Goal: Task Accomplishment & Management: Complete application form

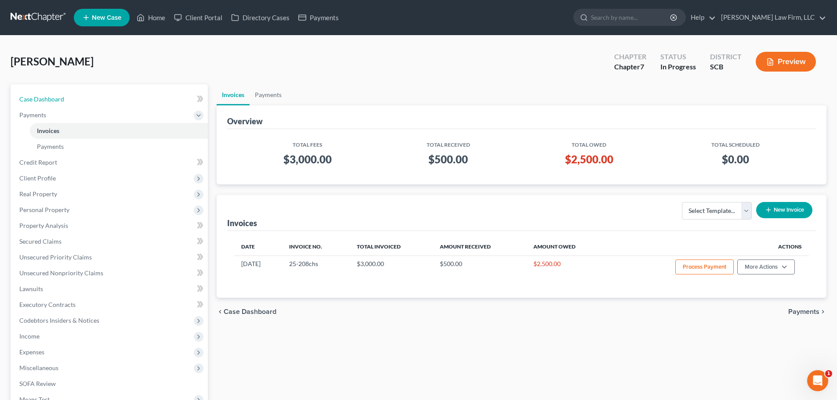
click at [62, 96] on span "Case Dashboard" at bounding box center [41, 98] width 45 height 7
select select "3"
select select "1"
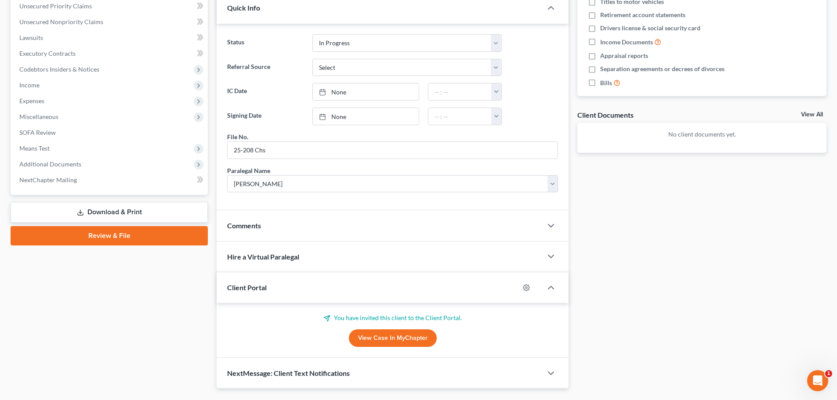
scroll to position [242, 0]
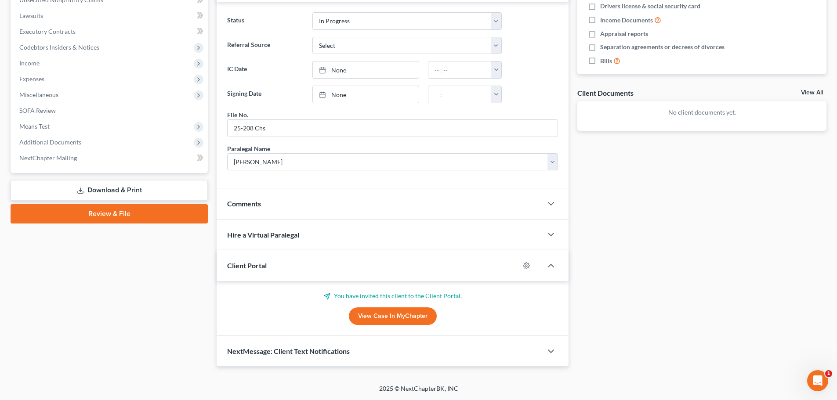
click at [287, 204] on div "Comments" at bounding box center [379, 203] width 325 height 30
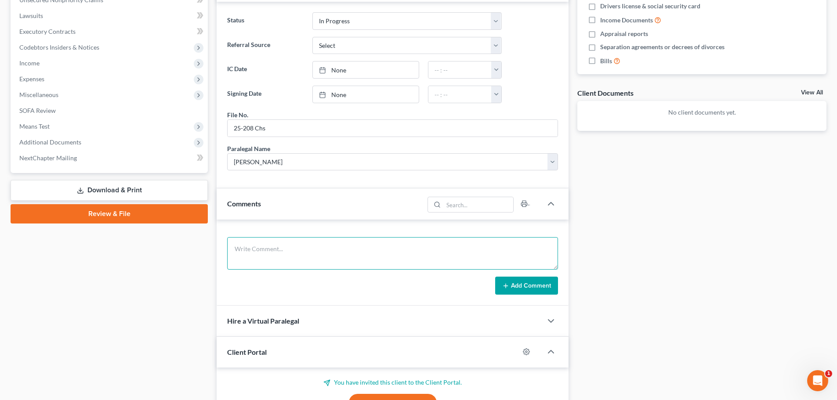
click at [319, 243] on textarea at bounding box center [392, 253] width 331 height 32
click at [314, 246] on textarea "2nd w. debtor. reviewed questionnare and documents brought it. he's got a lot o…" at bounding box center [392, 253] width 331 height 32
type textarea "2nd w. debtor. reviewed questionnaire and documents brought it. he's got a lot …"
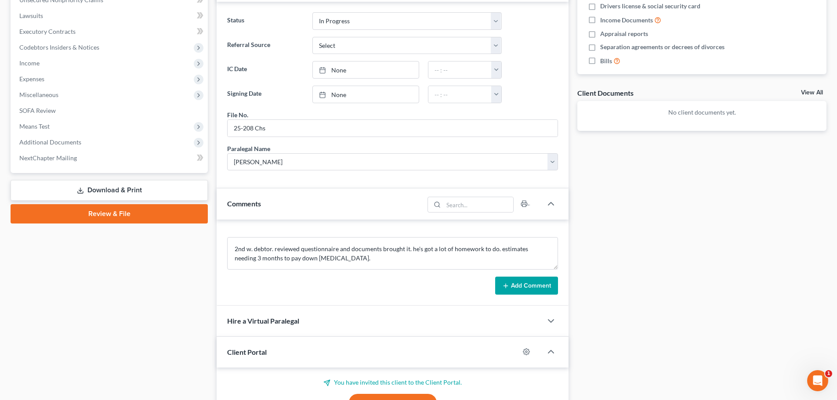
click at [526, 284] on button "Add Comment" at bounding box center [526, 286] width 63 height 18
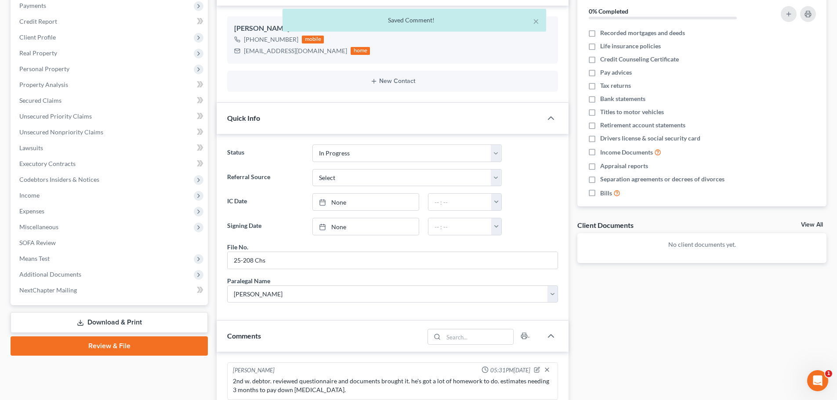
scroll to position [0, 0]
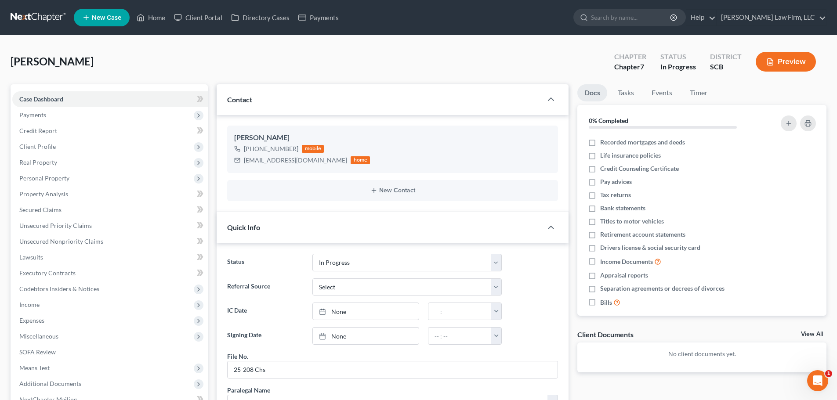
click at [36, 20] on link at bounding box center [39, 18] width 56 height 16
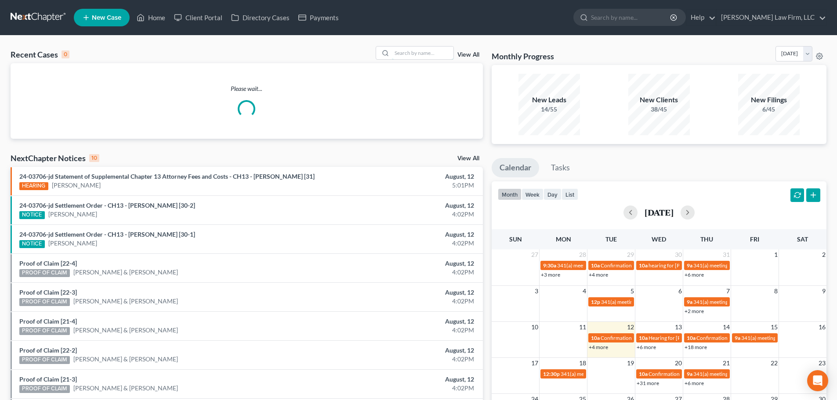
click at [430, 50] on input "search" at bounding box center [422, 53] width 61 height 13
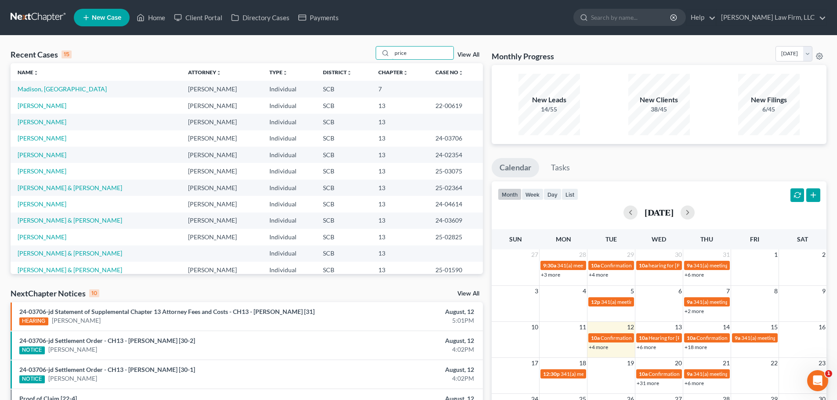
type input "price"
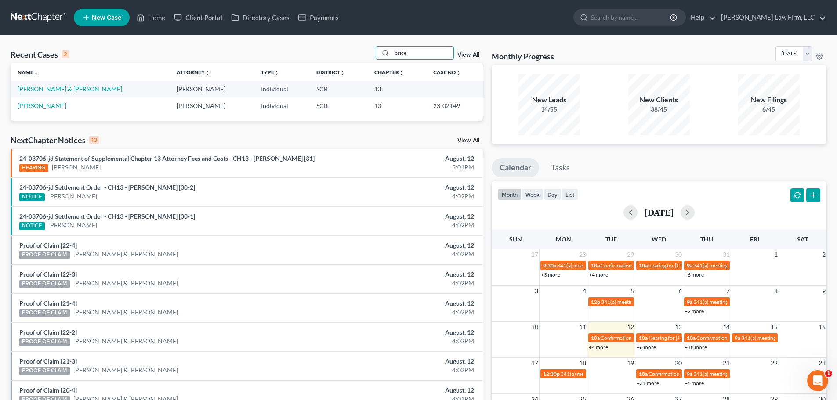
click at [39, 91] on link "[PERSON_NAME] & [PERSON_NAME]" at bounding box center [70, 88] width 105 height 7
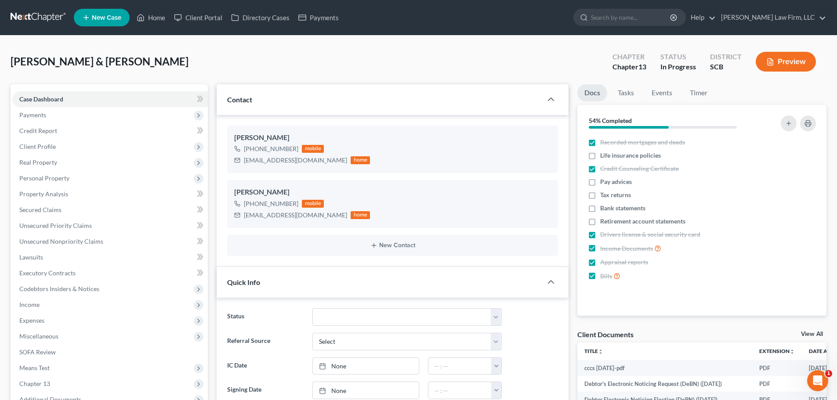
select select "0"
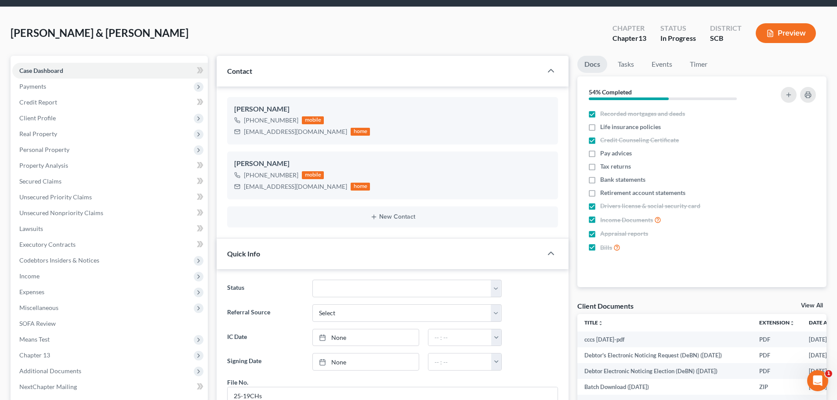
scroll to position [44, 0]
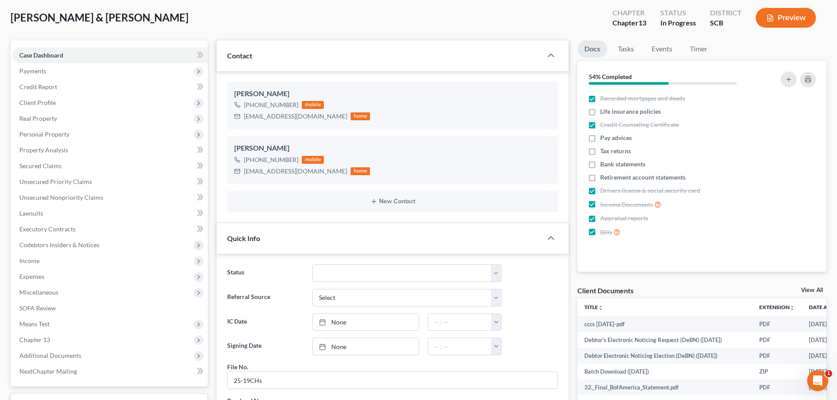
click at [51, 133] on span "Personal Property" at bounding box center [44, 133] width 50 height 7
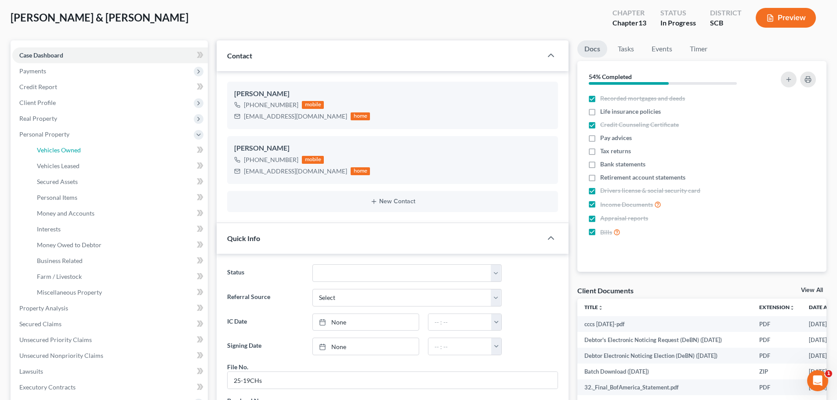
click at [80, 146] on span "Vehicles Owned" at bounding box center [59, 149] width 44 height 7
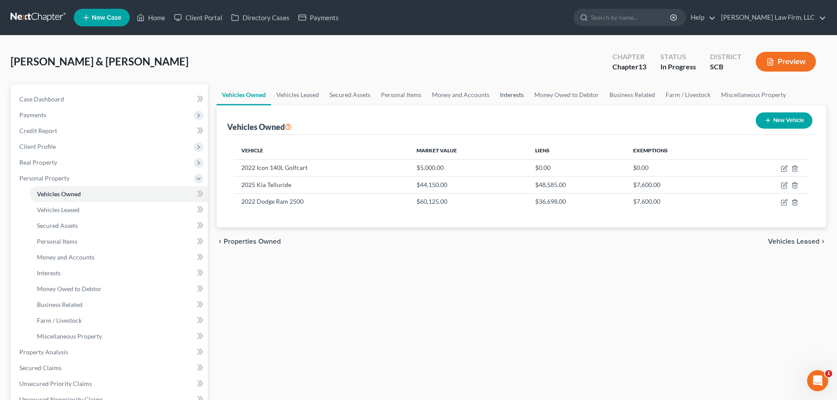
click at [502, 93] on link "Interests" at bounding box center [512, 94] width 34 height 21
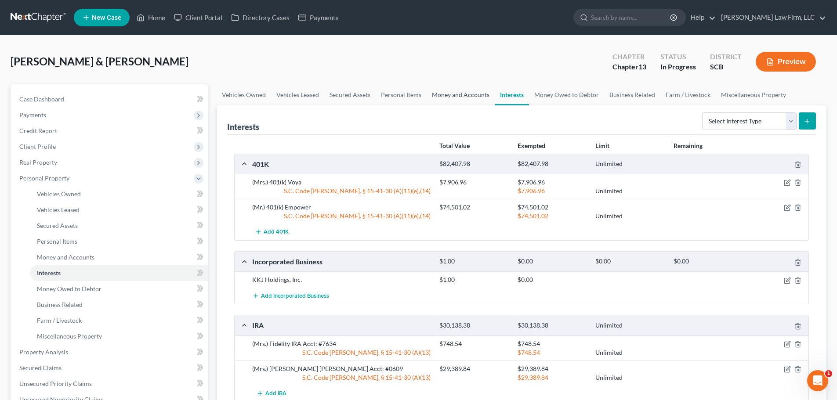
click at [467, 91] on link "Money and Accounts" at bounding box center [460, 94] width 68 height 21
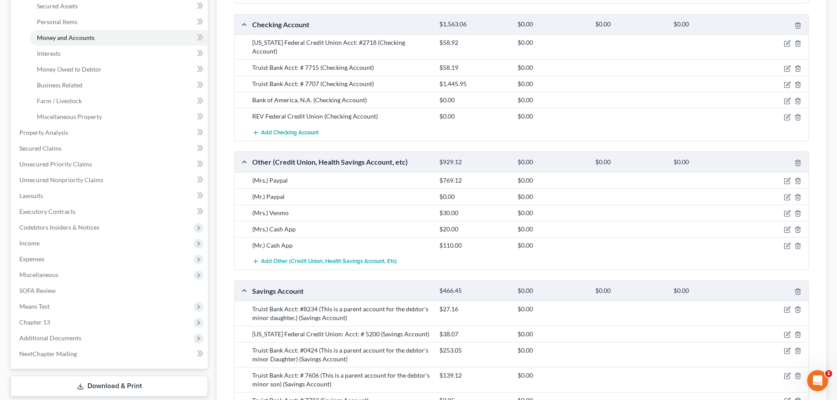
scroll to position [132, 0]
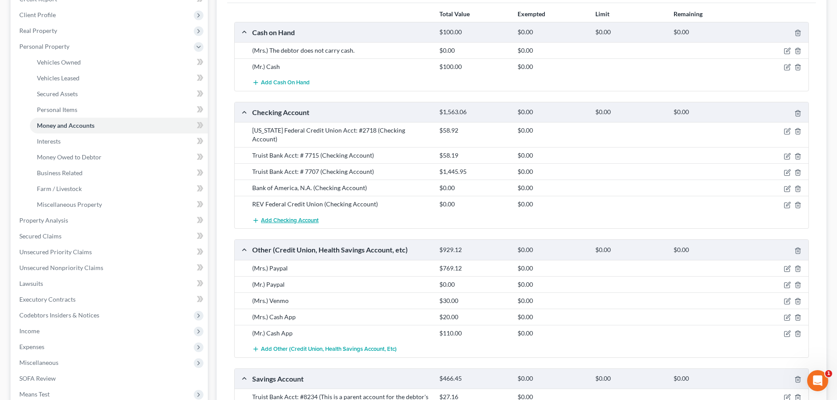
click at [288, 220] on span "Add Checking Account" at bounding box center [290, 220] width 58 height 7
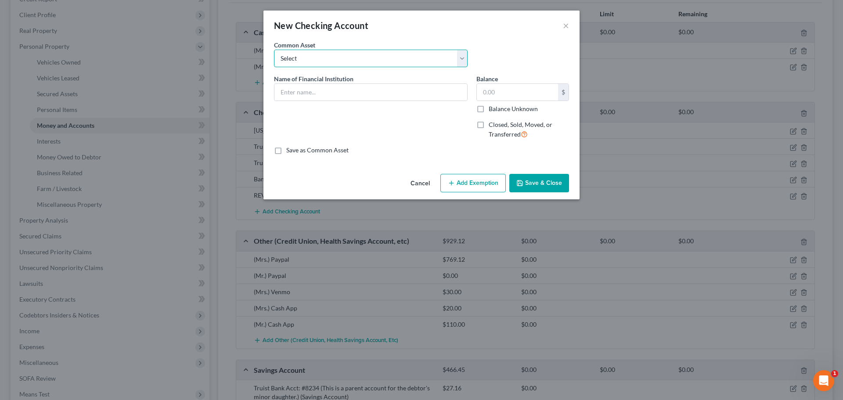
click at [318, 56] on select "Select First Citizens Bank South Carolina Federal Credit Union Acct: # ABNB Fed…" at bounding box center [371, 59] width 194 height 18
select select "35"
click at [274, 50] on select "Select First Citizens Bank South Carolina Federal Credit Union Acct: # ABNB Fed…" at bounding box center [371, 59] width 194 height 18
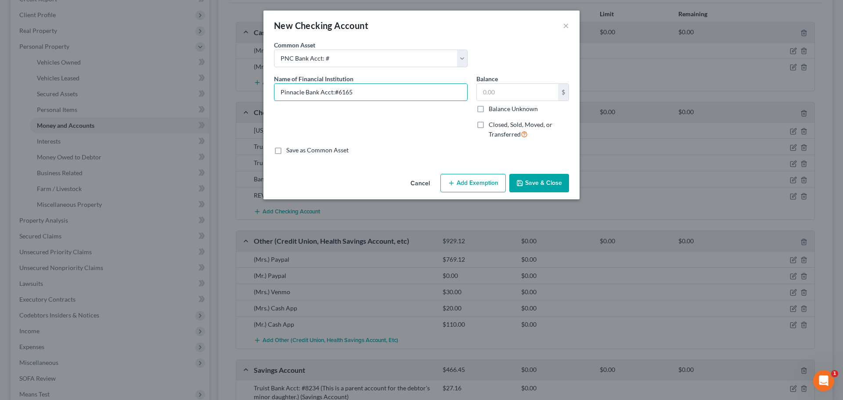
type input "Pinnacle Bank Acct:#6165"
type input "4,412.61"
click at [545, 187] on button "Save & Close" at bounding box center [539, 183] width 60 height 18
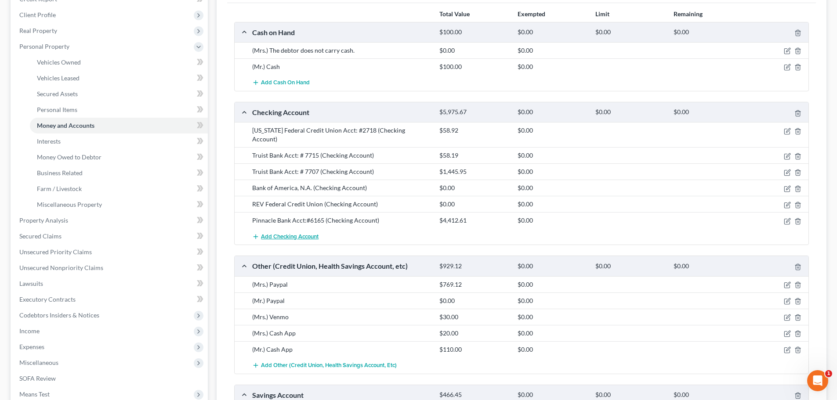
click at [293, 235] on span "Add Checking Account" at bounding box center [290, 236] width 58 height 7
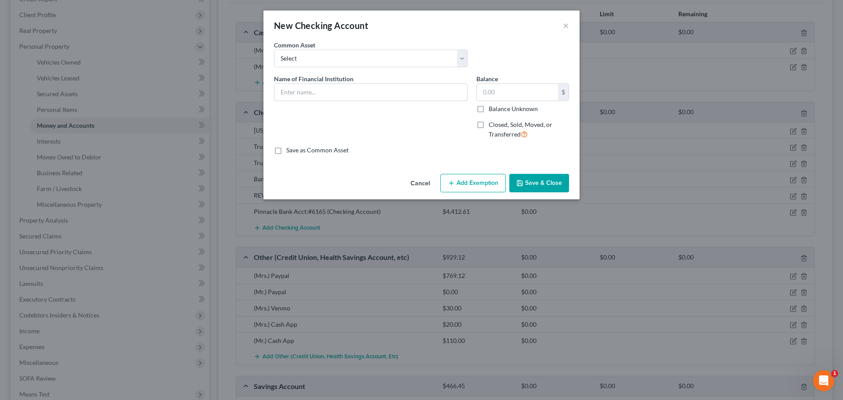
click at [313, 89] on input "text" at bounding box center [370, 92] width 193 height 17
type input "Pinnacle Bank Acct: #6223"
type input "700"
click at [556, 184] on button "Save & Close" at bounding box center [539, 183] width 60 height 18
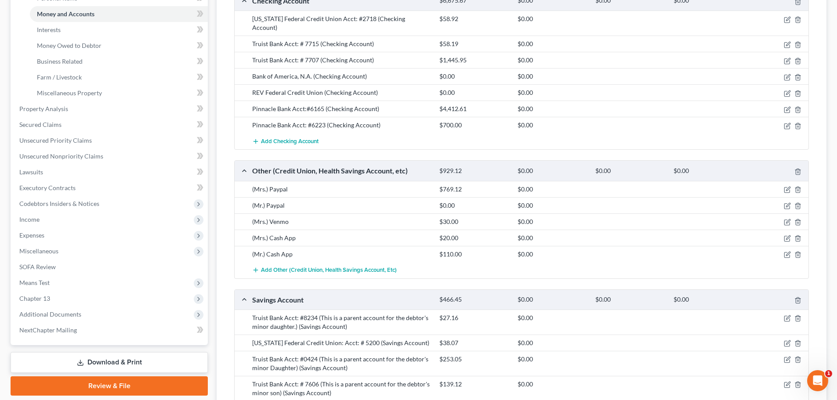
scroll to position [385, 0]
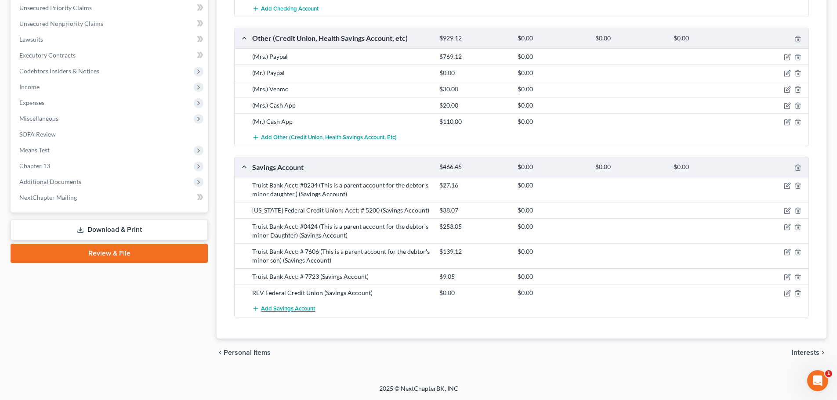
click at [284, 310] on span "Add Savings Account" at bounding box center [288, 309] width 54 height 7
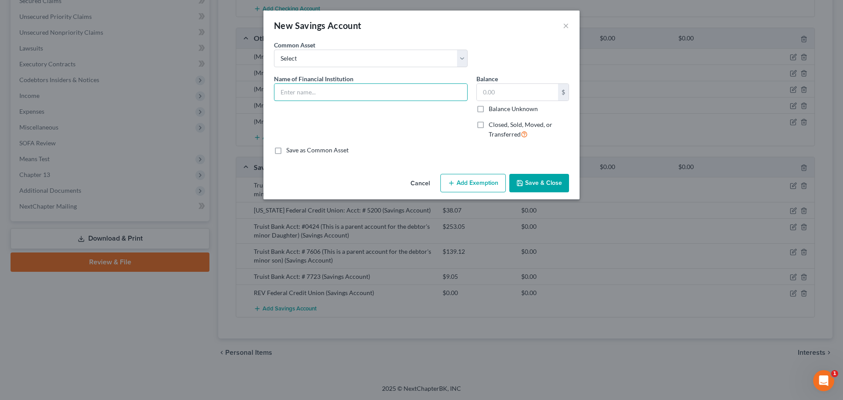
click at [342, 84] on input "text" at bounding box center [370, 92] width 193 height 17
click at [369, 95] on input "Pinnacle Bank Acct: #" at bounding box center [370, 92] width 193 height 17
type input "Pinnacle Bank Acct: #6256"
type input "150.00"
click at [528, 191] on button "Save & Close" at bounding box center [539, 183] width 60 height 18
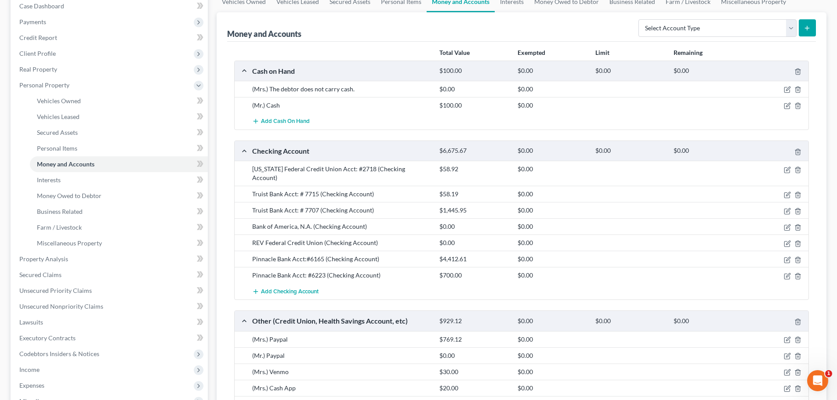
scroll to position [0, 0]
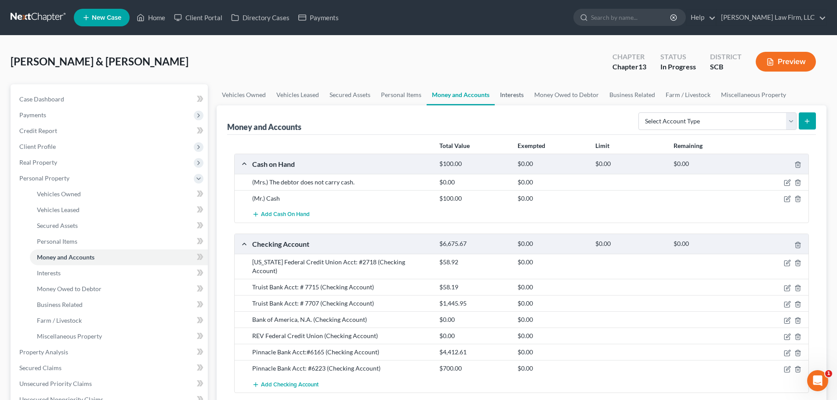
click at [513, 92] on link "Interests" at bounding box center [512, 94] width 34 height 21
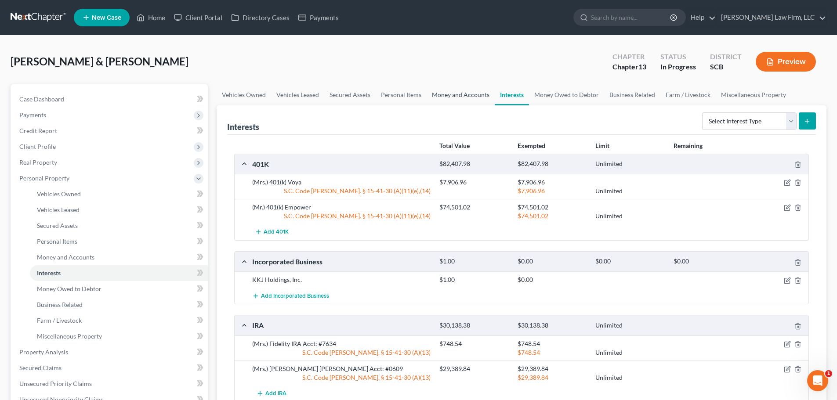
click at [477, 92] on link "Money and Accounts" at bounding box center [460, 94] width 68 height 21
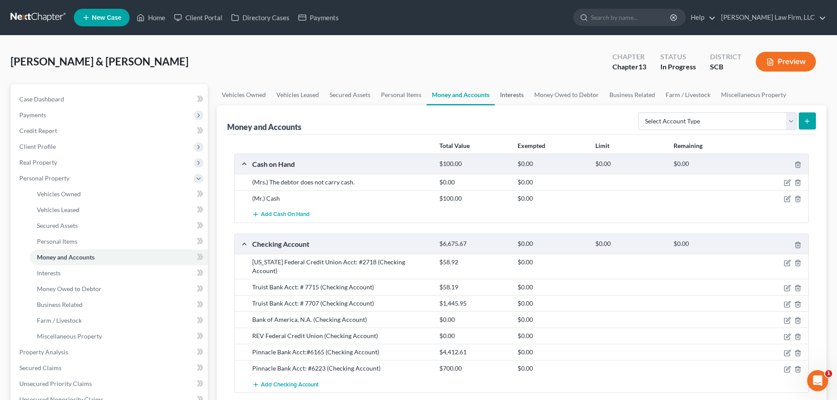
click at [518, 93] on link "Interests" at bounding box center [512, 94] width 34 height 21
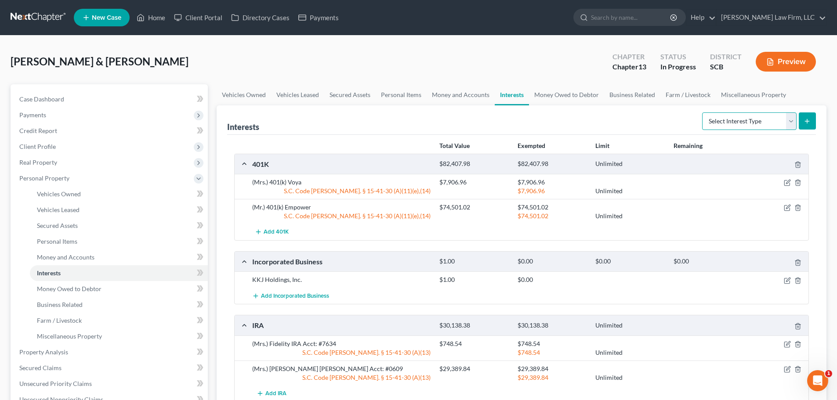
click at [732, 125] on select "Select Interest Type 401K Annuity Bond Education IRA Government Bond Government…" at bounding box center [749, 121] width 94 height 18
select select "term_life_insurance"
click at [703, 112] on select "Select Interest Type 401K Annuity Bond Education IRA Government Bond Government…" at bounding box center [749, 121] width 94 height 18
click at [806, 121] on line "submit" at bounding box center [807, 121] width 4 height 0
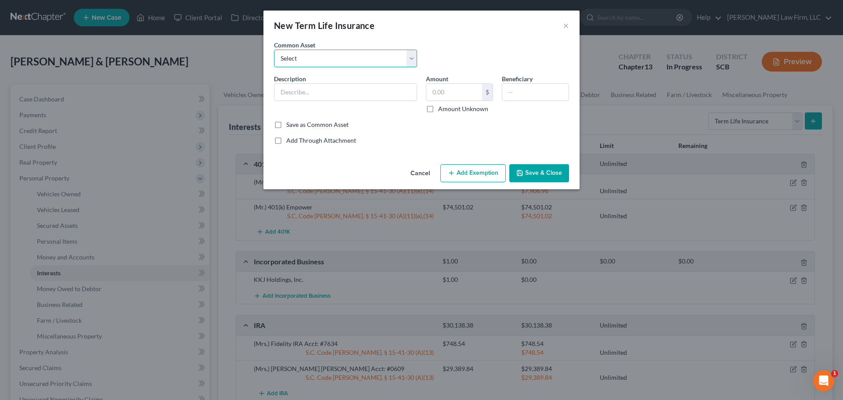
click at [334, 63] on select "Select (Mr.) Term Life Insurance Policy through Employer (Mrs.) Term Life Insur…" at bounding box center [345, 59] width 143 height 18
click at [366, 36] on div "New Term Life Insurance ×" at bounding box center [422, 26] width 316 height 30
click at [347, 84] on input "text" at bounding box center [345, 92] width 142 height 17
type input "T"
click at [171, 220] on div "New Term Life Insurance × An exemption set must first be selected from the Fili…" at bounding box center [421, 200] width 843 height 400
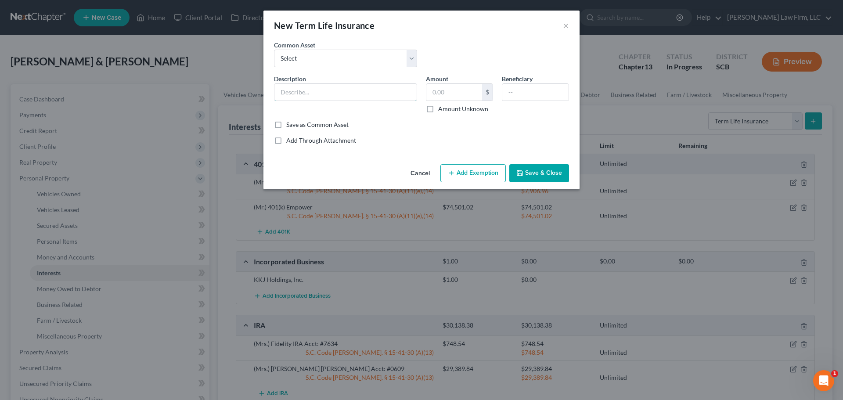
click at [362, 90] on input "text" at bounding box center [345, 92] width 142 height 17
paste input "Pennsylvania Life Insurance Co. Whole Life Insurance; Policy no. 7336; Effectiv…"
drag, startPoint x: 333, startPoint y: 96, endPoint x: 235, endPoint y: 98, distance: 98.4
click at [234, 98] on div "New Term Life Insurance × An exemption set must first be selected from the Fili…" at bounding box center [421, 200] width 843 height 400
click at [314, 91] on input "Pennsylvania Life Insurance Co. Whole Life Insurance; Policy no. 7336; Effectiv…" at bounding box center [345, 92] width 142 height 17
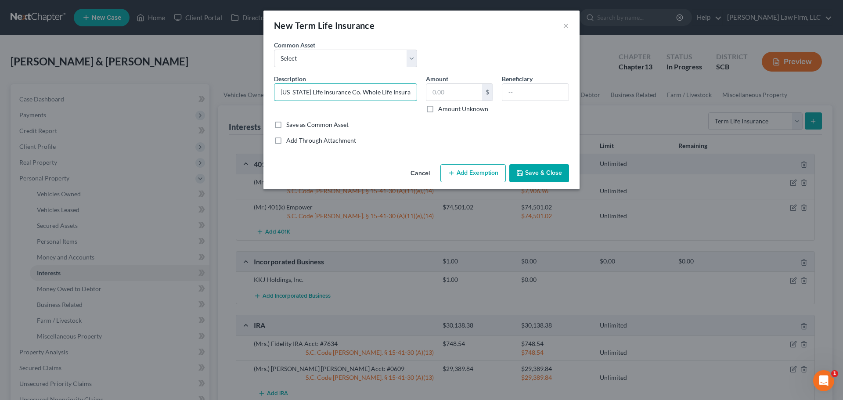
click at [372, 92] on input "Pennsylvania Life Insurance Co. Whole Life Insurance; Policy no. 7336; Effectiv…" at bounding box center [345, 92] width 142 height 17
click at [334, 92] on input "Life Insurance; Policy no. 7336; Effective Date: 8/27/2008; Cash Surrender Value" at bounding box center [345, 92] width 142 height 17
click at [363, 93] on input "Farm Bureau Insurance Term Life Insurance; Policy no. 7336; Effective Date: 8/2…" at bounding box center [345, 92] width 142 height 17
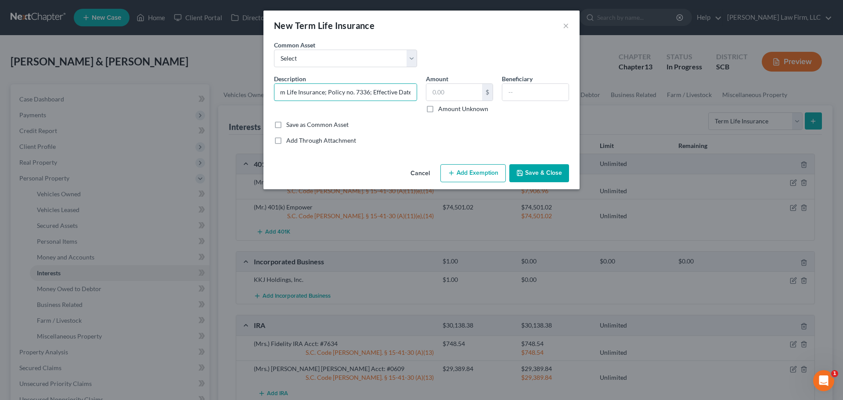
click at [363, 93] on input "Farm Bureau Insurance Term Life Insurance; Policy no. 7336; Effective Date: 8/2…" at bounding box center [345, 92] width 142 height 17
drag, startPoint x: 328, startPoint y: 91, endPoint x: 357, endPoint y: 97, distance: 30.1
click at [357, 97] on input "Farm Bureau Insurance Term Life Insurance; Policy no. 7181; Effective Date: 8/2…" at bounding box center [345, 92] width 142 height 17
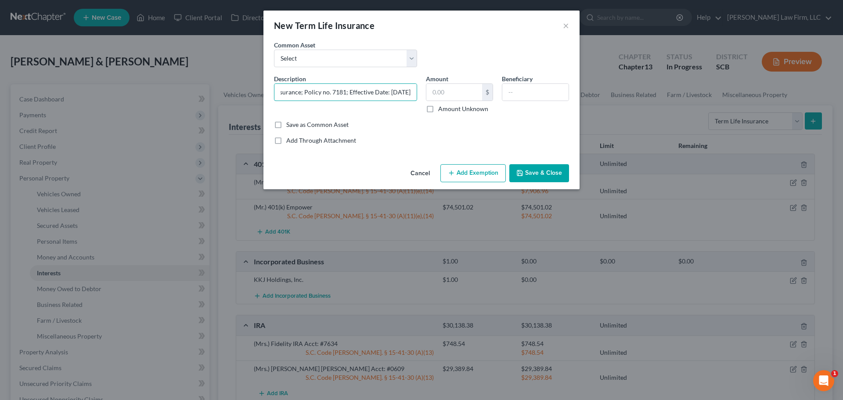
type input "Farm Bureau Insurance Term Life Insurance; Policy no. 7181; Effective Date: 4/1…"
type input "1"
click at [545, 89] on input "text" at bounding box center [535, 92] width 66 height 17
type input "S"
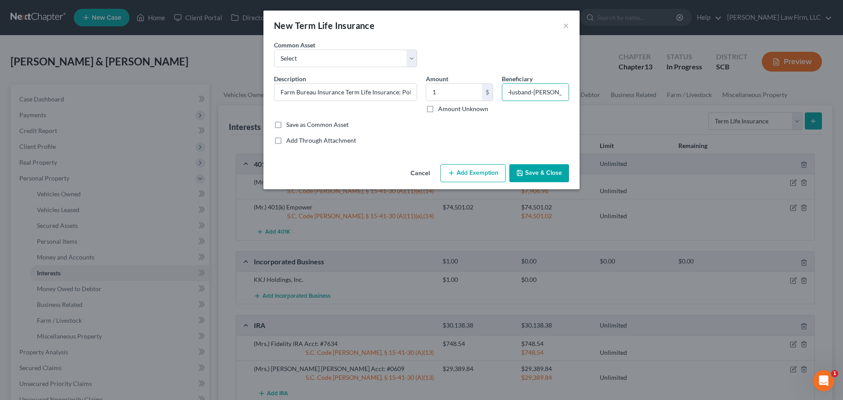
scroll to position [0, 5]
type input "Husband-Shawn Price"
click at [497, 172] on button "Add Exemption" at bounding box center [472, 173] width 65 height 18
select select "2"
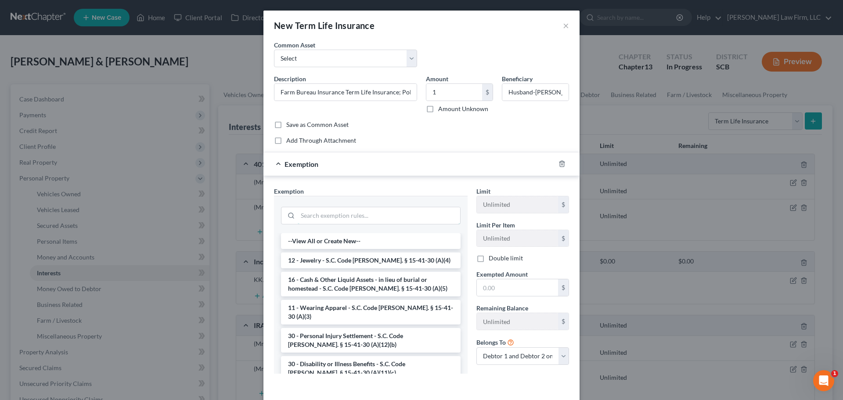
click at [397, 211] on input "search" at bounding box center [379, 215] width 162 height 17
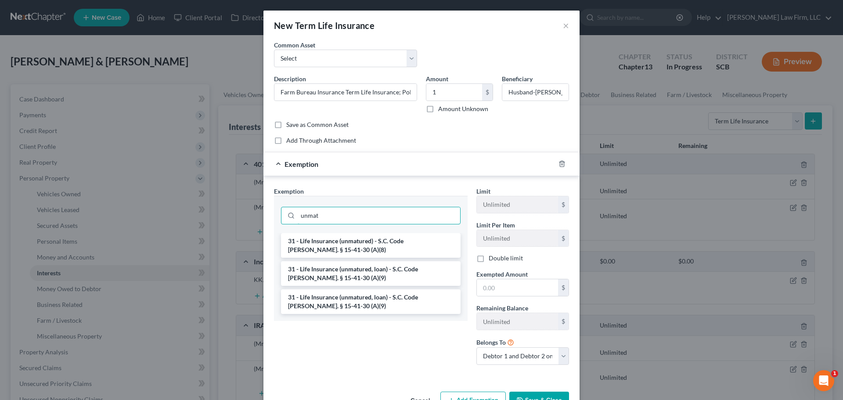
type input "unmat"
click at [397, 240] on li "31 - Life Insurance (unmatured) - S.C. Code Ann. § 15-41-30 (A)(8)" at bounding box center [371, 245] width 180 height 25
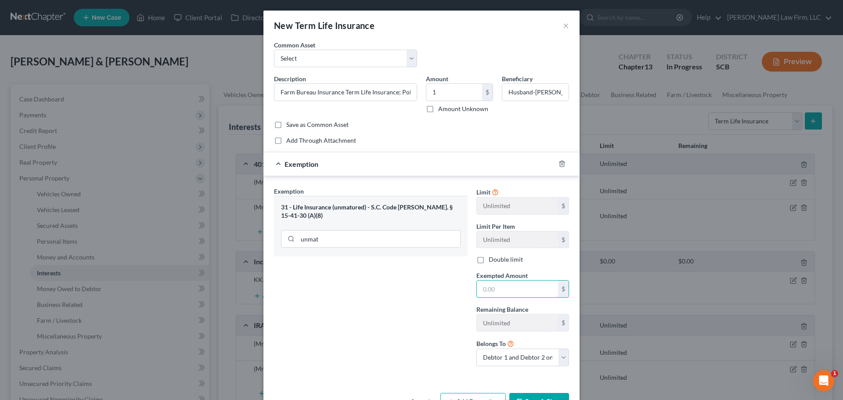
click at [497, 288] on input "text" at bounding box center [517, 289] width 81 height 17
type input "1"
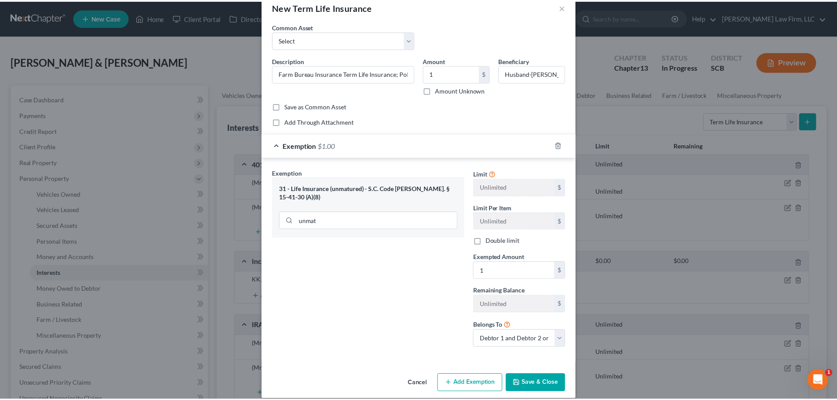
scroll to position [29, 0]
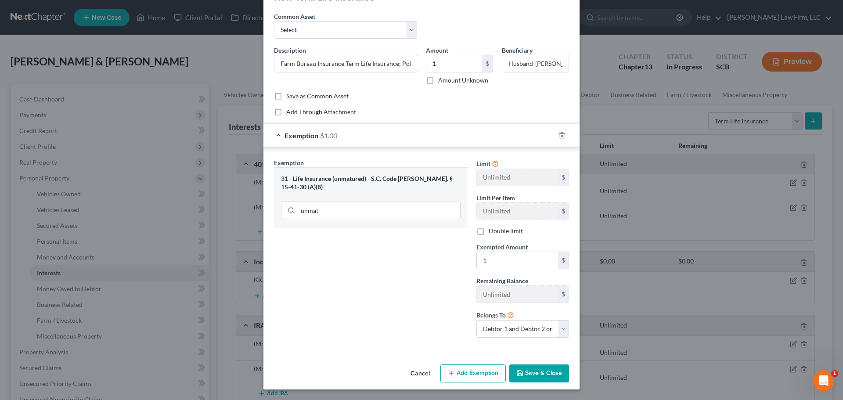
click at [546, 372] on button "Save & Close" at bounding box center [539, 374] width 60 height 18
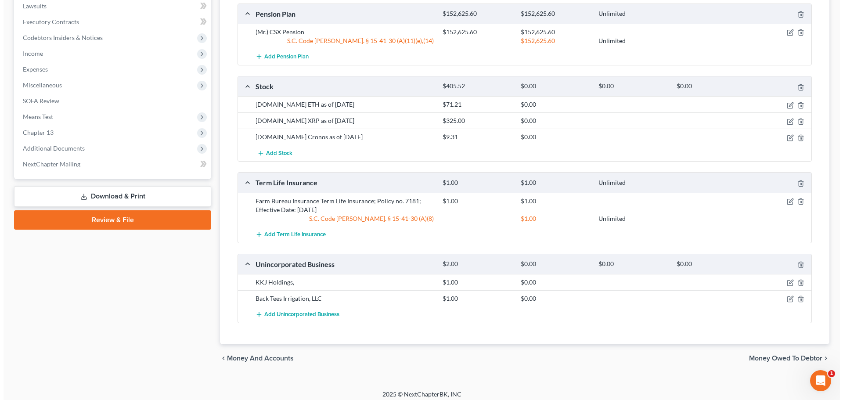
scroll to position [415, 0]
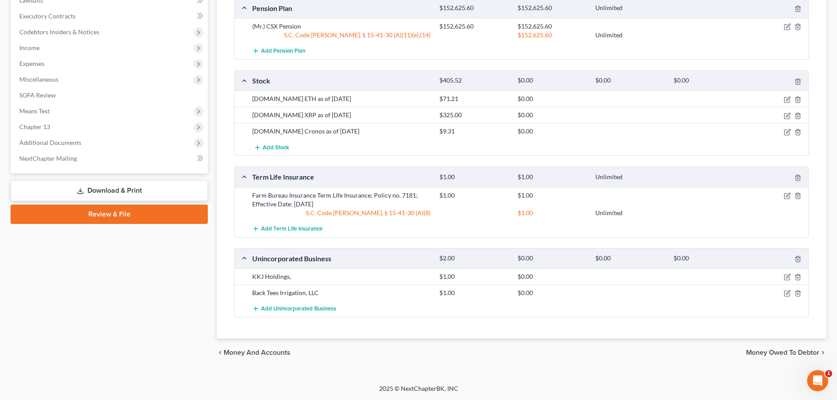
drag, startPoint x: 324, startPoint y: 203, endPoint x: 245, endPoint y: 192, distance: 79.0
click at [245, 191] on div "Farm Bureau Insurance Term Life Insurance; Policy no. 7181; Effective Date: 4/1…" at bounding box center [522, 204] width 574 height 34
copy div "Farm Bureau Insurance Term Life Insurance; Policy no. 7181; Effective Date: 4/1…"
click at [269, 228] on span "Add Term Life Insurance" at bounding box center [291, 228] width 61 height 7
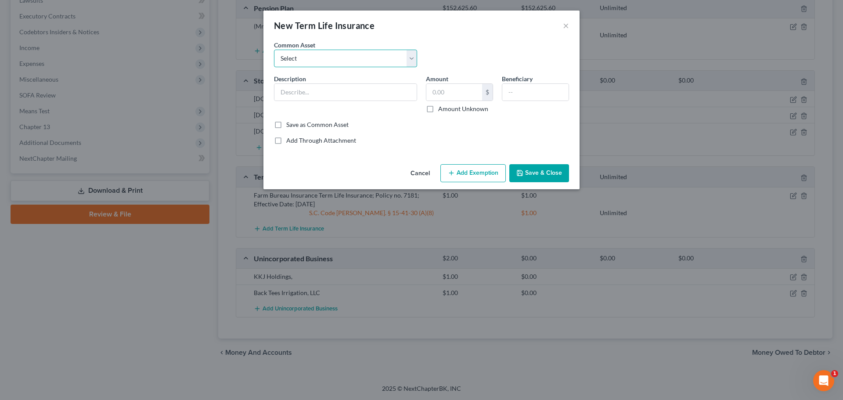
click at [321, 60] on select "Select (Mr.) Term Life Insurance Policy through Employer (Mrs.) Term Life Insur…" at bounding box center [345, 59] width 143 height 18
click at [365, 35] on div "New Term Life Insurance ×" at bounding box center [422, 26] width 316 height 30
click at [327, 89] on input "text" at bounding box center [345, 92] width 142 height 17
paste input "Farm Bureau Insurance Term Life Insurance; Policy no. 7181; Effective Date: 4/1…"
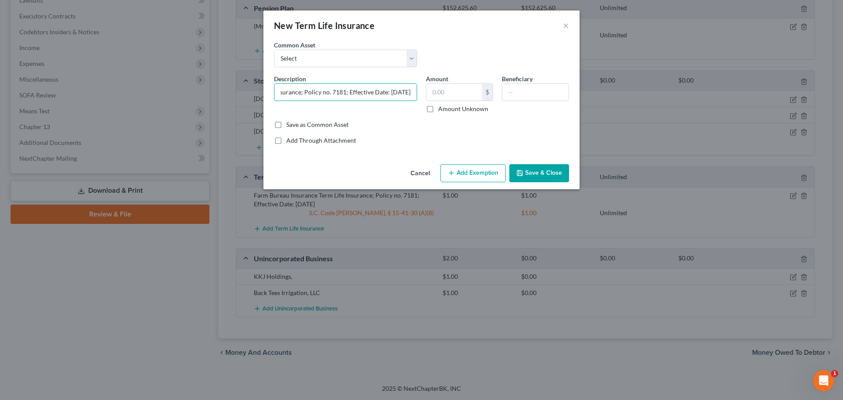
scroll to position [0, 0]
drag, startPoint x: 329, startPoint y: 92, endPoint x: 220, endPoint y: 99, distance: 108.7
click at [220, 99] on div "New Term Life Insurance × An exemption set must first be selected from the Fili…" at bounding box center [421, 200] width 843 height 400
click at [311, 96] on input "Farm Bureau Insurance Term Life Insurance; Policy no. 7181; Effective Date: 4/1…" at bounding box center [345, 92] width 142 height 17
click at [392, 94] on input "Farm Bureau Insurance Term Life Insurance; Policy no. 7181; Effective Date: 4/1…" at bounding box center [345, 92] width 142 height 17
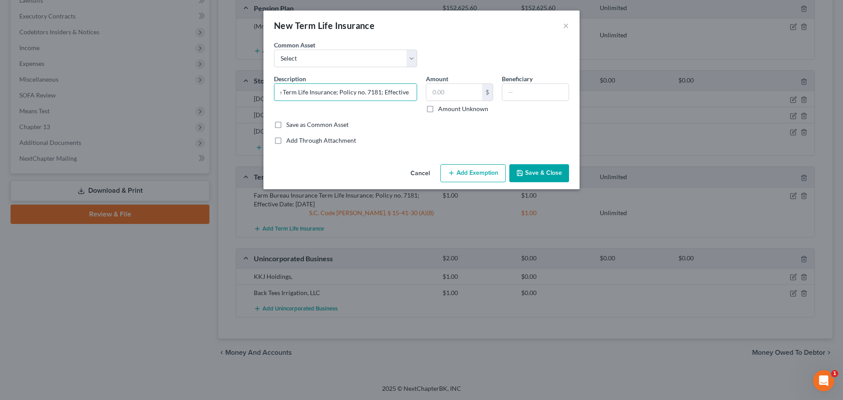
scroll to position [0, 66]
click at [365, 90] on input "Farm Bureau Insurance Term Life Insurance; Policy no. 7181; Effective Date: 4/1…" at bounding box center [345, 92] width 142 height 17
drag, startPoint x: 383, startPoint y: 91, endPoint x: 429, endPoint y: 90, distance: 45.7
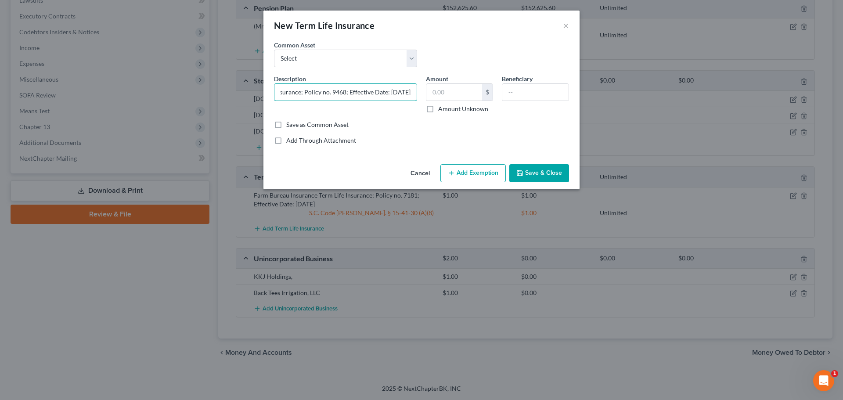
click at [429, 89] on div "Description * Farm Bureau Insurance Term Life Insurance; Policy no. 9468; Effec…" at bounding box center [422, 97] width 304 height 46
type input "Farm Bureau Insurance Term Life Insurance; Policy no. 9468; Effective Date: 7/2…"
type input "1"
type input "Wife- Lori Price"
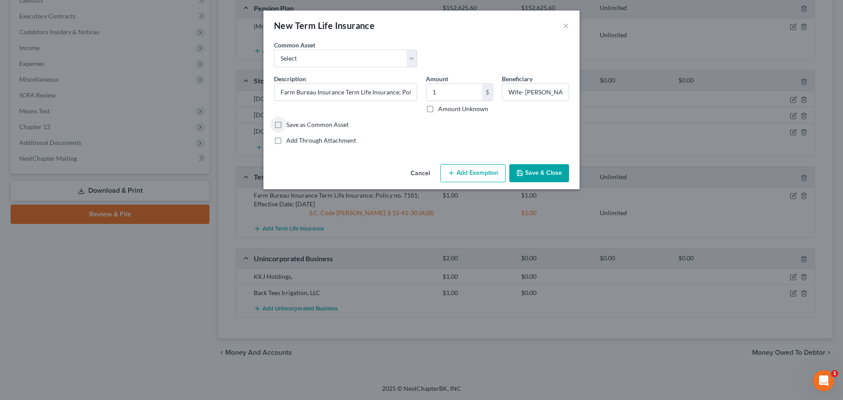
click at [462, 171] on button "Add Exemption" at bounding box center [472, 173] width 65 height 18
select select "2"
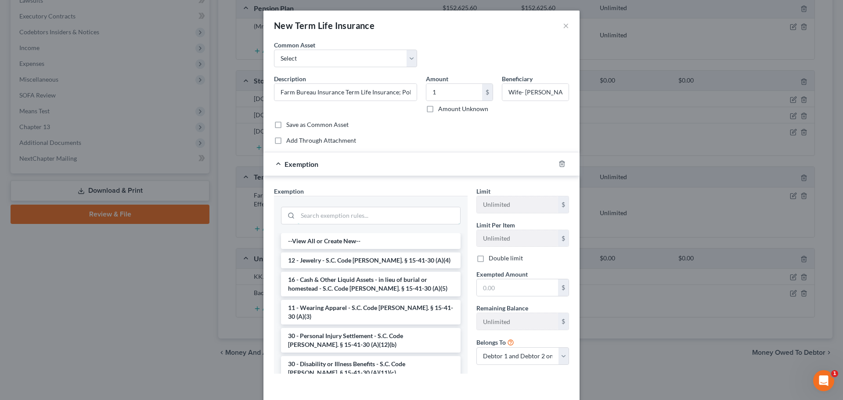
click at [354, 221] on input "search" at bounding box center [379, 215] width 162 height 17
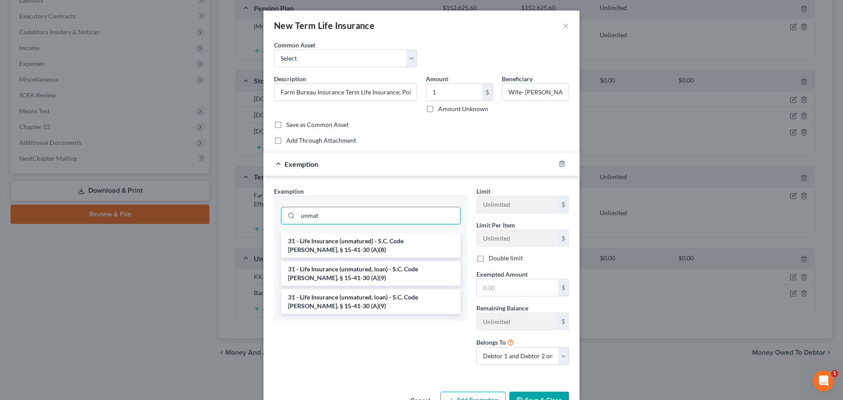
type input "unmat"
click at [362, 242] on li "31 - Life Insurance (unmatured) - S.C. Code Ann. § 15-41-30 (A)(8)" at bounding box center [371, 245] width 180 height 25
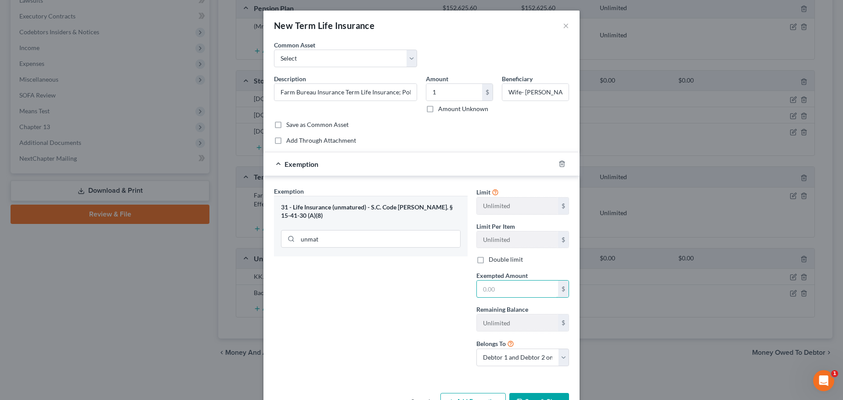
click at [507, 282] on input "text" at bounding box center [517, 289] width 81 height 17
type input "1"
click at [375, 341] on div "Exemption Set must be selected for CA. Exemption * 31 - Life Insurance (unmatur…" at bounding box center [371, 280] width 202 height 187
click at [543, 396] on button "Save & Close" at bounding box center [539, 402] width 60 height 18
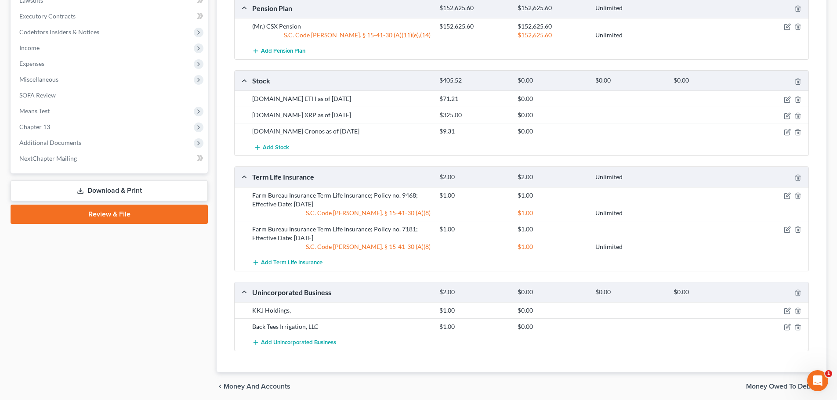
click at [285, 260] on span "Add Term Life Insurance" at bounding box center [291, 262] width 61 height 7
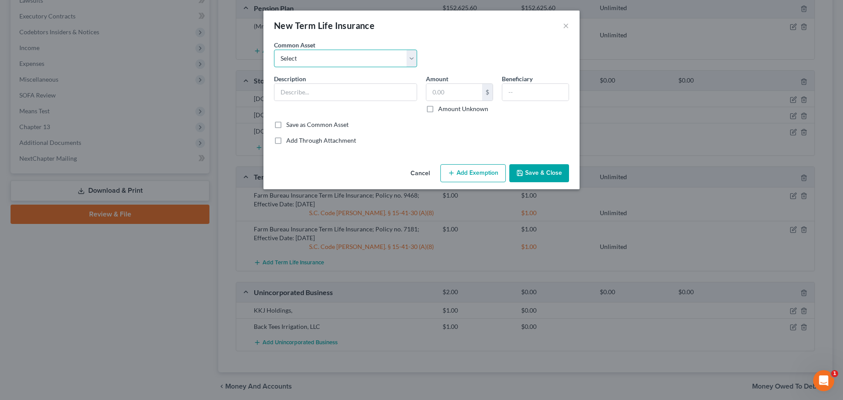
click at [357, 64] on select "Select (Mr.) Term Life Insurance Policy through Employer (Mrs.) Term Life Insur…" at bounding box center [345, 59] width 143 height 18
select select "0"
click at [274, 50] on select "Select (Mr.) Term Life Insurance Policy through Employer (Mrs.) Term Life Insur…" at bounding box center [345, 59] width 143 height 18
type input "(Mr.) Term Life Insurance Policy through Employer"
type input "1.00"
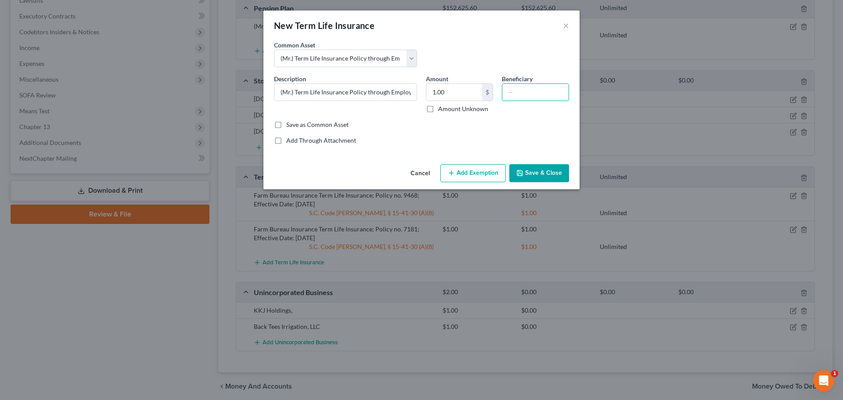
click at [515, 100] on input "text" at bounding box center [535, 92] width 66 height 17
type input "L"
type input "Wife-Lori Price"
click at [483, 170] on button "Add Exemption" at bounding box center [472, 173] width 65 height 18
select select "2"
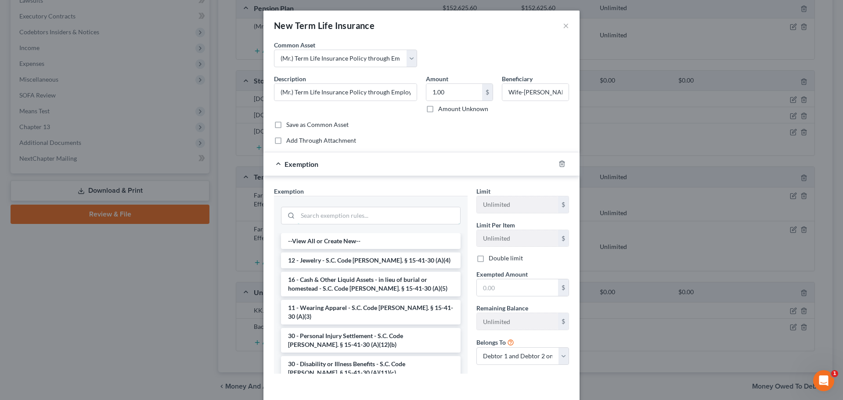
click at [393, 213] on input "search" at bounding box center [379, 215] width 162 height 17
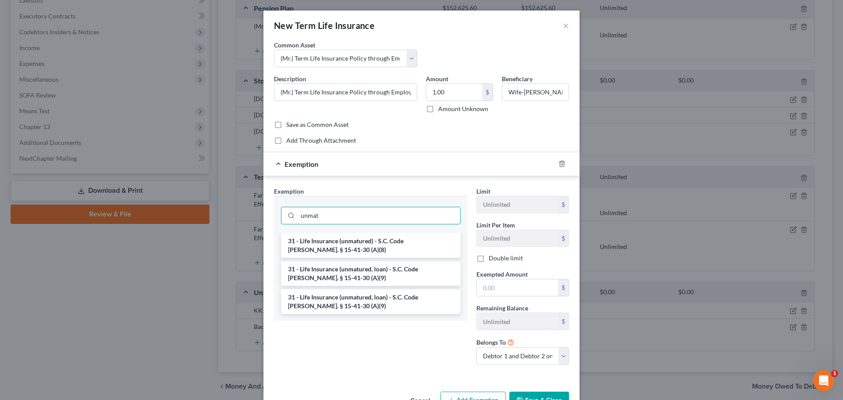
type input "unmat"
click at [388, 242] on li "31 - Life Insurance (unmatured) - S.C. Code Ann. § 15-41-30 (A)(8)" at bounding box center [371, 245] width 180 height 25
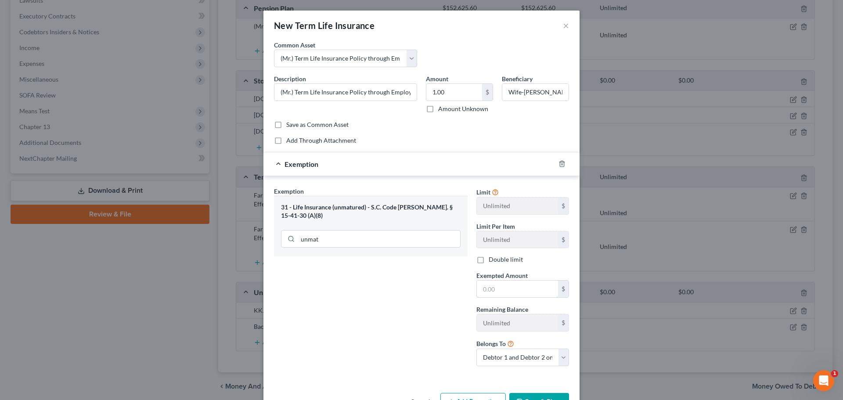
click at [481, 283] on input "text" at bounding box center [517, 289] width 81 height 17
type input "1"
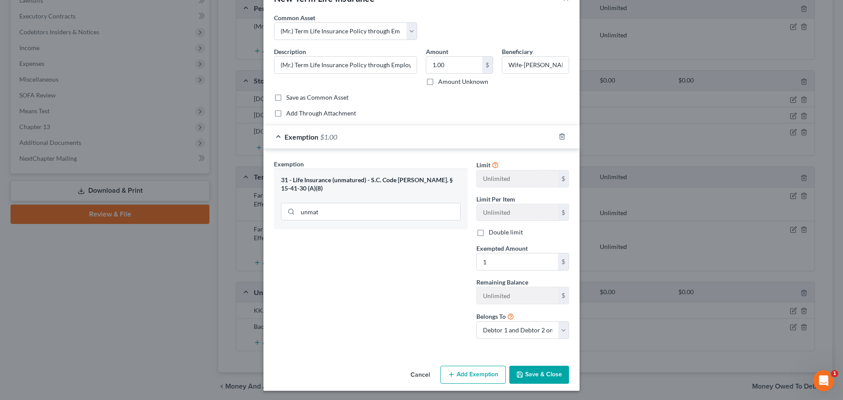
scroll to position [29, 0]
click at [535, 379] on button "Save & Close" at bounding box center [539, 374] width 60 height 18
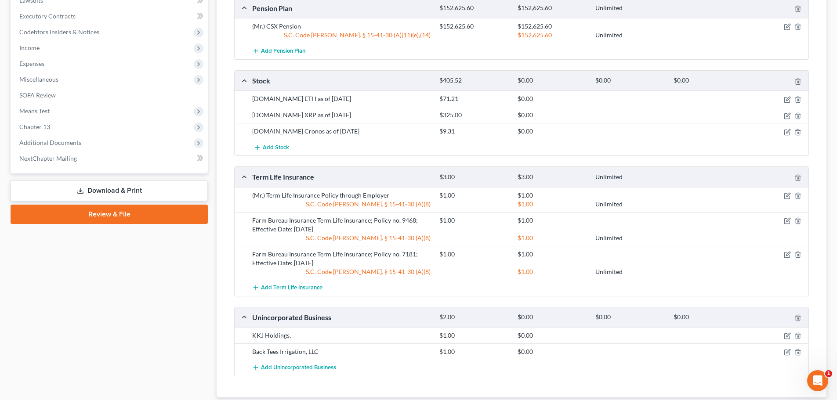
click at [309, 285] on span "Add Term Life Insurance" at bounding box center [291, 287] width 61 height 7
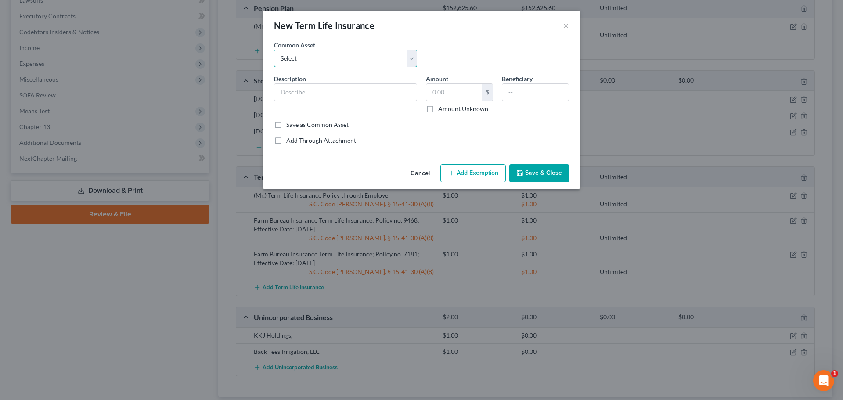
click at [336, 61] on select "Select (Mr.) Term Life Insurance Policy through Employer (Mrs.) Term Life Insur…" at bounding box center [345, 59] width 143 height 18
select select "1"
click at [274, 50] on select "Select (Mr.) Term Life Insurance Policy through Employer (Mrs.) Term Life Insur…" at bounding box center [345, 59] width 143 height 18
type input "(Mrs.) Term Life Insurance Policy through Employer"
type input "1.00"
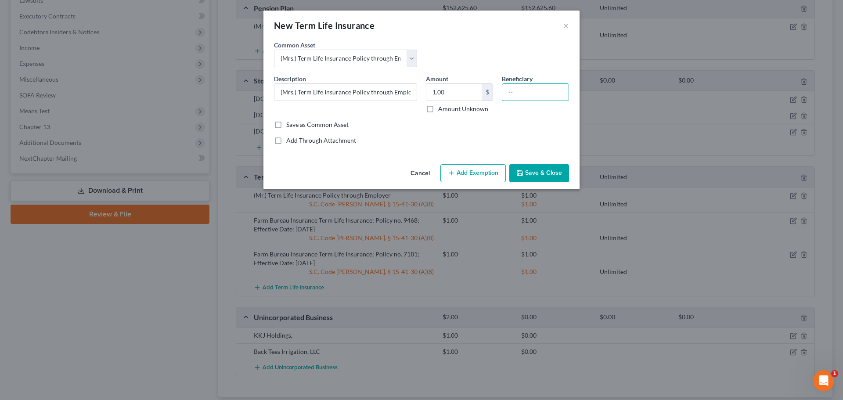
click at [513, 93] on input "text" at bounding box center [535, 92] width 66 height 17
type input "Husband- Shawn Price"
click at [493, 164] on button "Add Exemption" at bounding box center [472, 173] width 65 height 18
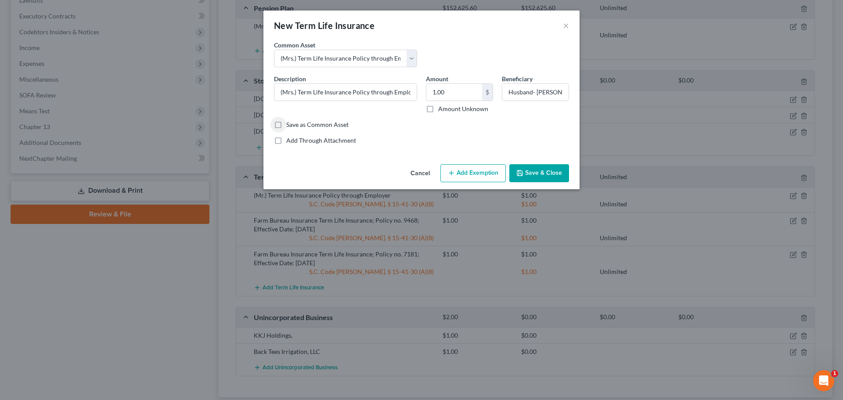
select select "2"
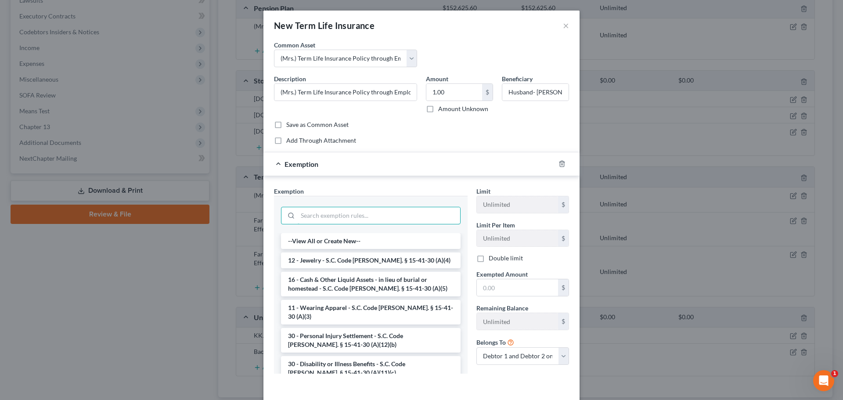
click at [385, 224] on input "search" at bounding box center [379, 215] width 162 height 17
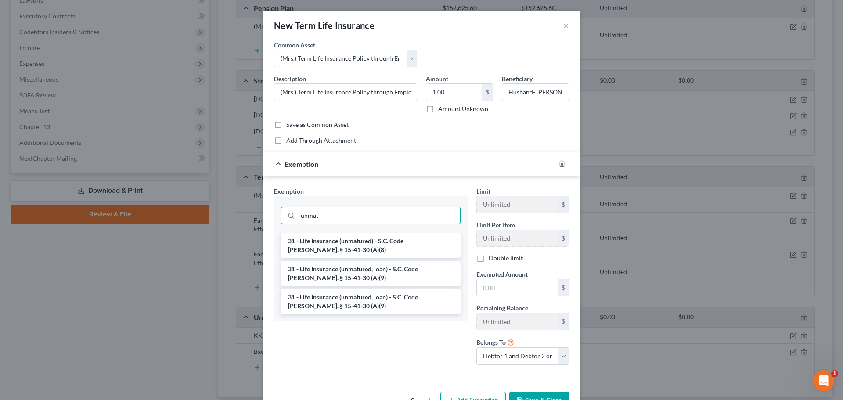
type input "unmat"
click at [386, 240] on li "31 - Life Insurance (unmatured) - S.C. Code Ann. § 15-41-30 (A)(8)" at bounding box center [371, 245] width 180 height 25
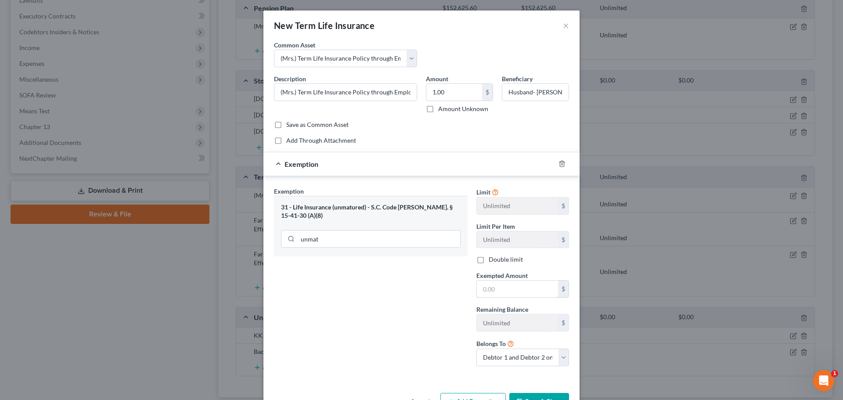
click at [491, 289] on input "text" at bounding box center [517, 289] width 81 height 17
type input "1"
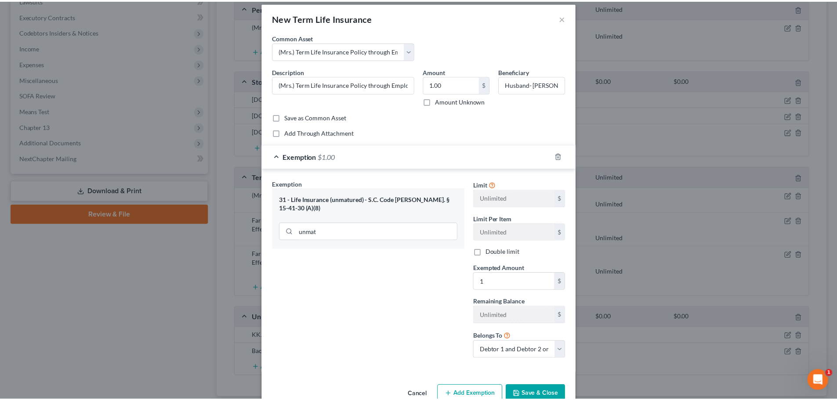
scroll to position [29, 0]
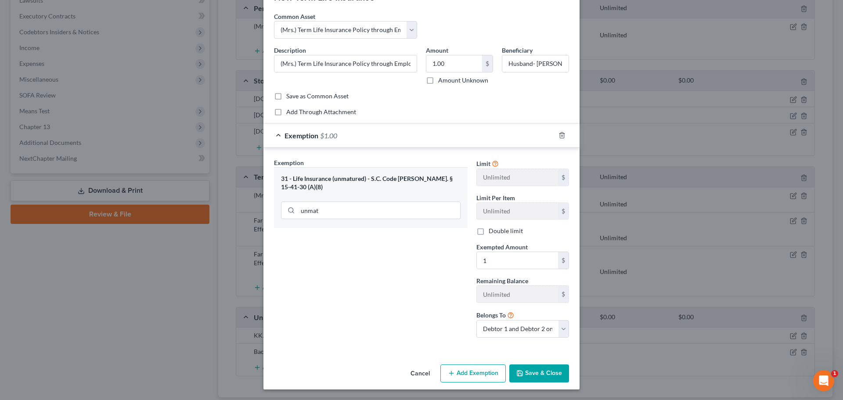
click at [542, 371] on button "Save & Close" at bounding box center [539, 374] width 60 height 18
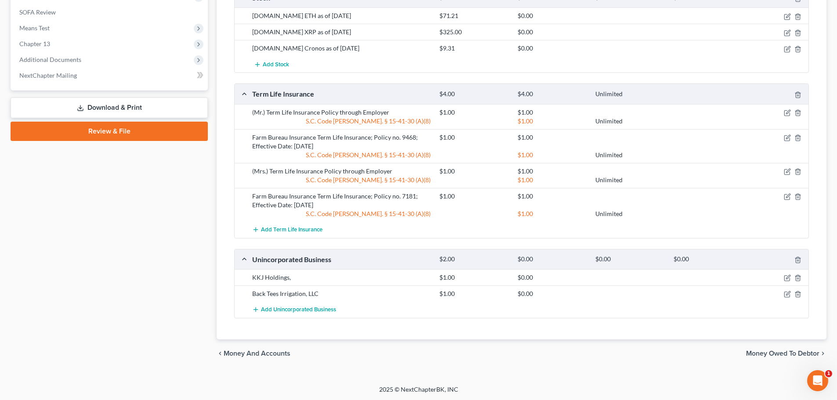
scroll to position [499, 0]
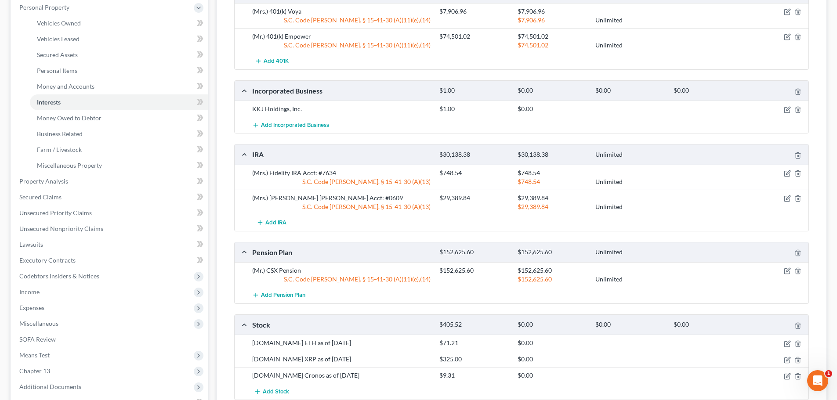
scroll to position [16, 0]
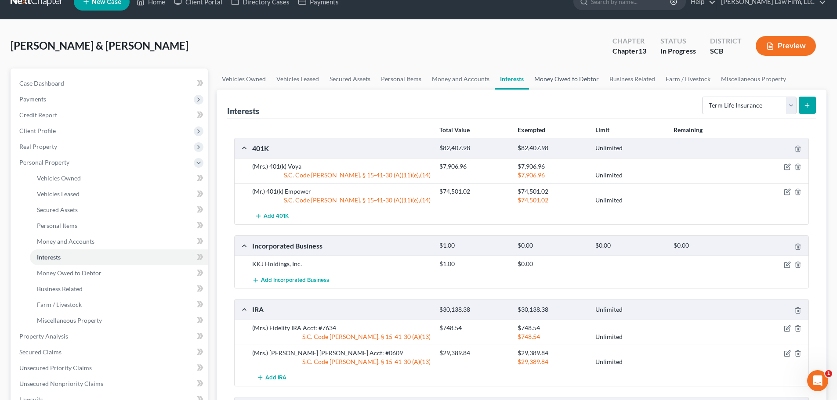
click at [580, 77] on link "Money Owed to Debtor" at bounding box center [566, 79] width 75 height 21
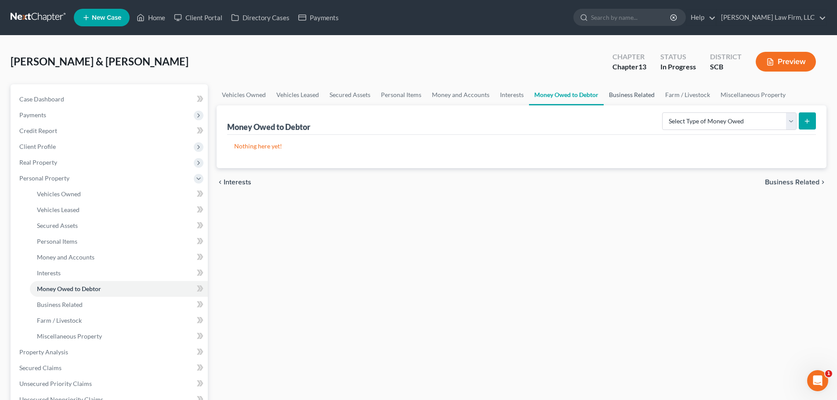
click at [643, 97] on link "Business Related" at bounding box center [631, 94] width 56 height 21
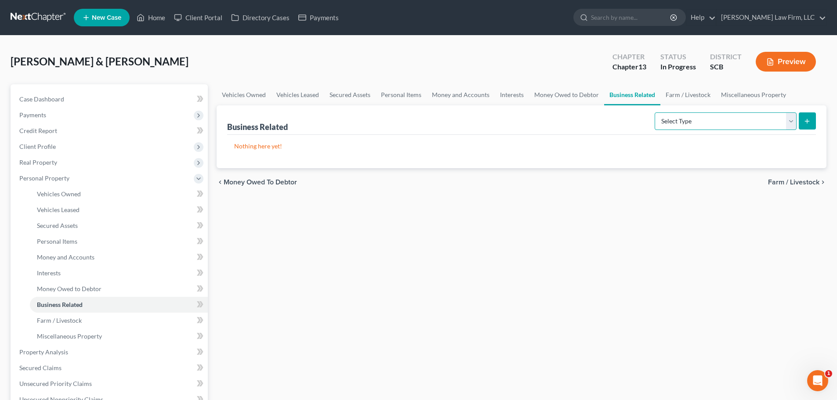
click at [728, 120] on select "Select Type Customer Lists Franchises Inventory Licenses Machinery Office Equip…" at bounding box center [725, 121] width 142 height 18
select select "license"
click at [655, 112] on select "Select Type Customer Lists Franchises Inventory Licenses Machinery Office Equip…" at bounding box center [725, 121] width 142 height 18
click at [811, 121] on button "submit" at bounding box center [806, 120] width 17 height 17
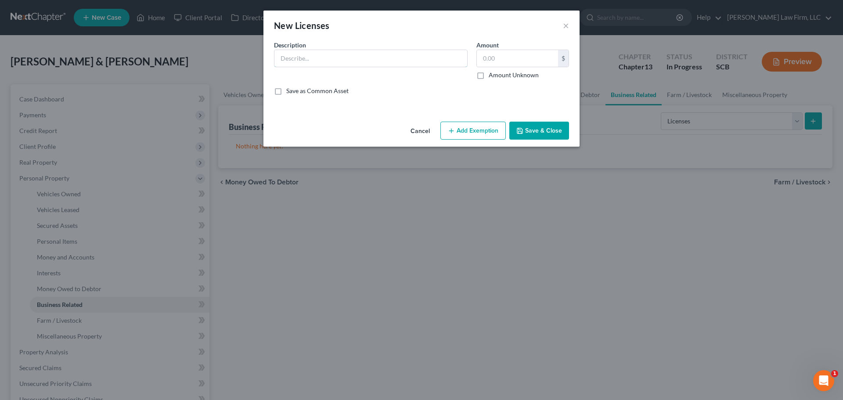
click at [428, 59] on input "text" at bounding box center [370, 58] width 193 height 17
type input "(Mr.) CDL"
type input "1"
click at [530, 137] on button "Save & Close" at bounding box center [539, 131] width 60 height 18
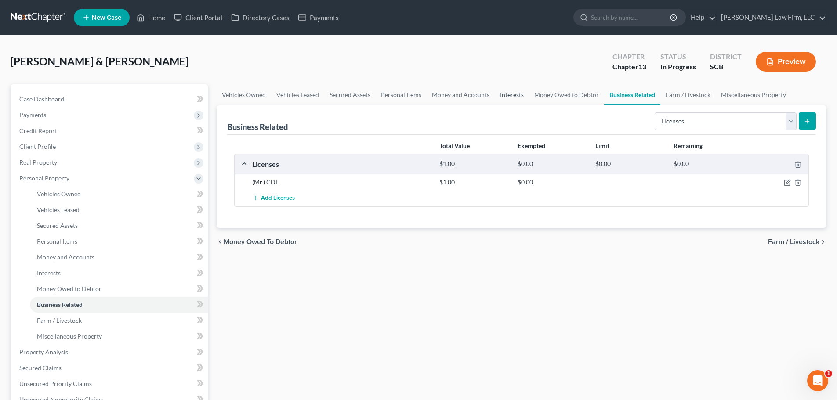
click at [513, 97] on link "Interests" at bounding box center [512, 94] width 34 height 21
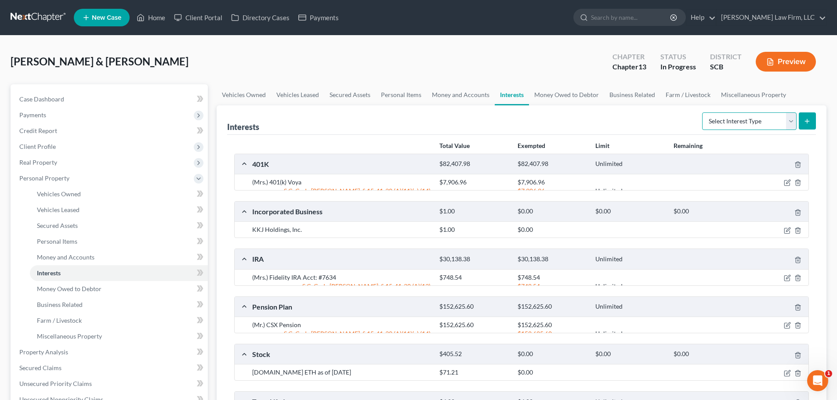
click at [756, 129] on select "Select Interest Type 401K Annuity Bond Education IRA Government Bond Government…" at bounding box center [749, 121] width 94 height 18
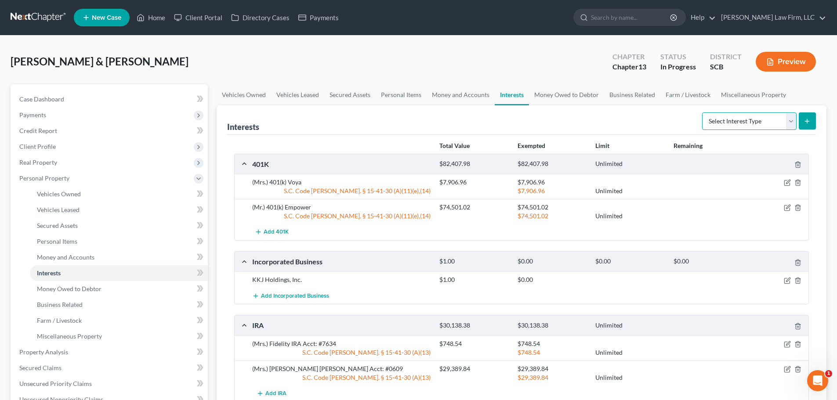
select select "whole_life_insurance"
click at [703, 112] on select "Select Interest Type 401K Annuity Bond Education IRA Government Bond Government…" at bounding box center [749, 121] width 94 height 18
click at [808, 121] on icon "submit" at bounding box center [806, 121] width 7 height 7
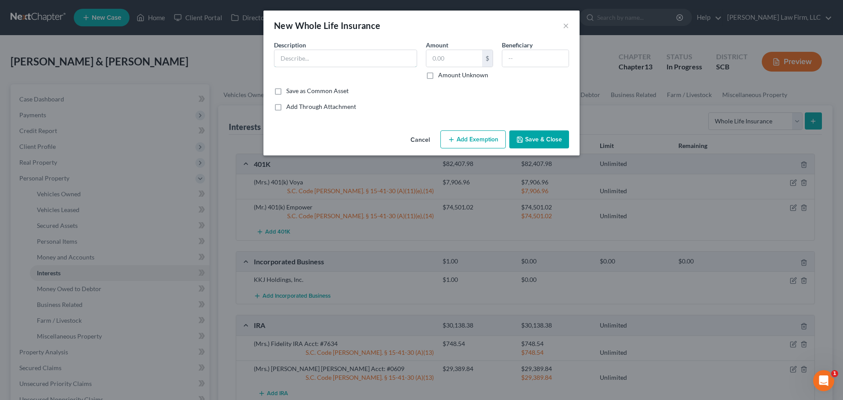
click at [351, 64] on input "text" at bounding box center [345, 58] width 142 height 17
type input "z"
click at [351, 59] on input "Farm Bureau Insurance Term Life Insurance; Policy no. 7181; Effective Date: 4/1…" at bounding box center [345, 58] width 142 height 17
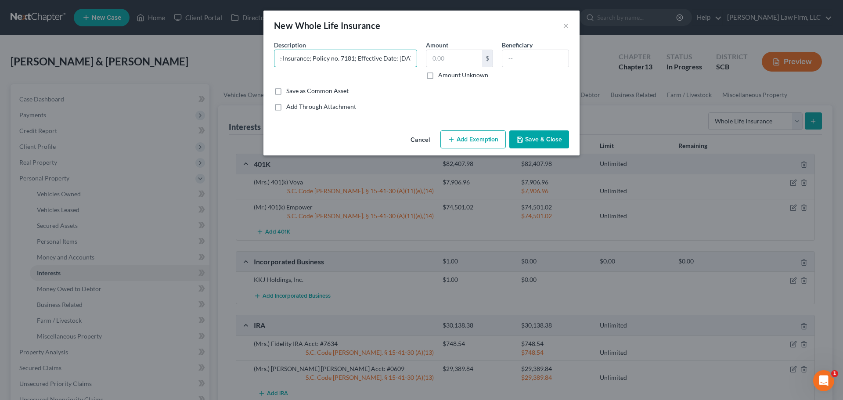
click at [346, 57] on input "Farm Bureau Insurance Universal Life Insurance; Policy no. 7181; Effective Date…" at bounding box center [345, 58] width 142 height 17
drag, startPoint x: 396, startPoint y: 58, endPoint x: 414, endPoint y: 60, distance: 18.2
click at [412, 60] on input "Farm Bureau Insurance Universal Life Insurance; Policy no. 6982; Effective Date…" at bounding box center [345, 58] width 142 height 17
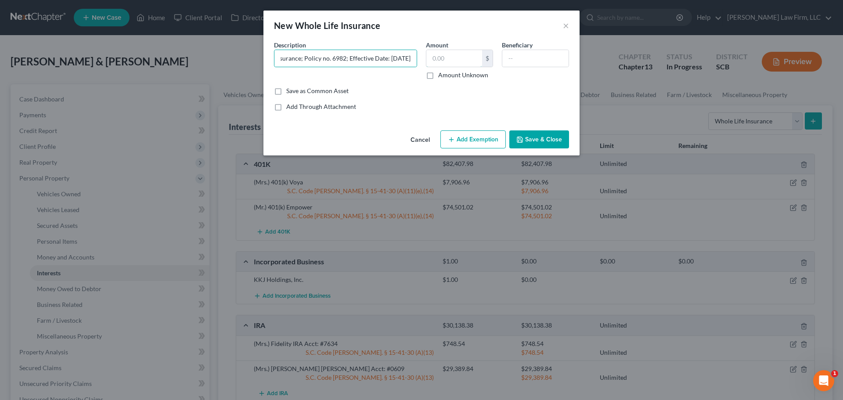
scroll to position [0, 0]
click at [414, 60] on input "Farm Bureau Insurance Universal Life Insurance; Policy no. 6982; Effective Date…" at bounding box center [345, 58] width 142 height 17
drag, startPoint x: 339, startPoint y: 57, endPoint x: 267, endPoint y: 65, distance: 72.9
click at [267, 65] on div "An exemption set must first be selected from the Filing Information section. Co…" at bounding box center [422, 83] width 316 height 87
click at [362, 58] on input "Farm Bureau Insurance Universal Life Insurance; Policy no. 6982; Effective Date…" at bounding box center [345, 58] width 142 height 17
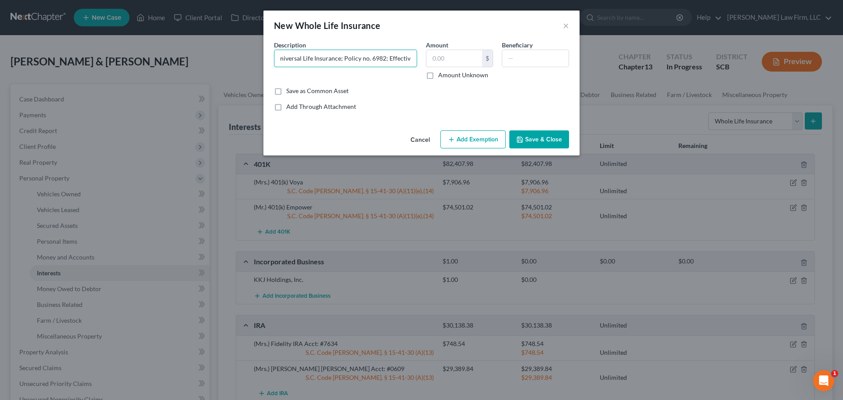
scroll to position [0, 90]
click at [364, 59] on input "Farm Bureau Insurance Universal Life Insurance; Policy no. 6982; Effective Date…" at bounding box center [345, 58] width 142 height 17
click at [393, 60] on input "Farm Bureau Insurance Universal Life Insurance; Policy no. 6982; For Minor Daug…" at bounding box center [345, 58] width 142 height 17
type input "Farm Bureau Insurance Universal Life Insurance; Policy no. 6982; For Minor Daug…"
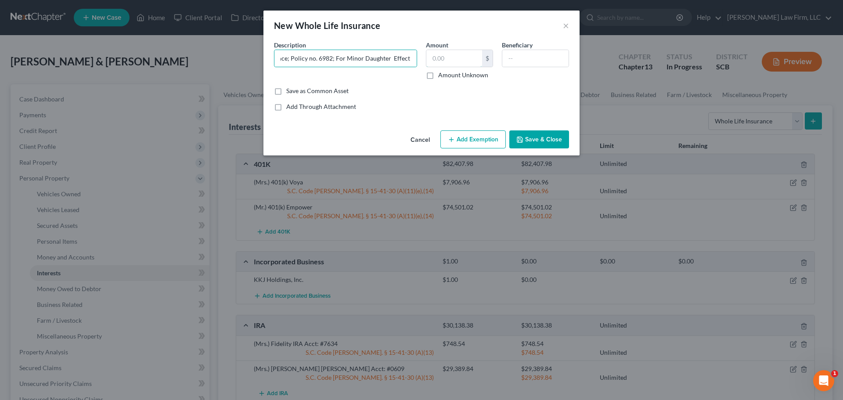
scroll to position [0, 0]
click at [442, 60] on input "text" at bounding box center [454, 58] width 56 height 17
type input "604.41"
click at [471, 141] on button "Add Exemption" at bounding box center [472, 139] width 65 height 18
select select "2"
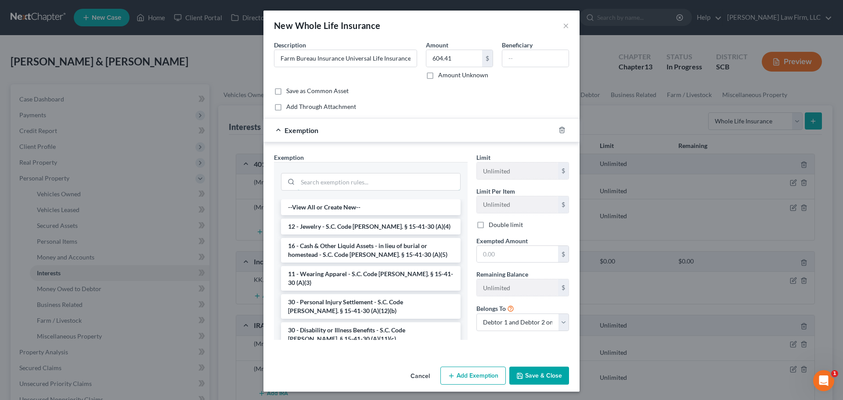
click at [404, 187] on input "search" at bounding box center [379, 181] width 162 height 17
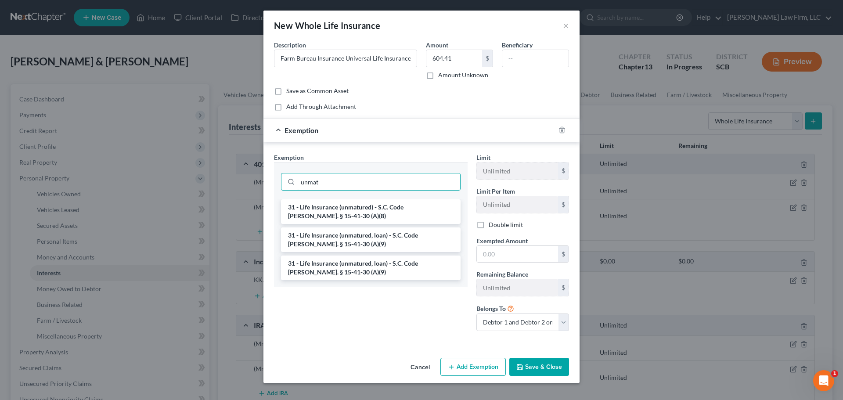
type input "unmat"
click at [395, 207] on li "31 - Life Insurance (unmatured) - S.C. Code Ann. § 15-41-30 (A)(8)" at bounding box center [371, 211] width 180 height 25
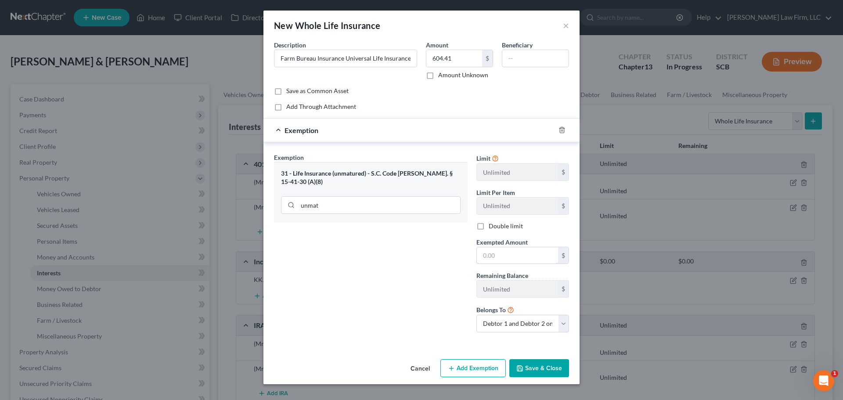
click at [486, 252] on input "text" at bounding box center [517, 255] width 81 height 17
type input "604.41"
click at [545, 368] on button "Save & Close" at bounding box center [539, 368] width 60 height 18
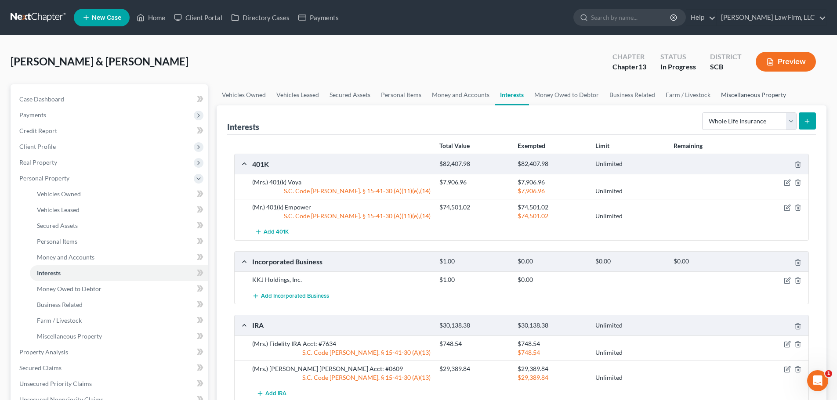
click at [724, 96] on link "Miscellaneous Property" at bounding box center [753, 94] width 76 height 21
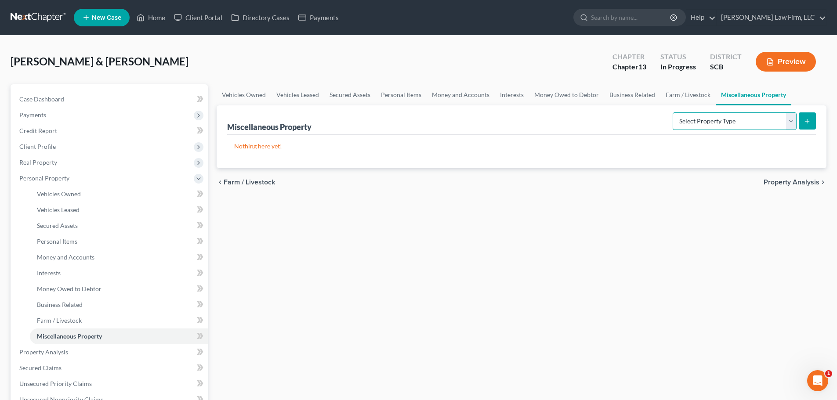
click at [696, 122] on select "Select Property Type Assigned for Creditor Benefit Within 1 Year Holding for An…" at bounding box center [734, 121] width 124 height 18
click at [503, 96] on link "Interests" at bounding box center [512, 94] width 34 height 21
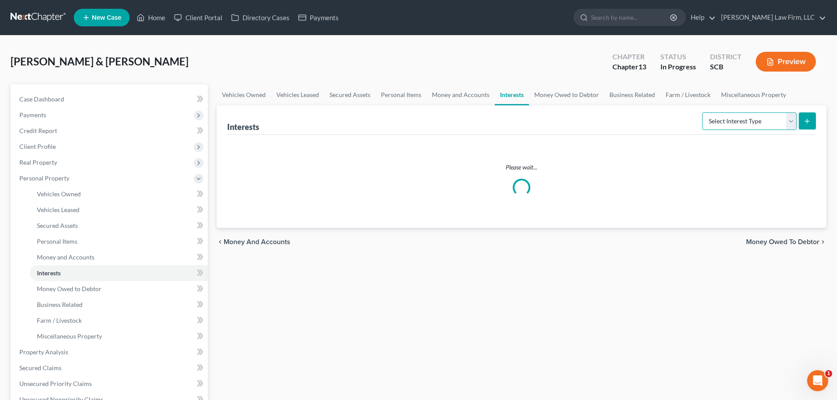
click at [741, 119] on select "Select Interest Type 401K Annuity Bond Education IRA Government Bond Government…" at bounding box center [749, 121] width 94 height 18
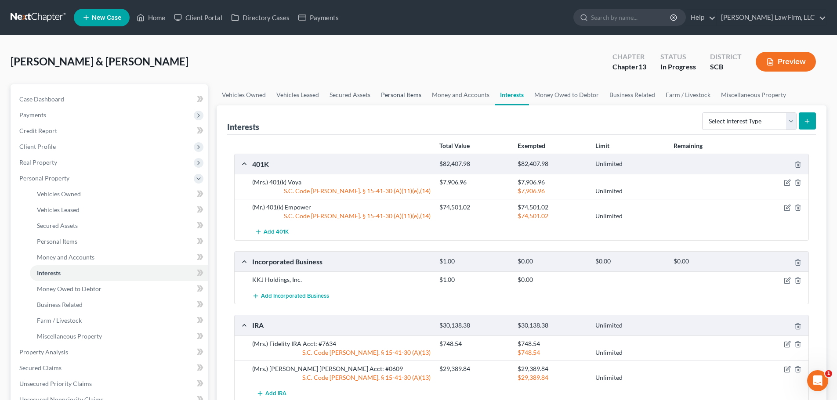
click at [406, 97] on link "Personal Items" at bounding box center [400, 94] width 51 height 21
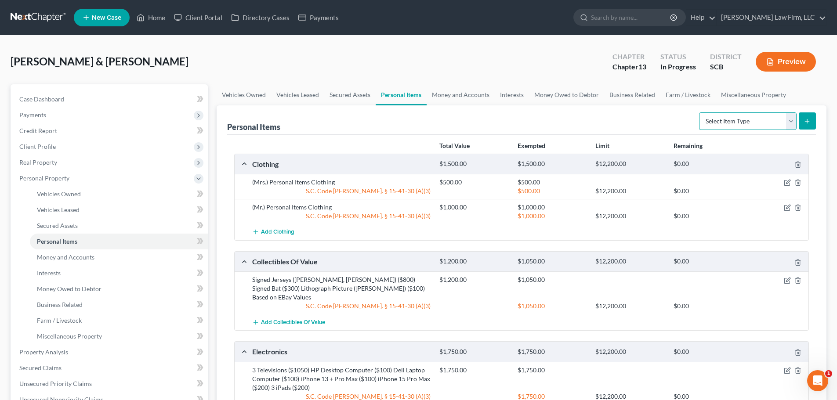
click at [722, 120] on select "Select Item Type Clothing Collectibles Of Value Electronics Firearms Household …" at bounding box center [747, 121] width 97 height 18
click at [484, 95] on link "Money and Accounts" at bounding box center [460, 94] width 68 height 21
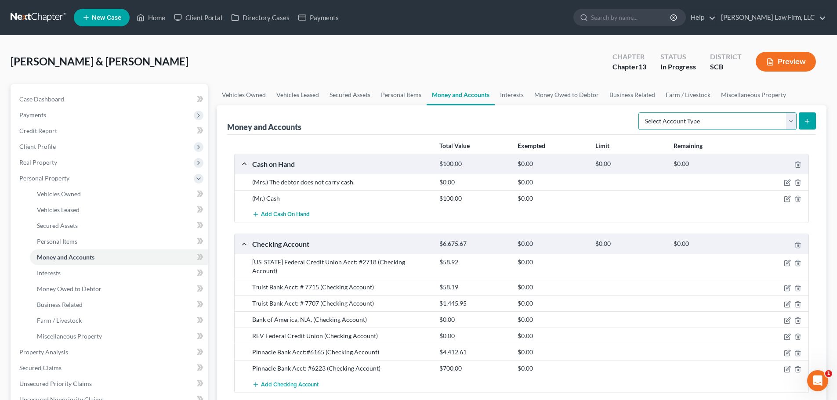
click at [730, 126] on select "Select Account Type Brokerage Cash on Hand Certificates of Deposit Checking Acc…" at bounding box center [717, 121] width 158 height 18
select select "security_deposits"
click at [640, 112] on select "Select Account Type Brokerage Cash on Hand Certificates of Deposit Checking Acc…" at bounding box center [717, 121] width 158 height 18
click at [805, 122] on icon "submit" at bounding box center [806, 121] width 7 height 7
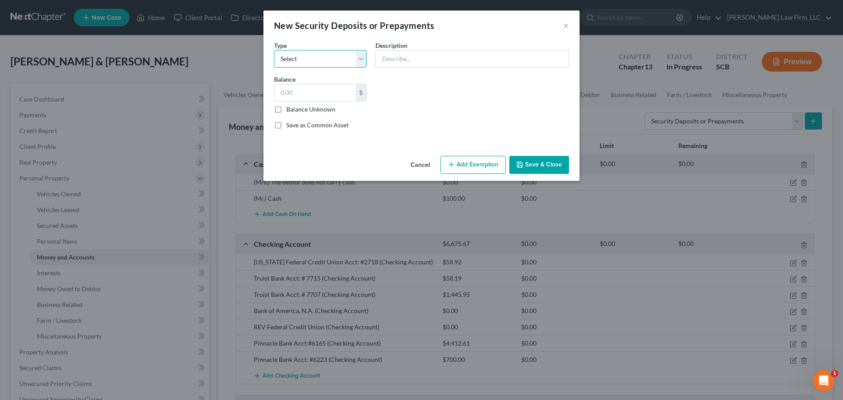
click at [334, 64] on select "Select Electric Gas Heating Oil Security Deposit On Rental Unit Prepaid Rent Te…" at bounding box center [320, 59] width 93 height 18
click at [412, 109] on div "Common Asset Select Type Select Electric Gas Heating Oil Security Deposit On Re…" at bounding box center [422, 88] width 304 height 96
click at [568, 23] on button "×" at bounding box center [566, 25] width 6 height 11
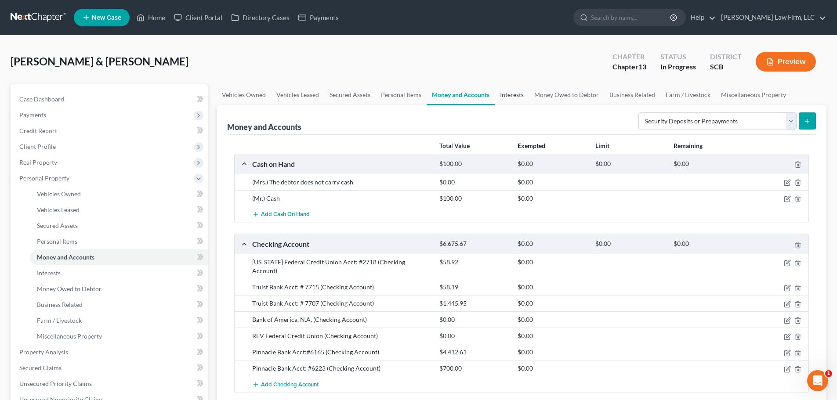
click at [509, 93] on link "Interests" at bounding box center [512, 94] width 34 height 21
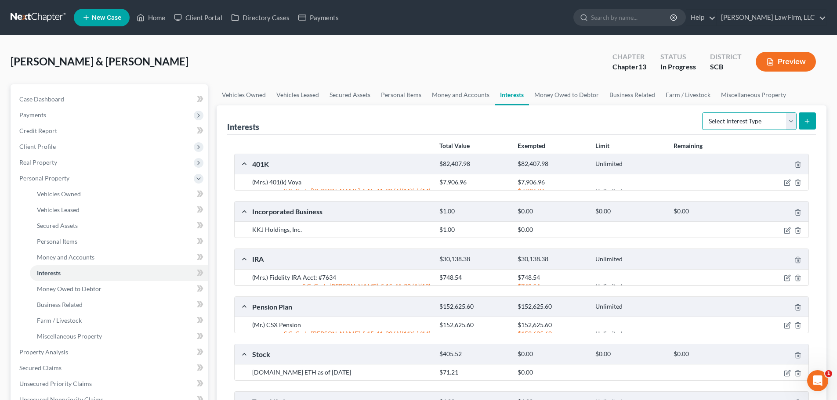
click at [726, 124] on select "Select Interest Type 401K Annuity Bond Education IRA Government Bond Government…" at bounding box center [749, 121] width 94 height 18
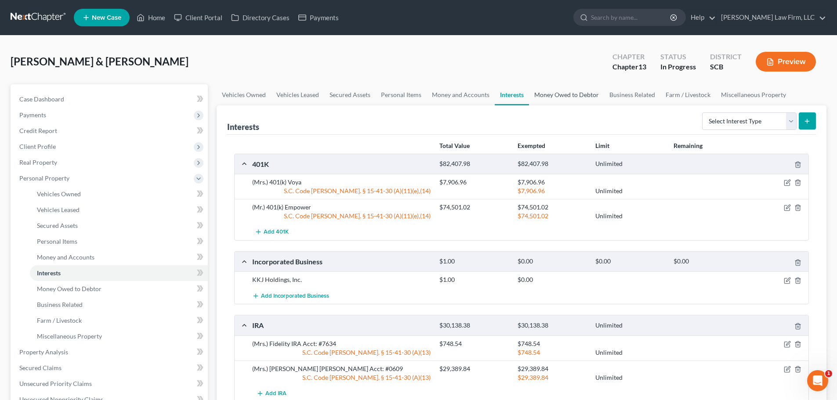
click at [568, 92] on link "Money Owed to Debtor" at bounding box center [566, 94] width 75 height 21
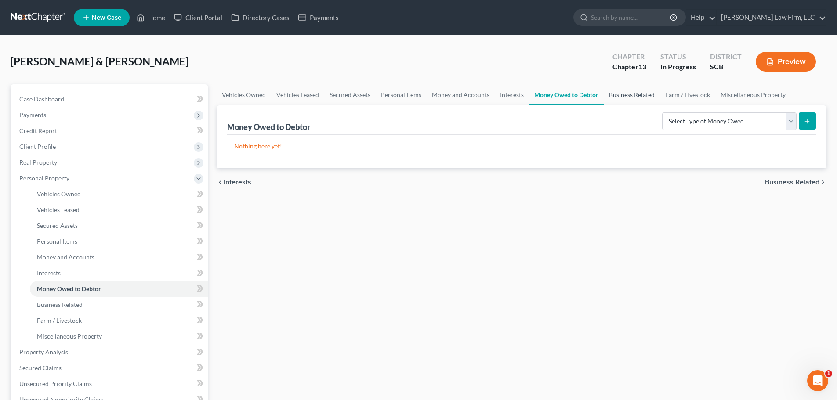
click at [634, 90] on link "Business Related" at bounding box center [631, 94] width 56 height 21
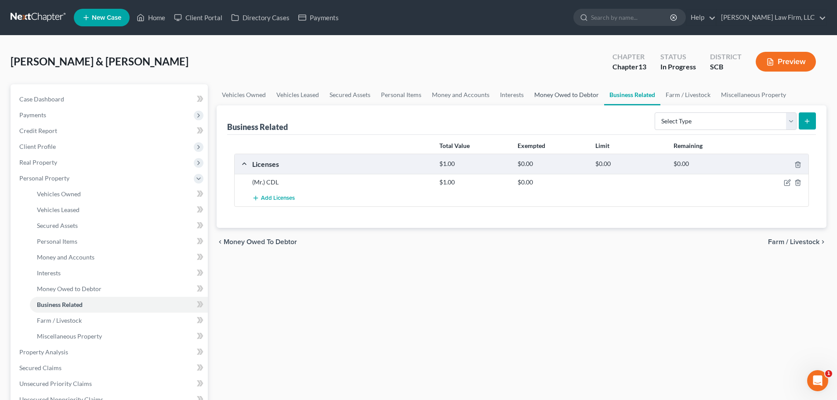
click at [562, 97] on link "Money Owed to Debtor" at bounding box center [566, 94] width 75 height 21
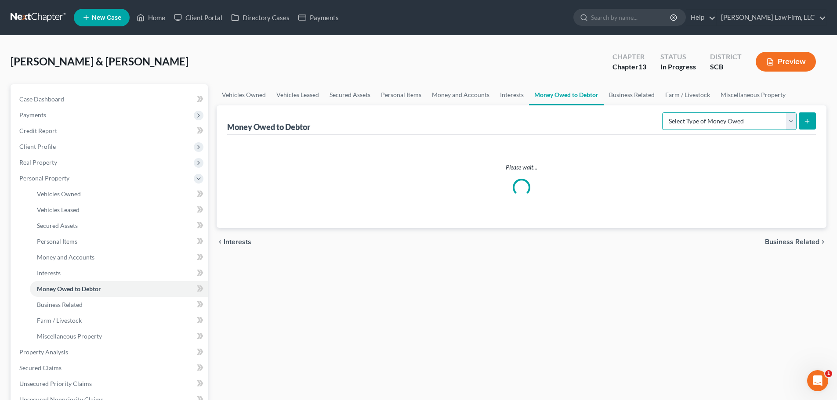
drag, startPoint x: 693, startPoint y: 119, endPoint x: 699, endPoint y: 120, distance: 5.4
click at [693, 119] on select "Select Type of Money Owed Accounts Receivable Alimony Child Support Claims Agai…" at bounding box center [729, 121] width 134 height 18
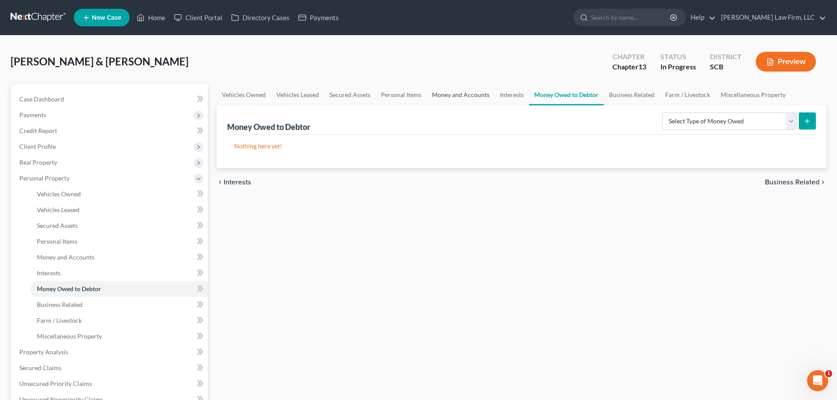
click at [451, 95] on link "Money and Accounts" at bounding box center [460, 94] width 68 height 21
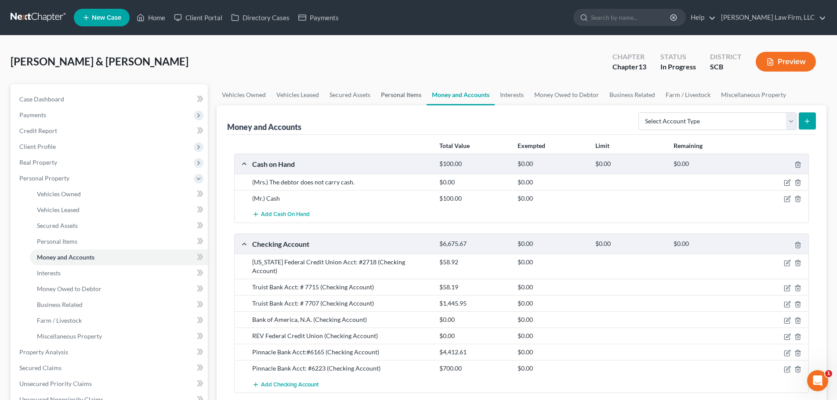
click at [395, 95] on link "Personal Items" at bounding box center [400, 94] width 51 height 21
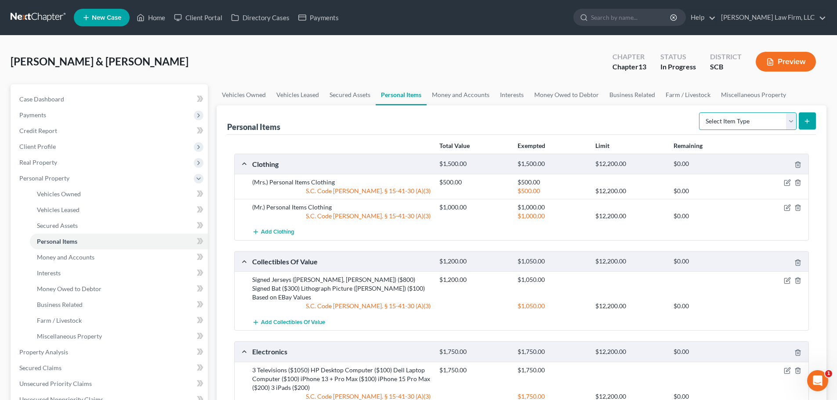
click at [708, 118] on select "Select Item Type Clothing Collectibles Of Value Electronics Firearms Household …" at bounding box center [747, 121] width 97 height 18
select select "other"
click at [700, 112] on select "Select Item Type Clothing Collectibles Of Value Electronics Firearms Household …" at bounding box center [747, 121] width 97 height 18
click at [803, 123] on button "submit" at bounding box center [806, 120] width 17 height 17
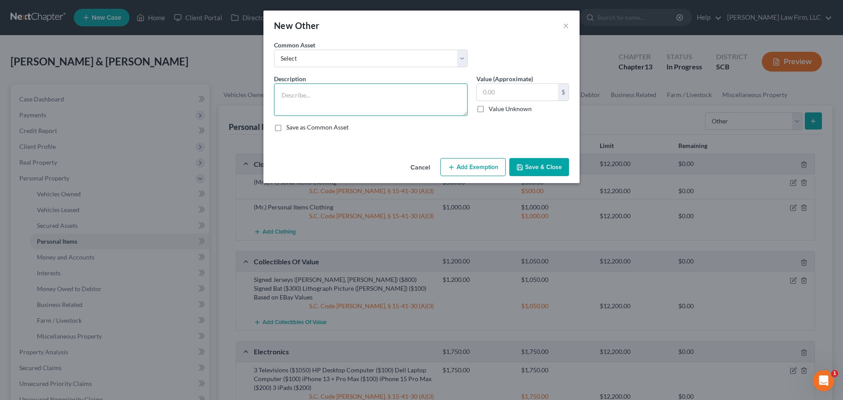
click at [385, 95] on textarea at bounding box center [371, 99] width 194 height 32
type textarea "Stingrays Hockey Season Tickets"
type input "1,000"
click at [544, 166] on button "Save & Close" at bounding box center [539, 167] width 60 height 18
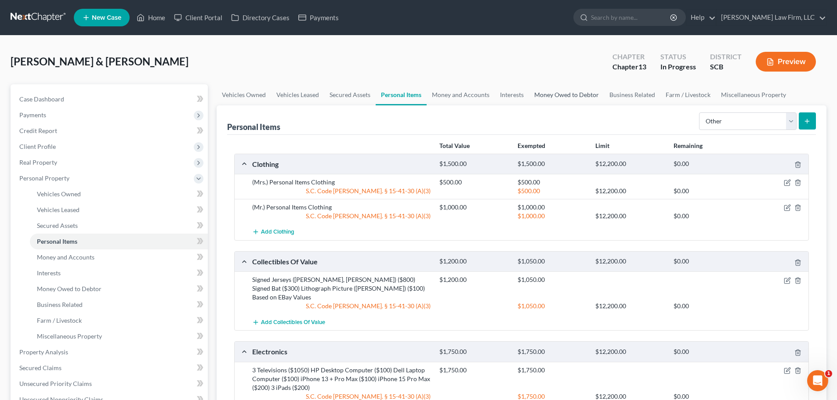
drag, startPoint x: 580, startPoint y: 93, endPoint x: 578, endPoint y: 100, distance: 6.9
click at [580, 94] on link "Money Owed to Debtor" at bounding box center [566, 94] width 75 height 21
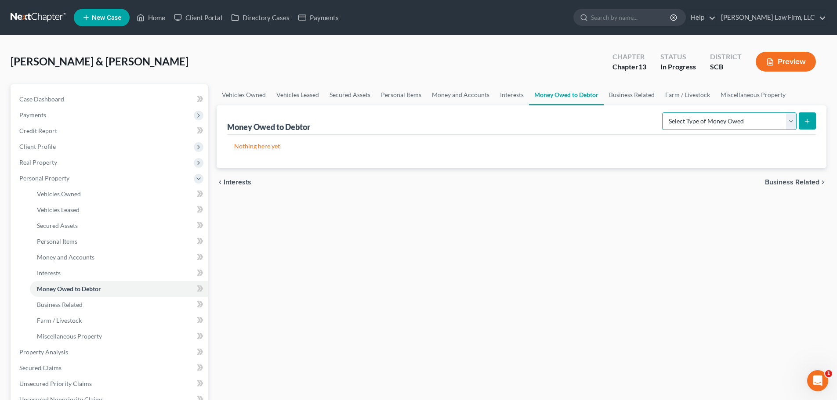
click at [709, 119] on select "Select Type of Money Owed Accounts Receivable Alimony Child Support Claims Agai…" at bounding box center [729, 121] width 134 height 18
select select "expected_tax_refund"
click at [663, 112] on select "Select Type of Money Owed Accounts Receivable Alimony Child Support Claims Agai…" at bounding box center [729, 121] width 134 height 18
click at [807, 123] on icon "submit" at bounding box center [806, 121] width 7 height 7
select select "0"
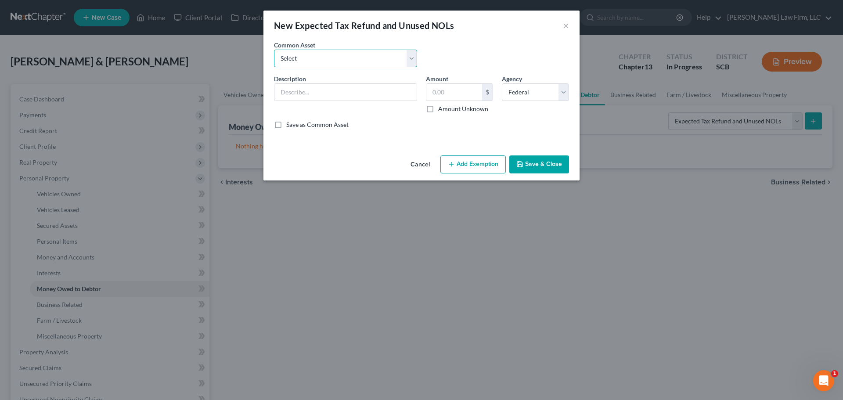
click at [328, 57] on select "Select 2024 Anticipated Federal and State Tax Refunds (This amount is based on …" at bounding box center [345, 59] width 143 height 18
select select "7"
click at [274, 50] on select "Select 2024 Anticipated Federal and State Tax Refunds (This amount is based on …" at bounding box center [345, 59] width 143 height 18
click at [381, 93] on input "The debtors received their 2024 Federal and State Tax refunds prepetition in th…" at bounding box center [345, 92] width 142 height 17
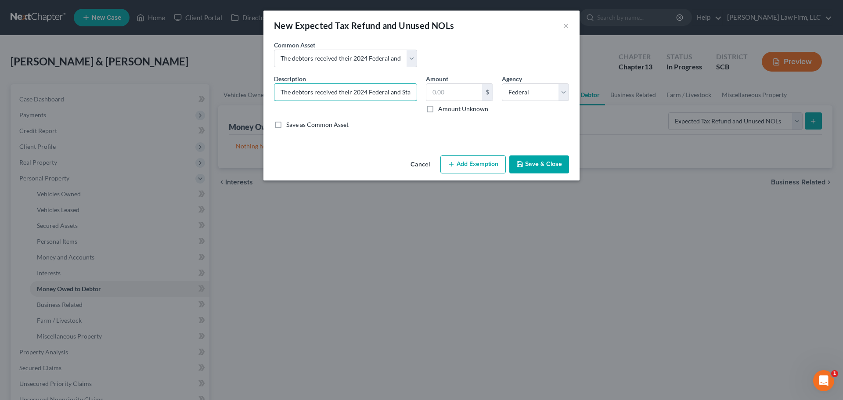
click at [381, 93] on input "The debtors received their 2024 Federal and State Tax refunds prepetition in th…" at bounding box center [345, 92] width 142 height 17
drag, startPoint x: 381, startPoint y: 93, endPoint x: 417, endPoint y: 92, distance: 36.0
click at [417, 92] on div "Description * The debtors received their 2024 State Tax refunds prepetition in …" at bounding box center [346, 93] width 152 height 39
click at [375, 97] on input "The debtors received their 2024 State Tax refunds prepetition in the amount of …" at bounding box center [345, 92] width 142 height 17
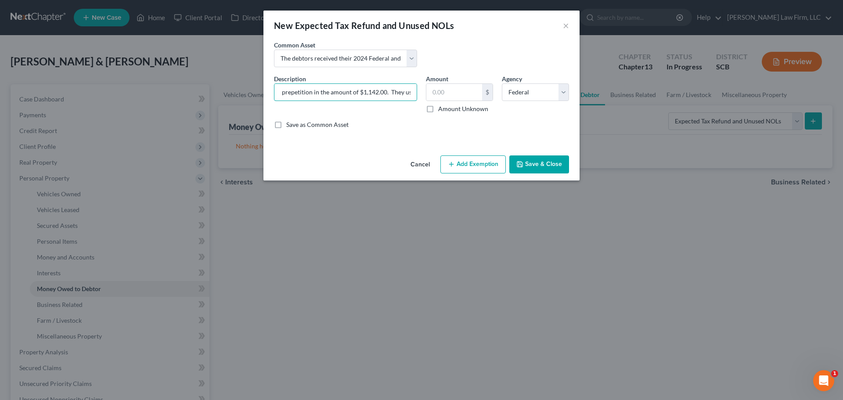
click at [372, 93] on input "The debtors received their 2024 State Tax refunds prepetition in the amount of …" at bounding box center [345, 92] width 142 height 17
type input "The debtors received their 2024 State Tax refunds prepetition in the amount of …"
drag, startPoint x: 403, startPoint y: 91, endPoint x: 423, endPoint y: 94, distance: 20.4
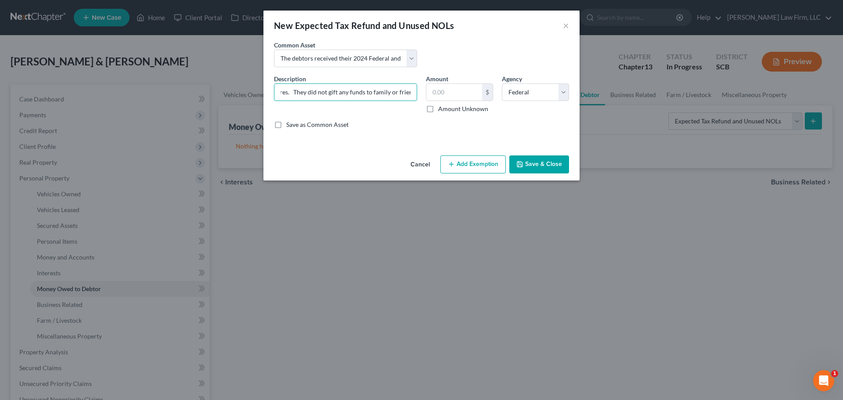
click at [423, 94] on div "Description * The debtors received their 2024 State Tax refunds prepetition in …" at bounding box center [422, 105] width 304 height 62
click at [390, 94] on input "The debtors received their 2024 State Tax refunds prepetition in the amount of …" at bounding box center [345, 92] width 142 height 17
click at [447, 95] on input "text" at bounding box center [454, 92] width 56 height 17
click at [520, 89] on select "Select Federal State Local" at bounding box center [535, 92] width 67 height 18
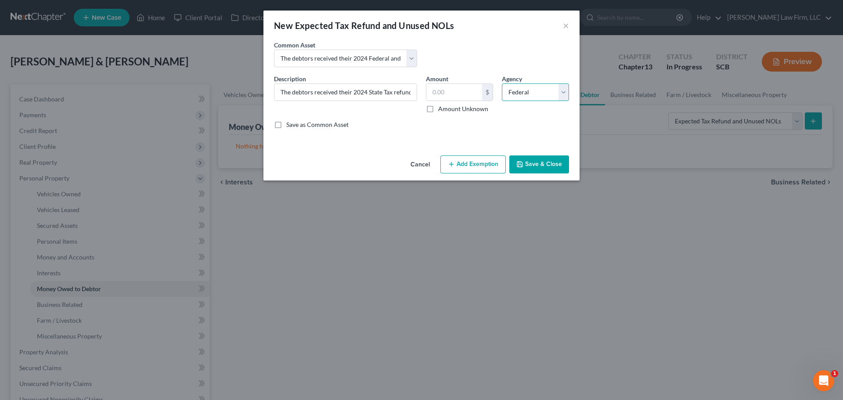
select select "1"
click at [502, 83] on select "Select Federal State Local" at bounding box center [535, 92] width 67 height 18
click at [391, 95] on input "The debtors received their 2024 State Tax refunds prepetition in the amount of …" at bounding box center [345, 92] width 142 height 17
type input "The debtors received their 2024 State Tax refunds prepetition in the amount of …"
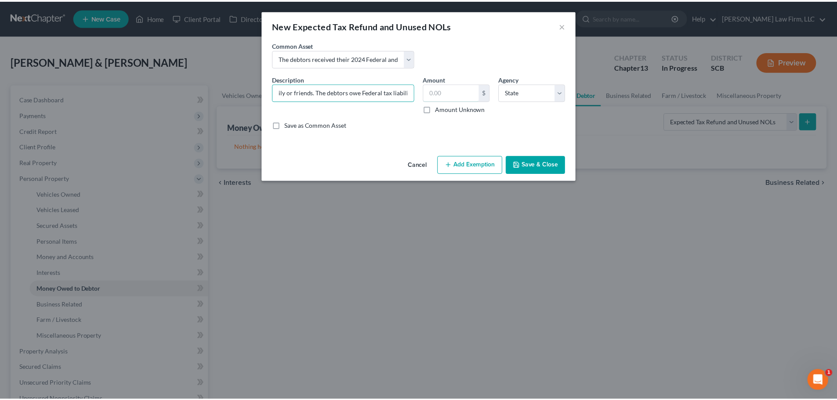
scroll to position [0, 0]
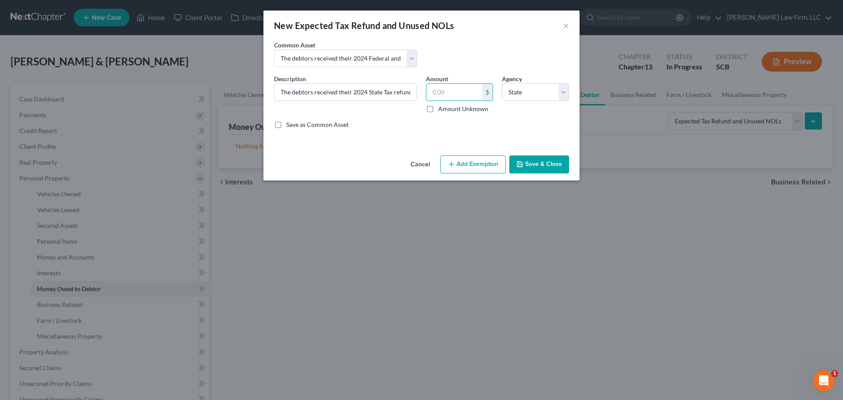
click at [544, 162] on button "Save & Close" at bounding box center [539, 164] width 60 height 18
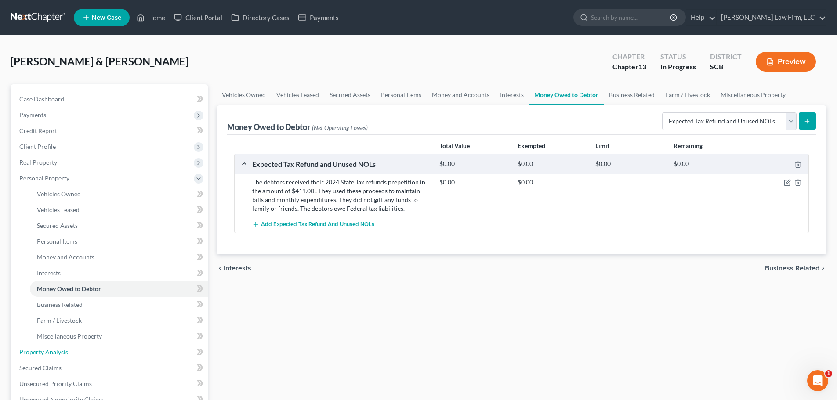
click at [52, 350] on span "Property Analysis" at bounding box center [43, 351] width 49 height 7
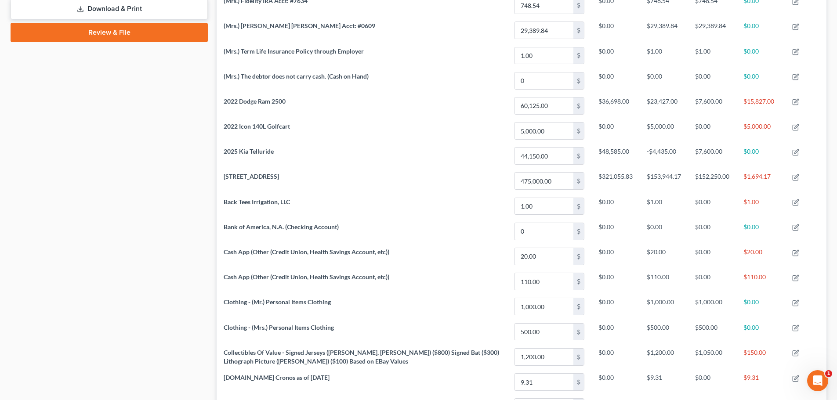
scroll to position [439, 0]
click at [736, 177] on td "$152,250.00" at bounding box center [712, 180] width 48 height 25
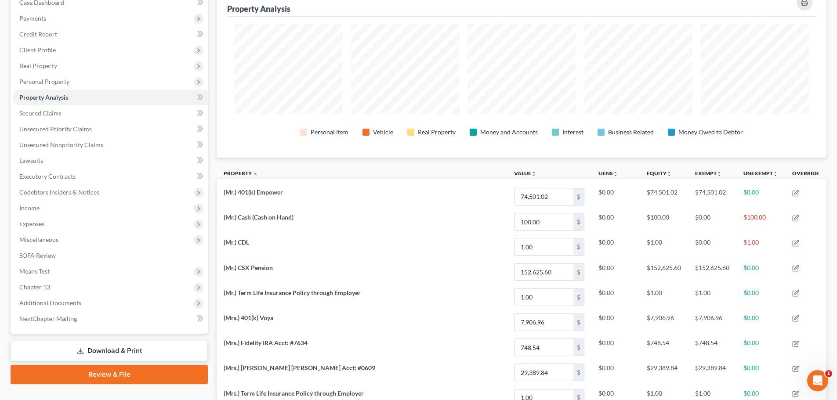
scroll to position [0, 0]
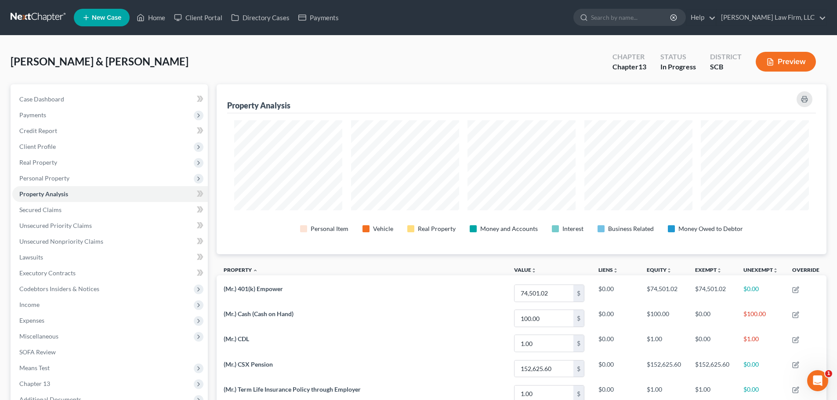
click at [67, 175] on span "Personal Property" at bounding box center [44, 177] width 50 height 7
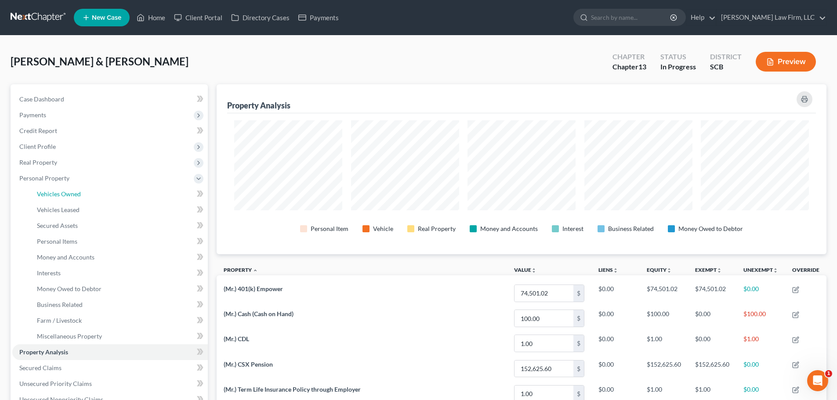
click at [72, 191] on span "Vehicles Owned" at bounding box center [59, 193] width 44 height 7
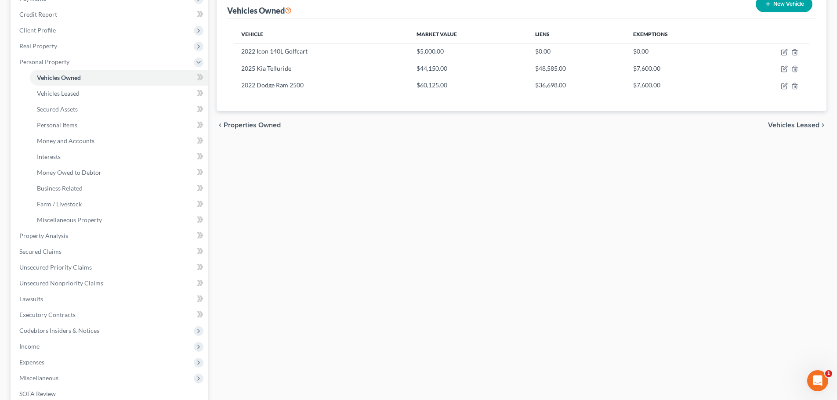
scroll to position [132, 0]
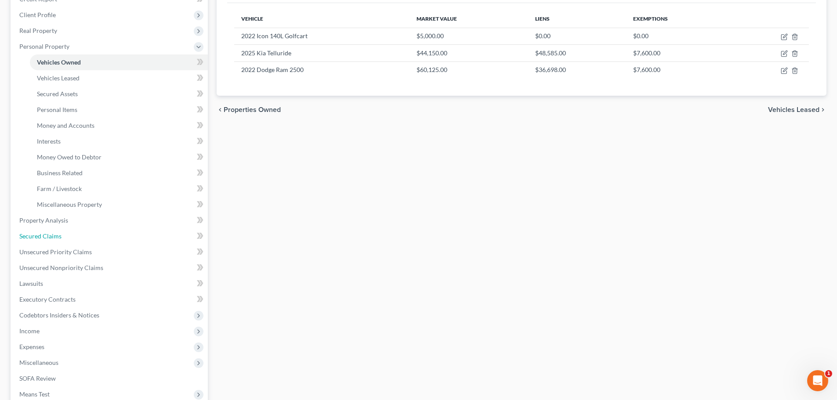
click at [61, 236] on span "Secured Claims" at bounding box center [40, 235] width 42 height 7
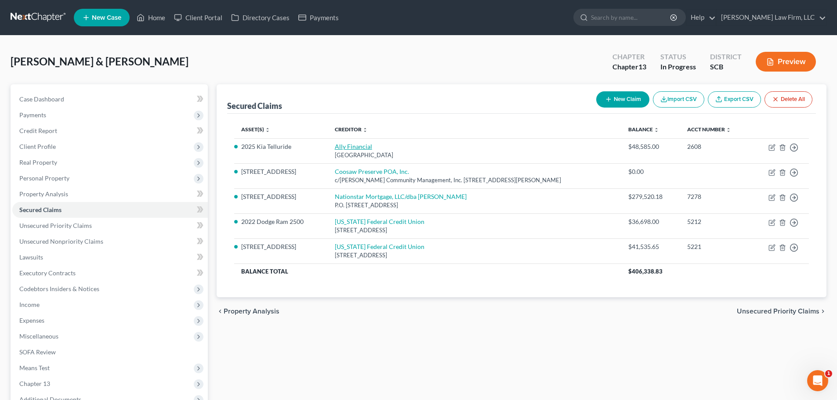
click at [364, 148] on link "Ally Financial" at bounding box center [353, 146] width 37 height 7
select select "24"
select select "2"
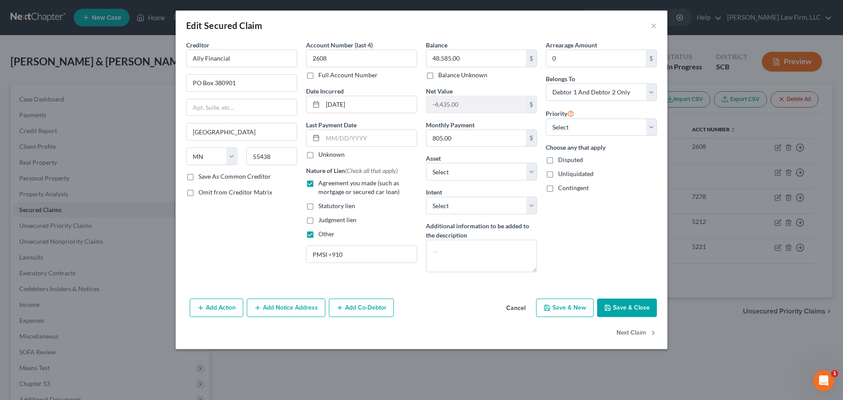
click at [471, 139] on input "805.00" at bounding box center [476, 138] width 100 height 17
type input "805.35"
select select "8"
click at [367, 103] on input "03-31-2025" at bounding box center [370, 104] width 94 height 17
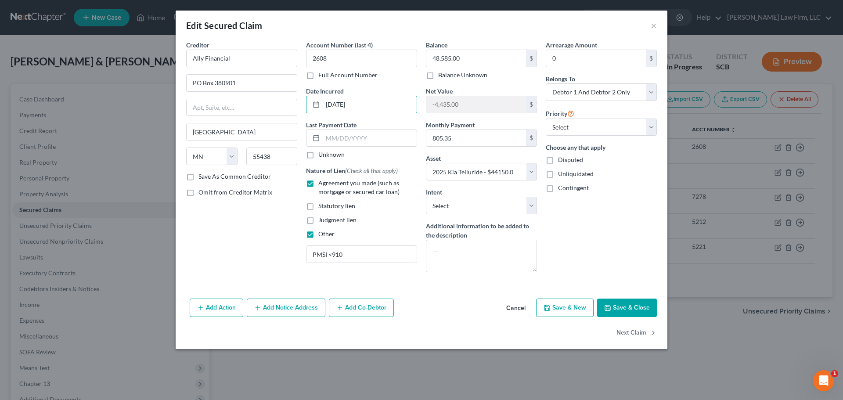
click at [625, 305] on button "Save & Close" at bounding box center [627, 308] width 60 height 18
select select
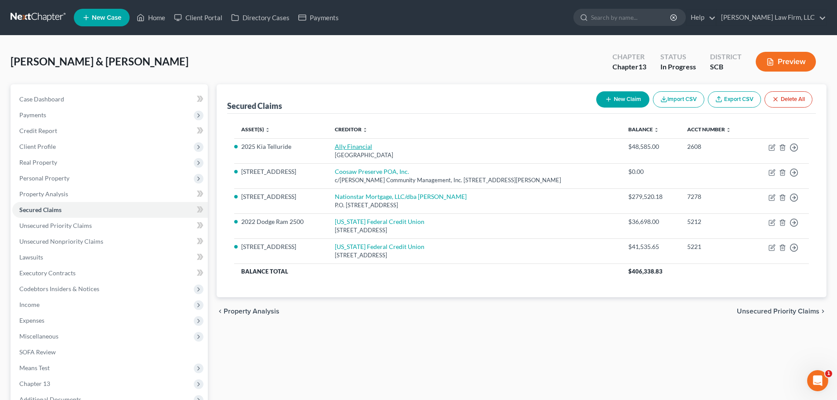
click at [352, 145] on link "Ally Financial" at bounding box center [353, 146] width 37 height 7
select select "24"
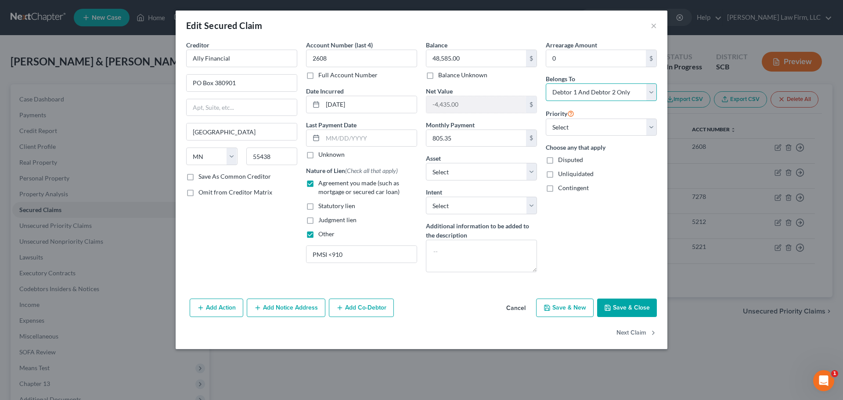
click at [574, 97] on select "Select Debtor 1 Only Debtor 2 Only Debtor 1 And Debtor 2 Only At Least One Of T…" at bounding box center [601, 92] width 111 height 18
click at [546, 83] on select "Select Debtor 1 Only Debtor 2 Only Debtor 1 And Debtor 2 Only At Least One Of T…" at bounding box center [601, 92] width 111 height 18
click at [628, 94] on select "Select Debtor 1 Only Debtor 2 Only Debtor 1 And Debtor 2 Only At Least One Of T…" at bounding box center [601, 92] width 111 height 18
click at [546, 83] on select "Select Debtor 1 Only Debtor 2 Only Debtor 1 And Debtor 2 Only At Least One Of T…" at bounding box center [601, 92] width 111 height 18
click at [600, 222] on div "Arrearage Amount 0 $ Belongs To * Select Debtor 1 Only Debtor 2 Only Debtor 1 A…" at bounding box center [602, 159] width 120 height 239
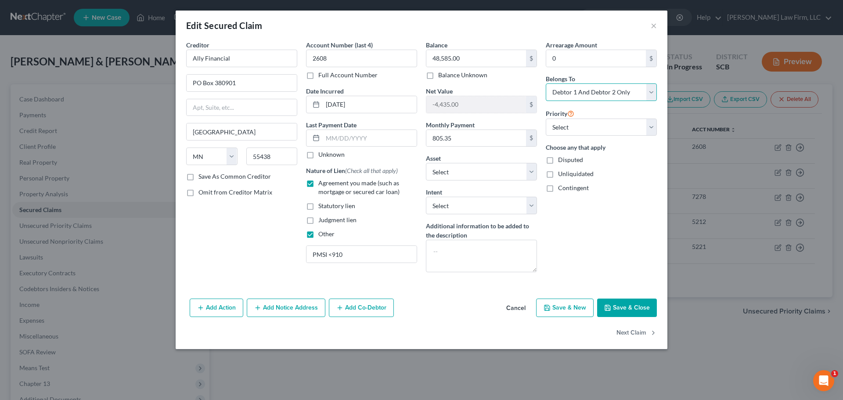
click at [566, 100] on select "Select Debtor 1 Only Debtor 2 Only Debtor 1 And Debtor 2 Only At Least One Of T…" at bounding box center [601, 92] width 111 height 18
select select "0"
click at [546, 83] on select "Select Debtor 1 Only Debtor 2 Only Debtor 1 And Debtor 2 Only At Least One Of T…" at bounding box center [601, 92] width 111 height 18
click at [606, 211] on div "Arrearage Amount 0 $ Belongs To * Select Debtor 1 Only Debtor 2 Only Debtor 1 A…" at bounding box center [602, 159] width 120 height 239
click at [614, 310] on button "Save & Close" at bounding box center [627, 308] width 60 height 18
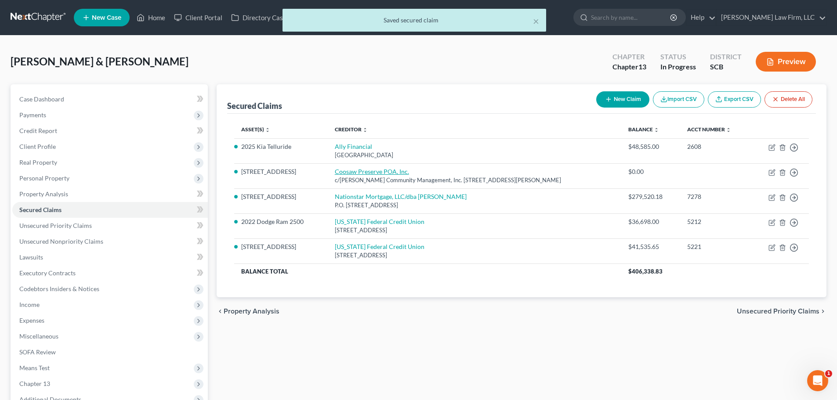
click at [372, 168] on link "Coosaw Preserve POA, Inc." at bounding box center [372, 171] width 74 height 7
select select "42"
select select "2"
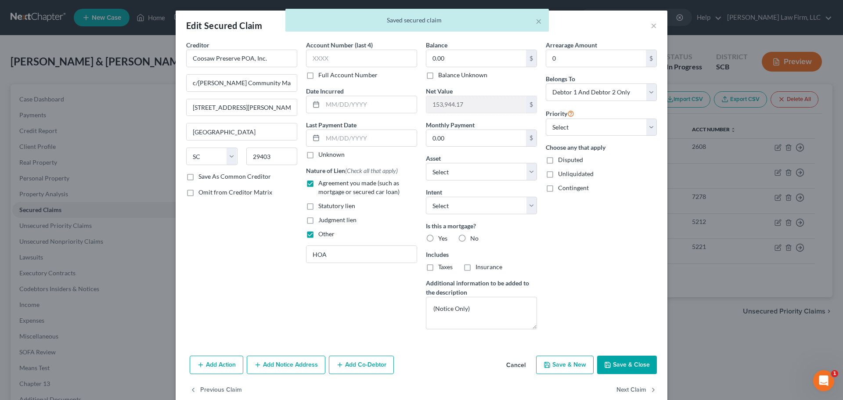
click at [621, 361] on button "Save & Close" at bounding box center [627, 365] width 60 height 18
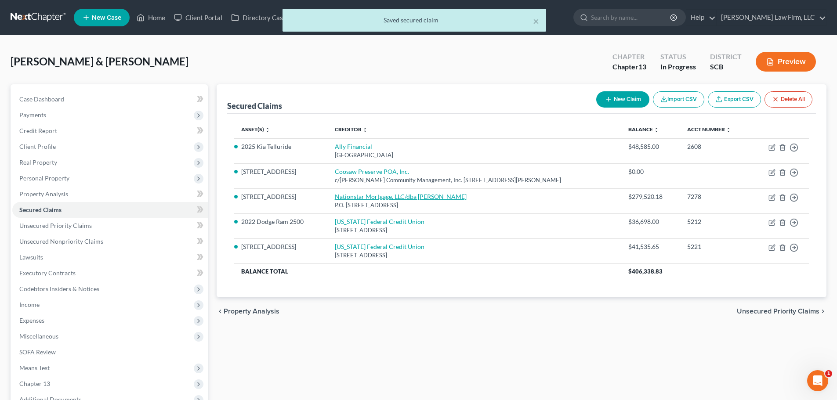
click at [404, 199] on link "Nationstar Mortgage, LLC/dba Mr. Cooper" at bounding box center [401, 196] width 132 height 7
select select "45"
select select "0"
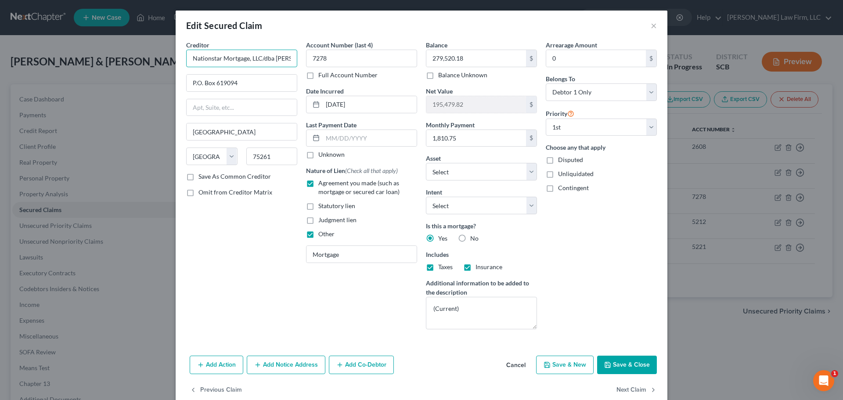
click at [261, 57] on input "Nationstar Mortgage, LLC/dba Mr. Cooper" at bounding box center [241, 59] width 111 height 18
click at [267, 59] on input "Nationstar Mortgage, LLC dba Mr. Cooper" at bounding box center [241, 59] width 111 height 18
click at [260, 60] on input "Nationstar Mortgage, LLC DBA Mr. Cooper" at bounding box center [241, 59] width 111 height 18
type input "Nationstar Mortgage, LLC /DBA Mr. Cooper"
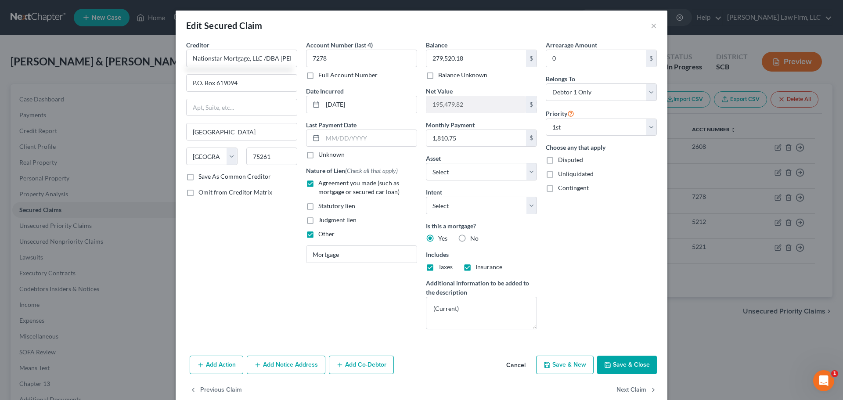
click at [616, 362] on button "Save & Close" at bounding box center [627, 365] width 60 height 18
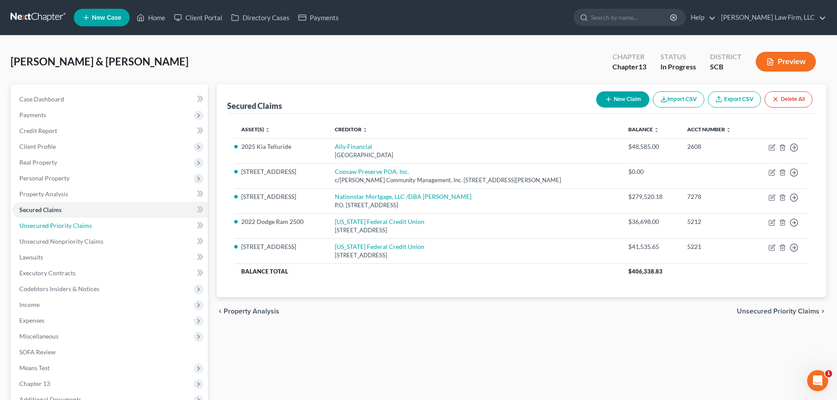
click at [69, 224] on span "Unsecured Priority Claims" at bounding box center [55, 225] width 72 height 7
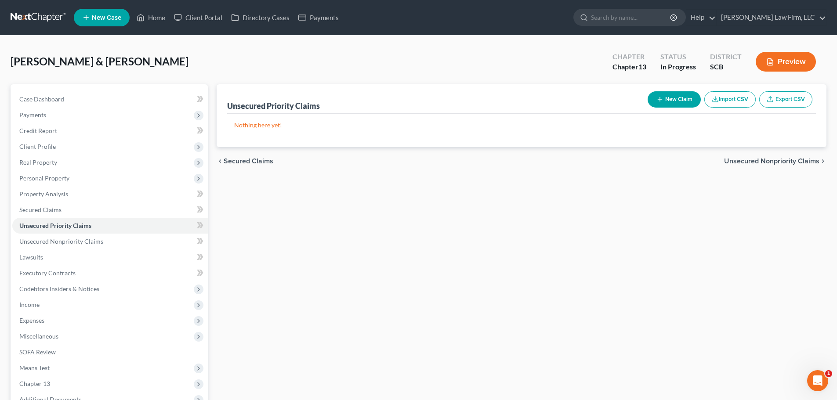
click at [675, 96] on button "New Claim" at bounding box center [673, 99] width 53 height 16
select select "2"
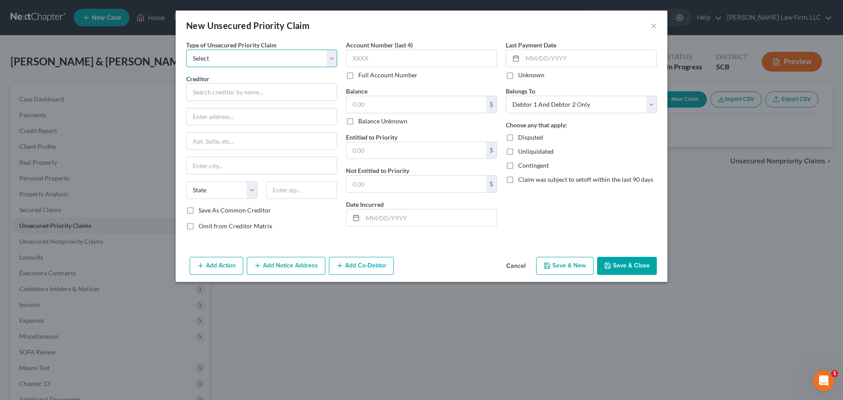
drag, startPoint x: 296, startPoint y: 58, endPoint x: 290, endPoint y: 67, distance: 10.1
click at [296, 58] on select "Select Taxes & Other Government Units Domestic Support Obligations Extensions o…" at bounding box center [261, 59] width 151 height 18
select select "0"
click at [186, 50] on select "Select Taxes & Other Government Units Domestic Support Obligations Extensions o…" at bounding box center [261, 59] width 151 height 18
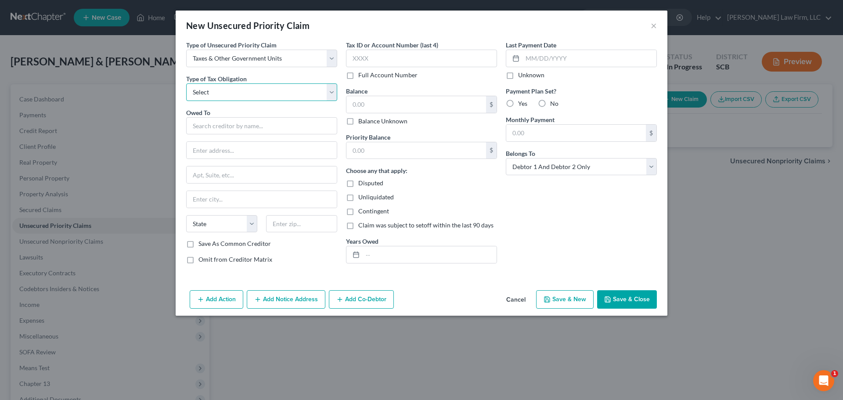
click at [274, 97] on select "Select Federal City State Franchise Tax Board Other" at bounding box center [261, 92] width 151 height 18
select select "0"
click at [186, 83] on select "Select Federal City State Franchise Tax Board Other" at bounding box center [261, 92] width 151 height 18
click at [264, 126] on input "text" at bounding box center [261, 126] width 151 height 18
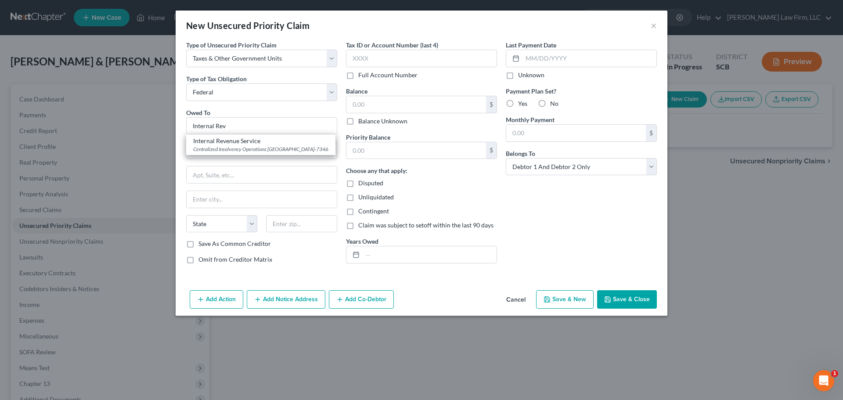
click at [274, 147] on div "Centralized Insolvency Operations PO Box 7346, Philadelphia, PA 19101-7346" at bounding box center [260, 148] width 135 height 7
type input "Internal Revenue Service"
type input "Centralized Insolvency Operations"
type input "PO Box 7346"
type input "Philadelphia"
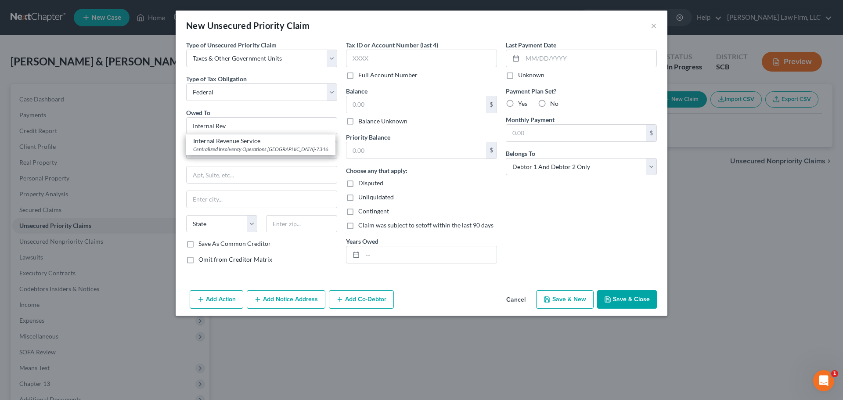
select select "39"
type input "19101-7346"
click at [288, 296] on button "Add Notice Address" at bounding box center [286, 299] width 79 height 18
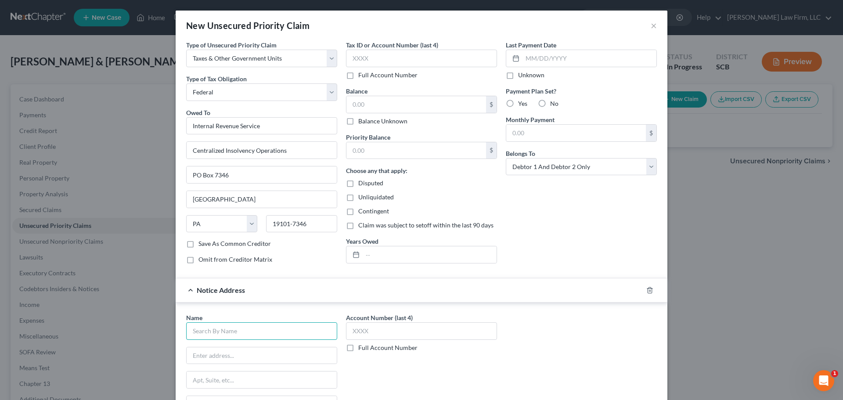
click at [225, 330] on input "text" at bounding box center [261, 331] width 151 height 18
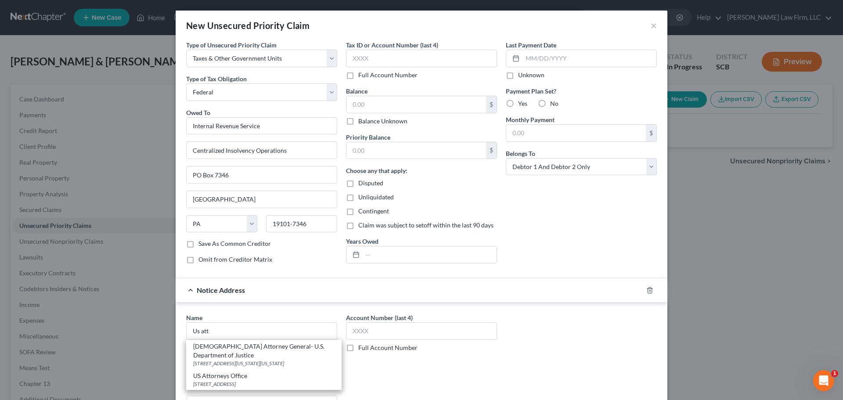
click at [225, 343] on div "US Attorney General- U.S. Department of Justice" at bounding box center [263, 351] width 141 height 18
type input "US Attorney General- U.S. Department of Justice"
type input "950 Pennsylvania Avenue, NW"
type input "Washington"
select select "8"
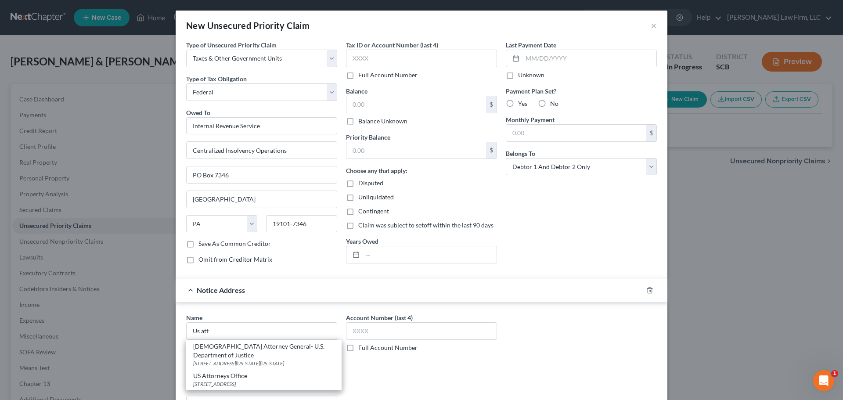
type input "20530"
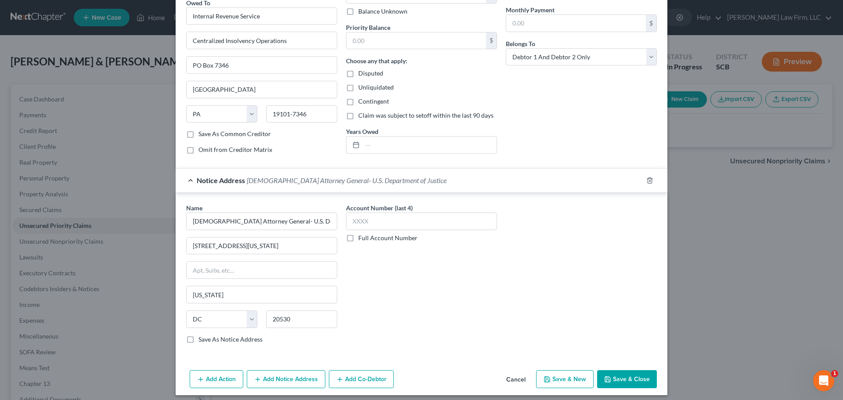
scroll to position [116, 0]
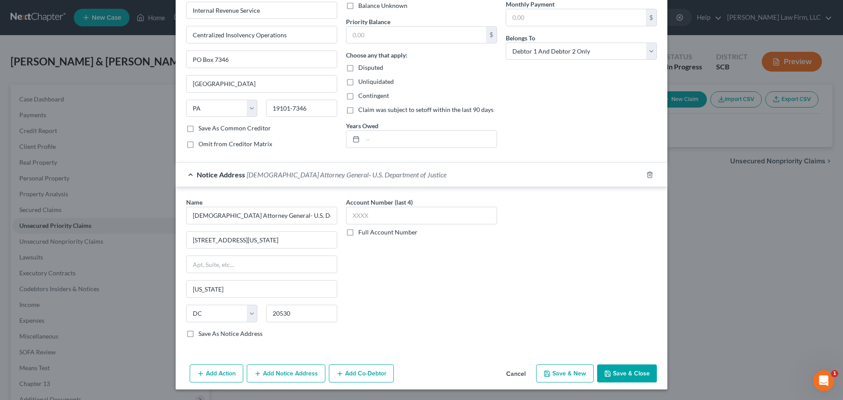
click at [274, 367] on button "Add Notice Address" at bounding box center [286, 374] width 79 height 18
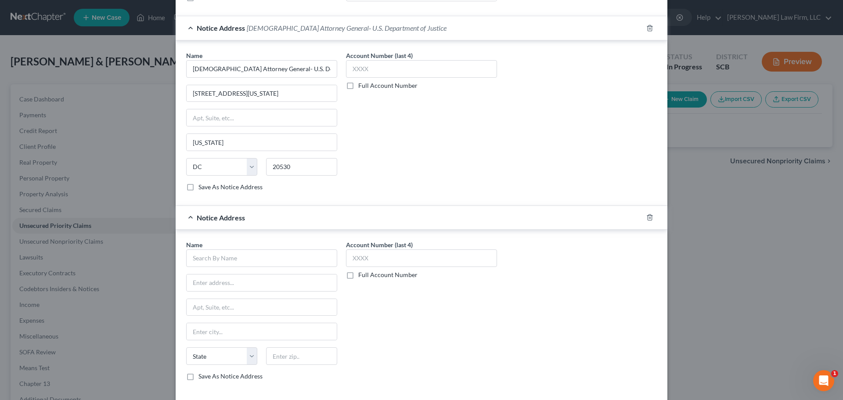
scroll to position [291, 0]
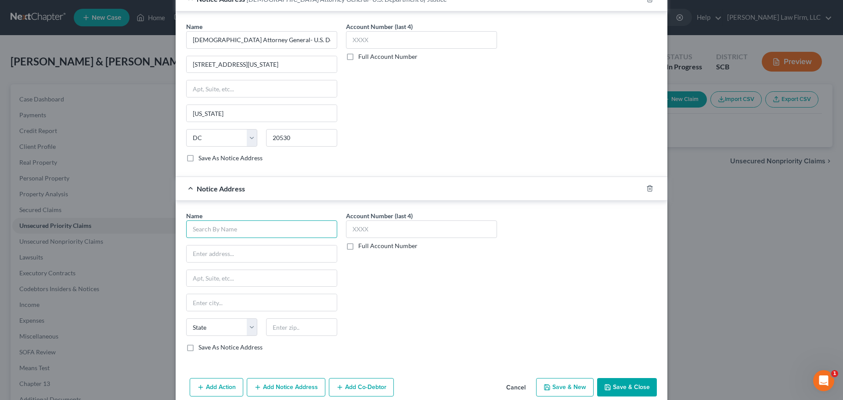
click at [239, 231] on input "text" at bounding box center [261, 229] width 151 height 18
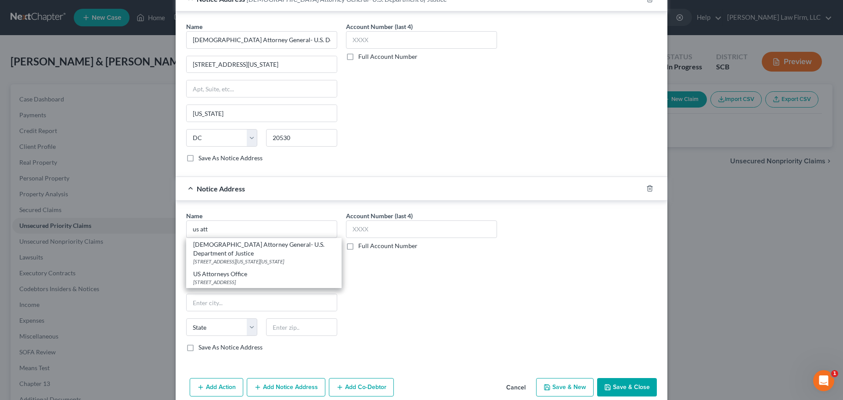
click at [241, 270] on div "US Attorneys Office" at bounding box center [263, 274] width 141 height 9
type input "US Attorneys Office"
type input "1441 Main Street"
type input "Suite 29201"
type input "Columbia"
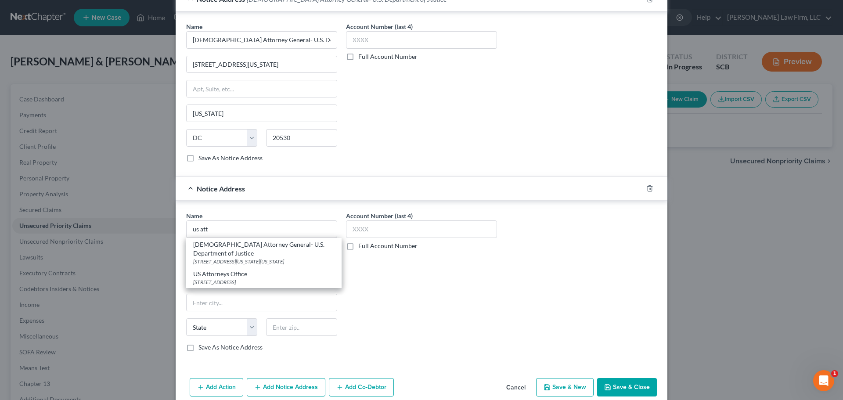
select select "42"
type input "29201"
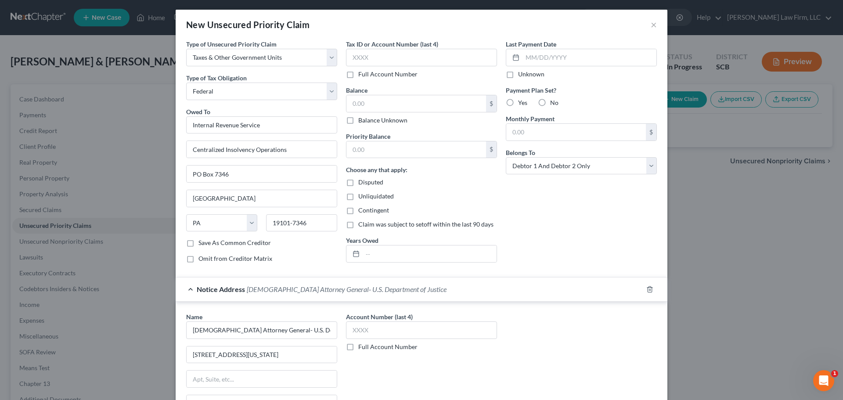
scroll to position [0, 0]
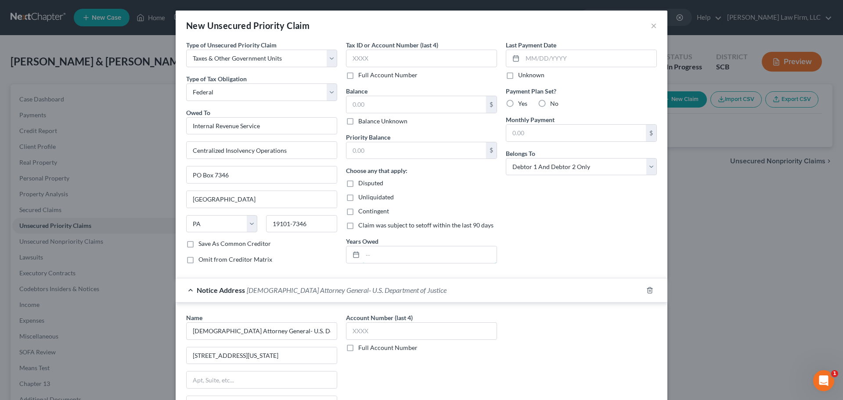
click at [380, 251] on input "text" at bounding box center [430, 254] width 134 height 17
type input "Form 1040 (2023) Form 1040 (2024)"
click at [445, 110] on input "text" at bounding box center [417, 104] width 140 height 17
type input "7,428"
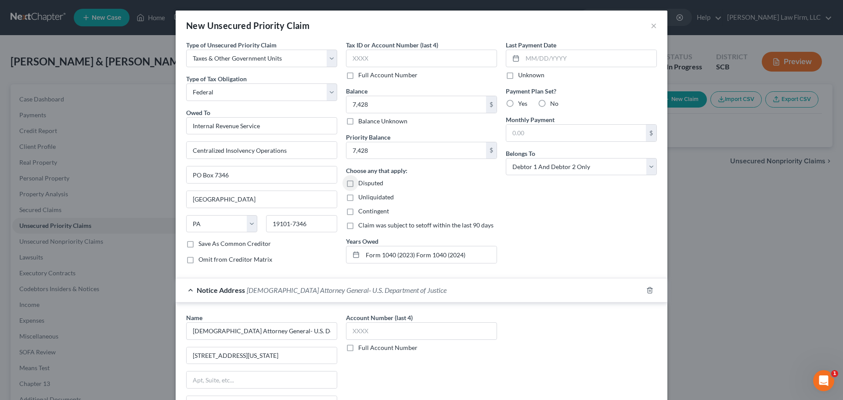
click at [541, 245] on div "Last Payment Date Unknown Payment Plan Set? Yes No Monthly Payment $ Belongs To…" at bounding box center [582, 155] width 160 height 231
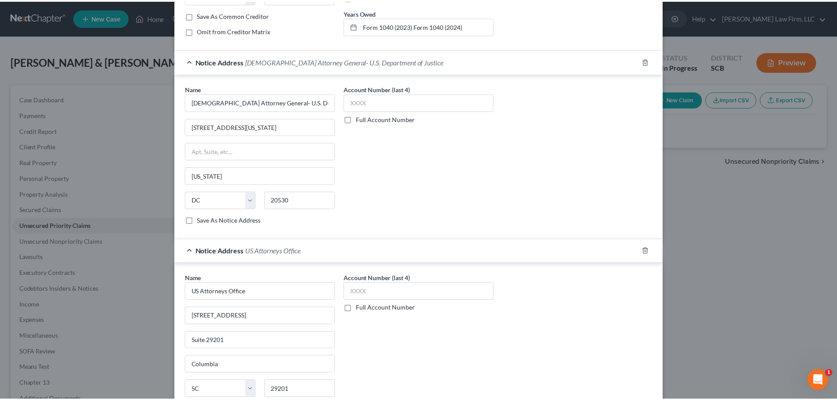
scroll to position [305, 0]
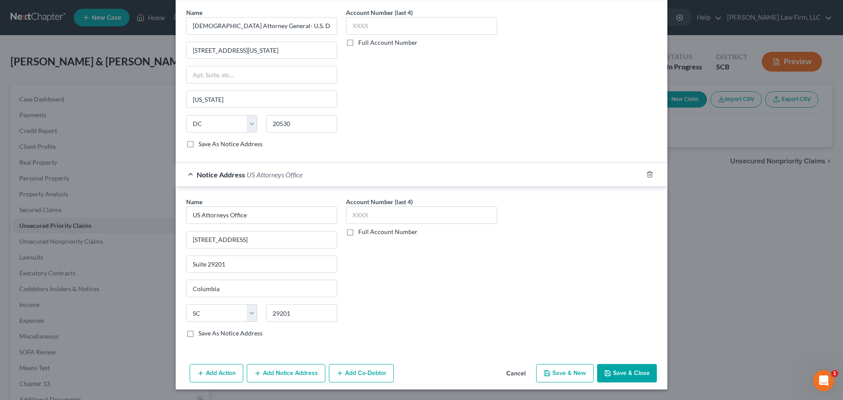
click at [627, 369] on button "Save & Close" at bounding box center [627, 373] width 60 height 18
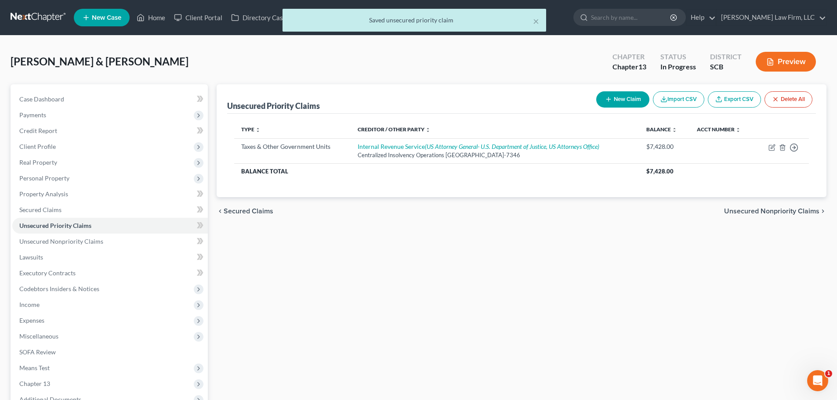
click at [639, 99] on button "New Claim" at bounding box center [622, 99] width 53 height 16
select select "2"
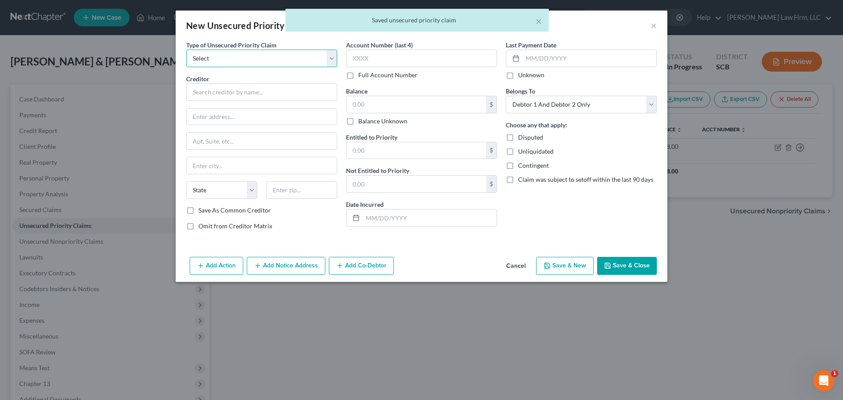
click at [256, 56] on select "Select Taxes & Other Government Units Domestic Support Obligations Extensions o…" at bounding box center [261, 59] width 151 height 18
select select "0"
click at [186, 50] on select "Select Taxes & Other Government Units Domestic Support Obligations Extensions o…" at bounding box center [261, 59] width 151 height 18
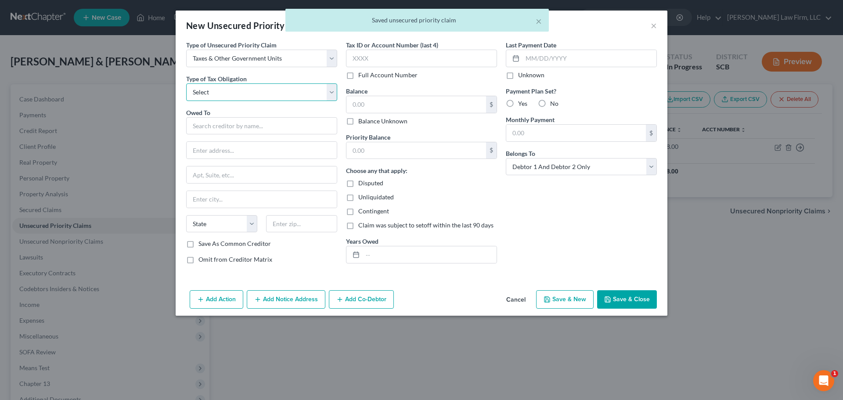
click at [253, 94] on select "Select Federal City State Franchise Tax Board Other" at bounding box center [261, 92] width 151 height 18
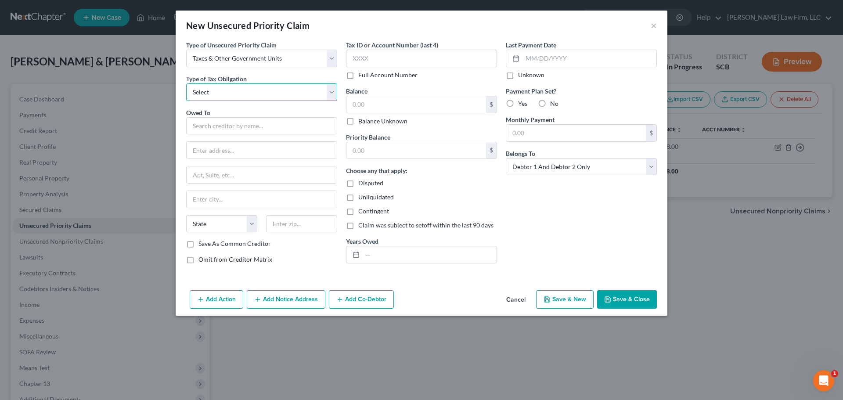
select select "2"
click at [186, 83] on select "Select Federal City State Franchise Tax Board Other" at bounding box center [261, 92] width 151 height 18
click at [250, 121] on input "text" at bounding box center [261, 126] width 151 height 18
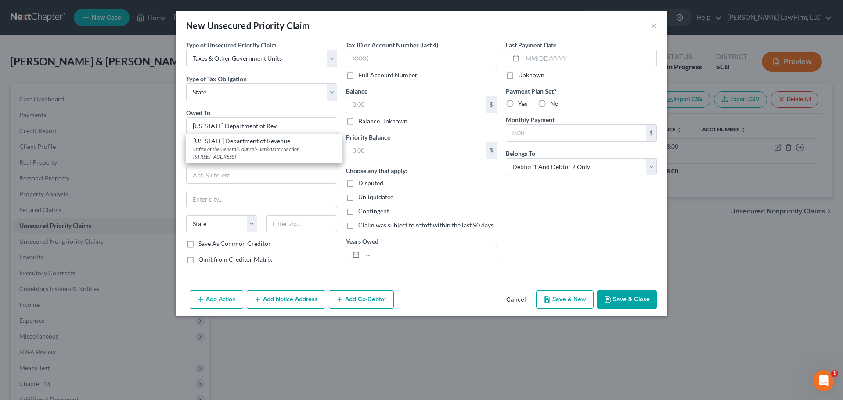
click at [274, 151] on div "Office of the General Counsel- Bankruptcy Section 300A Outlet Pointe Blvd, Colu…" at bounding box center [263, 152] width 141 height 15
type input "South Carolina Department of Revenue"
type input "Office of the General Counsel- Bankruptcy Section"
type input "300A Outlet Pointe Blvd"
type input "Columbia"
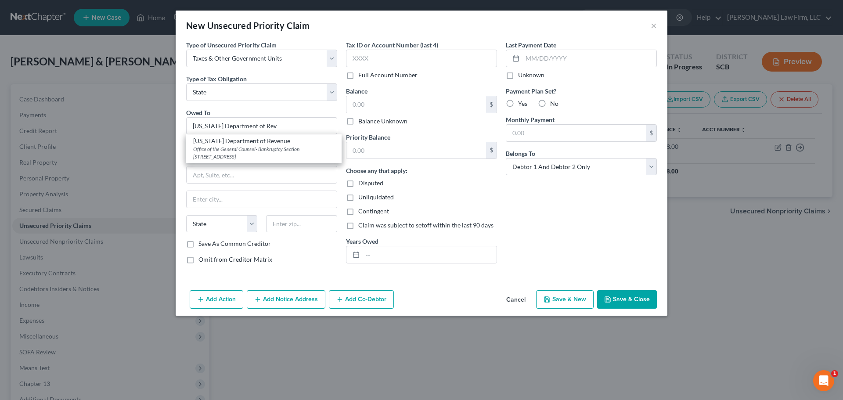
select select "42"
type input "29210-5666"
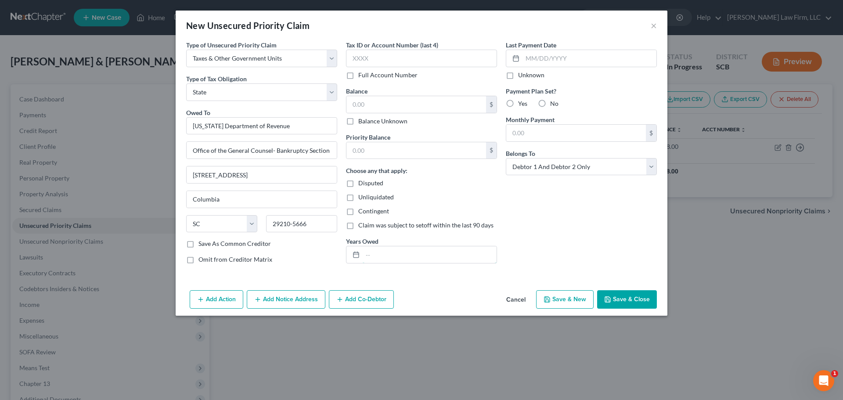
drag, startPoint x: 394, startPoint y: 254, endPoint x: 410, endPoint y: 262, distance: 17.9
click at [394, 254] on input "text" at bounding box center [430, 254] width 134 height 17
type input "Notice Only"
click at [626, 300] on button "Save & Close" at bounding box center [627, 299] width 60 height 18
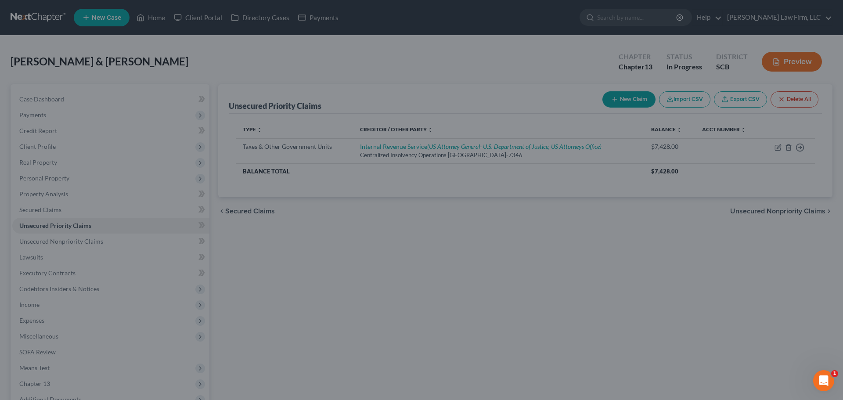
type input "0.00"
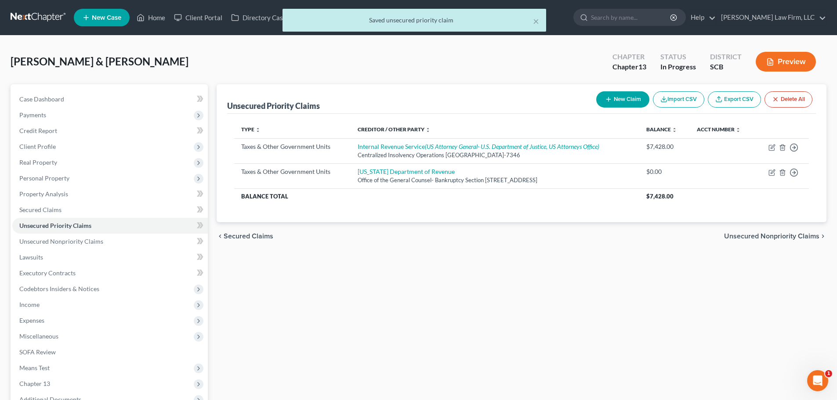
click at [614, 97] on button "New Claim" at bounding box center [622, 99] width 53 height 16
select select "2"
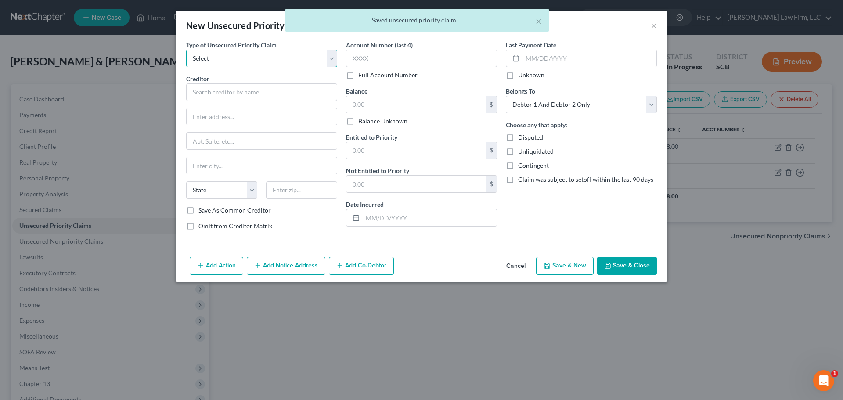
click at [237, 61] on select "Select Taxes & Other Government Units Domestic Support Obligations Extensions o…" at bounding box center [261, 59] width 151 height 18
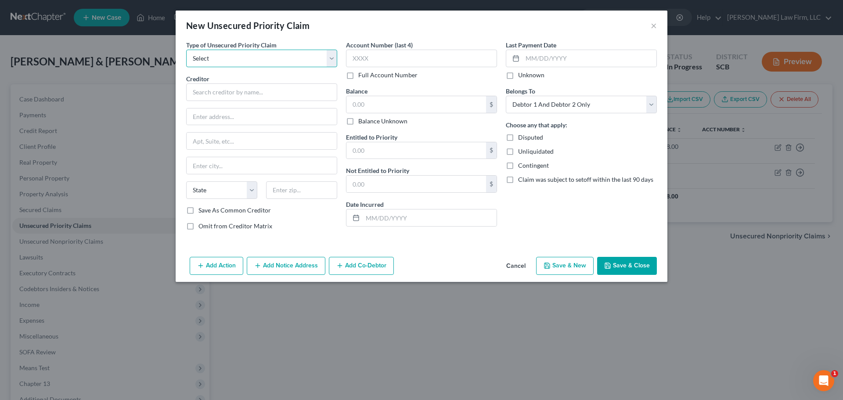
click at [266, 55] on select "Select Taxes & Other Government Units Domestic Support Obligations Extensions o…" at bounding box center [261, 59] width 151 height 18
select select "0"
click at [186, 50] on select "Select Taxes & Other Government Units Domestic Support Obligations Extensions o…" at bounding box center [261, 59] width 151 height 18
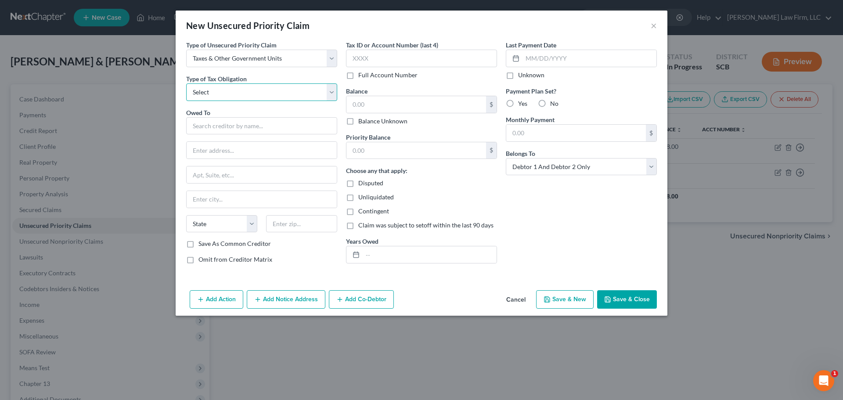
click at [223, 97] on select "Select Federal City State Franchise Tax Board Other" at bounding box center [261, 92] width 151 height 18
select select "4"
click at [186, 83] on select "Select Federal City State Franchise Tax Board Other" at bounding box center [261, 92] width 151 height 18
click at [224, 124] on input "text" at bounding box center [261, 126] width 151 height 18
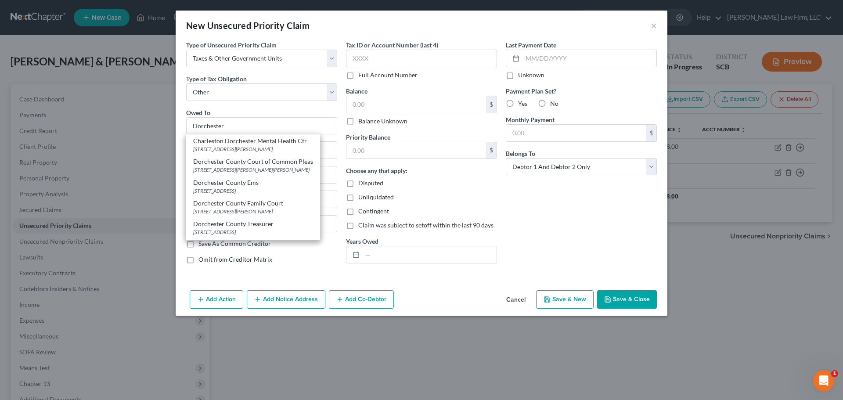
click at [251, 229] on div "500 North Main Street, Summerville, SC 29483" at bounding box center [253, 231] width 120 height 7
type input "Dorchester County Treasurer"
type input "500 North Main Street"
type input "Summerville"
select select "42"
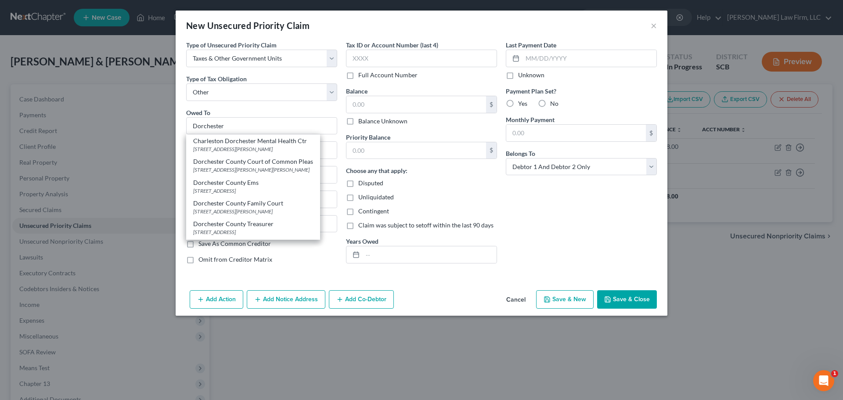
type input "29483"
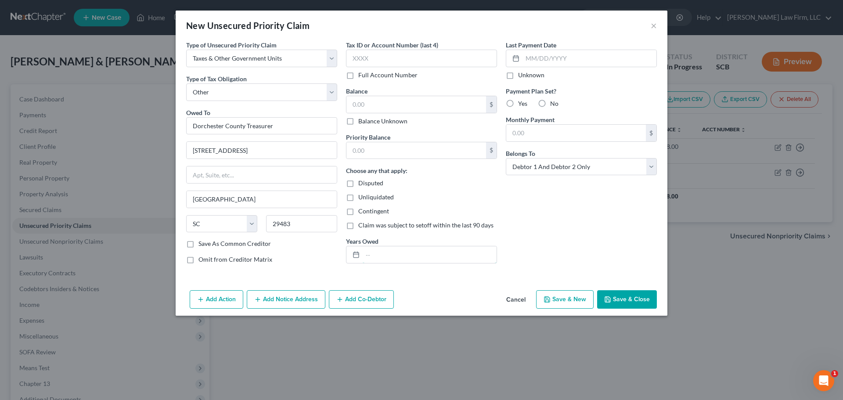
drag, startPoint x: 363, startPoint y: 260, endPoint x: 371, endPoint y: 266, distance: 9.8
click at [363, 260] on input "text" at bounding box center [430, 254] width 134 height 17
type input "Notice Only"
click at [630, 295] on button "Save & Close" at bounding box center [627, 299] width 60 height 18
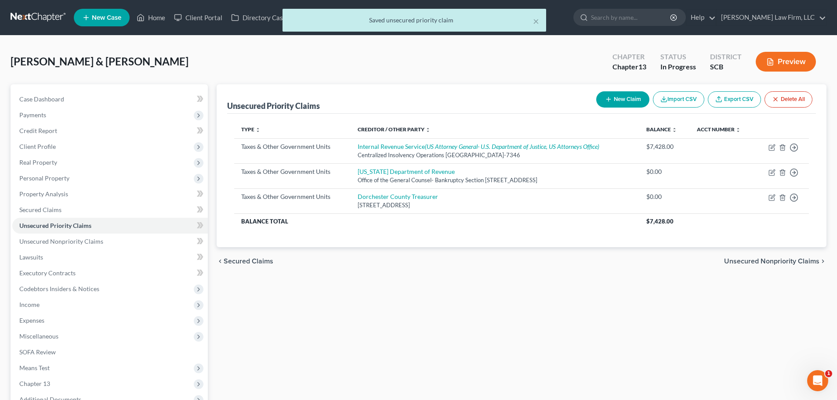
click at [617, 92] on button "New Claim" at bounding box center [622, 99] width 53 height 16
select select "2"
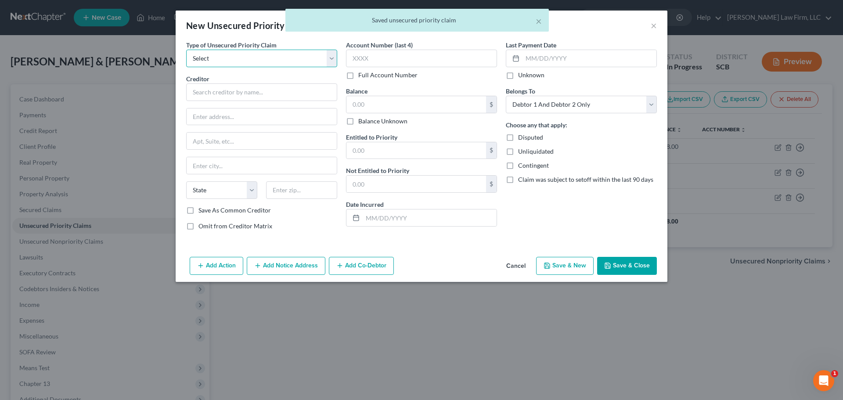
click at [225, 60] on select "Select Taxes & Other Government Units Domestic Support Obligations Extensions o…" at bounding box center [261, 59] width 151 height 18
select select "9"
click at [186, 50] on select "Select Taxes & Other Government Units Domestic Support Obligations Extensions o…" at bounding box center [261, 59] width 151 height 18
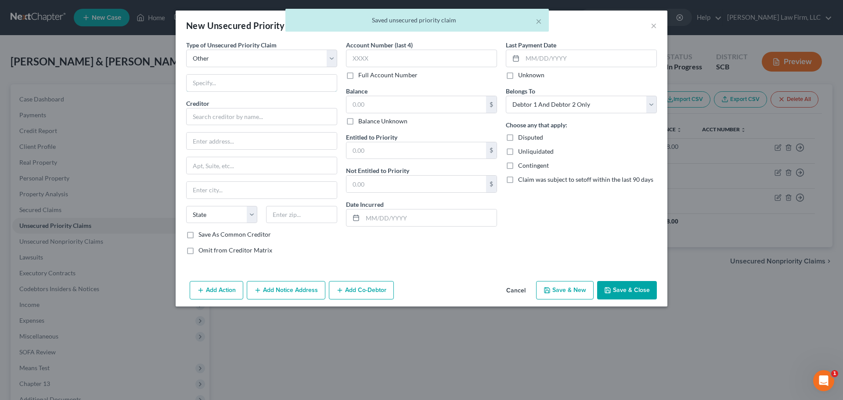
click at [236, 86] on input "text" at bounding box center [262, 83] width 150 height 17
type input "Attorney Fees"
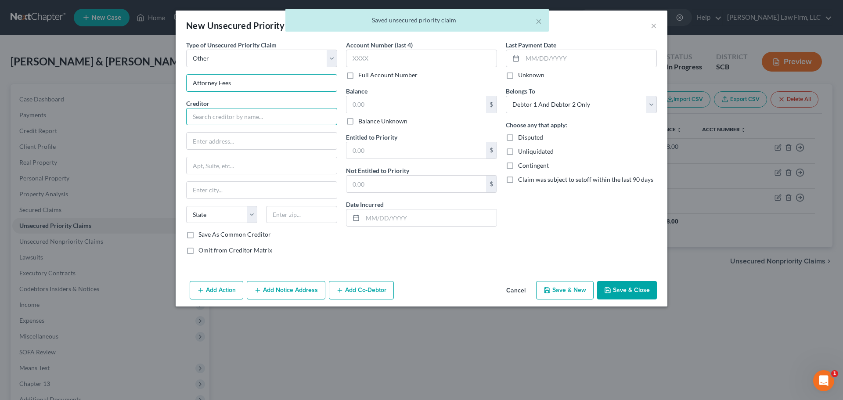
click at [238, 113] on input "text" at bounding box center [261, 117] width 151 height 18
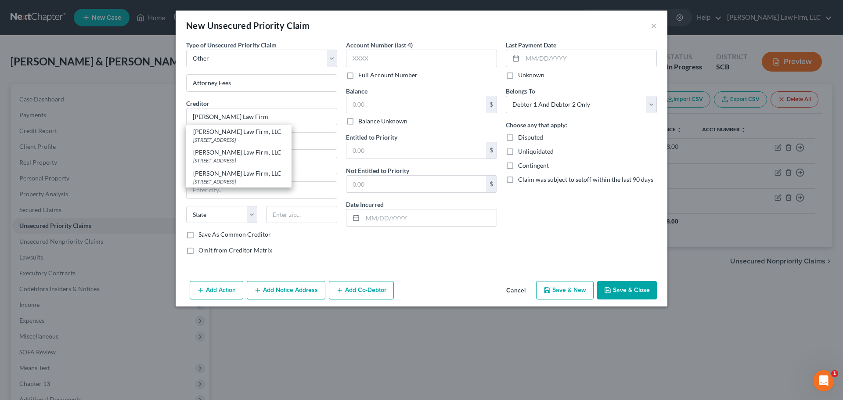
click at [241, 154] on div "[PERSON_NAME] Law Firm, LLC" at bounding box center [238, 152] width 91 height 9
type input "[PERSON_NAME] Law Firm, LLC"
type input "4000 Faber Place Drive"
type input "Suite 120"
type input "North Charleston"
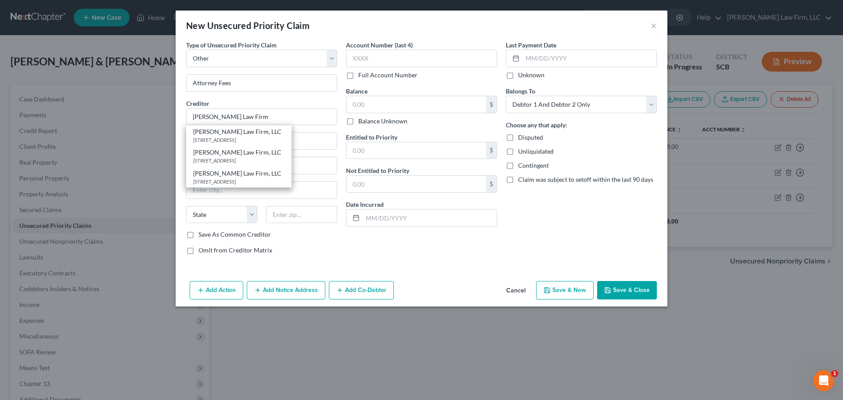
select select "42"
type input "29405"
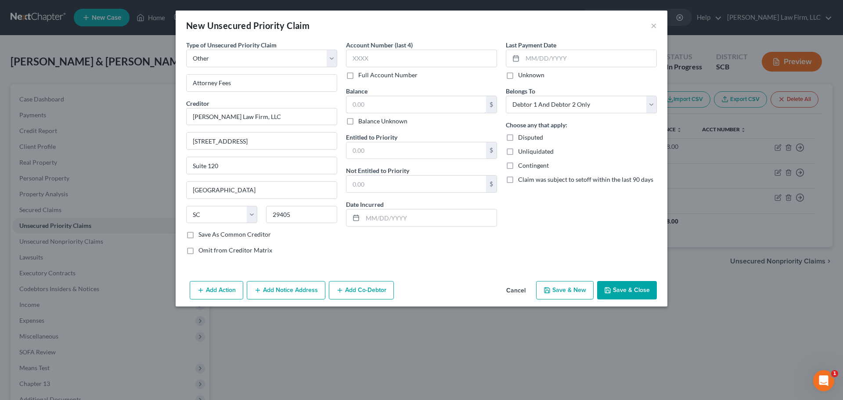
click at [401, 108] on input "text" at bounding box center [417, 104] width 140 height 17
click at [655, 45] on div "Last Payment Date Unknown" at bounding box center [581, 59] width 151 height 39
click at [396, 99] on input "text" at bounding box center [417, 104] width 140 height 17
type input "3,576.25"
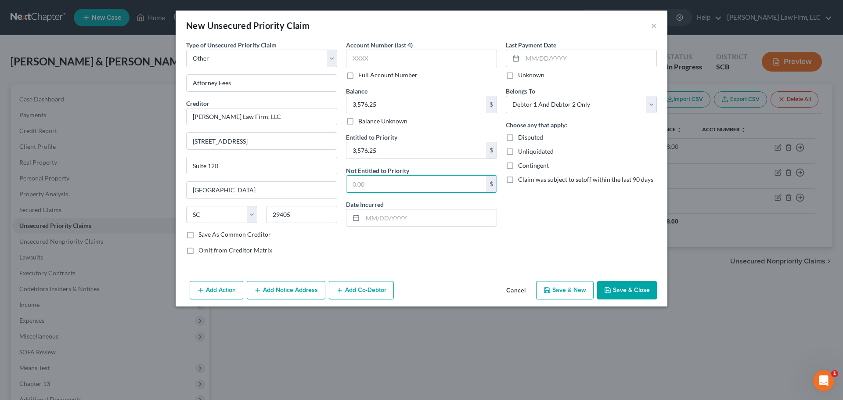
click at [202, 249] on span "Omit from Creditor Matrix" at bounding box center [236, 249] width 74 height 7
click at [202, 249] on input "Omit from Creditor Matrix" at bounding box center [205, 249] width 6 height 6
checkbox input "true"
click at [645, 292] on button "Save & Close" at bounding box center [627, 290] width 60 height 18
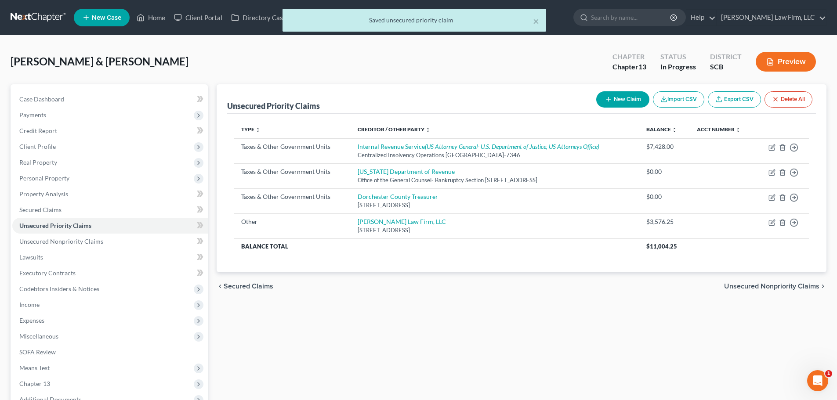
click at [442, 310] on div "Unsecured Priority Claims New Claim Import CSV Export CSV Delete All Type expan…" at bounding box center [521, 282] width 618 height 397
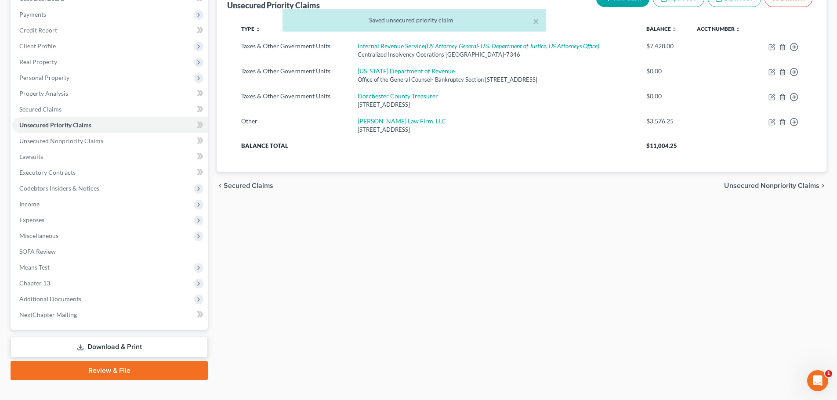
scroll to position [114, 0]
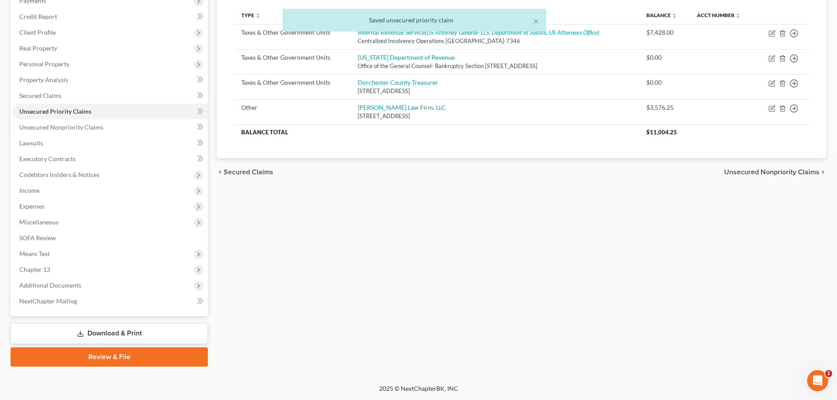
click at [46, 220] on span "Miscellaneous" at bounding box center [38, 221] width 39 height 7
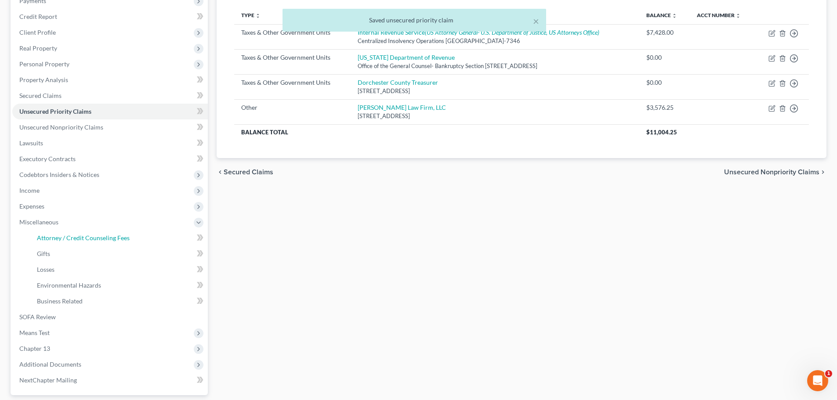
click at [64, 238] on span "Attorney / Credit Counseling Fees" at bounding box center [83, 237] width 93 height 7
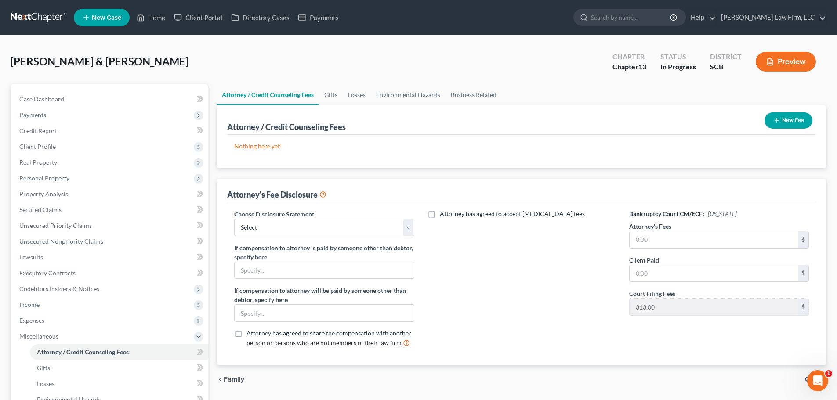
click at [794, 118] on button "New Fee" at bounding box center [788, 120] width 48 height 16
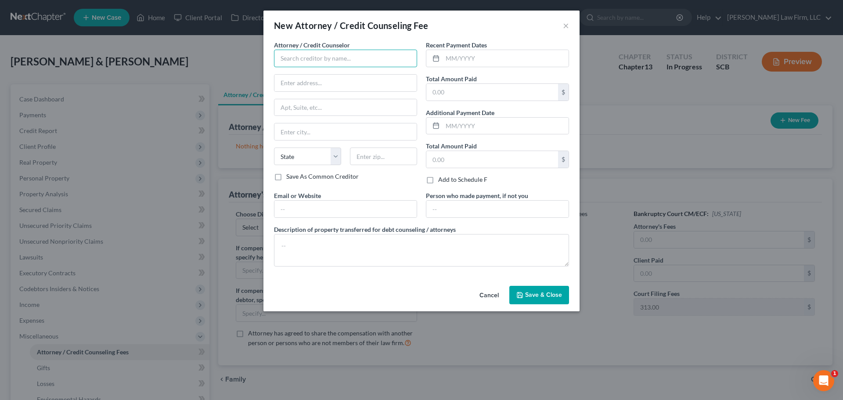
click at [362, 55] on input "text" at bounding box center [345, 59] width 143 height 18
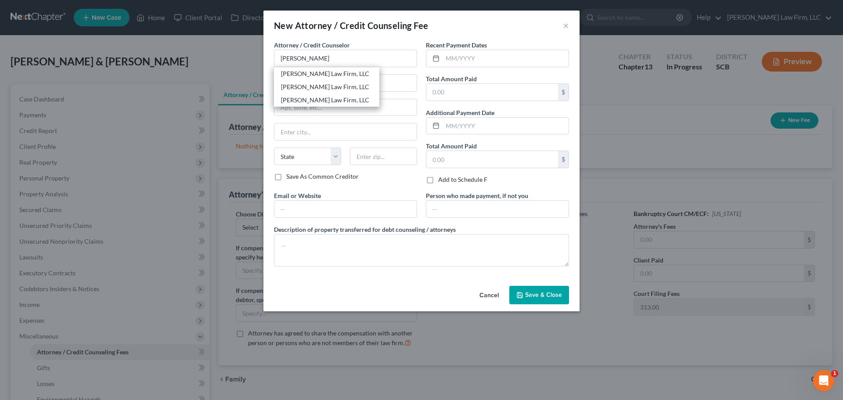
click at [350, 89] on div "[PERSON_NAME] Law Firm, LLC" at bounding box center [326, 87] width 91 height 9
type input "[PERSON_NAME] Law Firm, LLC"
type input "4000 Faber Place Drive"
type input "Suite 120"
type input "North Charleston"
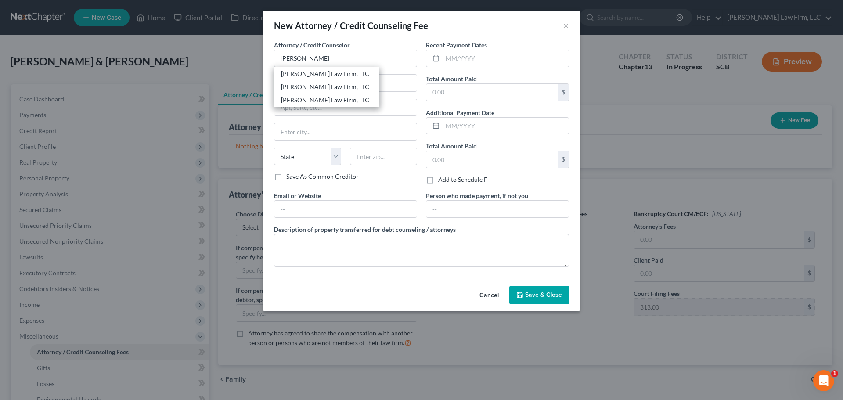
select select "42"
type input "29405"
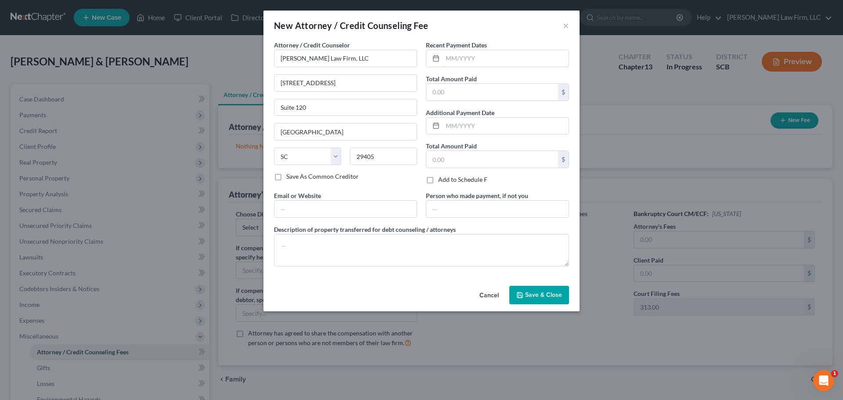
click at [458, 60] on input "text" at bounding box center [506, 58] width 126 height 17
type input "1"
type input "0"
type input "08/2025"
type input "1,800"
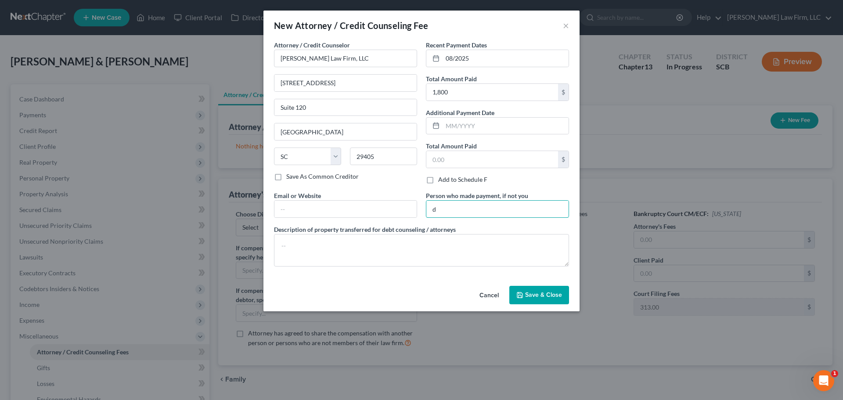
type input "Debtors"
drag, startPoint x: 495, startPoint y: 305, endPoint x: 450, endPoint y: 274, distance: 54.9
click at [495, 305] on div "Cancel Save & Close" at bounding box center [422, 296] width 316 height 29
click at [440, 252] on textarea at bounding box center [421, 250] width 295 height 32
paste textarea "13: Filing Fee $313.00 Attorney's Fee $ Credit Report $38.25 indv joint $63.25"
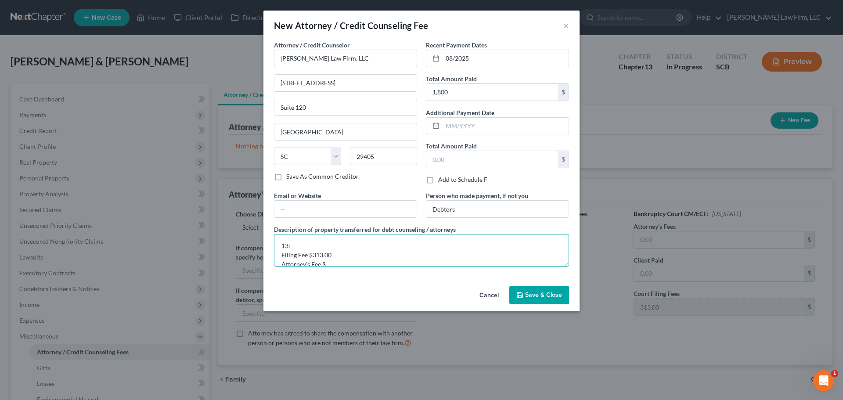
scroll to position [39, 0]
click at [310, 242] on textarea "13: Filing Fee $313.00 Attorney's Fee $ Credit Report $38.25 indv joint $63.25" at bounding box center [421, 250] width 295 height 32
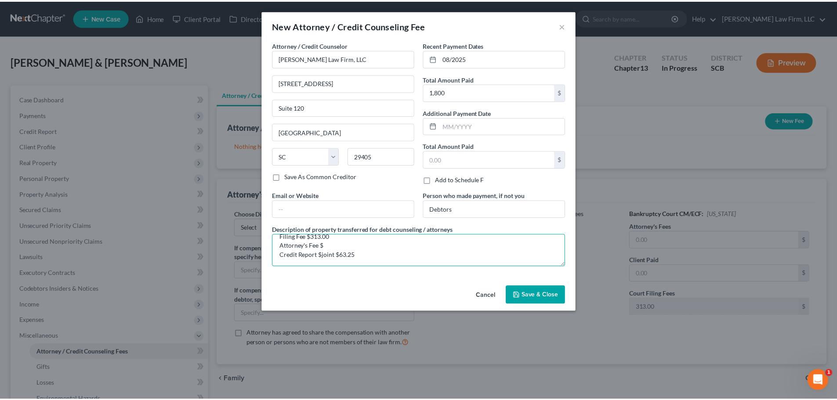
scroll to position [20, 0]
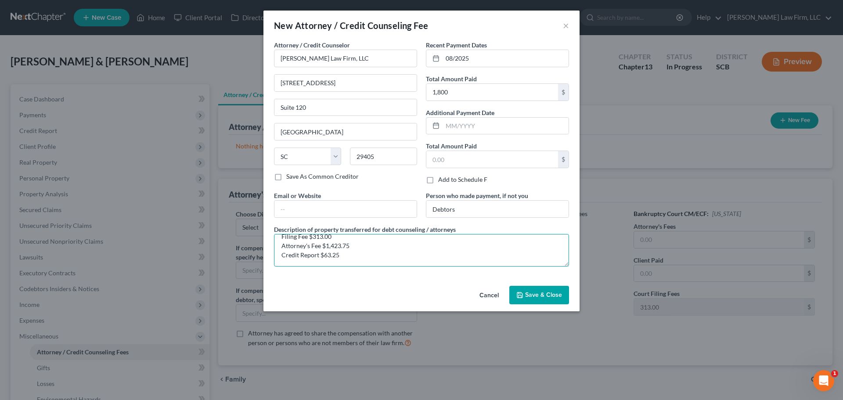
type textarea "13: Filing Fee $313.00 Attorney's Fee $1,423.75 Credit Report $63.25"
click at [532, 296] on span "Save & Close" at bounding box center [543, 294] width 37 height 7
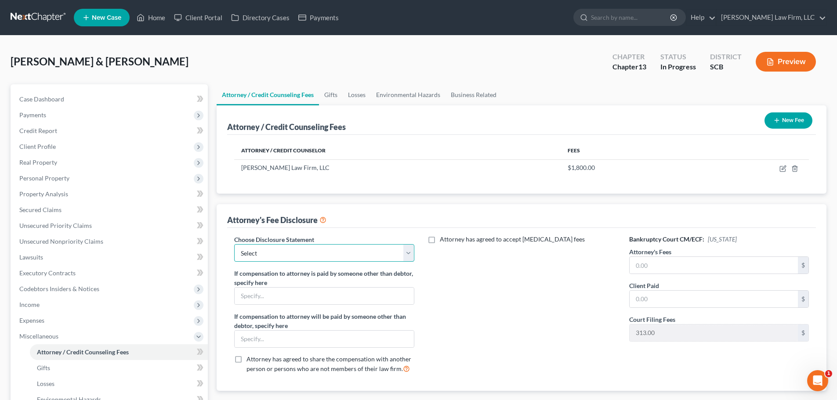
click at [360, 253] on select "Select Disclosure of Compensation of Attorney for Debtor(S)" at bounding box center [324, 253] width 180 height 18
select select "0"
click at [234, 244] on select "Select Disclosure of Compensation of Attorney for Debtor(S)" at bounding box center [324, 253] width 180 height 18
click at [683, 264] on input "text" at bounding box center [713, 265] width 168 height 17
type input "5,000"
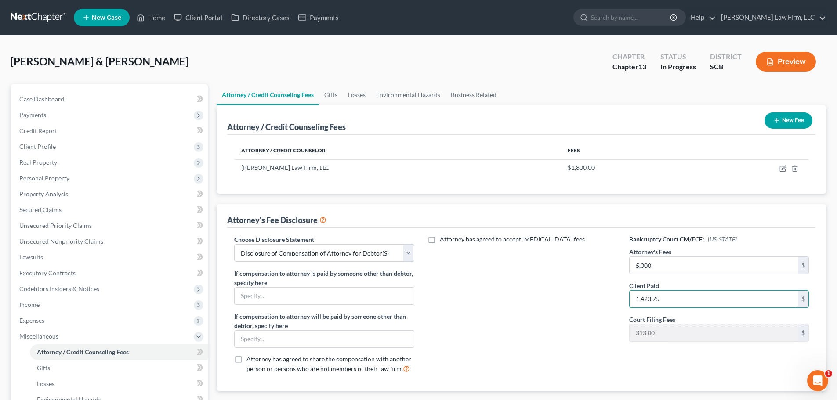
type input "1,423.75"
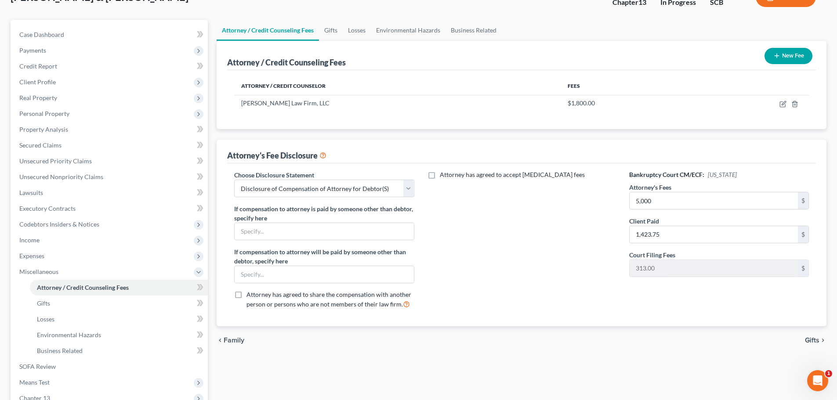
scroll to position [61, 0]
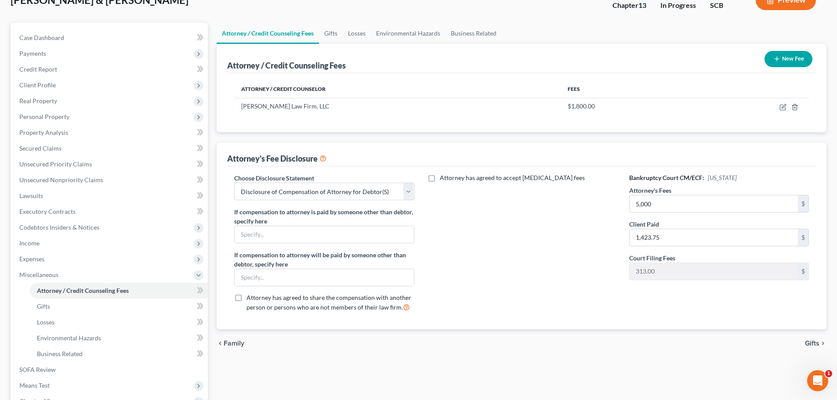
click at [794, 58] on button "New Fee" at bounding box center [788, 59] width 48 height 16
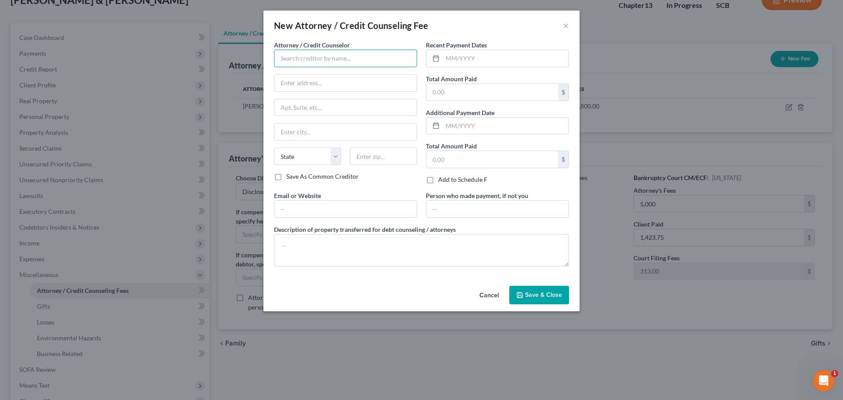
click at [346, 62] on input "text" at bounding box center [345, 59] width 143 height 18
click at [328, 74] on div "MoneySharp Credit Counseling" at bounding box center [326, 73] width 91 height 9
type input "MoneySharp Credit Counseling"
type input "1916 N. Fairfield Avenue"
type input "Chicago"
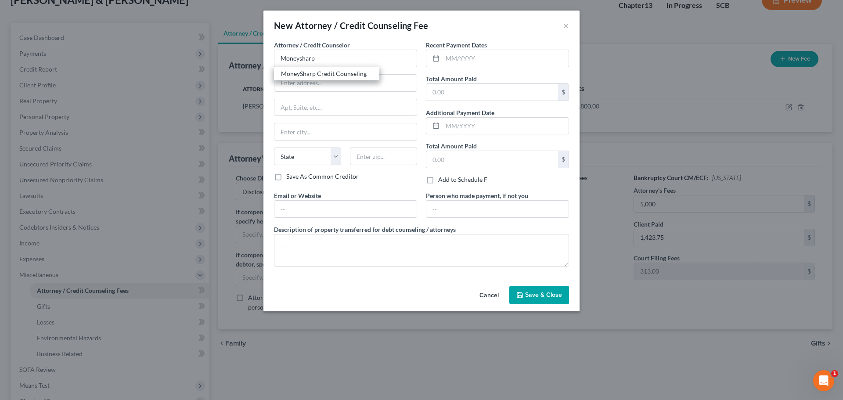
select select "14"
type input "60647"
click at [481, 56] on input "text" at bounding box center [506, 58] width 126 height 17
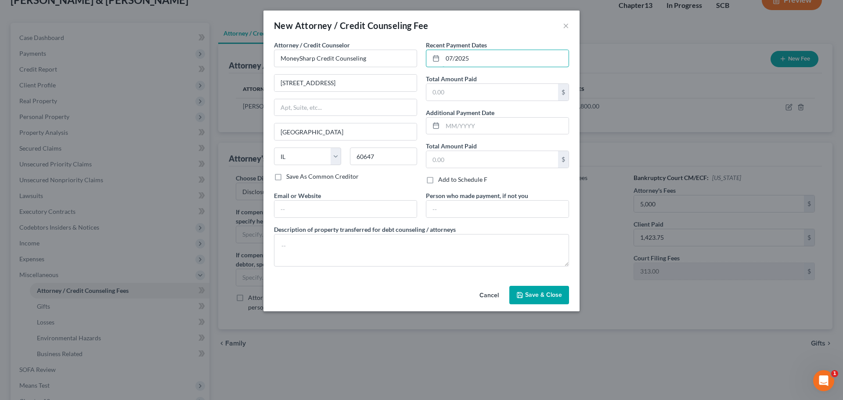
type input "07/2025"
type input "12"
type input "Debtors"
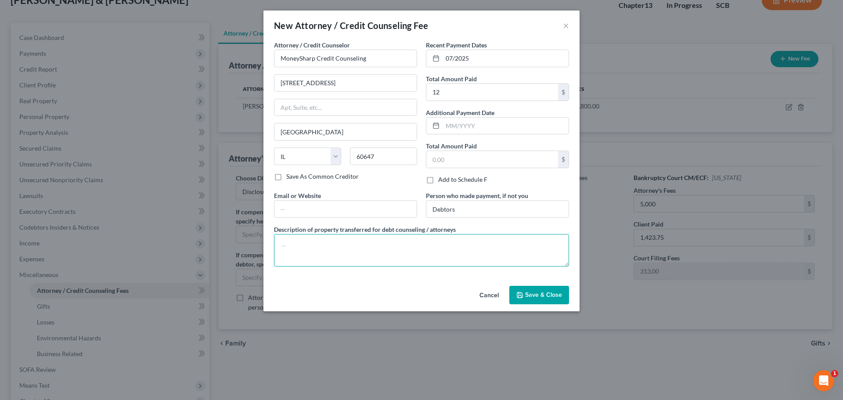
click at [494, 248] on textarea at bounding box center [421, 250] width 295 height 32
type textarea "Credit Counseling: $12.00"
click at [534, 289] on button "Save & Close" at bounding box center [539, 295] width 60 height 18
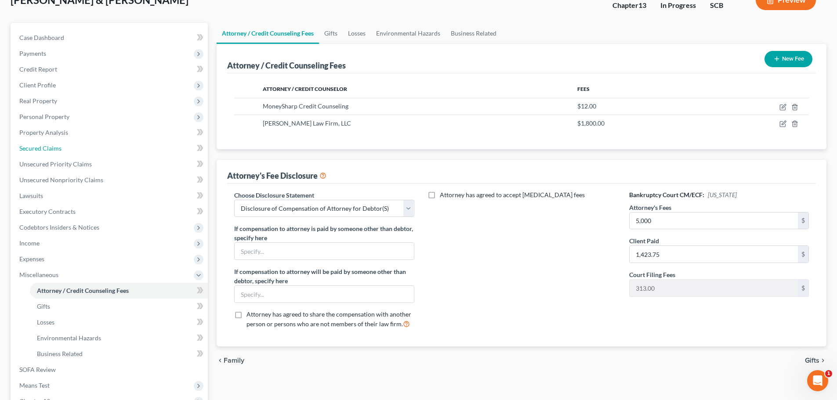
click at [60, 149] on span "Secured Claims" at bounding box center [40, 147] width 42 height 7
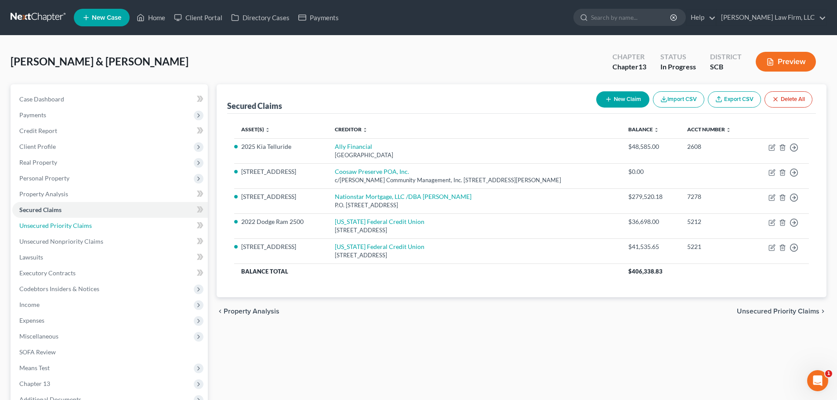
click at [52, 225] on span "Unsecured Priority Claims" at bounding box center [55, 225] width 72 height 7
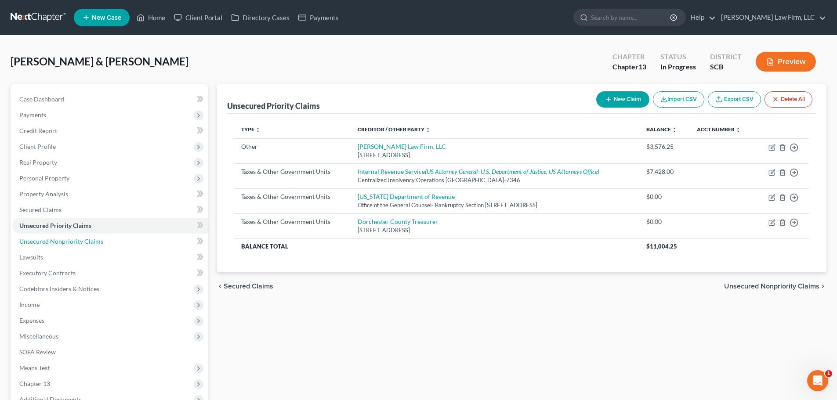
click at [76, 239] on span "Unsecured Nonpriority Claims" at bounding box center [61, 241] width 84 height 7
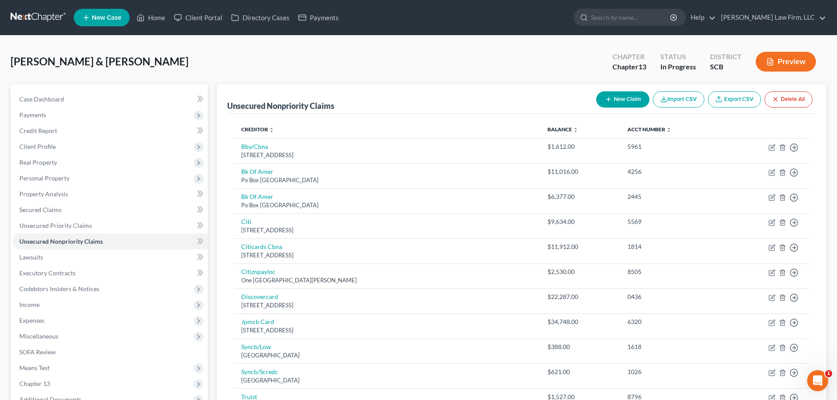
click at [376, 111] on div "Unsecured Nonpriority Claims New Claim Import CSV Export CSV Delete All" at bounding box center [521, 98] width 588 height 29
click at [627, 132] on link "Acct Number expand_more expand_less unfold_more" at bounding box center [649, 129] width 44 height 7
click at [261, 296] on link "Bk Of Amer" at bounding box center [257, 296] width 32 height 7
select select "45"
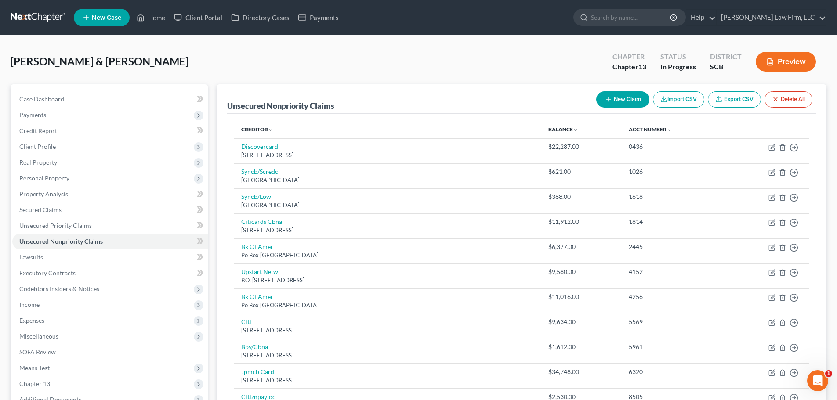
select select "2"
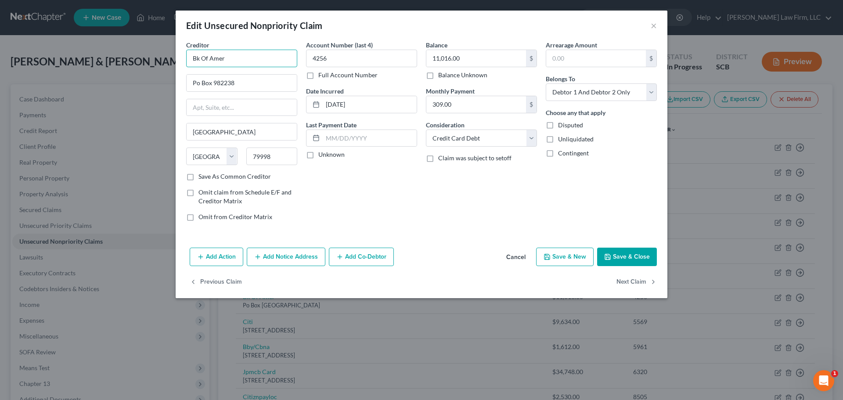
drag, startPoint x: 181, startPoint y: 66, endPoint x: 107, endPoint y: 81, distance: 75.7
click at [114, 76] on div "Edit Unsecured Nonpriority Claim × Creditor * Bk Of Amer Po Box 982238 El Paso …" at bounding box center [421, 200] width 843 height 400
type input "Bank of America"
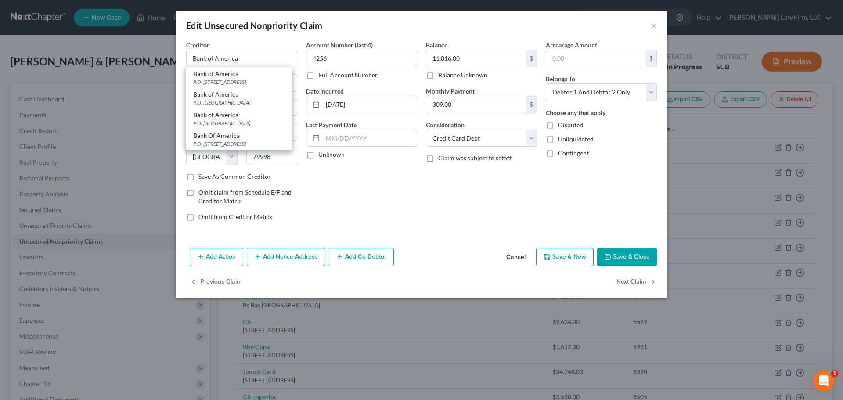
click at [254, 78] on div "P.O. Box 673033, Dallas, TX 75267" at bounding box center [238, 81] width 91 height 7
type input "P.O. Box 673033"
type input "Dallas"
type input "75267"
click at [468, 54] on input "11,016.00" at bounding box center [476, 58] width 100 height 17
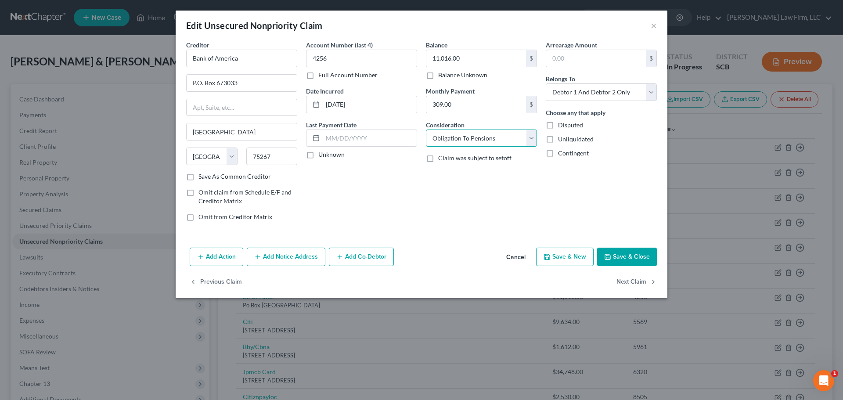
select select "14"
click at [484, 166] on input "text" at bounding box center [481, 171] width 110 height 17
type input "Unsecured Credit Card"
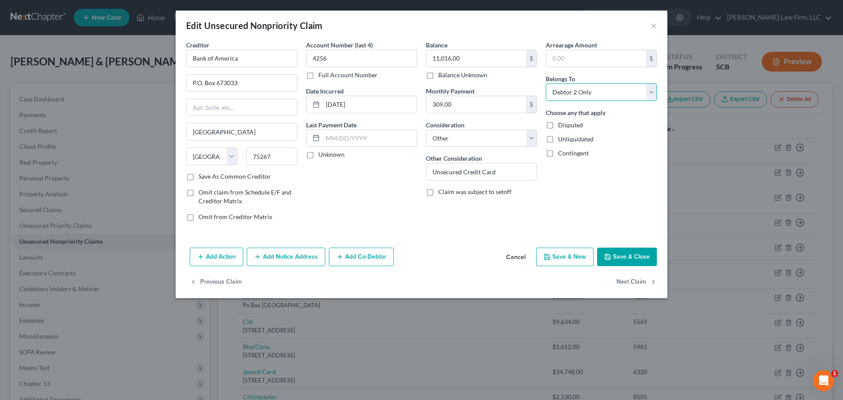
select select "0"
click at [625, 256] on button "Save & Close" at bounding box center [627, 257] width 60 height 18
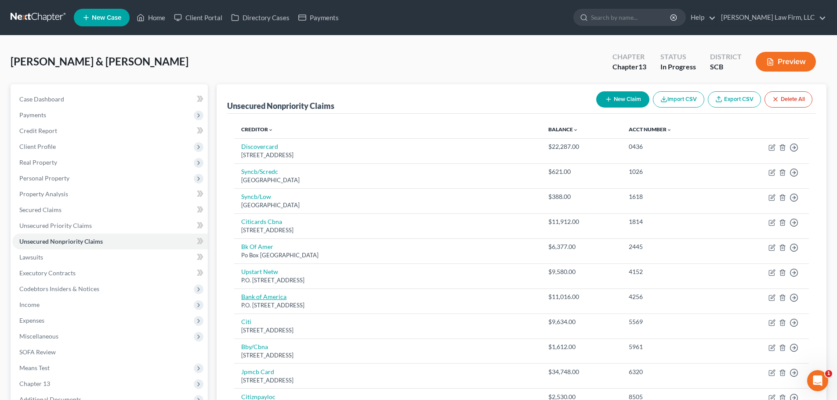
click at [272, 297] on link "Bank of America" at bounding box center [263, 296] width 45 height 7
select select "45"
select select "14"
select select "0"
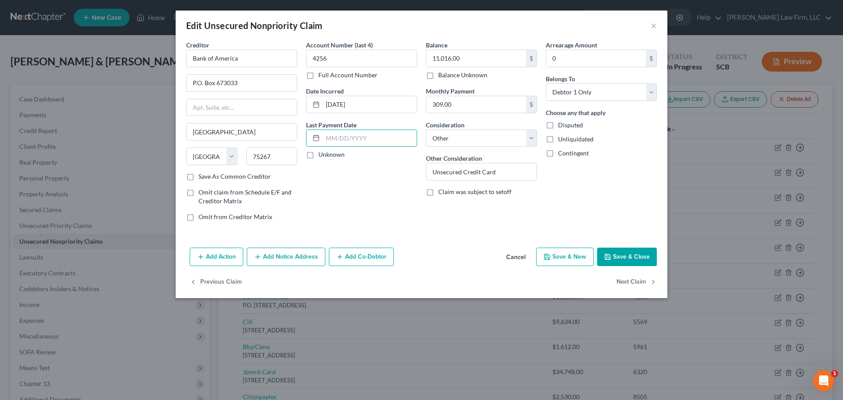
click at [353, 136] on input "text" at bounding box center [370, 138] width 94 height 17
type input "6"
click at [642, 250] on button "Save & Close" at bounding box center [627, 257] width 60 height 18
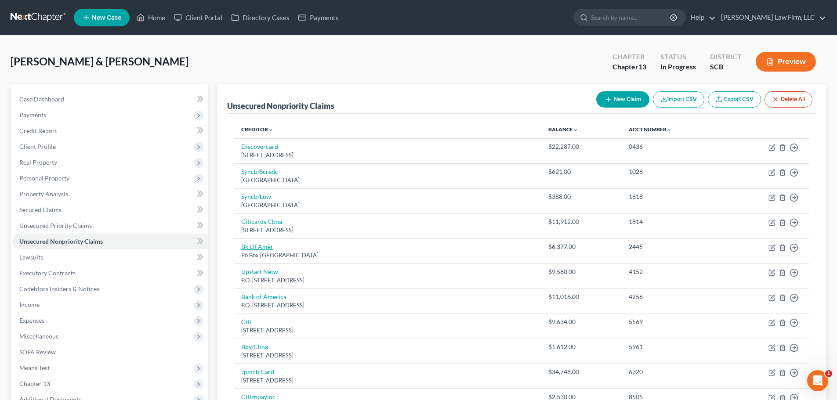
click at [258, 243] on link "Bk Of Amer" at bounding box center [257, 246] width 32 height 7
select select "45"
select select "2"
select select "0"
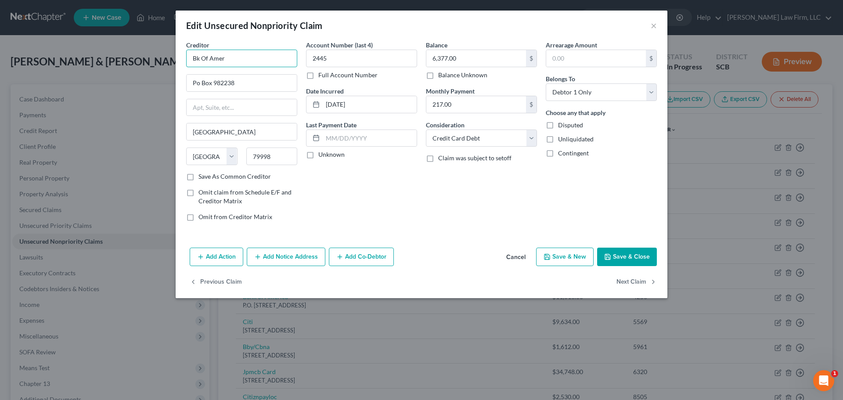
click at [238, 60] on input "Bk Of Amer" at bounding box center [241, 59] width 111 height 18
drag, startPoint x: 238, startPoint y: 60, endPoint x: 93, endPoint y: 60, distance: 144.9
click at [118, 62] on div "Edit Unsecured Nonpriority Claim × Creditor * Bk Of Amer Po Box 982238 El Paso …" at bounding box center [421, 200] width 843 height 400
type input "Bank of America"
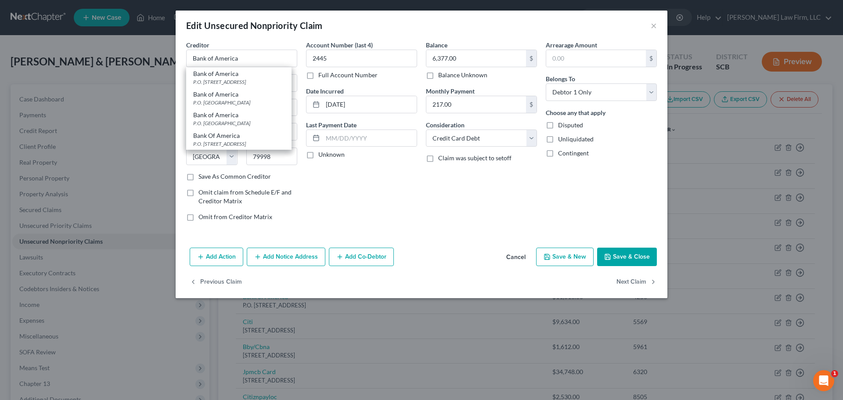
click at [245, 78] on div "P.O. Box 673033, Dallas, TX 75267" at bounding box center [238, 81] width 91 height 7
type input "P.O. Box 673033"
type input "Dallas"
type input "75267"
click at [480, 57] on input "6,377.00" at bounding box center [476, 58] width 100 height 17
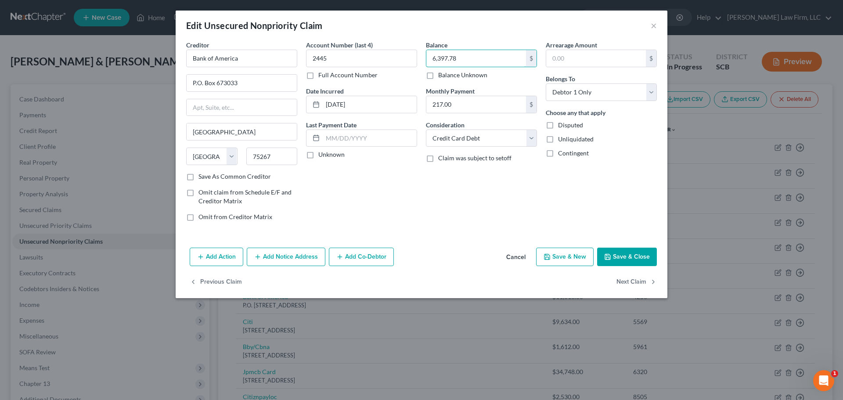
type input "6,397.78"
select select "14"
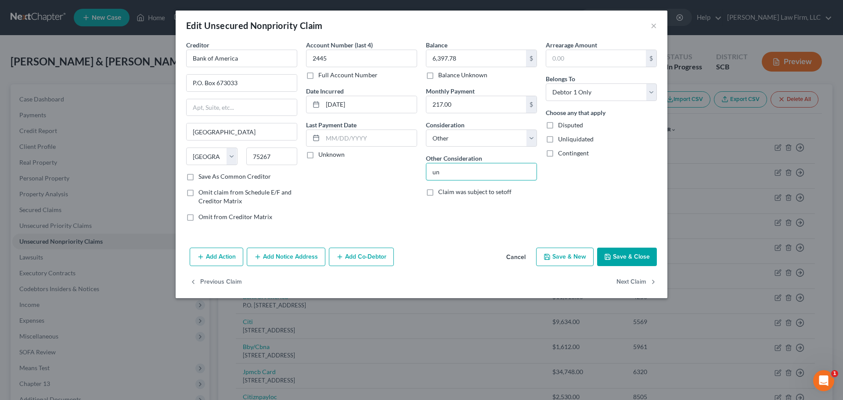
type input "Unsecured Credit Card"
click at [573, 91] on select "Select Debtor 1 Only Debtor 2 Only Debtor 1 And Debtor 2 Only At Least One Of T…" at bounding box center [601, 92] width 111 height 18
select select "1"
click at [546, 83] on select "Select Debtor 1 Only Debtor 2 Only Debtor 1 And Debtor 2 Only At Least One Of T…" at bounding box center [601, 92] width 111 height 18
click at [618, 257] on button "Save & Close" at bounding box center [627, 257] width 60 height 18
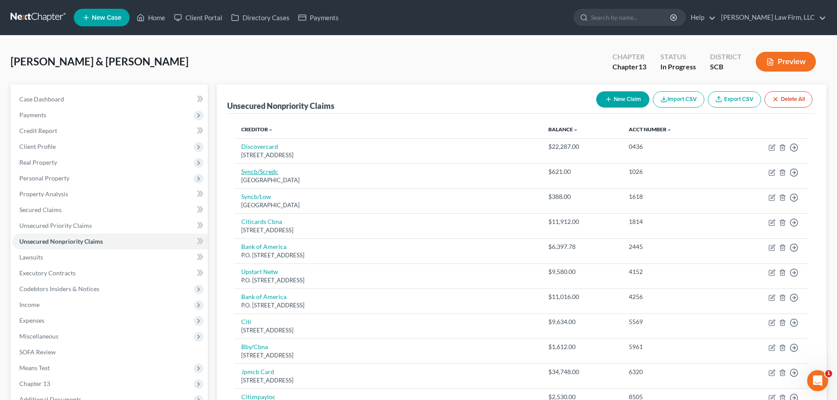
click at [253, 171] on link "Syncb/Scredc" at bounding box center [259, 171] width 37 height 7
select select "39"
select select "2"
select select "0"
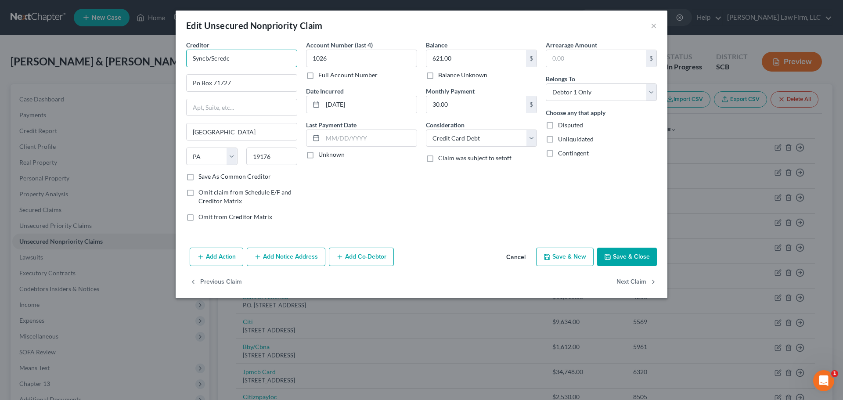
click at [235, 57] on input "Syncb/Scredc" at bounding box center [241, 59] width 111 height 18
drag, startPoint x: 235, startPoint y: 57, endPoint x: 145, endPoint y: 69, distance: 90.9
click at [156, 70] on div "Edit Unsecured Nonpriority Claim × Creditor * Syncb/Scredc Po Box 71727 Philade…" at bounding box center [421, 200] width 843 height 400
click at [251, 53] on input "Synchrony/S" at bounding box center [241, 59] width 111 height 18
type input "Synchrony/Score Rewards"
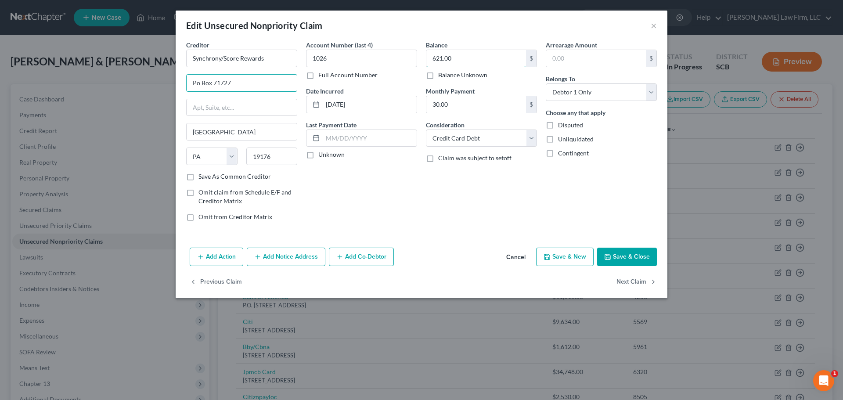
click at [464, 60] on input "621.00" at bounding box center [476, 58] width 100 height 17
type input "621.67"
select select "14"
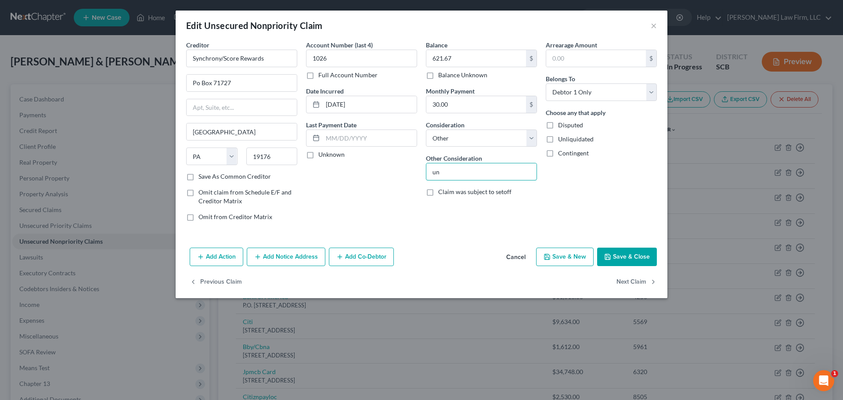
type input "Unsecured Credit Card"
click at [646, 255] on button "Save & Close" at bounding box center [627, 257] width 60 height 18
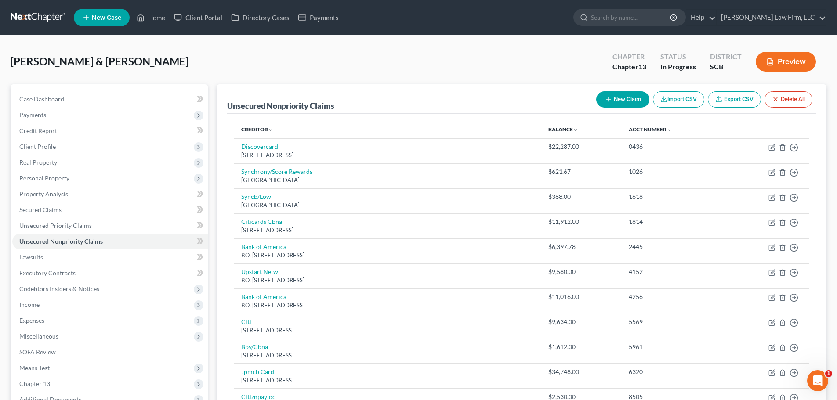
click at [616, 98] on button "New Claim" at bounding box center [622, 99] width 53 height 16
select select "2"
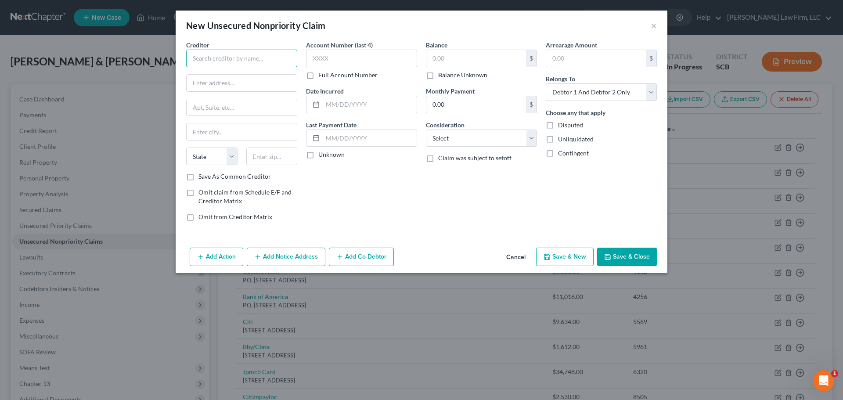
click at [264, 58] on input "text" at bounding box center [241, 59] width 111 height 18
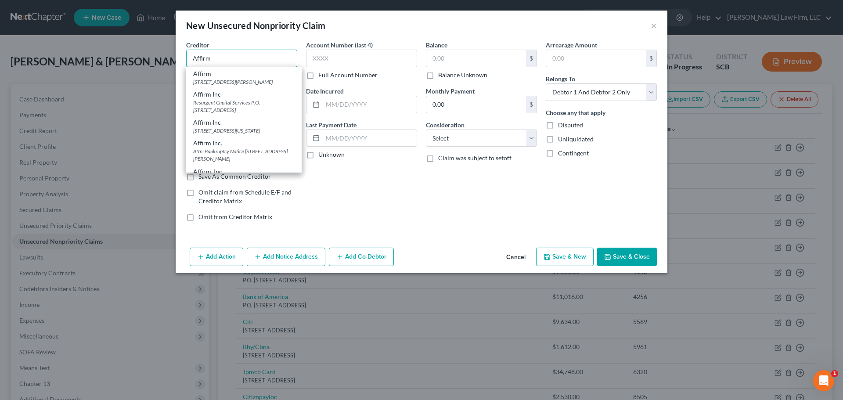
type input "Affirm"
click at [226, 80] on div "30 Isabella St 4th Floor, Pittsburgh, PA 15212" at bounding box center [243, 81] width 101 height 7
type input "30 Isabella St 4th Floor"
type input "Pittsburgh"
select select "39"
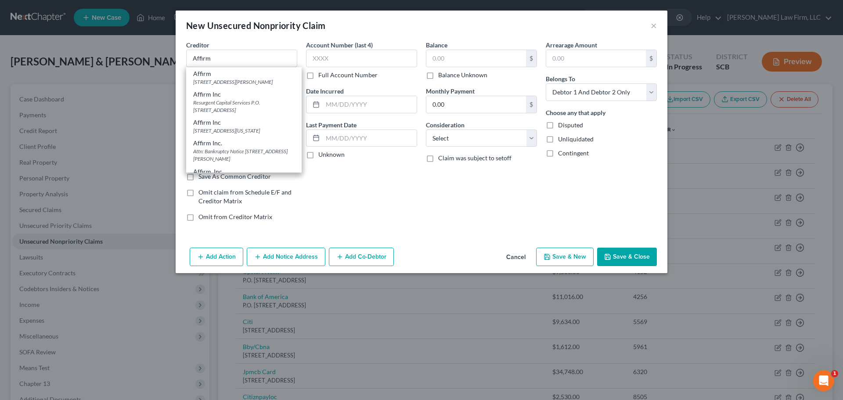
type input "15212"
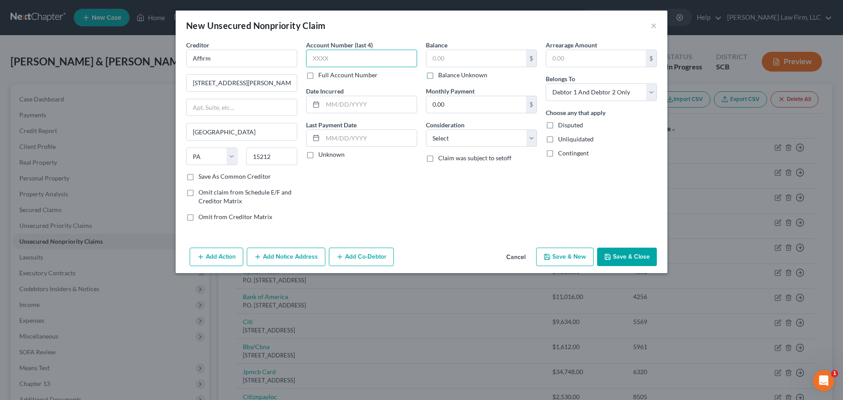
click at [333, 65] on input "text" at bounding box center [361, 59] width 111 height 18
type input "RK48"
type input "883.21"
select select "14"
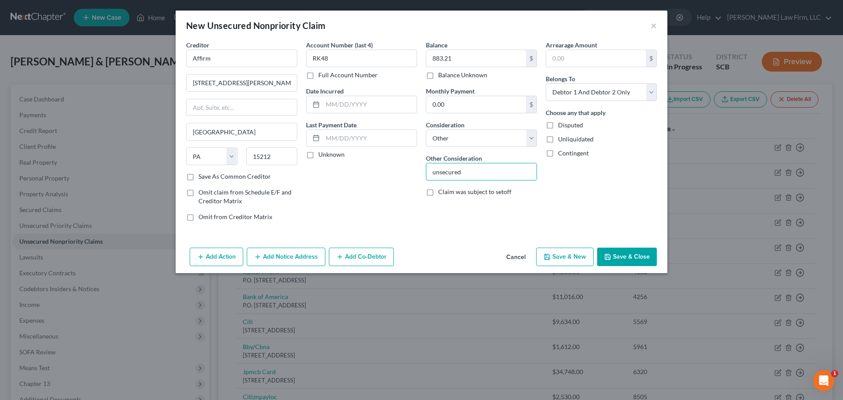
type input "Unsecured Credit Card"
click at [641, 255] on button "Save & Close" at bounding box center [627, 257] width 60 height 18
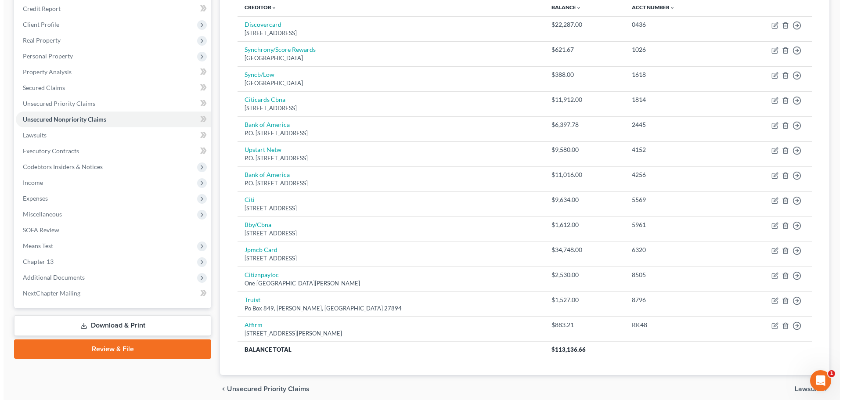
scroll to position [132, 0]
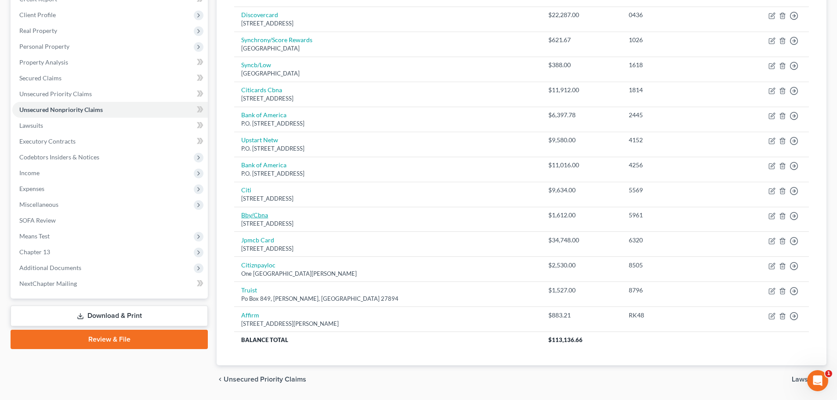
click at [247, 214] on link "Bby/Cbna" at bounding box center [254, 214] width 27 height 7
select select "43"
select select "2"
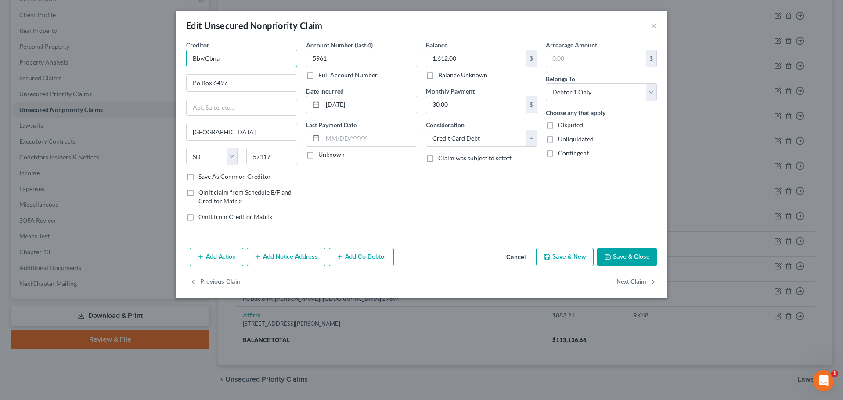
drag, startPoint x: 243, startPoint y: 61, endPoint x: 123, endPoint y: 69, distance: 120.2
click at [135, 69] on div "Edit Unsecured Nonpriority Claim × Creditor * Bby/Cbna Po Box 6497 Sioux Falls …" at bounding box center [421, 200] width 843 height 400
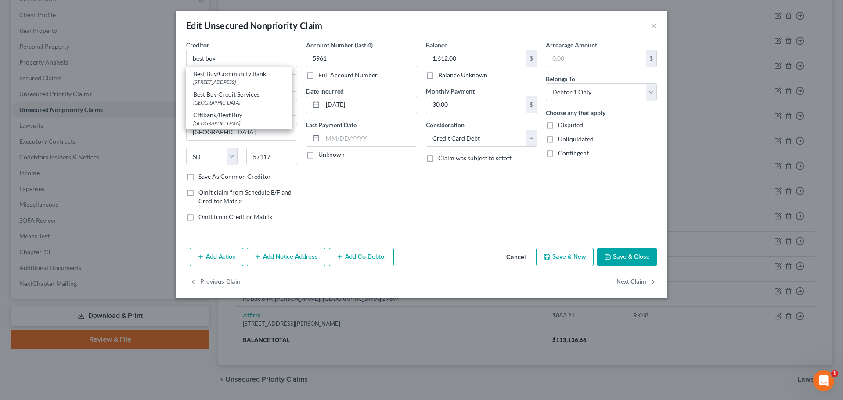
click at [270, 119] on div "Citibank/Best Buy" at bounding box center [238, 115] width 91 height 9
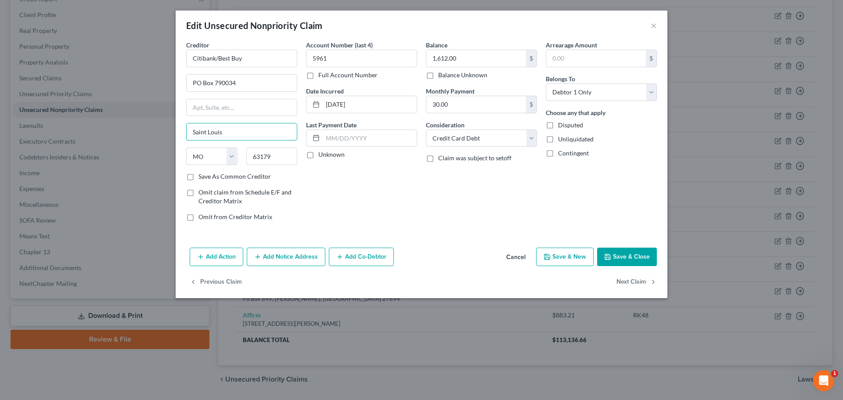
click at [270, 124] on input "Saint Louis" at bounding box center [242, 131] width 110 height 17
click at [476, 136] on select "Select Cable / Satellite Services Collection Agency Credit Card Debt Debt Couns…" at bounding box center [481, 139] width 111 height 18
click at [426, 130] on select "Select Cable / Satellite Services Collection Agency Credit Card Debt Debt Couns…" at bounding box center [481, 139] width 111 height 18
click at [619, 253] on button "Save & Close" at bounding box center [627, 257] width 60 height 18
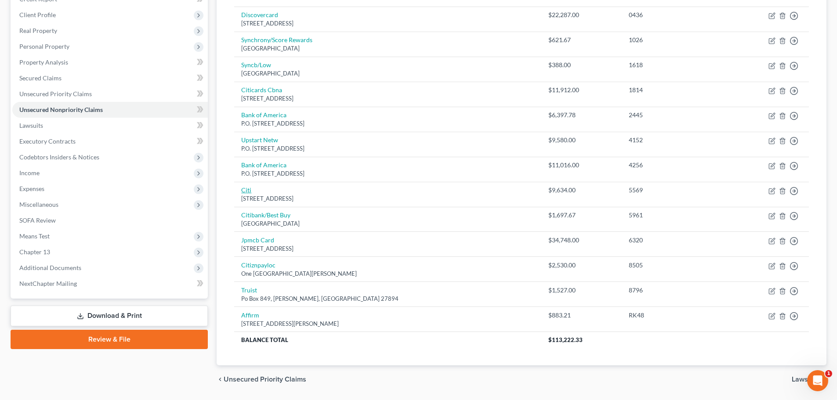
click at [249, 188] on link "Citi" at bounding box center [246, 189] width 10 height 7
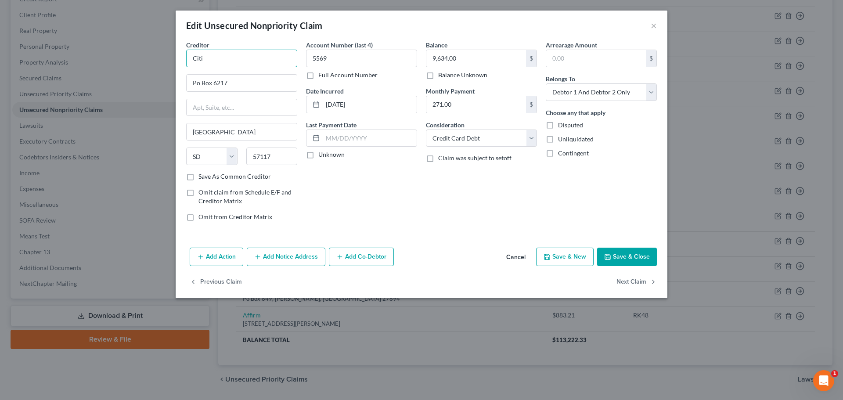
click at [282, 53] on input "Citi" at bounding box center [241, 59] width 111 height 18
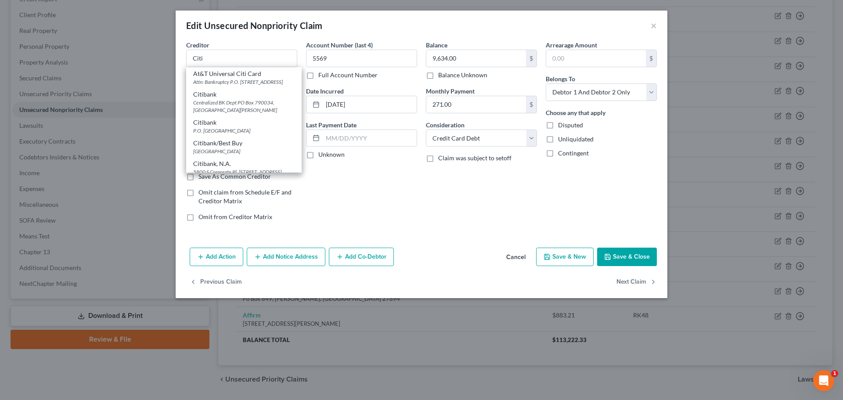
click at [252, 110] on div "Centralized BK Dept PO Box 790034, St. Louis, MO 63719" at bounding box center [243, 106] width 101 height 15
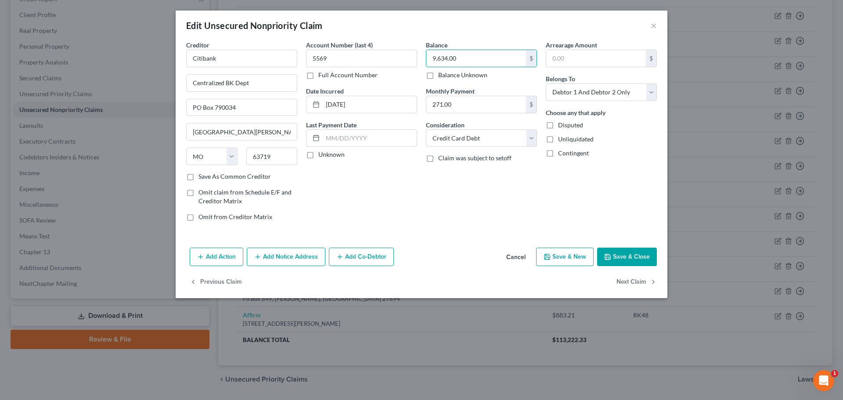
click at [455, 59] on input "9,634.00" at bounding box center [476, 58] width 100 height 17
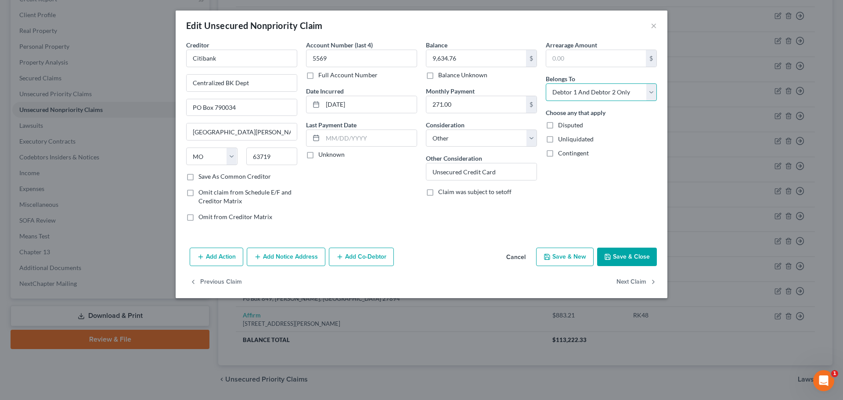
drag, startPoint x: 605, startPoint y: 93, endPoint x: 603, endPoint y: 100, distance: 7.6
click at [605, 93] on select "Select Debtor 1 Only Debtor 2 Only Debtor 1 And Debtor 2 Only At Least One Of T…" at bounding box center [601, 92] width 111 height 18
click at [546, 83] on select "Select Debtor 1 Only Debtor 2 Only Debtor 1 And Debtor 2 Only At Least One Of T…" at bounding box center [601, 92] width 111 height 18
click at [643, 252] on button "Save & Close" at bounding box center [627, 257] width 60 height 18
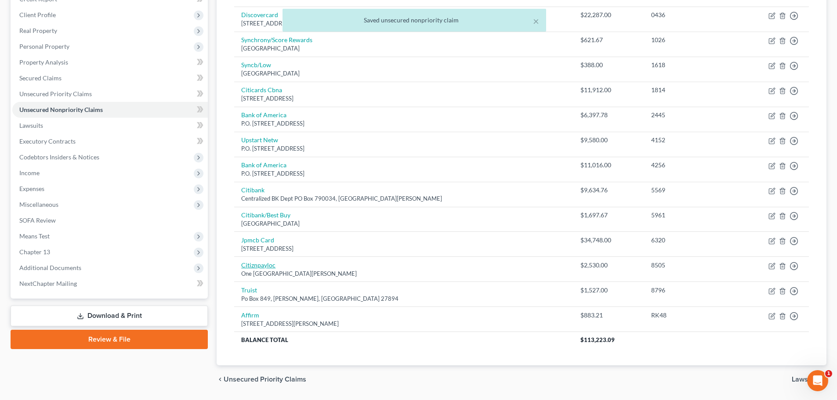
click at [263, 265] on link "Citiznpayloc" at bounding box center [258, 264] width 34 height 7
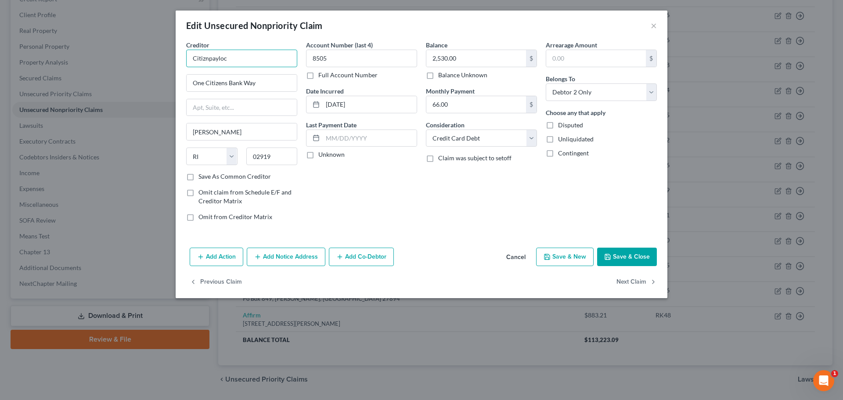
drag, startPoint x: 248, startPoint y: 59, endPoint x: 175, endPoint y: 66, distance: 73.7
click at [179, 65] on div "Creditor * Citiznpayloc One Citizens Bank Way Johnston State AL AK AR AZ CA CO …" at bounding box center [422, 142] width 492 height 204
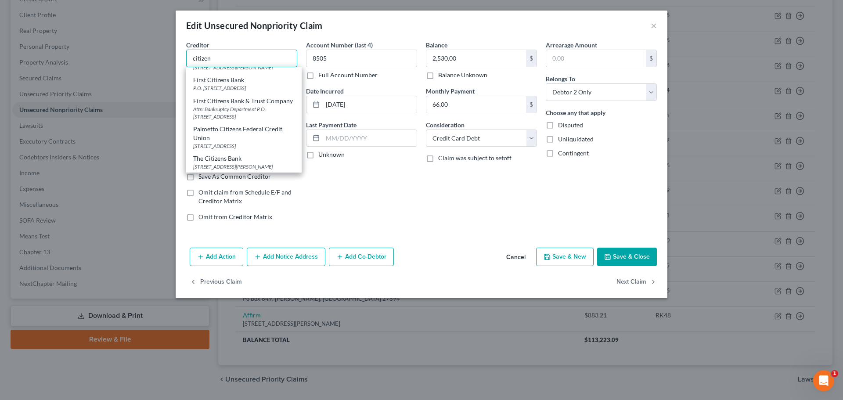
scroll to position [93, 0]
click at [266, 52] on input "citizen" at bounding box center [241, 59] width 111 height 18
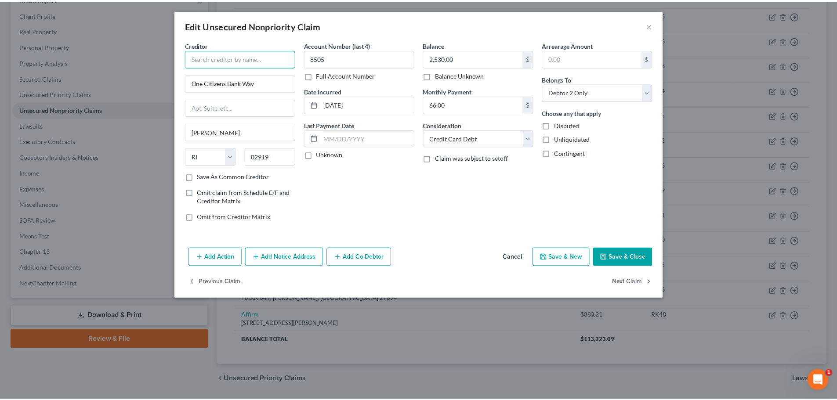
scroll to position [0, 0]
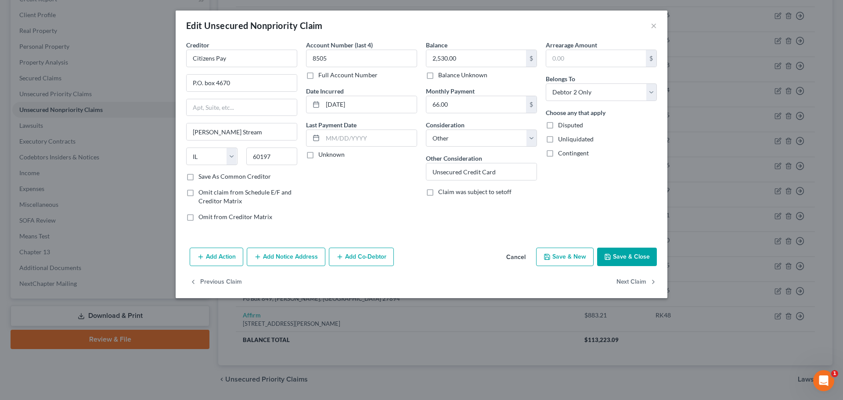
click at [456, 47] on div "Balance 2,530.00 $ Balance Unknown Balance Undetermined 2,530.00 $ Balance Unkn…" at bounding box center [481, 59] width 111 height 39
click at [461, 54] on input "2,530.00" at bounding box center [476, 58] width 100 height 17
click at [492, 170] on input "Unsecured Credit Card" at bounding box center [481, 171] width 110 height 17
click at [514, 170] on input "Unsecured Credit Card" at bounding box center [481, 171] width 110 height 17
click at [521, 171] on input "Unsecured Credit Card" at bounding box center [481, 171] width 110 height 17
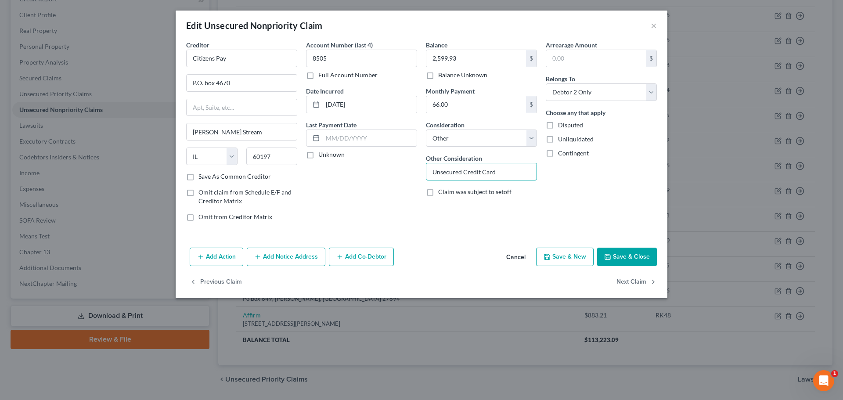
drag, startPoint x: 521, startPoint y: 171, endPoint x: 388, endPoint y: 177, distance: 132.8
click at [388, 177] on div "Creditor * Citizens Pay P.O. box 4670 Carol Stream State AL AK AR AZ CA CO CT D…" at bounding box center [422, 134] width 480 height 188
click at [635, 252] on button "Save & Close" at bounding box center [627, 257] width 60 height 18
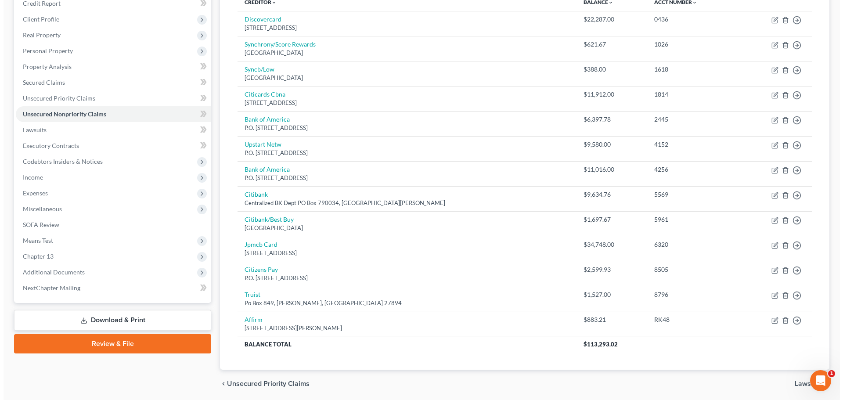
scroll to position [71, 0]
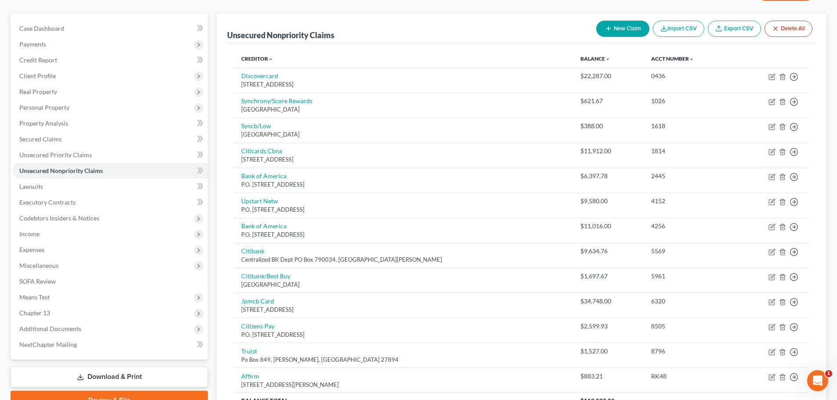
click at [252, 121] on td "Syncb/Low Po Box 71727, Philadelphia, PA 19176" at bounding box center [403, 130] width 339 height 25
click at [253, 125] on link "Syncb/Low" at bounding box center [256, 125] width 30 height 7
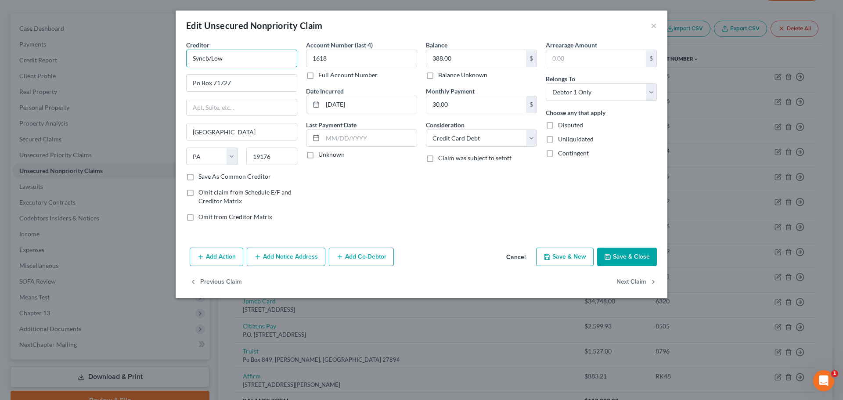
click at [256, 57] on input "Syncb/Low" at bounding box center [241, 59] width 111 height 18
click at [238, 59] on input "Synchrony Lowes" at bounding box center [241, 59] width 111 height 18
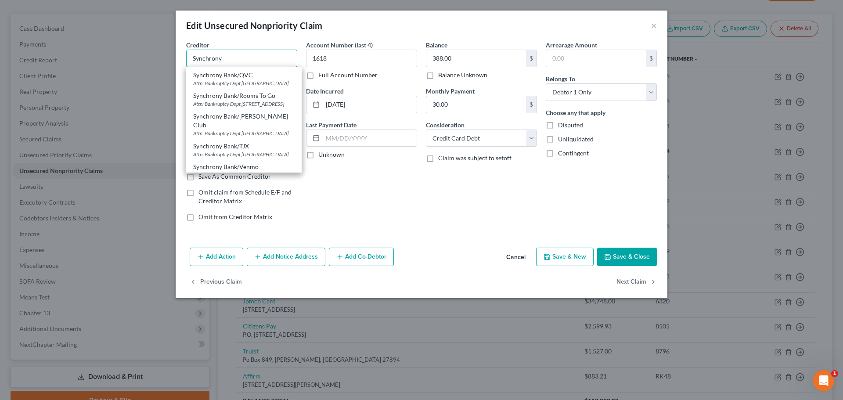
scroll to position [220, 0]
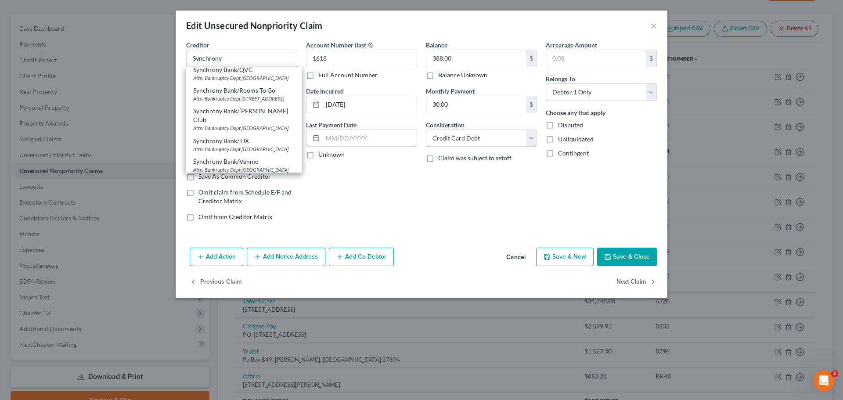
click at [241, 33] on div "Synchrony Bank/Lowes" at bounding box center [243, 28] width 101 height 9
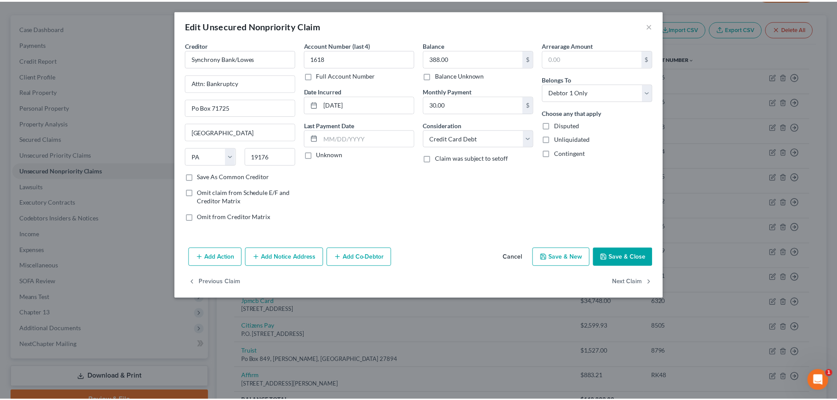
scroll to position [0, 0]
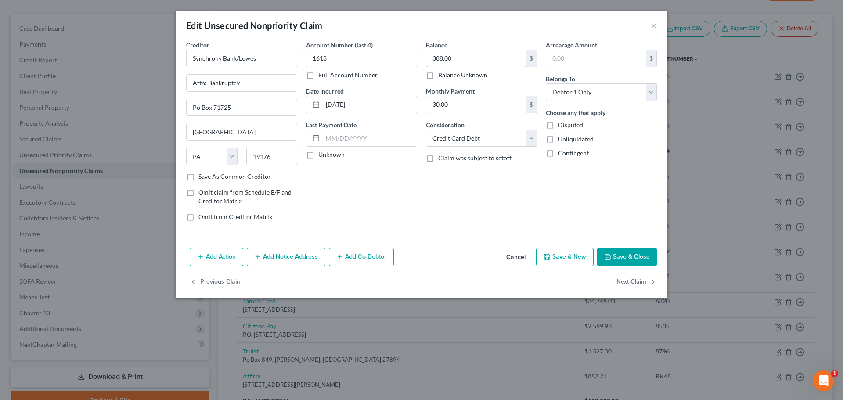
click at [460, 60] on input "388.00" at bounding box center [476, 58] width 100 height 17
drag, startPoint x: 643, startPoint y: 257, endPoint x: 18, endPoint y: 215, distance: 626.8
click at [642, 257] on button "Save & Close" at bounding box center [627, 257] width 60 height 18
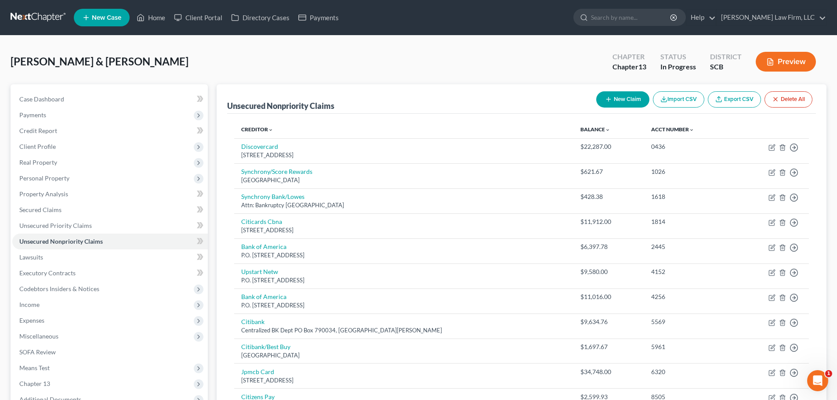
click at [629, 98] on button "New Claim" at bounding box center [622, 99] width 53 height 16
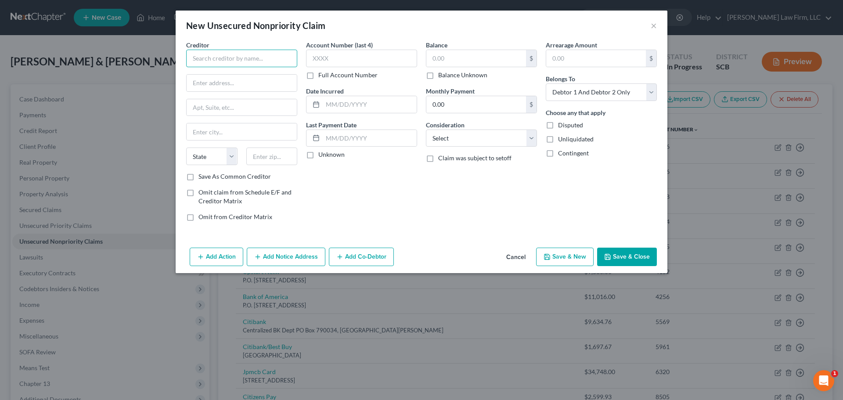
click at [256, 58] on input "text" at bounding box center [241, 59] width 111 height 18
drag, startPoint x: 261, startPoint y: 65, endPoint x: 150, endPoint y: 65, distance: 111.6
click at [150, 64] on div "New Unsecured Nonpriority Claim × Creditor * Synchonry State AL AK AR AZ CA CO …" at bounding box center [421, 200] width 843 height 400
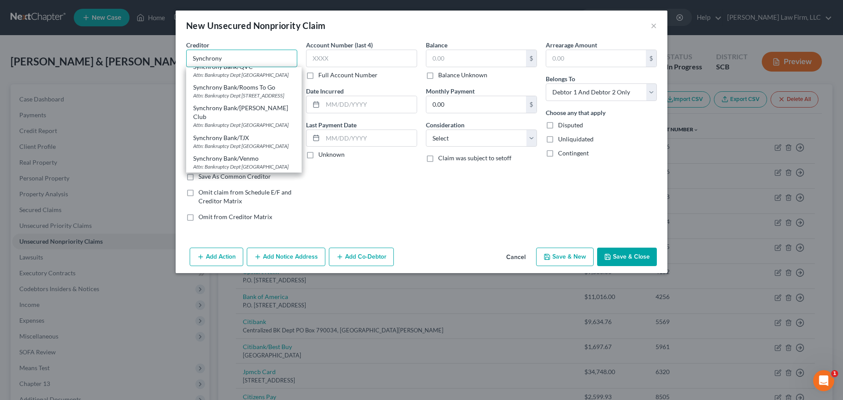
scroll to position [176, 0]
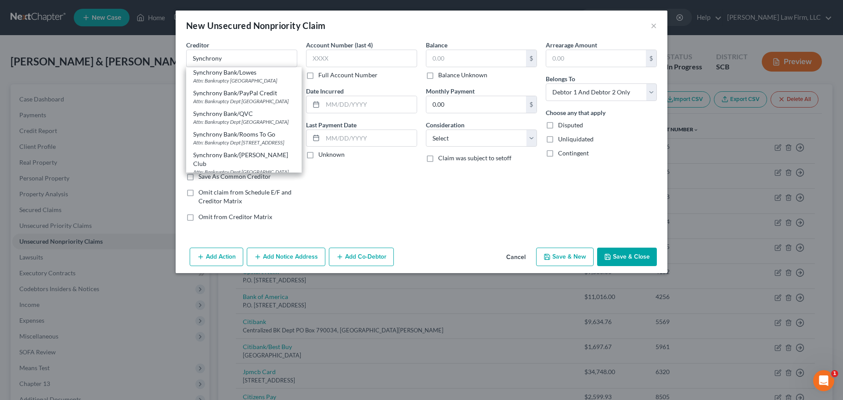
click at [260, 77] on div "Synchrony Bank/Lowes" at bounding box center [243, 72] width 101 height 9
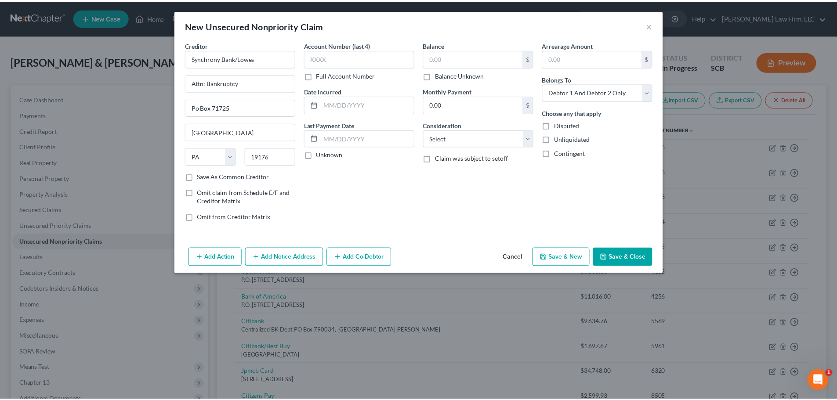
scroll to position [0, 0]
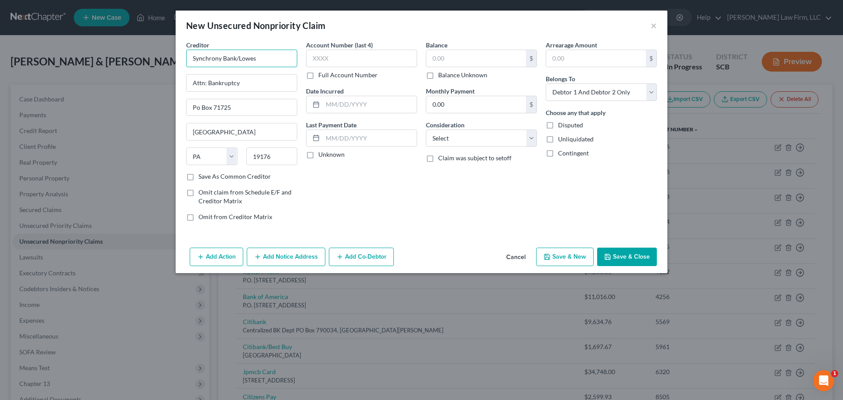
click at [235, 59] on input "Synchrony Bank/Lowes" at bounding box center [241, 59] width 111 height 18
click at [246, 58] on input "Synchrony Bank/Lowes" at bounding box center [241, 59] width 111 height 18
click at [515, 254] on button "Cancel" at bounding box center [515, 258] width 33 height 18
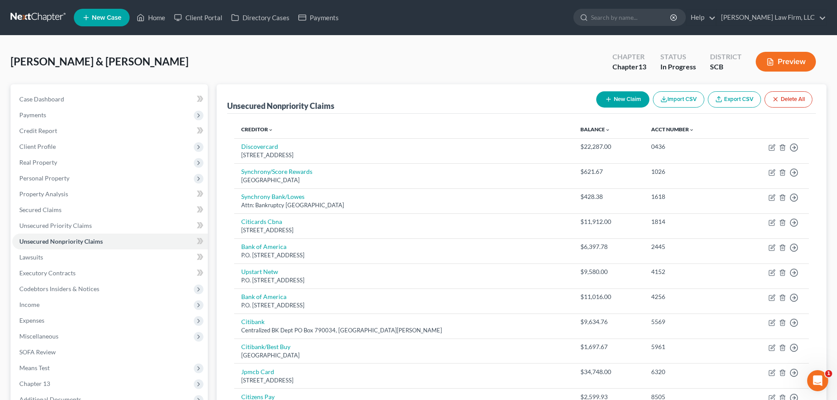
scroll to position [159, 0]
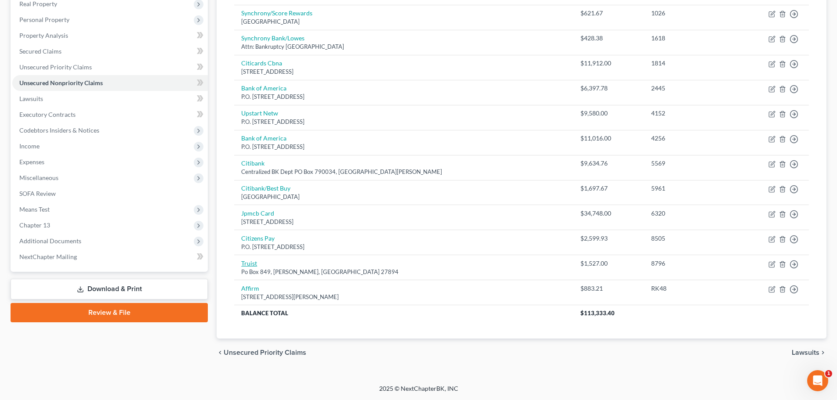
click at [247, 266] on link "Truist" at bounding box center [249, 263] width 16 height 7
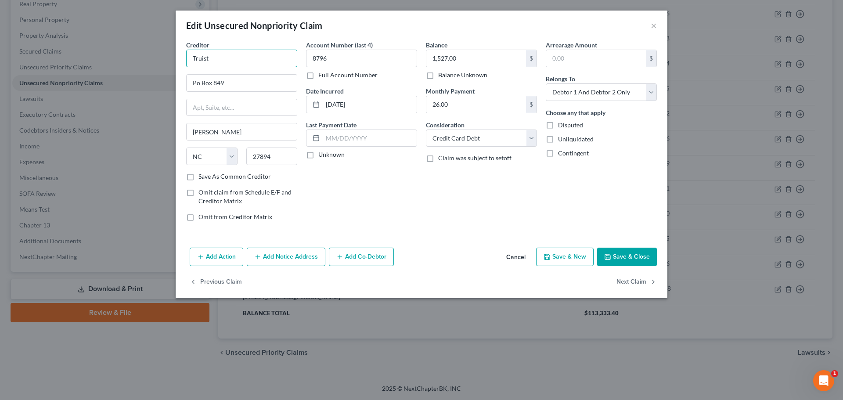
click at [275, 59] on input "Truist" at bounding box center [241, 59] width 111 height 18
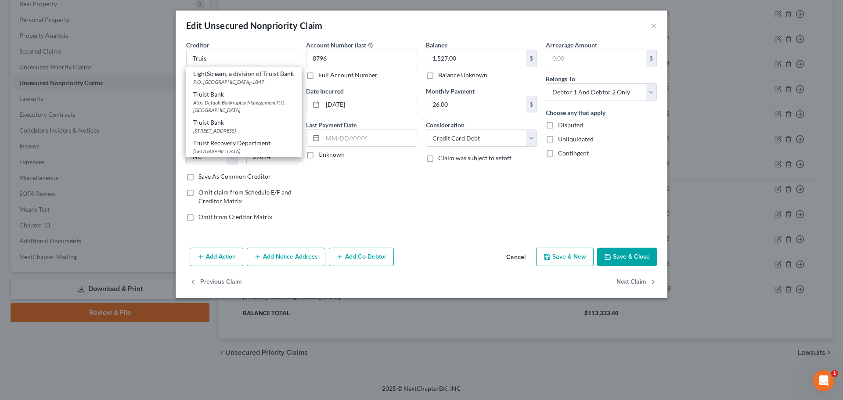
click at [256, 108] on div "Attn: Default Bankruptcy Management P.O. Box 85092, Richmond, VA 23286" at bounding box center [243, 106] width 101 height 15
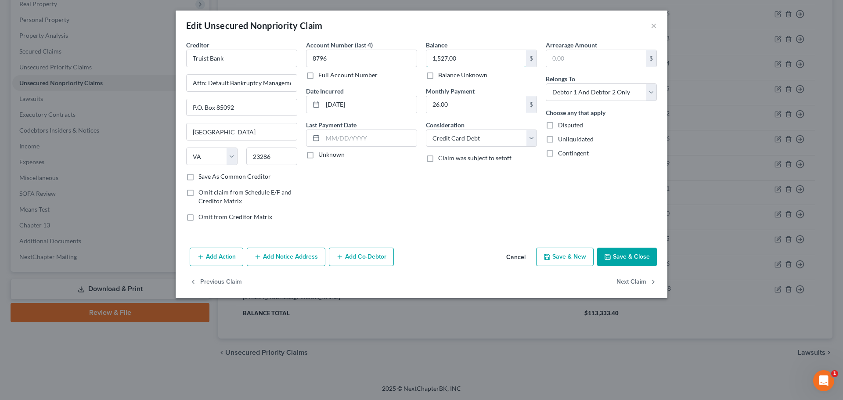
click at [462, 54] on input "1,527.00" at bounding box center [476, 58] width 100 height 17
click at [630, 254] on button "Save & Close" at bounding box center [627, 257] width 60 height 18
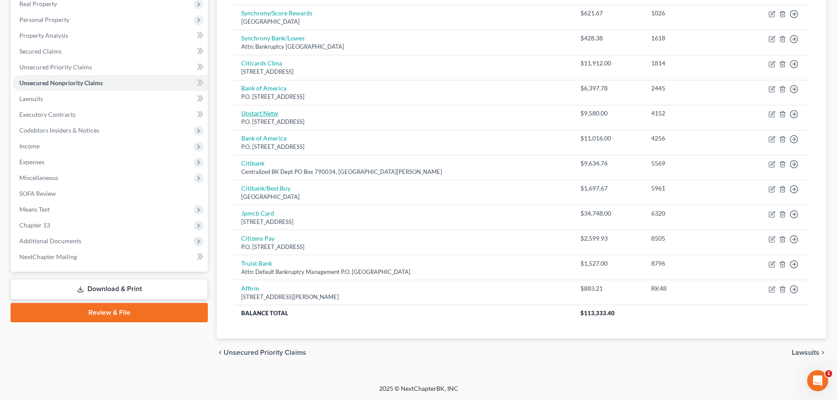
click at [272, 113] on link "Upstart Netw" at bounding box center [259, 112] width 37 height 7
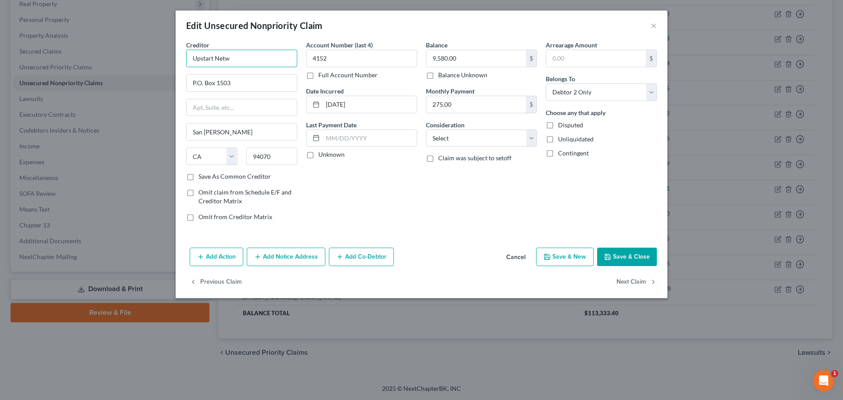
click at [261, 54] on input "Upstart Netw" at bounding box center [241, 59] width 111 height 18
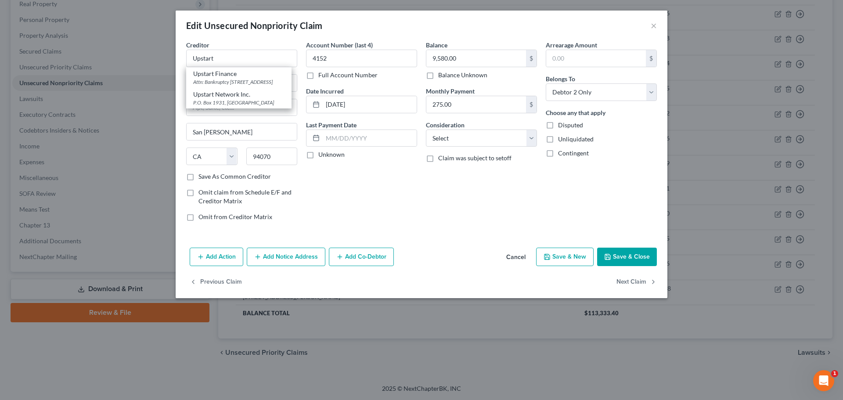
click at [251, 106] on div "P.O. Box 1931, Burlingame, CA 94011" at bounding box center [238, 102] width 91 height 7
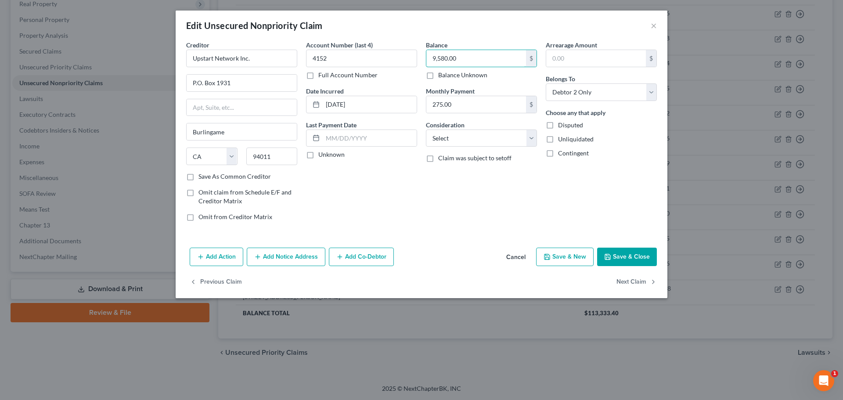
click at [457, 58] on input "9,580.00" at bounding box center [476, 58] width 100 height 17
click at [462, 135] on select "Select Cable / Satellite Services Collection Agency Credit Card Debt Debt Couns…" at bounding box center [481, 139] width 111 height 18
click at [426, 130] on select "Select Cable / Satellite Services Collection Agency Credit Card Debt Debt Couns…" at bounding box center [481, 139] width 111 height 18
click at [626, 255] on button "Save & Close" at bounding box center [627, 257] width 60 height 18
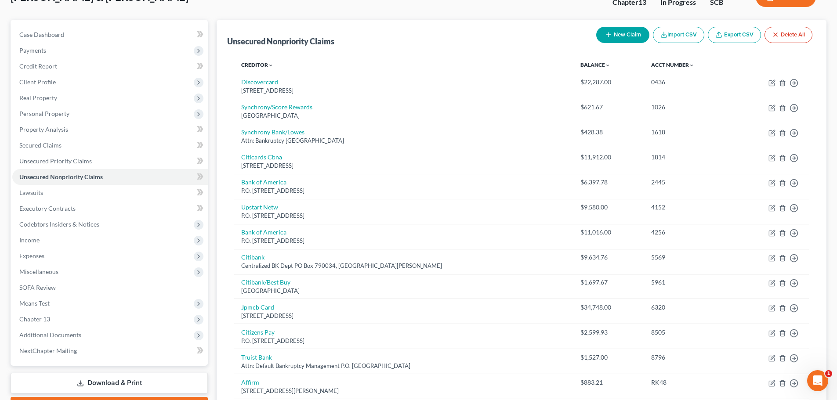
scroll to position [0, 0]
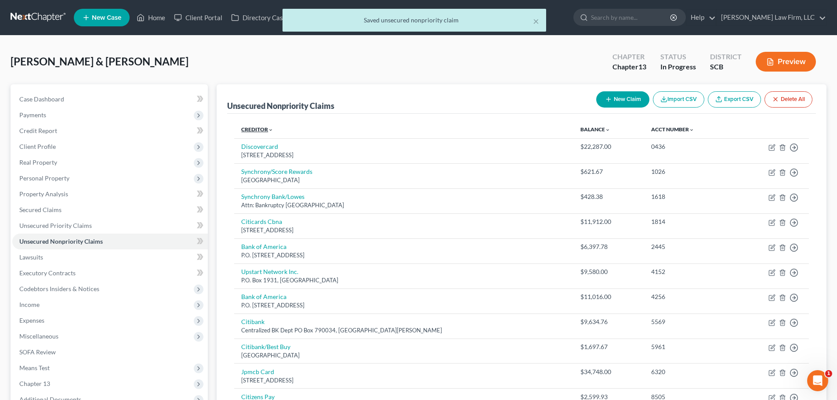
click at [259, 132] on link "Creditor expand_more expand_less unfold_more" at bounding box center [257, 129] width 32 height 7
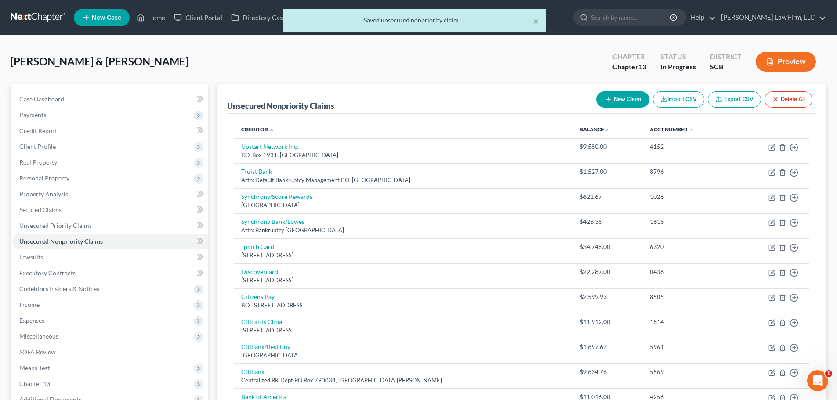
click at [261, 128] on link "Creditor expand_more expand_less unfold_more" at bounding box center [257, 129] width 33 height 7
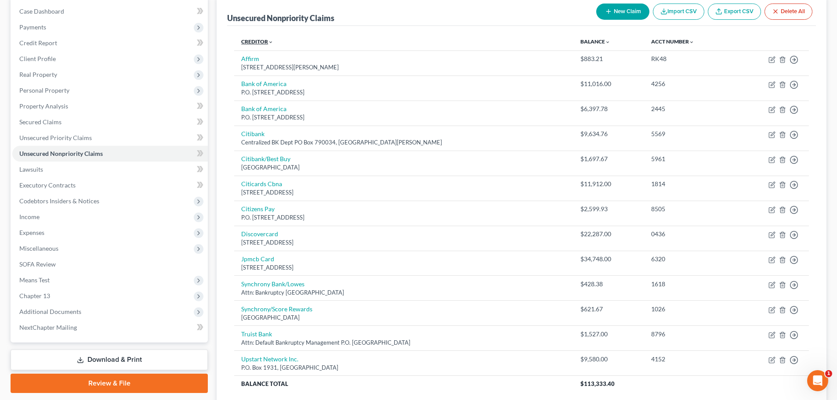
scroll to position [132, 0]
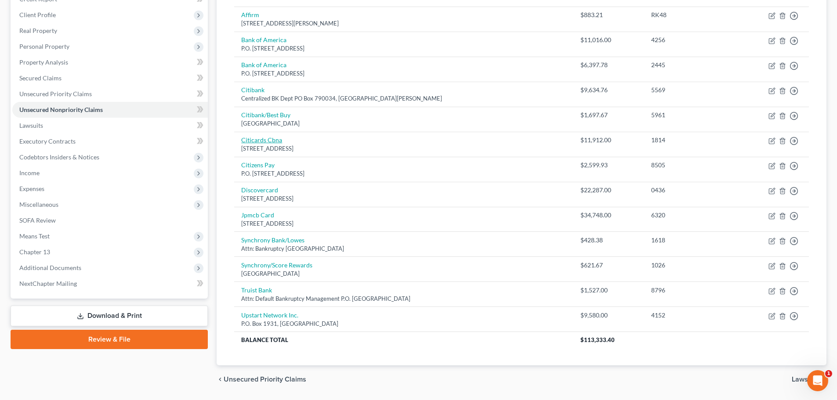
click at [272, 141] on link "Citicards Cbna" at bounding box center [261, 139] width 41 height 7
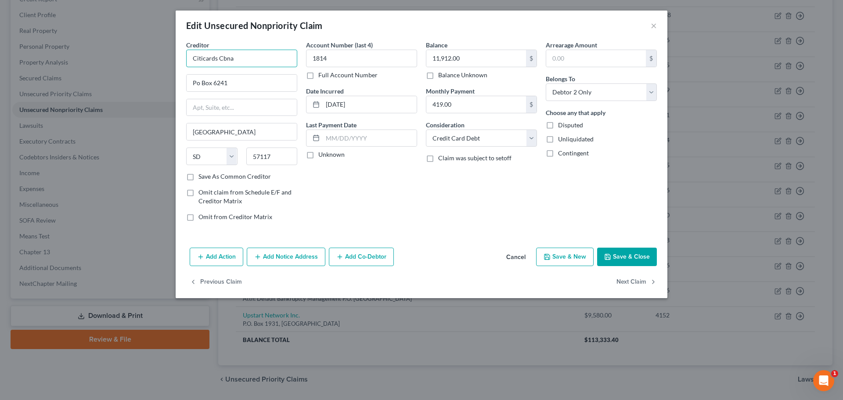
click at [285, 64] on input "Citicards Cbna" at bounding box center [241, 59] width 111 height 18
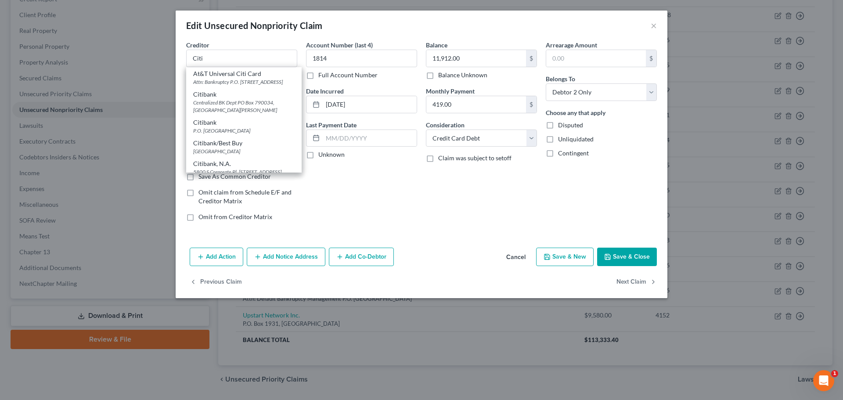
click at [255, 112] on div "Centralized BK Dept PO Box 790034, St. Louis, MO 63719" at bounding box center [243, 106] width 101 height 15
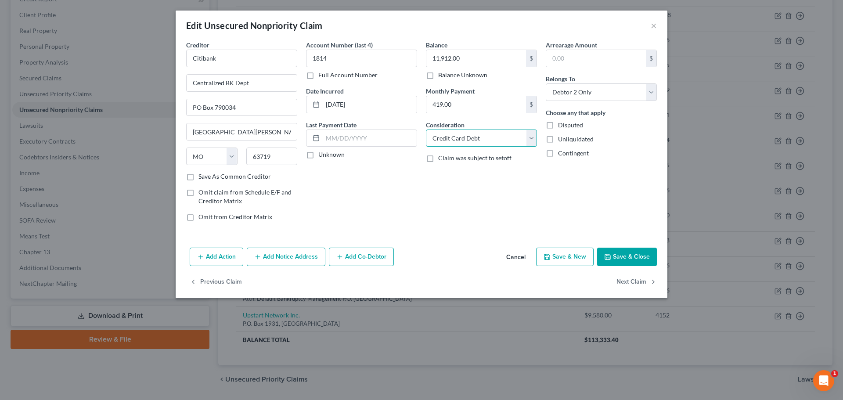
click at [487, 139] on select "Select Cable / Satellite Services Collection Agency Credit Card Debt Debt Couns…" at bounding box center [481, 139] width 111 height 18
click at [426, 130] on select "Select Cable / Satellite Services Collection Agency Credit Card Debt Debt Couns…" at bounding box center [481, 139] width 111 height 18
click at [640, 257] on button "Save & Close" at bounding box center [627, 257] width 60 height 18
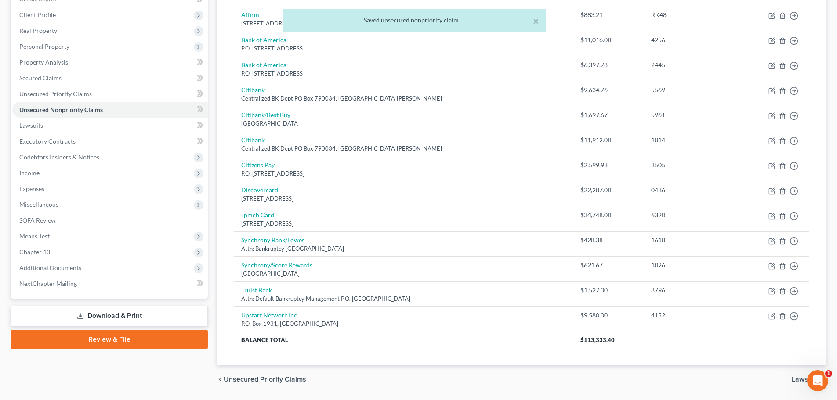
click at [263, 188] on link "Discovercard" at bounding box center [259, 189] width 37 height 7
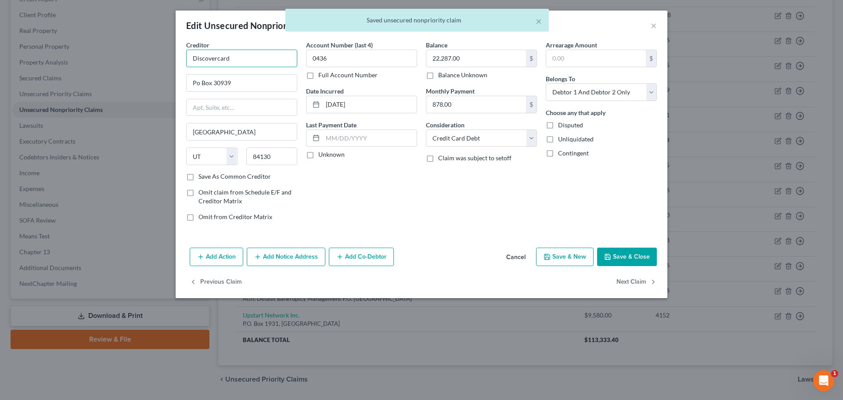
click at [247, 58] on input "Discovercard" at bounding box center [241, 59] width 111 height 18
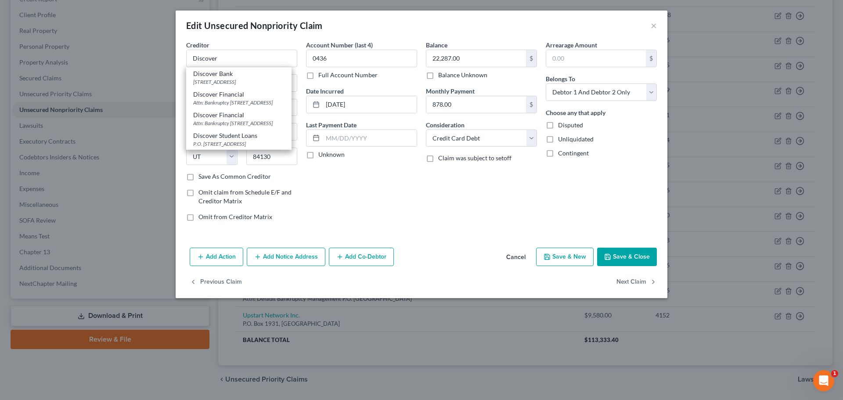
click at [251, 95] on div "Discover Financial" at bounding box center [238, 94] width 91 height 9
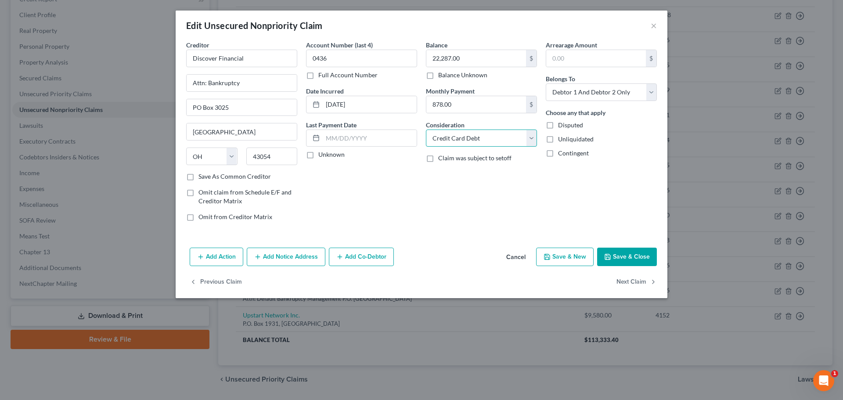
click at [472, 134] on select "Select Cable / Satellite Services Collection Agency Credit Card Debt Debt Couns…" at bounding box center [481, 139] width 111 height 18
click at [426, 130] on select "Select Cable / Satellite Services Collection Agency Credit Card Debt Debt Couns…" at bounding box center [481, 139] width 111 height 18
click at [621, 253] on button "Save & Close" at bounding box center [627, 257] width 60 height 18
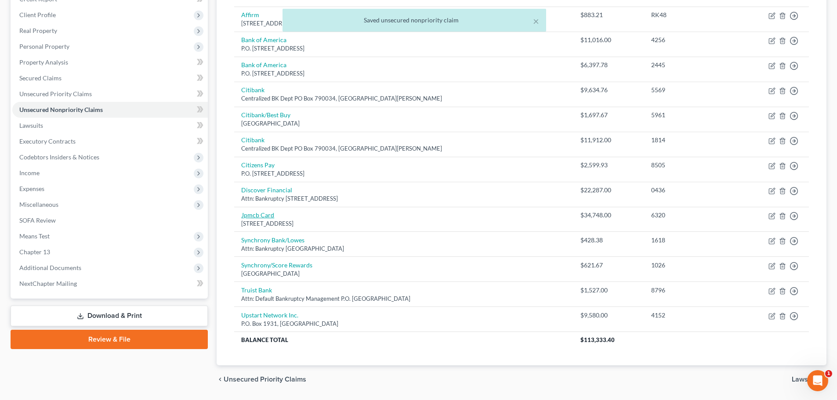
click at [261, 215] on link "Jpmcb Card" at bounding box center [257, 214] width 33 height 7
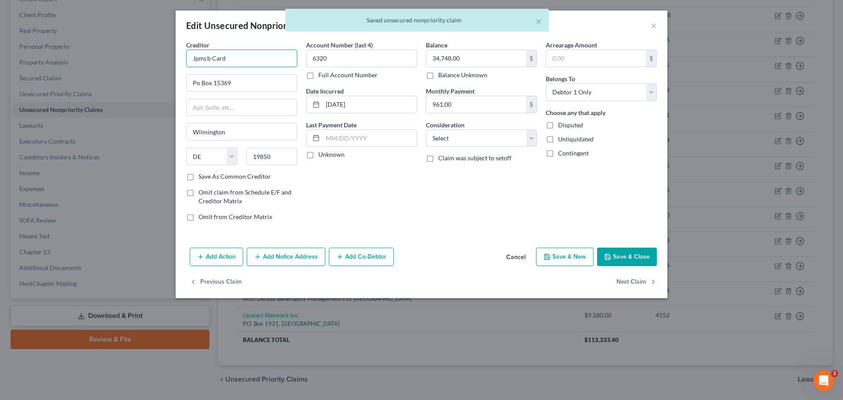
click at [279, 56] on input "Jpmcb Card" at bounding box center [241, 59] width 111 height 18
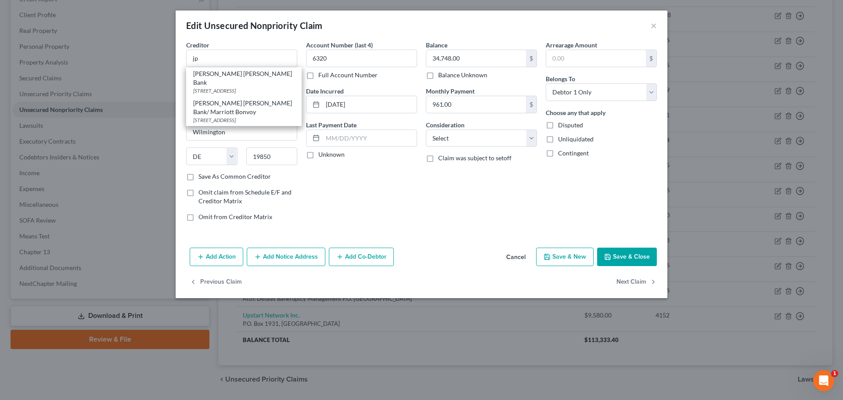
click at [262, 76] on div "JP Morgan Chase Bank" at bounding box center [243, 78] width 101 height 18
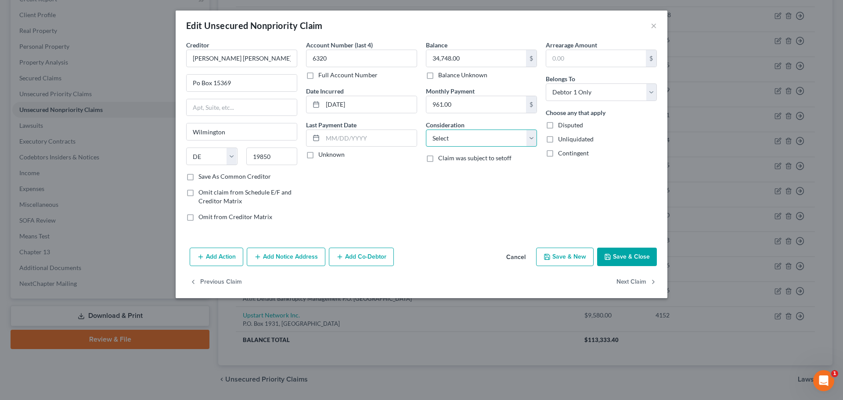
click at [460, 142] on select "Select Cable / Satellite Services Collection Agency Credit Card Debt Debt Couns…" at bounding box center [481, 139] width 111 height 18
click at [426, 130] on select "Select Cable / Satellite Services Collection Agency Credit Card Debt Debt Couns…" at bounding box center [481, 139] width 111 height 18
click at [651, 253] on button "Save & Close" at bounding box center [627, 257] width 60 height 18
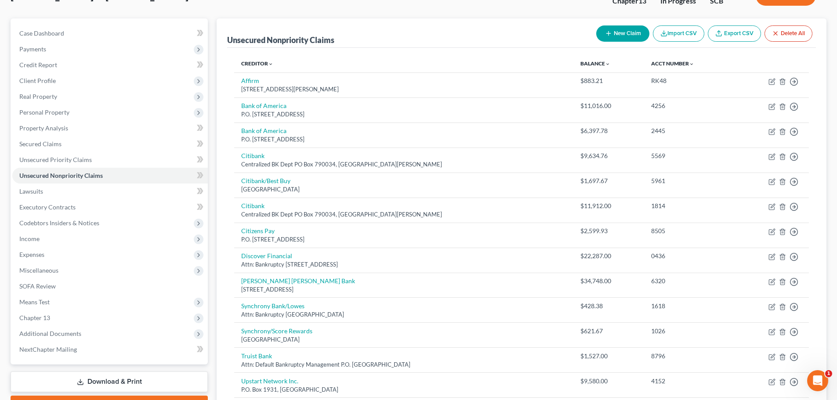
scroll to position [0, 0]
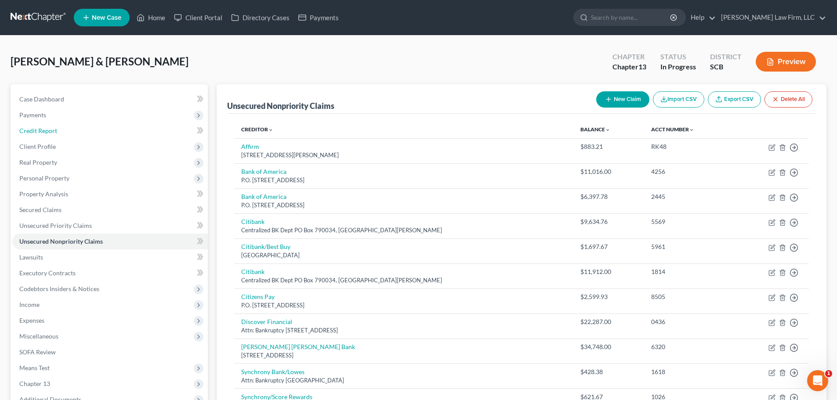
click at [55, 135] on link "Credit Report" at bounding box center [109, 131] width 195 height 16
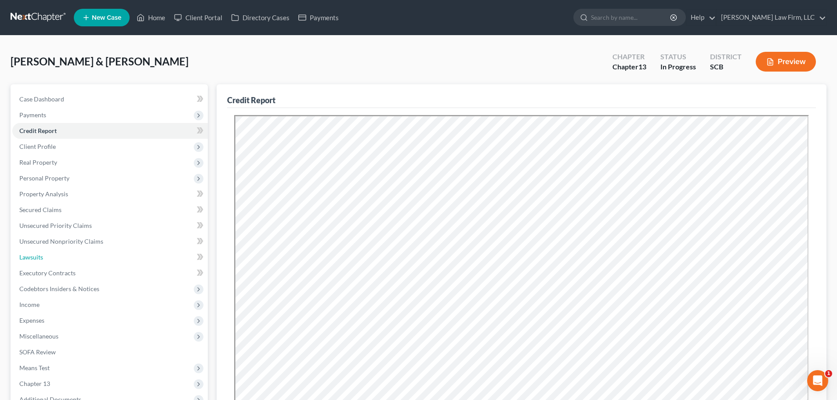
click at [56, 254] on link "Lawsuits" at bounding box center [109, 257] width 195 height 16
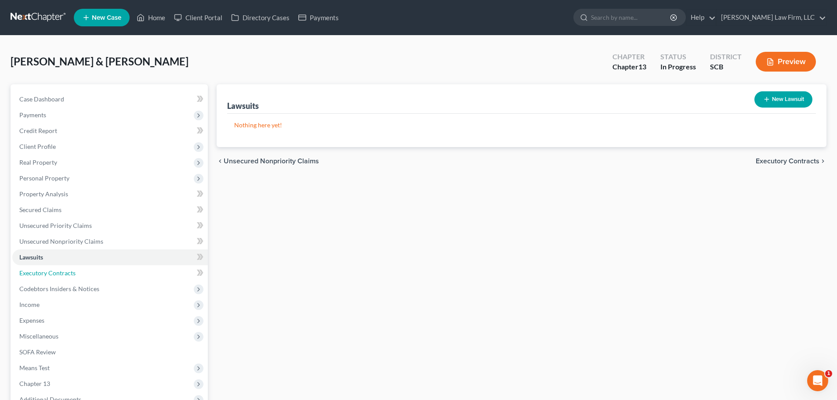
click at [64, 273] on span "Executory Contracts" at bounding box center [47, 272] width 56 height 7
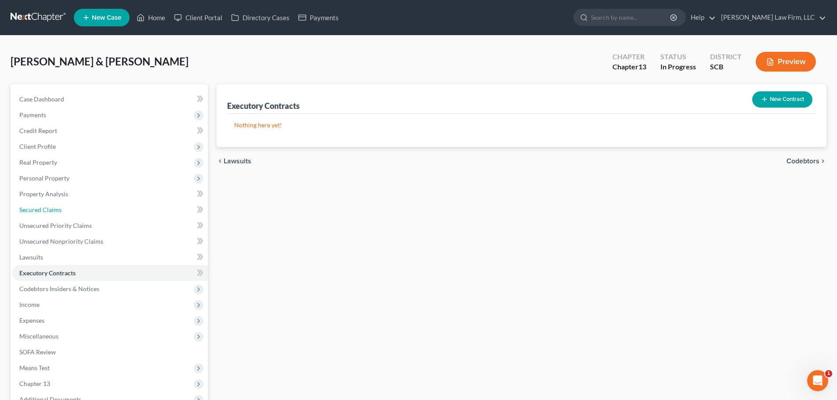
click at [58, 213] on span "Secured Claims" at bounding box center [40, 209] width 42 height 7
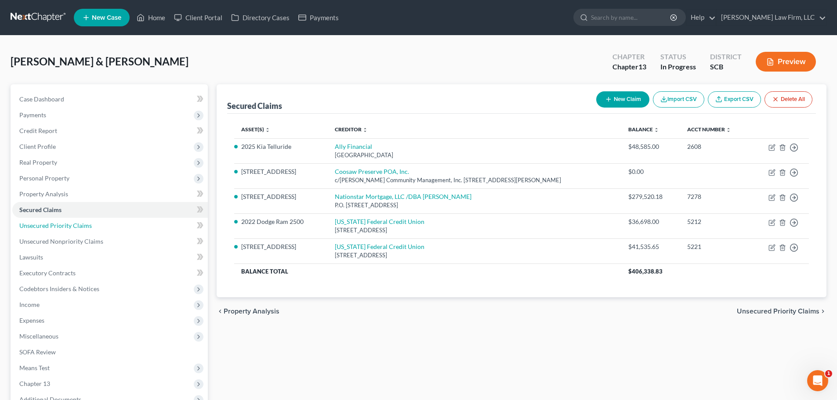
click at [72, 226] on span "Unsecured Priority Claims" at bounding box center [55, 225] width 72 height 7
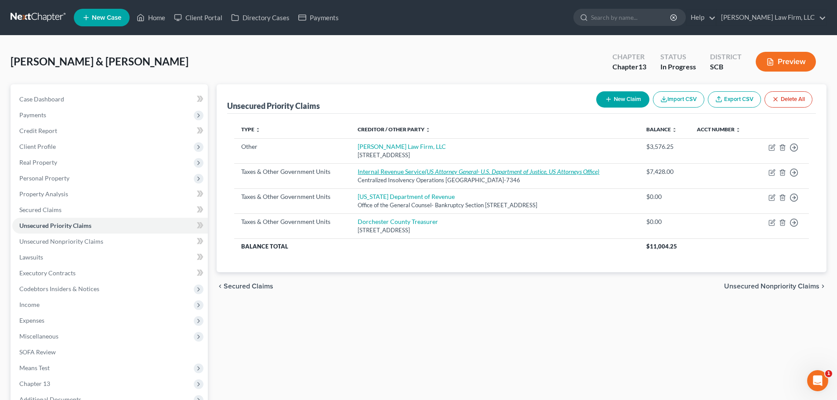
click at [404, 174] on link "Internal Revenue Service (US Attorney General- U.S. Department of Justice, US A…" at bounding box center [478, 171] width 242 height 7
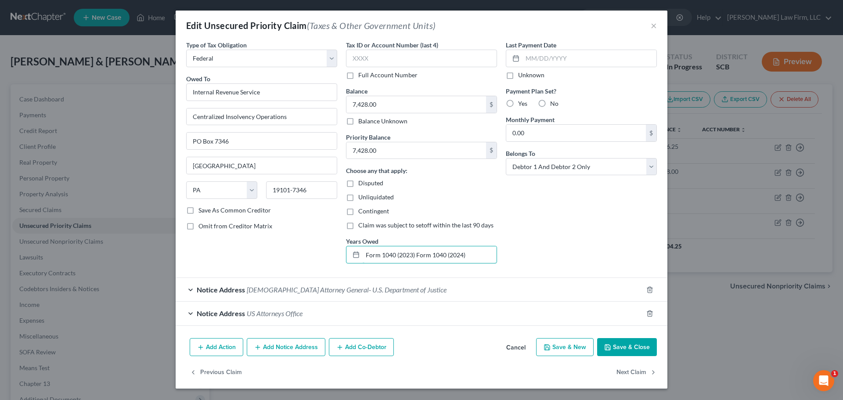
drag, startPoint x: 415, startPoint y: 256, endPoint x: 265, endPoint y: 272, distance: 151.1
click at [271, 272] on form "Type of Tax Obligation * Select Federal City State Franchise Tax Board Other Ow…" at bounding box center [421, 182] width 471 height 285
click at [406, 99] on input "7,428.00" at bounding box center [417, 104] width 140 height 17
click at [414, 107] on input "7,428.00" at bounding box center [417, 104] width 140 height 17
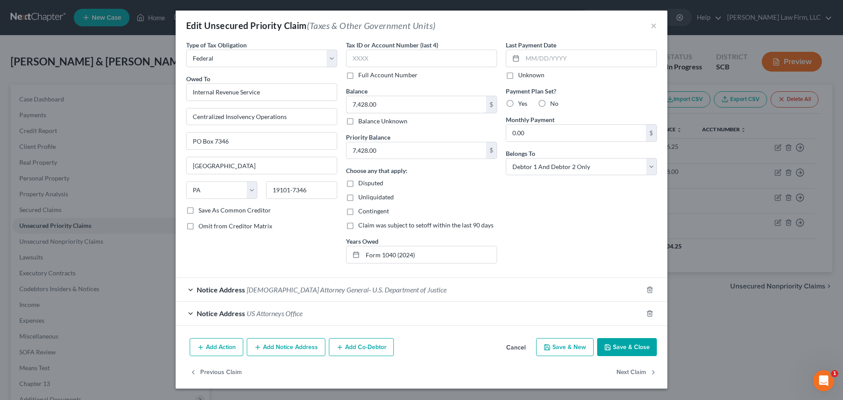
click at [414, 107] on input "7,428.00" at bounding box center [417, 104] width 140 height 17
drag, startPoint x: 480, startPoint y: 138, endPoint x: 462, endPoint y: 149, distance: 21.1
click at [480, 138] on div "Priority Balance $" at bounding box center [421, 146] width 151 height 27
click at [456, 151] on input "text" at bounding box center [417, 150] width 140 height 17
click at [626, 347] on button "Save & Close" at bounding box center [627, 347] width 60 height 18
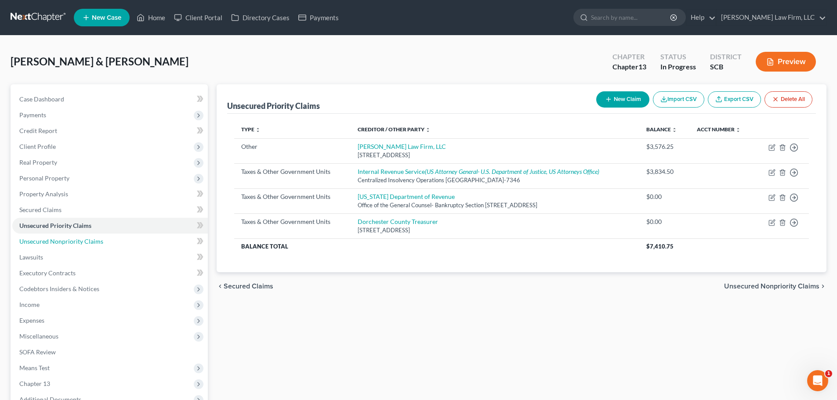
click at [49, 238] on span "Unsecured Nonpriority Claims" at bounding box center [61, 241] width 84 height 7
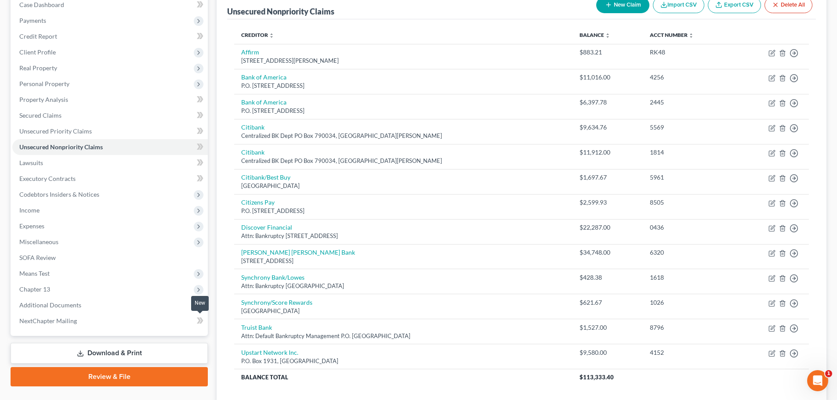
scroll to position [27, 0]
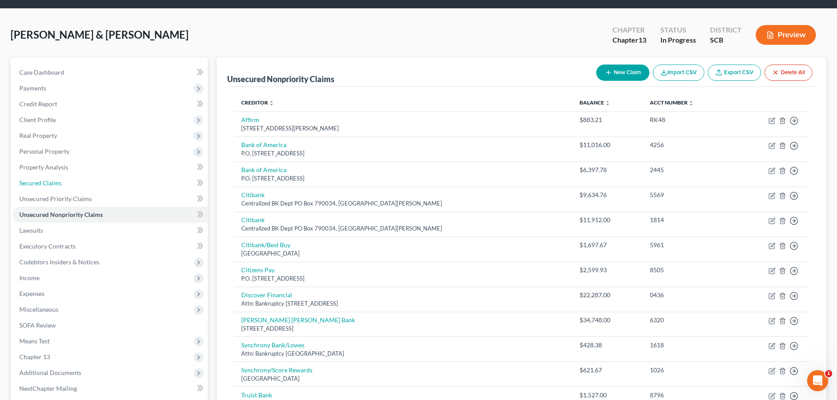
click at [52, 184] on span "Secured Claims" at bounding box center [40, 182] width 42 height 7
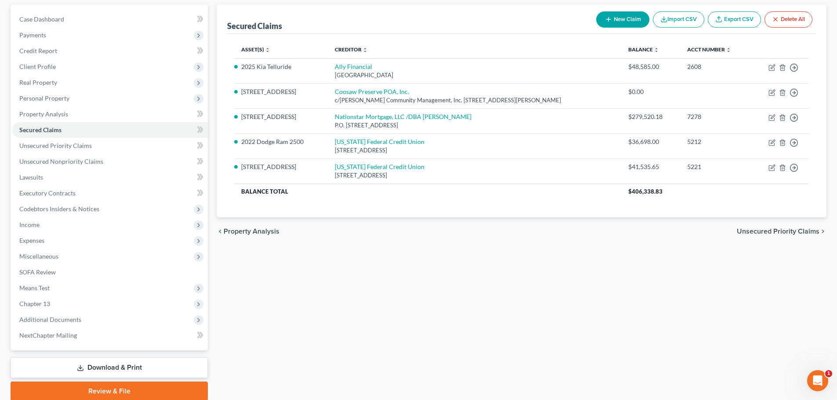
scroll to position [88, 0]
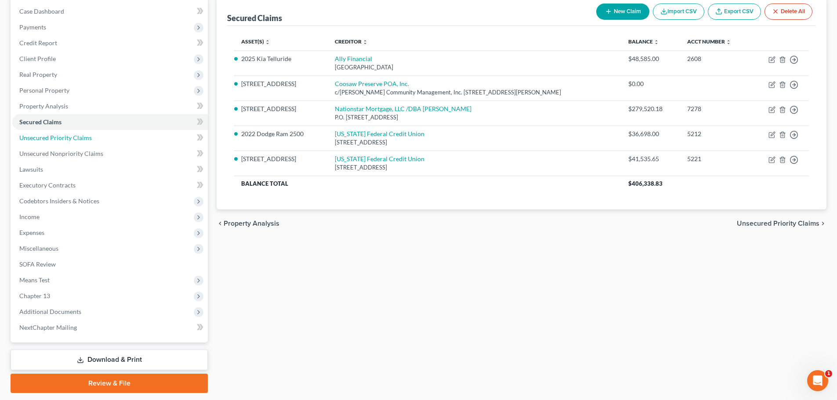
click at [47, 137] on span "Unsecured Priority Claims" at bounding box center [55, 137] width 72 height 7
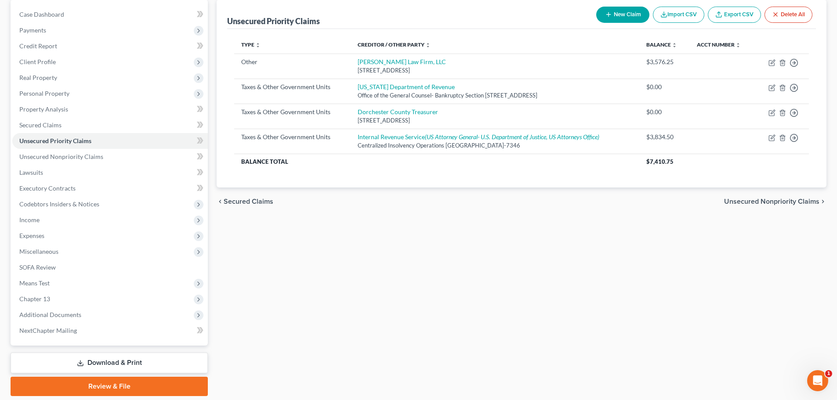
scroll to position [88, 0]
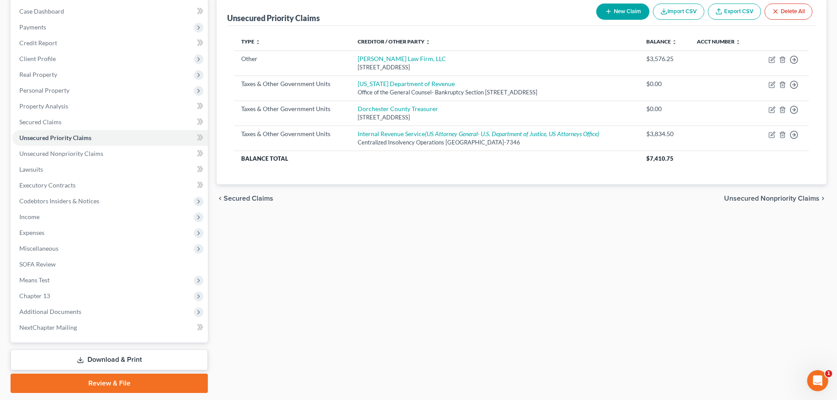
click at [36, 217] on span "Income" at bounding box center [29, 216] width 20 height 7
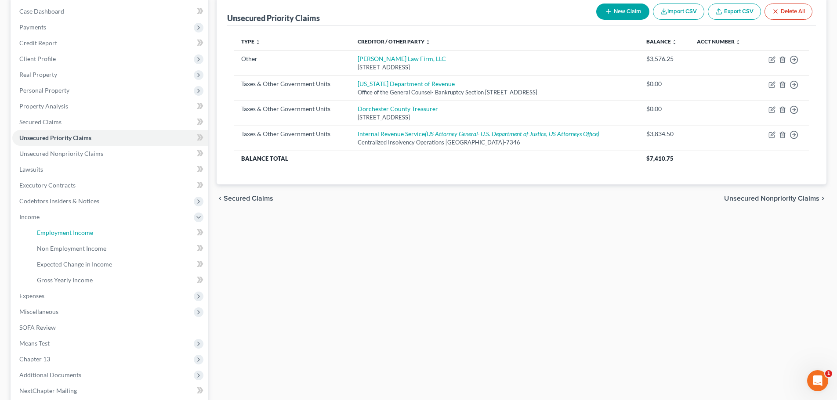
click at [47, 227] on link "Employment Income" at bounding box center [119, 233] width 178 height 16
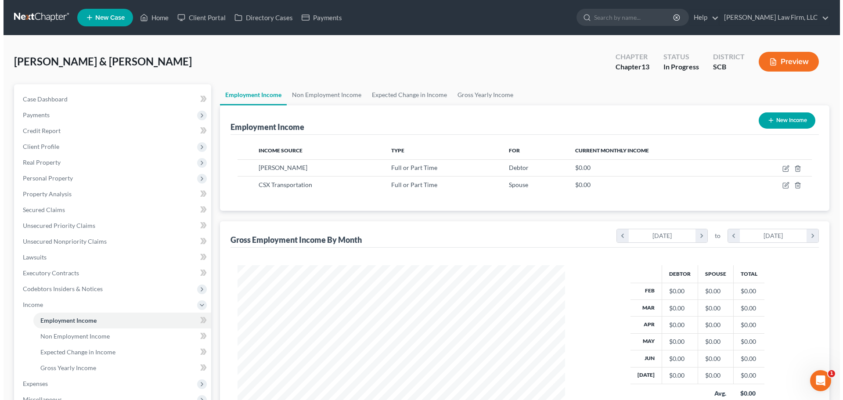
scroll to position [164, 345]
click at [778, 166] on td at bounding box center [773, 167] width 72 height 17
click at [782, 168] on icon "button" at bounding box center [782, 168] width 7 height 7
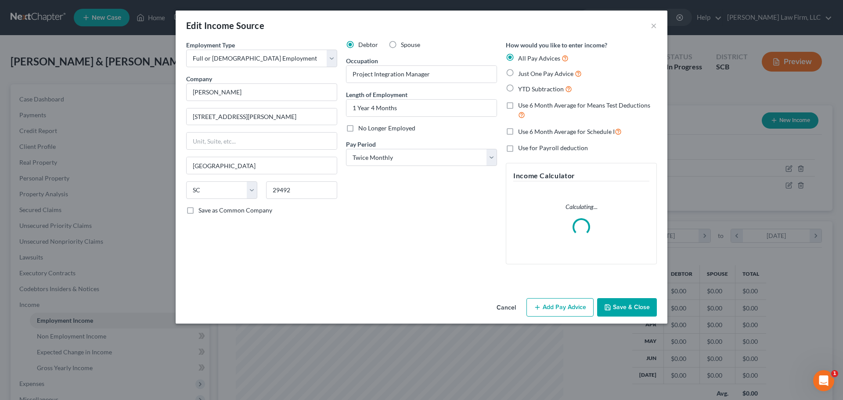
scroll to position [165, 348]
click at [401, 44] on label "Spouse" at bounding box center [410, 44] width 19 height 9
click at [404, 44] on input "Spouse" at bounding box center [407, 43] width 6 height 6
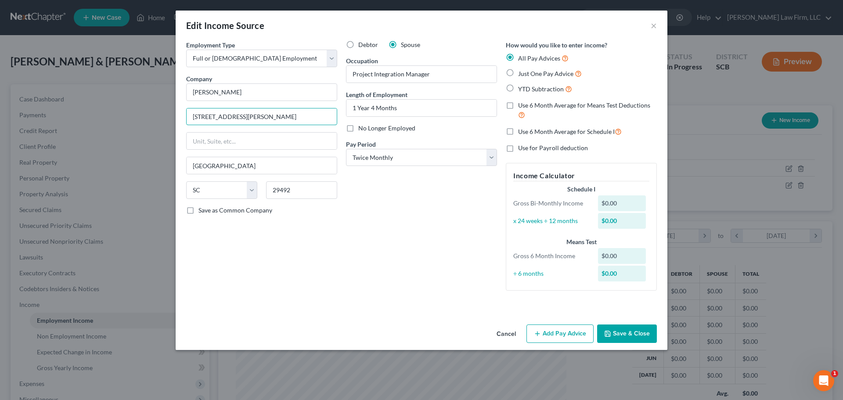
drag, startPoint x: 271, startPoint y: 118, endPoint x: 182, endPoint y: 125, distance: 89.4
click at [182, 125] on div "Employment Type * Select Full or Part Time Employment Self Employment Company *…" at bounding box center [262, 168] width 160 height 257
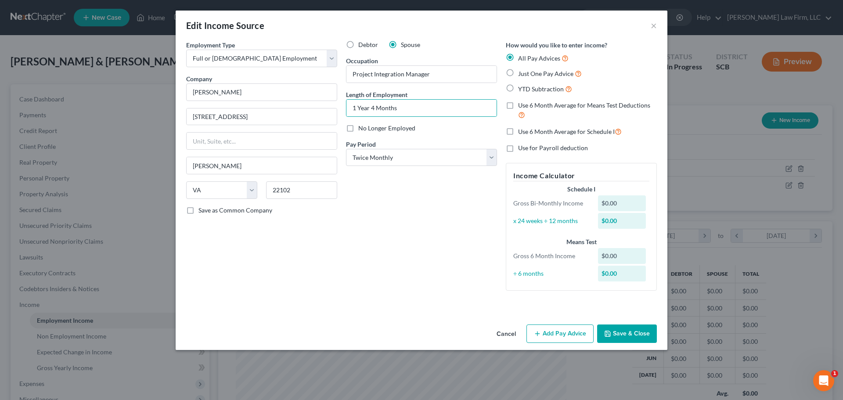
click at [551, 333] on button "Add Pay Advice" at bounding box center [560, 334] width 67 height 18
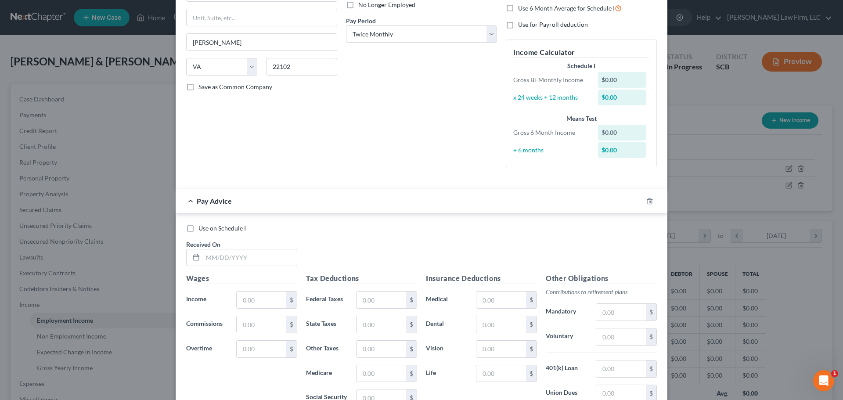
scroll to position [132, 0]
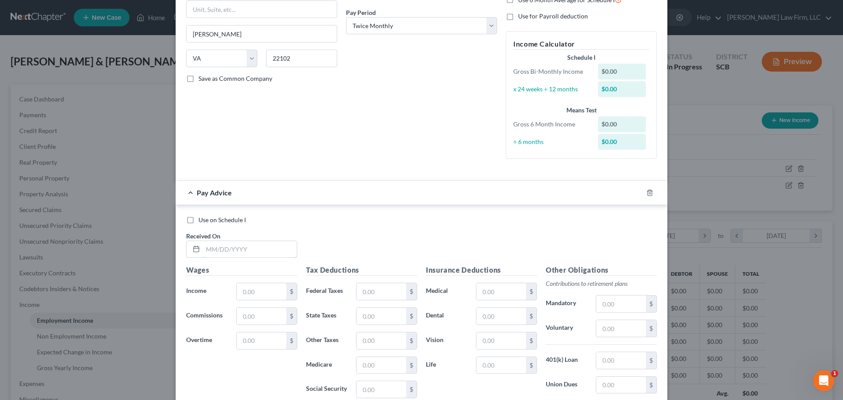
click at [253, 253] on input "text" at bounding box center [250, 249] width 94 height 17
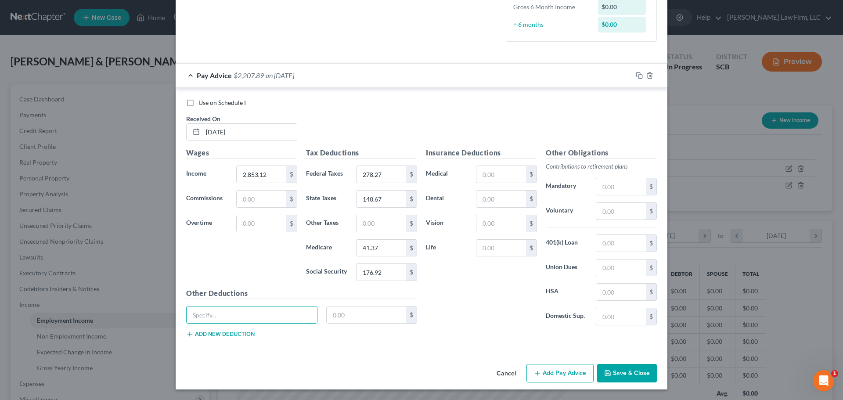
click at [625, 210] on input "text" at bounding box center [621, 211] width 50 height 17
click at [268, 304] on div "Other Deductions $ Add new deduction" at bounding box center [302, 316] width 240 height 57
click at [271, 311] on input "text" at bounding box center [252, 315] width 130 height 17
click at [638, 74] on icon "button" at bounding box center [639, 75] width 7 height 7
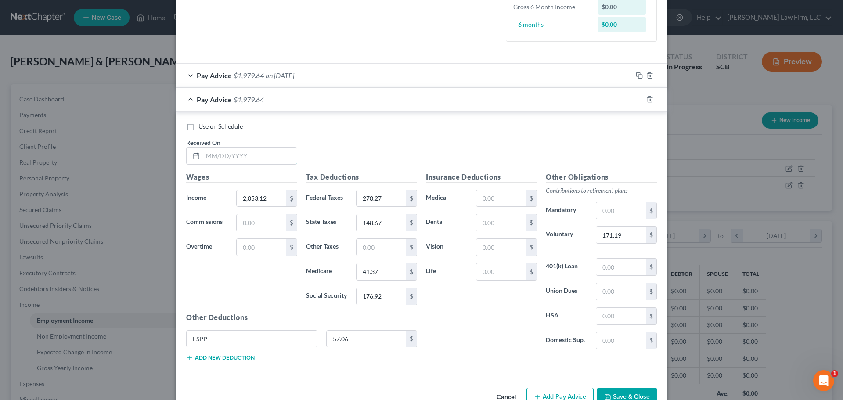
click at [250, 160] on input "text" at bounding box center [250, 156] width 94 height 17
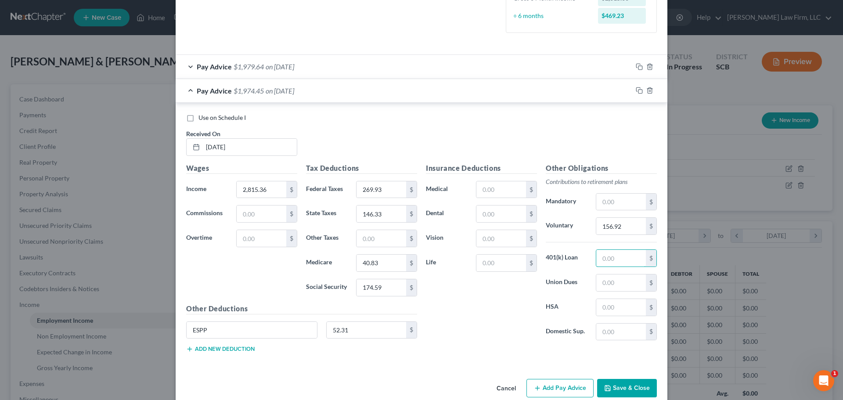
scroll to position [273, 0]
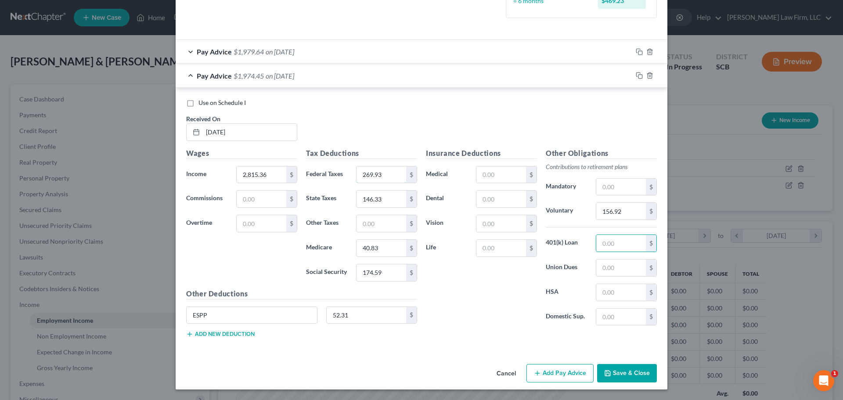
click at [399, 174] on input "269.93" at bounding box center [382, 174] width 50 height 17
click at [637, 78] on icon "button" at bounding box center [639, 75] width 7 height 7
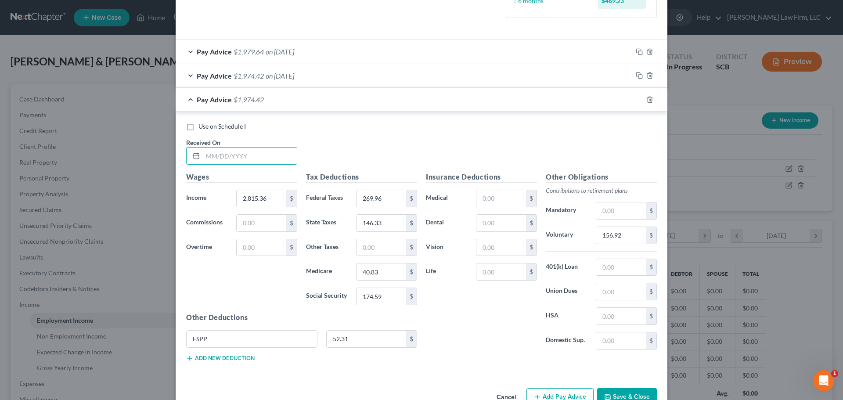
click at [255, 153] on input "text" at bounding box center [250, 156] width 94 height 17
click at [629, 232] on input "156.92" at bounding box center [621, 235] width 50 height 17
drag, startPoint x: 456, startPoint y: 342, endPoint x: 516, endPoint y: 302, distance: 71.9
click at [458, 340] on div "Insurance Deductions Medical $ Dental $ Vision $ Life $" at bounding box center [482, 264] width 120 height 185
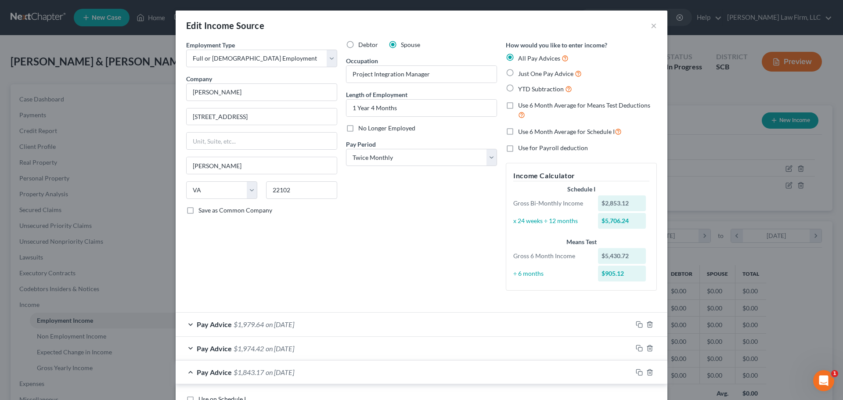
scroll to position [132, 0]
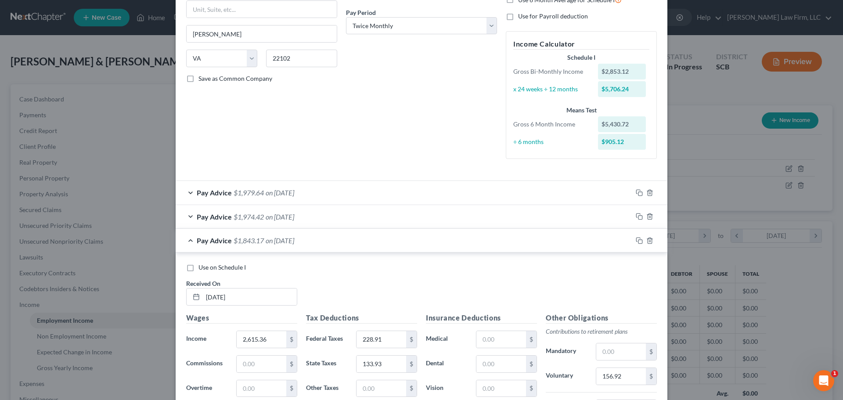
click at [364, 198] on div "Pay Advice $1,979.64 on 08/07/2025" at bounding box center [404, 192] width 457 height 23
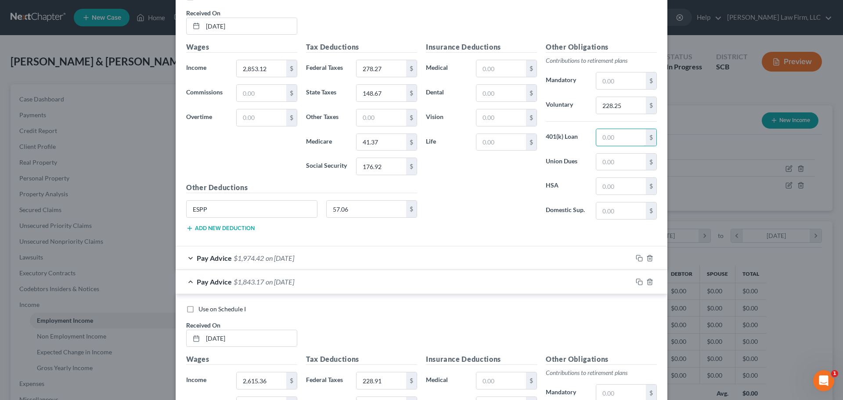
scroll to position [395, 0]
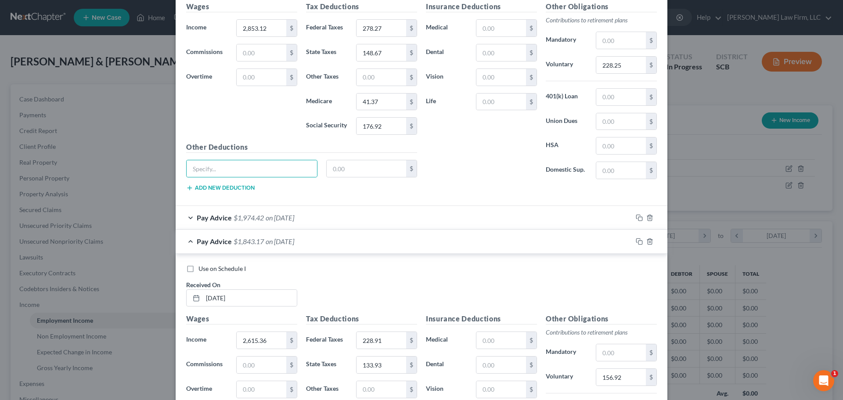
click at [278, 214] on span "on 07/22/2025" at bounding box center [280, 217] width 29 height 8
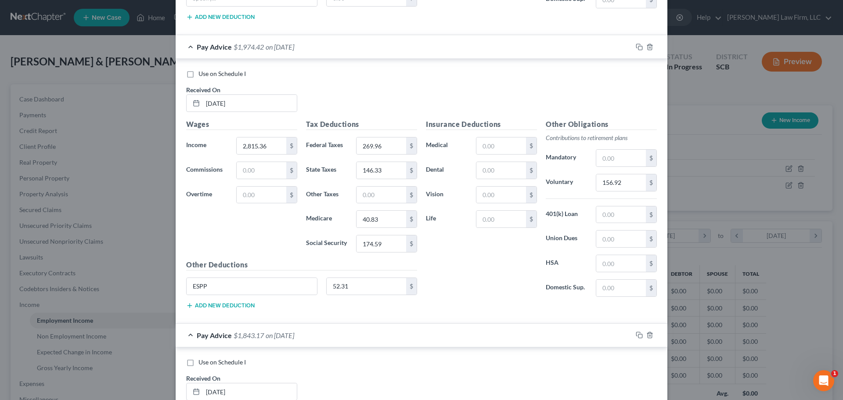
scroll to position [571, 0]
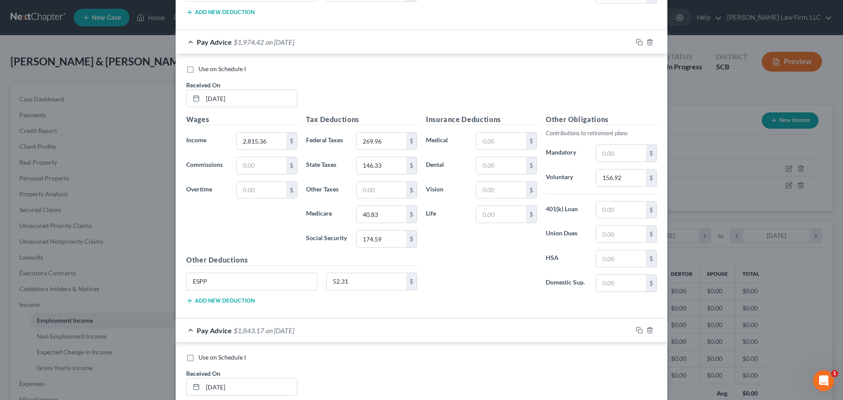
click at [256, 283] on input "ESPP" at bounding box center [252, 281] width 130 height 17
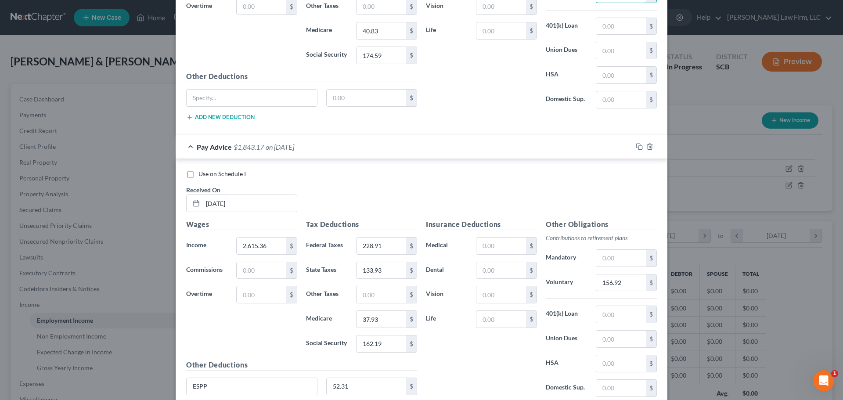
scroll to position [826, 0]
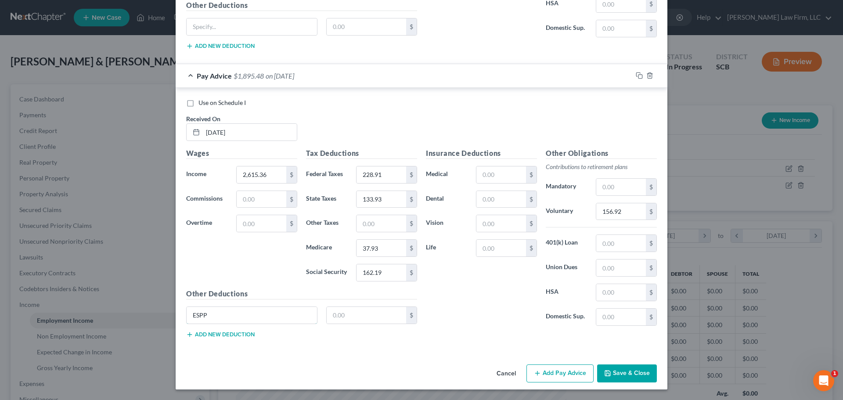
click at [222, 317] on input "ESPP" at bounding box center [252, 315] width 130 height 17
click at [226, 320] on input "ESPP" at bounding box center [252, 315] width 130 height 17
click at [636, 75] on icon "button" at bounding box center [639, 75] width 7 height 7
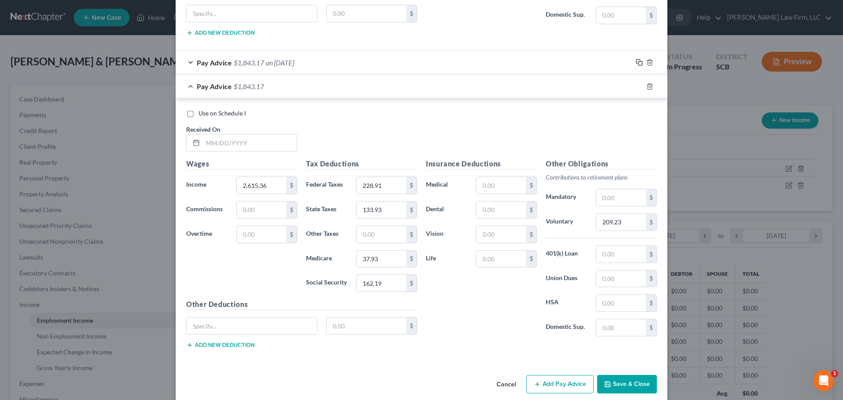
scroll to position [850, 0]
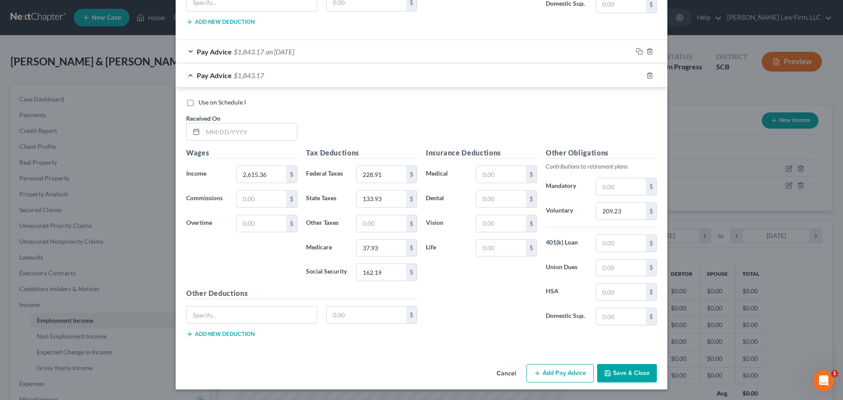
drag, startPoint x: 238, startPoint y: 133, endPoint x: 22, endPoint y: 146, distance: 216.5
click at [237, 132] on input "text" at bounding box center [250, 131] width 94 height 17
click at [273, 123] on input "text" at bounding box center [250, 131] width 94 height 17
click at [636, 74] on icon "button" at bounding box center [639, 75] width 7 height 7
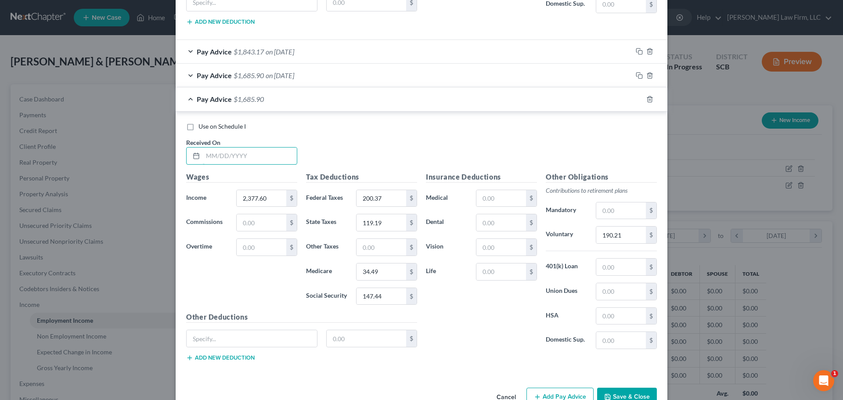
click at [269, 149] on input "text" at bounding box center [250, 156] width 94 height 17
click at [639, 99] on rect "button" at bounding box center [641, 100] width 4 height 4
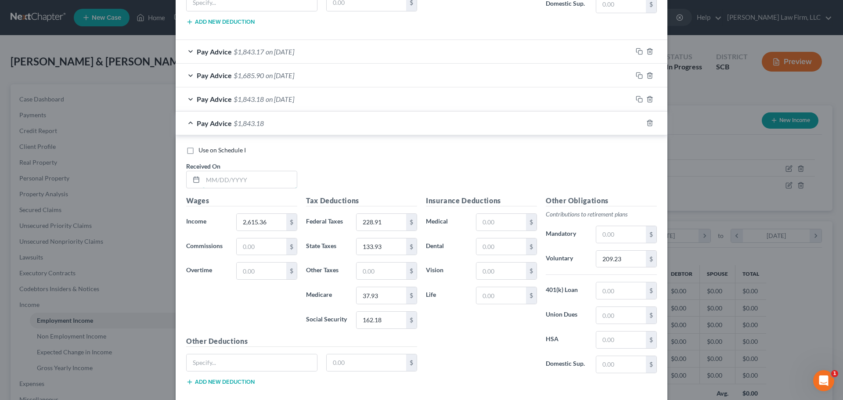
click at [266, 180] on input "text" at bounding box center [250, 179] width 94 height 17
drag, startPoint x: 635, startPoint y: 122, endPoint x: 287, endPoint y: 173, distance: 351.1
click at [636, 123] on icon "button" at bounding box center [639, 122] width 7 height 7
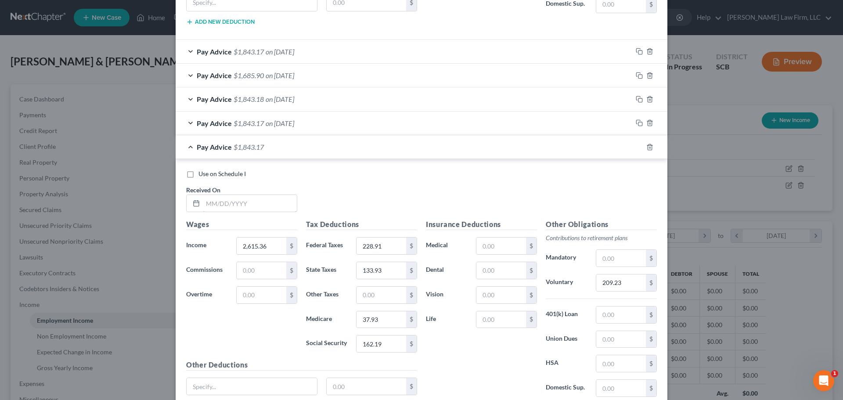
click at [238, 202] on input "text" at bounding box center [250, 203] width 94 height 17
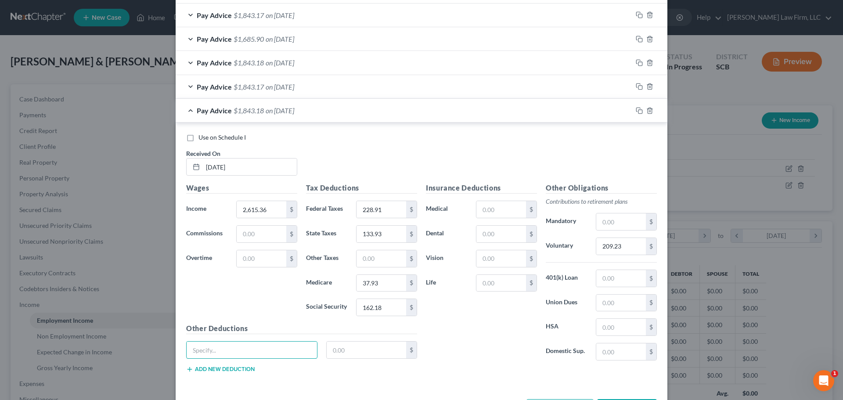
scroll to position [921, 0]
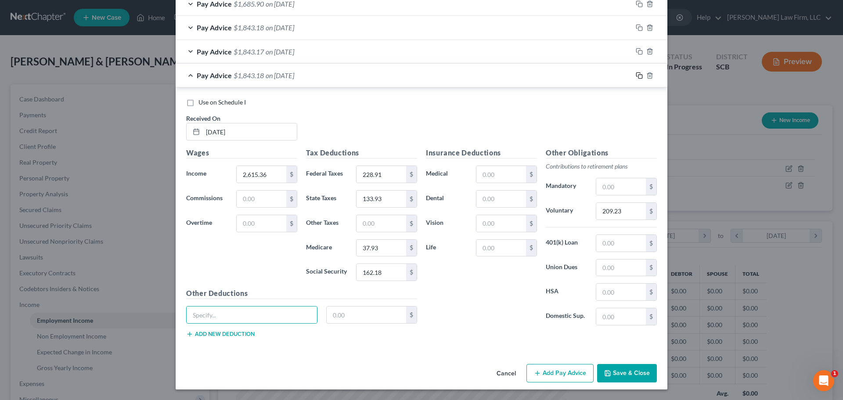
click at [638, 74] on icon "button" at bounding box center [639, 75] width 7 height 7
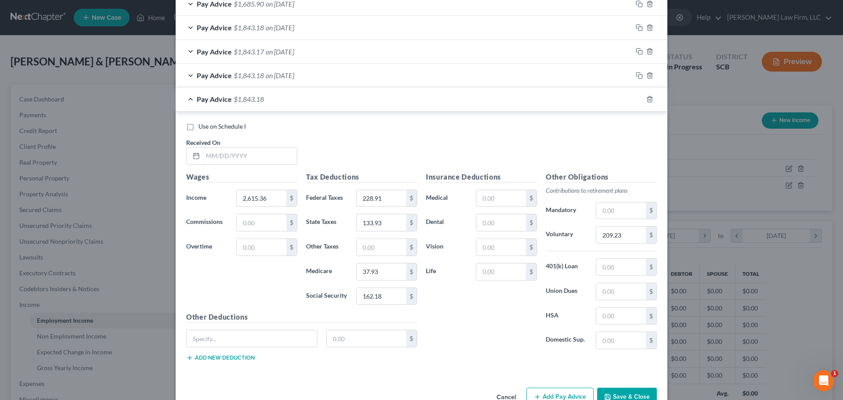
click at [252, 157] on input "text" at bounding box center [250, 156] width 94 height 17
click at [636, 98] on icon "button" at bounding box center [639, 99] width 7 height 7
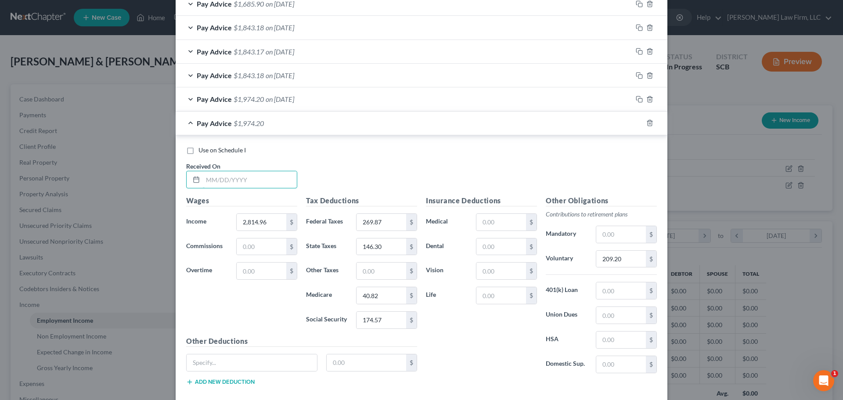
drag, startPoint x: 247, startPoint y: 181, endPoint x: 243, endPoint y: 178, distance: 5.0
click at [247, 181] on input "text" at bounding box center [250, 179] width 94 height 17
click at [639, 122] on rect "button" at bounding box center [641, 124] width 4 height 4
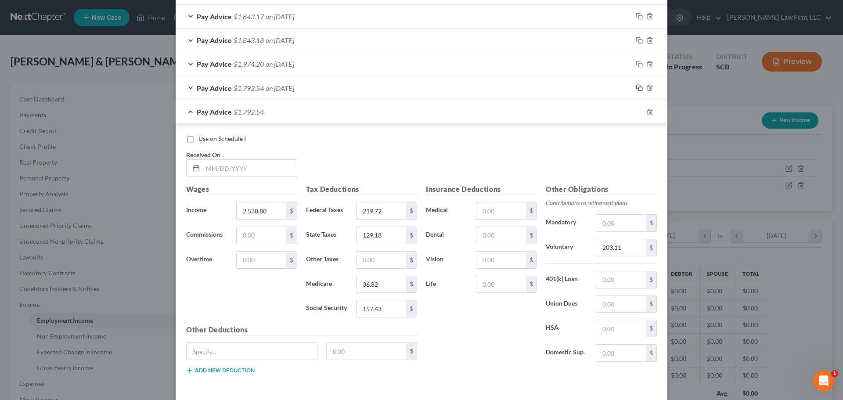
scroll to position [993, 0]
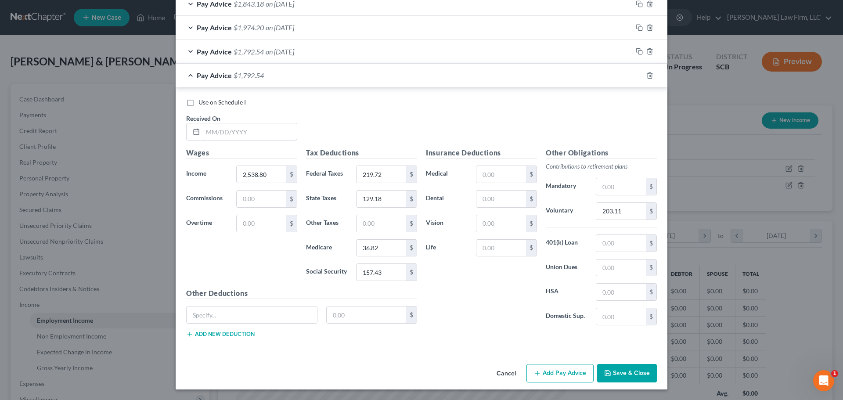
click at [236, 126] on input "text" at bounding box center [250, 131] width 94 height 17
click at [639, 74] on icon "button" at bounding box center [639, 75] width 7 height 7
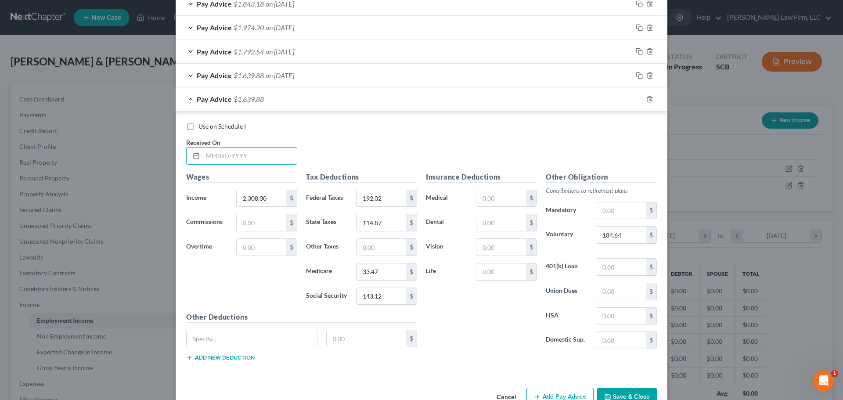
click at [237, 162] on input "text" at bounding box center [250, 156] width 94 height 17
click at [294, 74] on span "on 03/01/2025" at bounding box center [280, 75] width 29 height 8
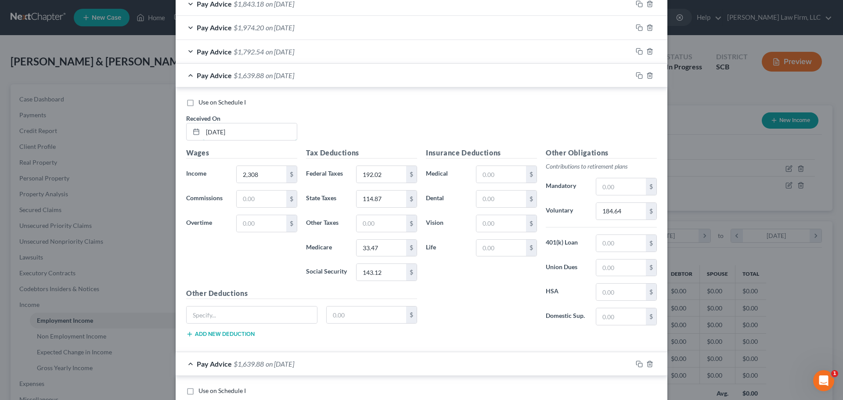
click at [207, 132] on input "3/1/25" at bounding box center [250, 131] width 94 height 17
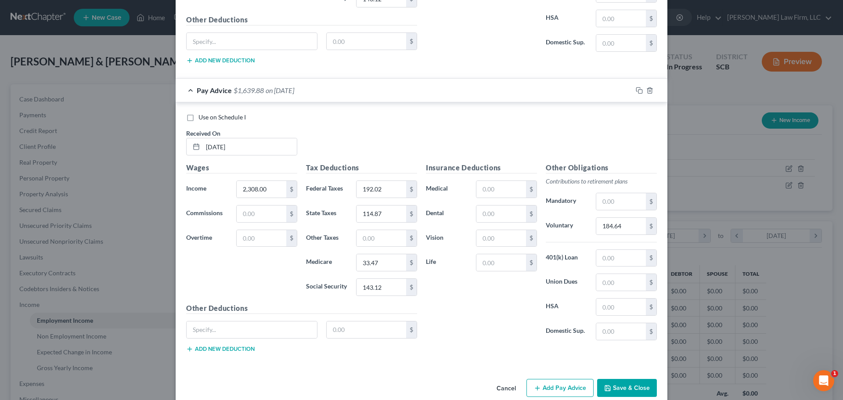
scroll to position [1281, 0]
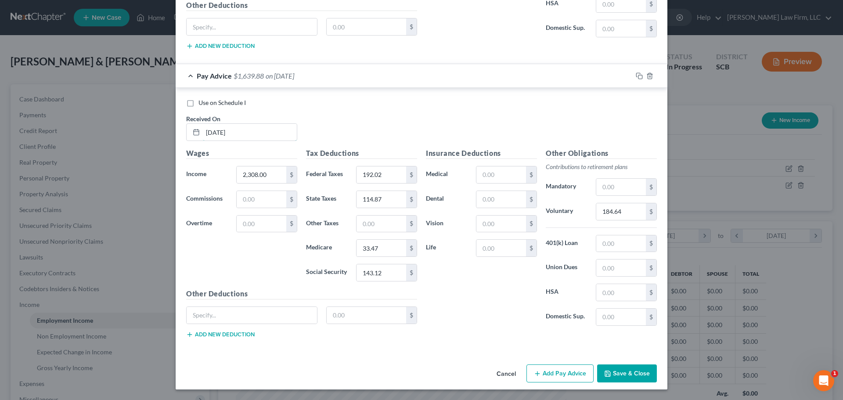
click at [252, 137] on input "3/7/25" at bounding box center [250, 132] width 94 height 17
click at [280, 170] on input "2,308.00" at bounding box center [262, 174] width 50 height 17
click at [636, 75] on icon "button" at bounding box center [639, 75] width 7 height 7
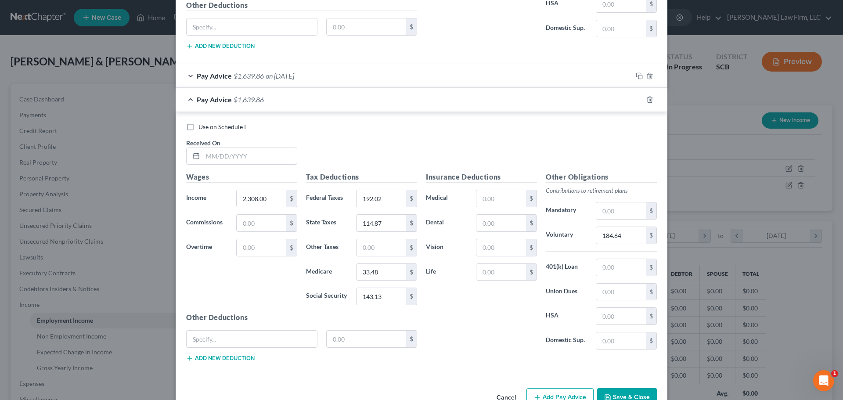
click at [262, 158] on input "text" at bounding box center [250, 156] width 94 height 17
click at [636, 102] on icon "button" at bounding box center [639, 99] width 7 height 7
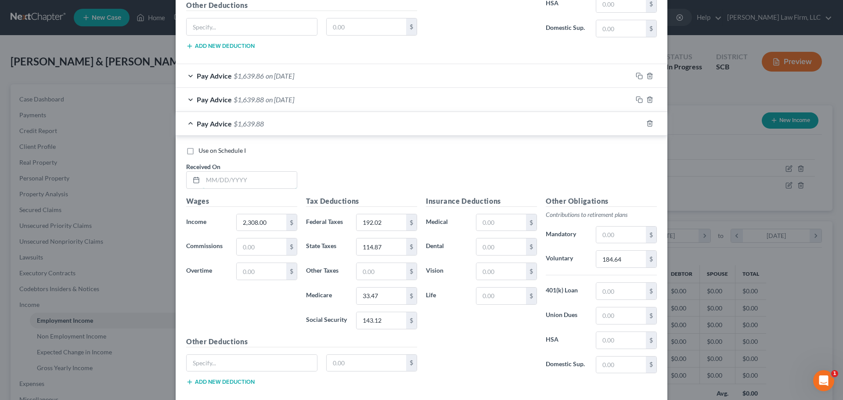
click at [246, 175] on input "text" at bounding box center [250, 180] width 94 height 17
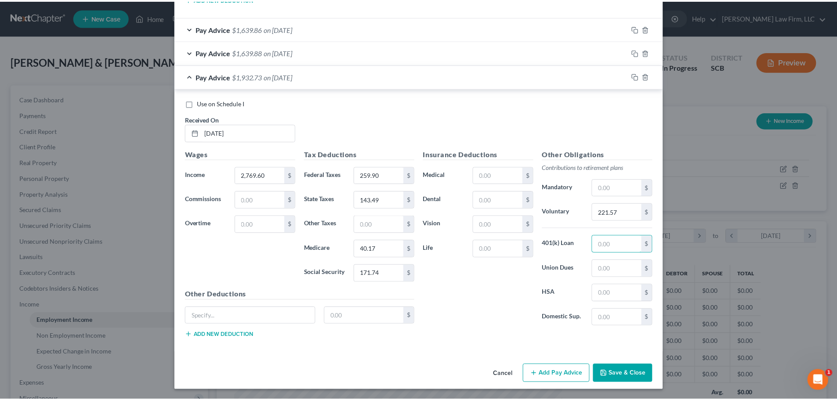
scroll to position [1329, 0]
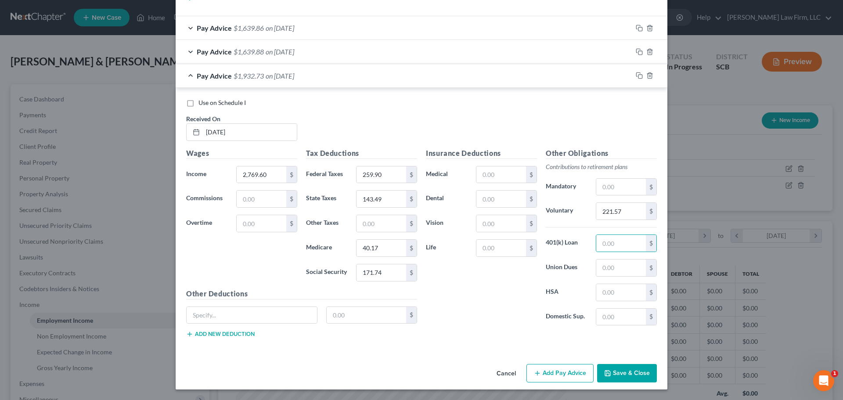
click at [642, 371] on button "Save & Close" at bounding box center [627, 373] width 60 height 18
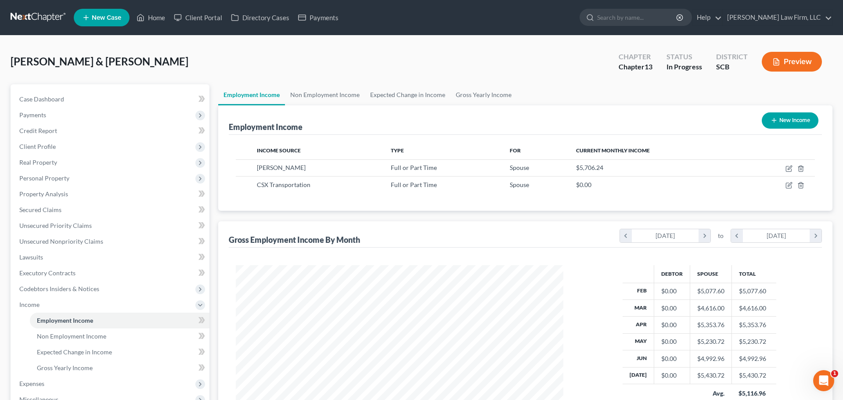
scroll to position [439011, 438829]
click at [783, 185] on icon "button" at bounding box center [782, 185] width 7 height 7
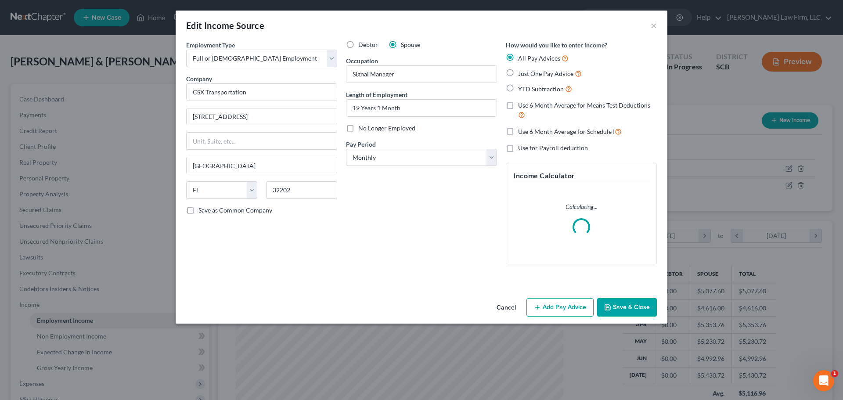
scroll to position [165, 348]
click at [375, 46] on span "Debtor" at bounding box center [368, 44] width 20 height 7
click at [368, 46] on input "Debtor" at bounding box center [365, 43] width 6 height 6
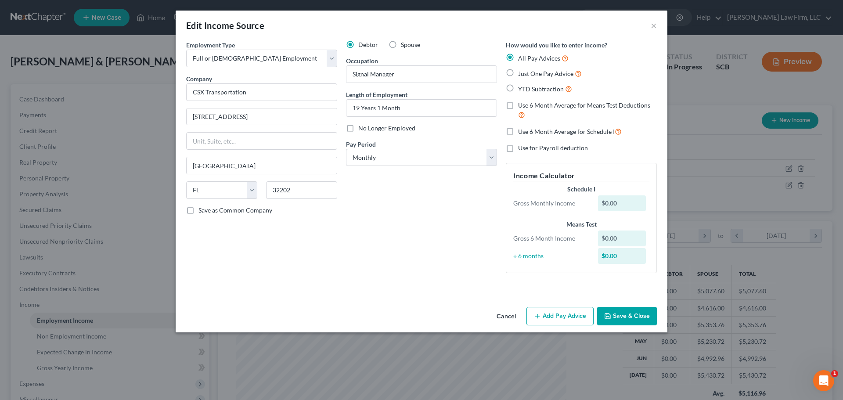
click at [585, 318] on button "Add Pay Advice" at bounding box center [560, 316] width 67 height 18
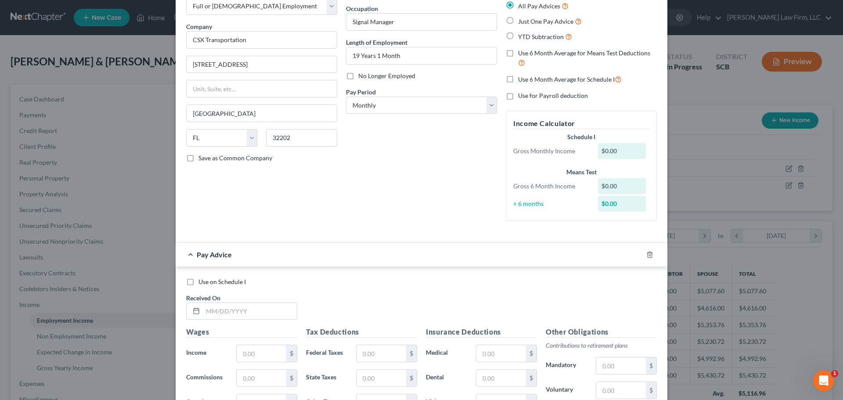
scroll to position [176, 0]
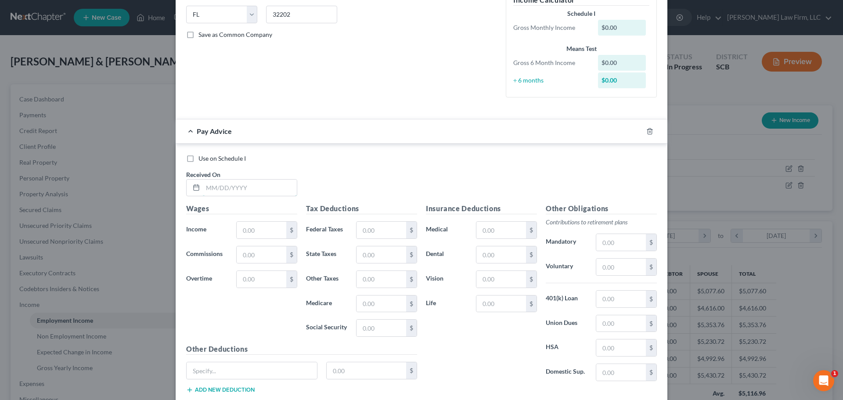
click at [264, 190] on input "text" at bounding box center [250, 188] width 94 height 17
click at [372, 229] on input "text" at bounding box center [382, 230] width 50 height 17
click at [499, 228] on input "text" at bounding box center [502, 230] width 50 height 17
click at [477, 254] on input "text" at bounding box center [502, 254] width 50 height 17
click at [485, 230] on input "text" at bounding box center [502, 230] width 50 height 17
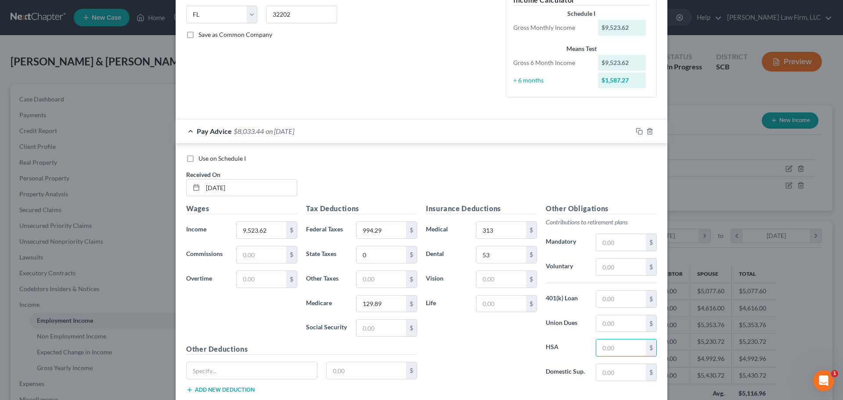
click at [619, 343] on input "text" at bounding box center [621, 347] width 50 height 17
click at [609, 301] on input "text" at bounding box center [621, 299] width 50 height 17
click at [609, 265] on input "text" at bounding box center [621, 267] width 50 height 17
click at [506, 279] on input "text" at bounding box center [502, 279] width 50 height 17
click at [292, 373] on input "text" at bounding box center [252, 370] width 130 height 17
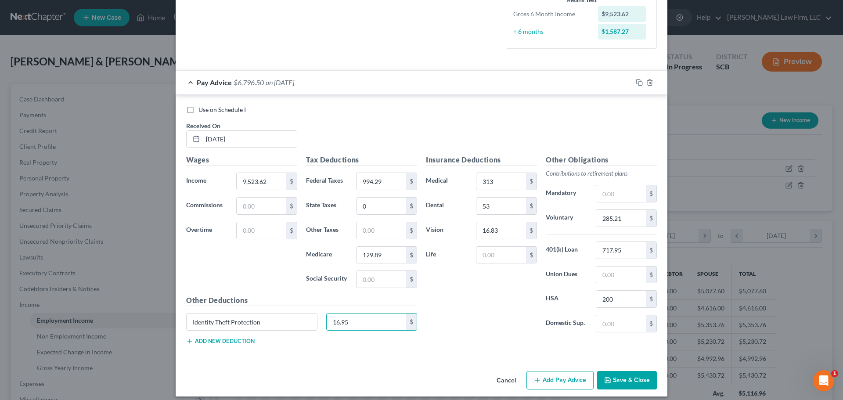
scroll to position [231, 0]
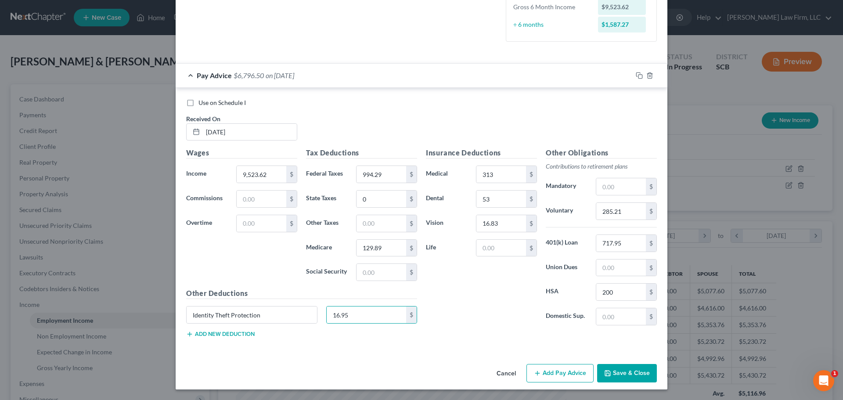
click at [204, 332] on button "Add new deduction" at bounding box center [220, 334] width 69 height 7
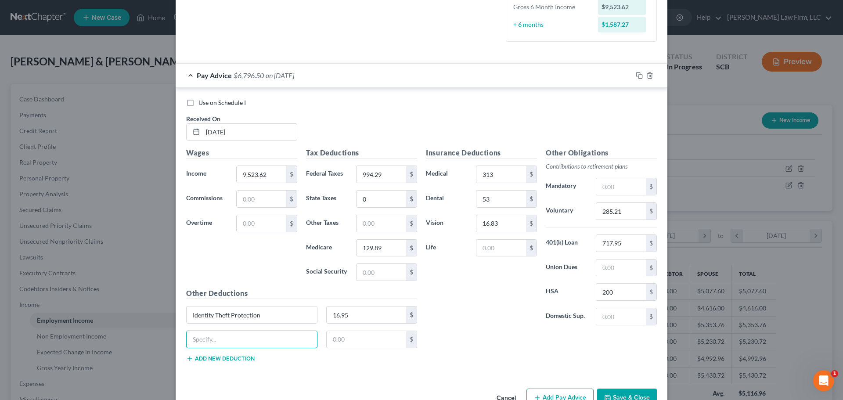
click at [211, 340] on input "text" at bounding box center [252, 339] width 130 height 17
click at [510, 247] on input "text" at bounding box center [502, 248] width 50 height 17
click at [246, 349] on div "$" at bounding box center [302, 343] width 240 height 25
click at [249, 340] on input "text" at bounding box center [252, 339] width 130 height 17
click at [249, 340] on input "Spouse Life-" at bounding box center [252, 339] width 130 height 17
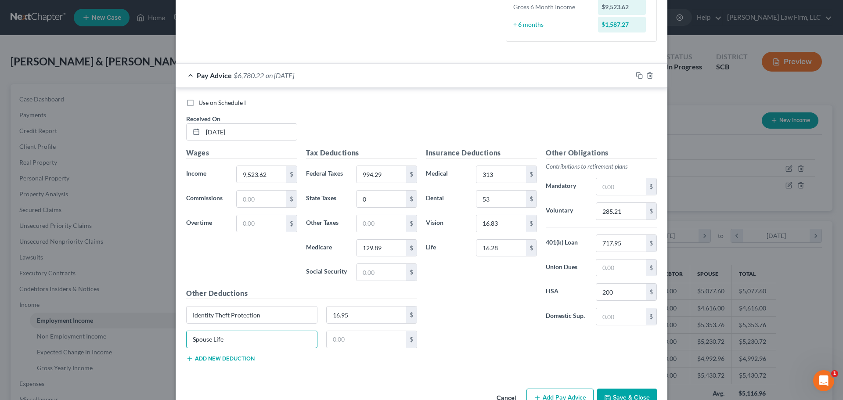
drag, startPoint x: 249, startPoint y: 340, endPoint x: 130, endPoint y: 347, distance: 120.1
click at [132, 347] on div "Edit Income Source × Employment Type * Select Full or Part Time Employment Self…" at bounding box center [421, 200] width 843 height 400
click at [194, 360] on button "Add new deduction" at bounding box center [220, 358] width 69 height 7
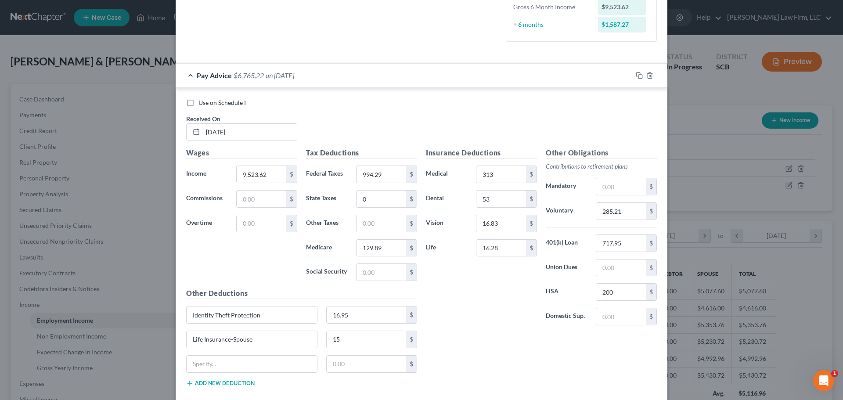
click at [204, 360] on input "text" at bounding box center [252, 364] width 130 height 17
click at [267, 174] on input "9,523.62" at bounding box center [262, 174] width 50 height 17
click at [269, 174] on input "9,523.62" at bounding box center [262, 174] width 50 height 17
drag, startPoint x: 269, startPoint y: 175, endPoint x: 195, endPoint y: 173, distance: 74.2
click at [195, 173] on div "Income * 9,006.92 $" at bounding box center [242, 175] width 120 height 18
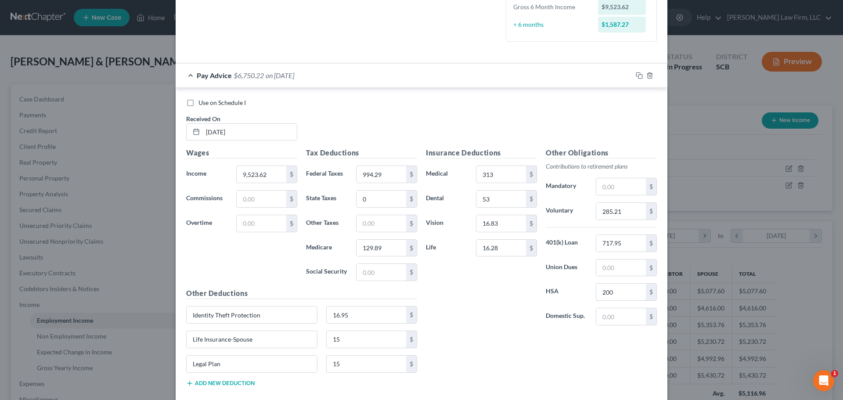
click at [631, 291] on input "200" at bounding box center [621, 292] width 50 height 17
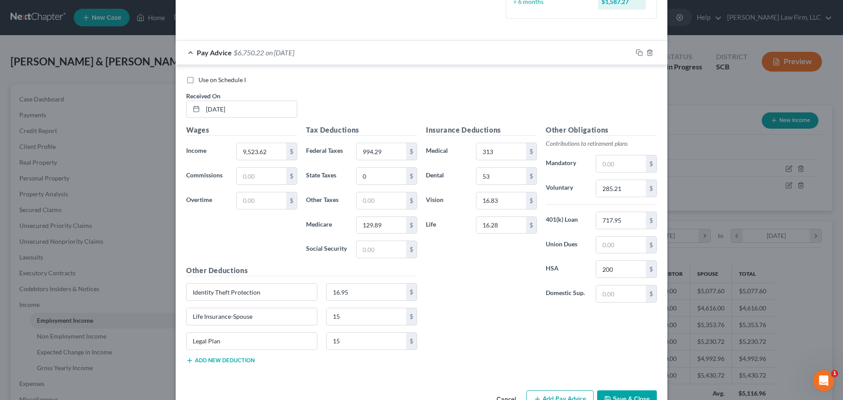
scroll to position [275, 0]
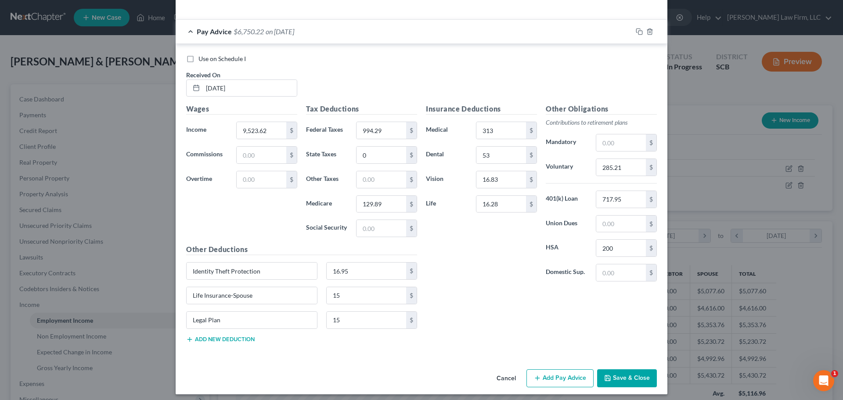
click at [247, 339] on button "Add new deduction" at bounding box center [220, 339] width 69 height 7
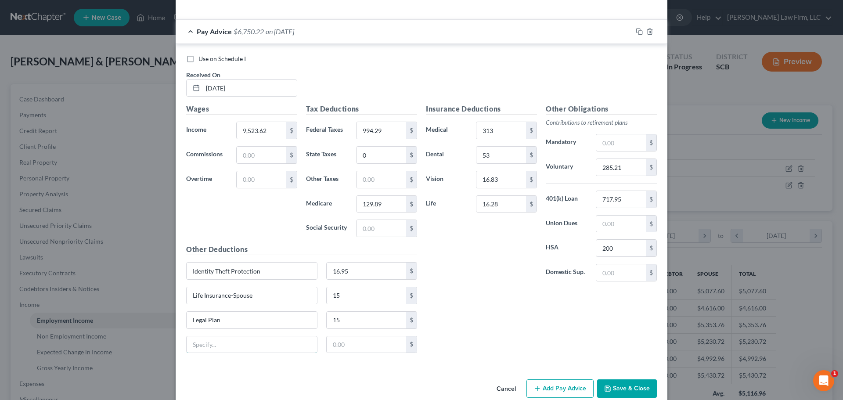
click at [249, 345] on input "text" at bounding box center [252, 344] width 130 height 17
click at [501, 202] on input "16.28" at bounding box center [502, 204] width 50 height 17
drag, startPoint x: 515, startPoint y: 218, endPoint x: 514, endPoint y: 209, distance: 9.2
click at [514, 218] on div "Insurance Deductions Medical 313 $ Dental 53 $ Vision 16.83 $ Life 16.28 $" at bounding box center [482, 196] width 120 height 185
click at [513, 206] on input "16.28" at bounding box center [502, 204] width 50 height 17
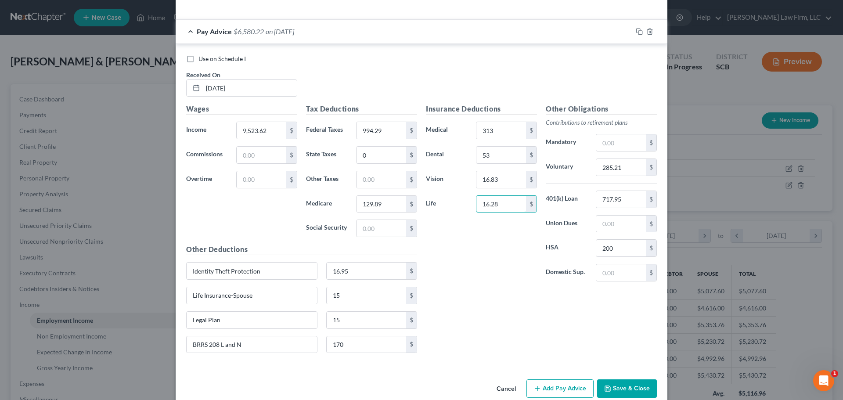
click at [513, 206] on input "16.28" at bounding box center [502, 204] width 50 height 17
click at [636, 30] on icon "button" at bounding box center [639, 31] width 7 height 7
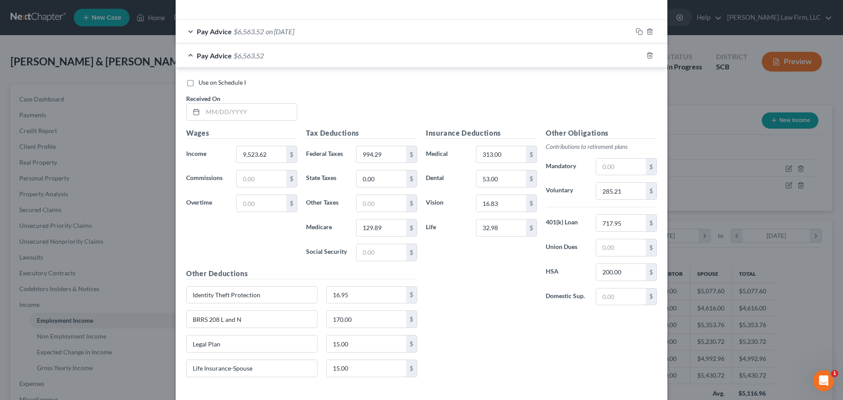
click at [242, 107] on input "text" at bounding box center [250, 112] width 94 height 17
drag, startPoint x: 253, startPoint y: 111, endPoint x: 247, endPoint y: 106, distance: 8.1
click at [253, 111] on input "text" at bounding box center [250, 112] width 94 height 17
click at [275, 149] on input "9,523.62" at bounding box center [262, 154] width 50 height 17
click at [233, 116] on input "2/21/25" at bounding box center [250, 112] width 94 height 17
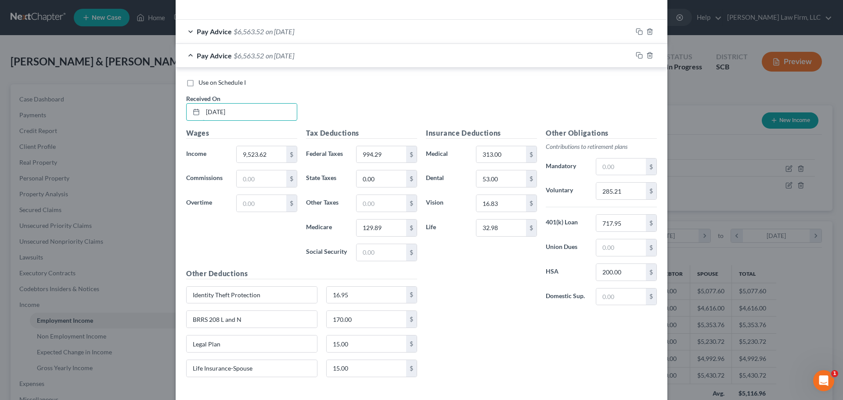
click at [233, 116] on input "2/21/25" at bounding box center [250, 112] width 94 height 17
click at [277, 151] on input "9,523.62" at bounding box center [262, 154] width 50 height 17
drag, startPoint x: 349, startPoint y: 166, endPoint x: 375, endPoint y: 162, distance: 26.6
click at [349, 166] on div "Tax Deductions Federal Taxes 994.29 $ State Taxes 0.00 $ Other Taxes $ Medicare…" at bounding box center [362, 198] width 120 height 141
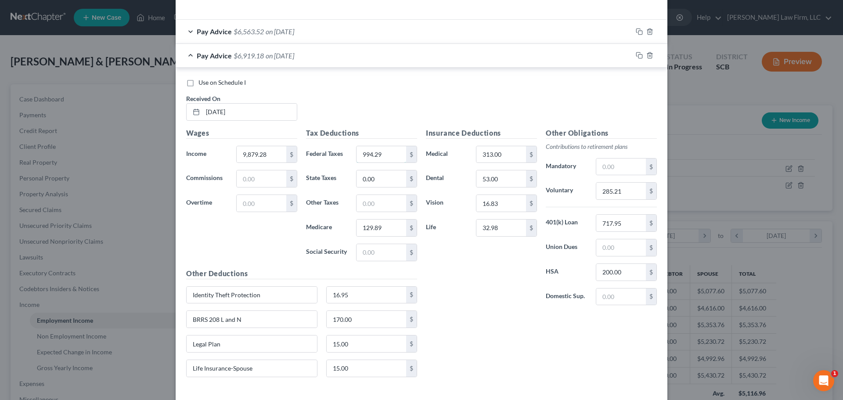
click at [381, 157] on input "994.29" at bounding box center [382, 154] width 50 height 17
click at [634, 191] on input "285.21" at bounding box center [621, 191] width 50 height 17
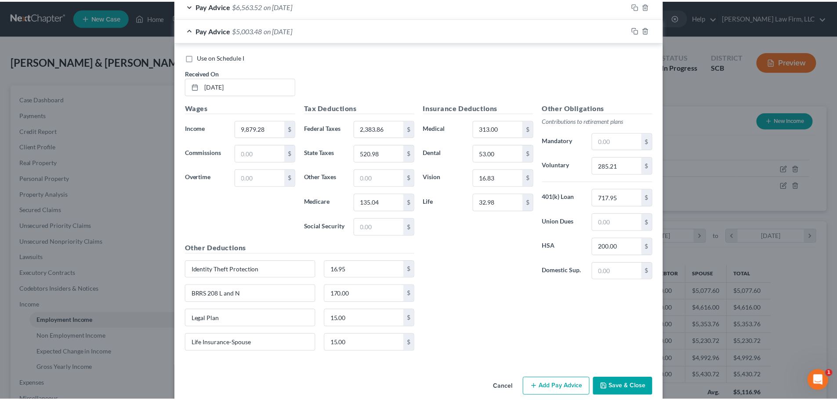
scroll to position [314, 0]
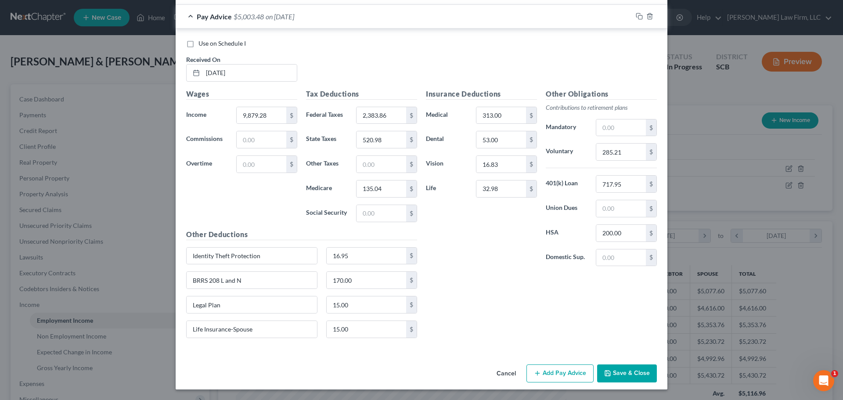
drag, startPoint x: 625, startPoint y: 173, endPoint x: 617, endPoint y: 155, distance: 20.1
click at [625, 173] on div "Other Obligations Contributions to retirement plans Mandatory $ Voluntary 285.2…" at bounding box center [602, 181] width 120 height 185
click at [619, 153] on input "285.21" at bounding box center [621, 152] width 50 height 17
click at [618, 375] on button "Save & Close" at bounding box center [627, 374] width 60 height 18
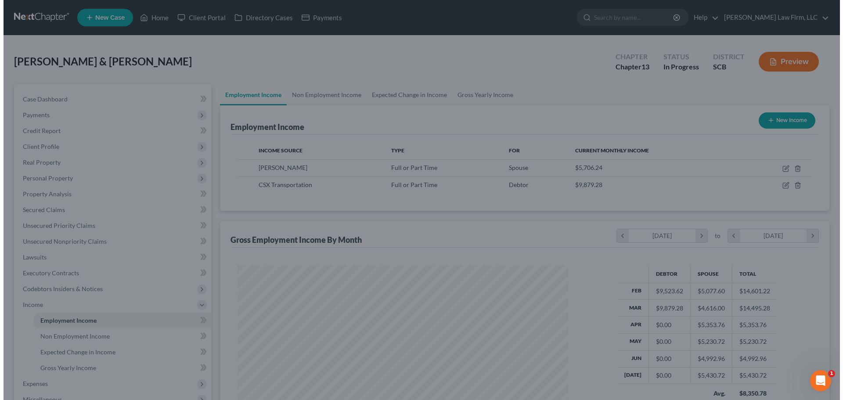
scroll to position [439011, 438829]
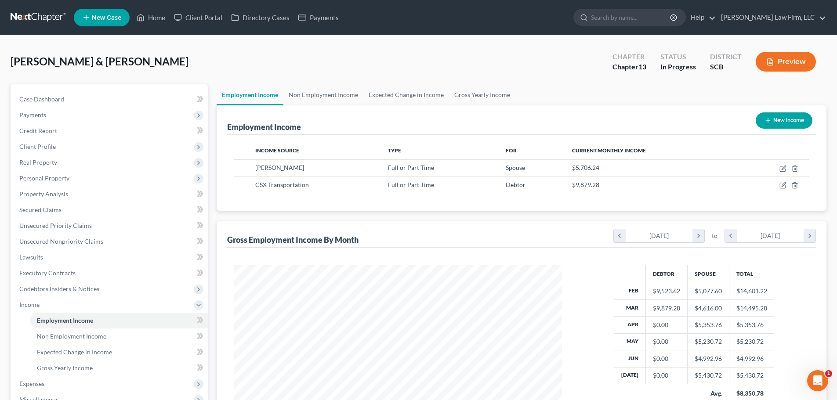
click at [772, 121] on button "New Income" at bounding box center [783, 120] width 57 height 16
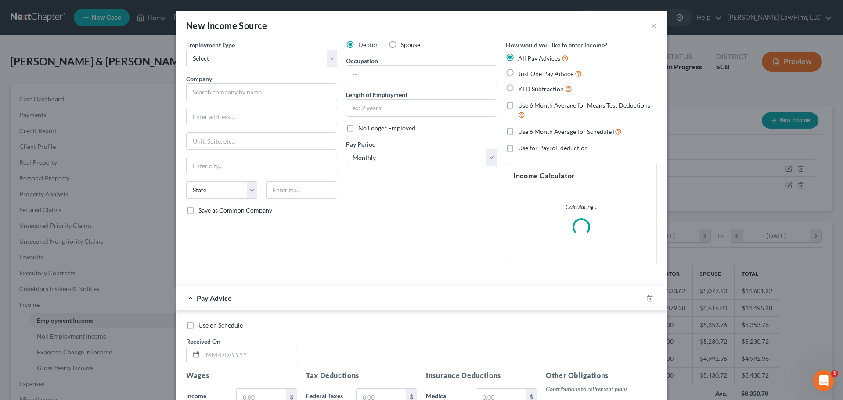
scroll to position [165, 348]
click at [264, 65] on select "Select Full or Part Time Employment Self Employment" at bounding box center [261, 59] width 151 height 18
click at [186, 50] on select "Select Full or Part Time Employment Self Employment" at bounding box center [261, 59] width 151 height 18
click at [289, 94] on input "text" at bounding box center [261, 92] width 151 height 18
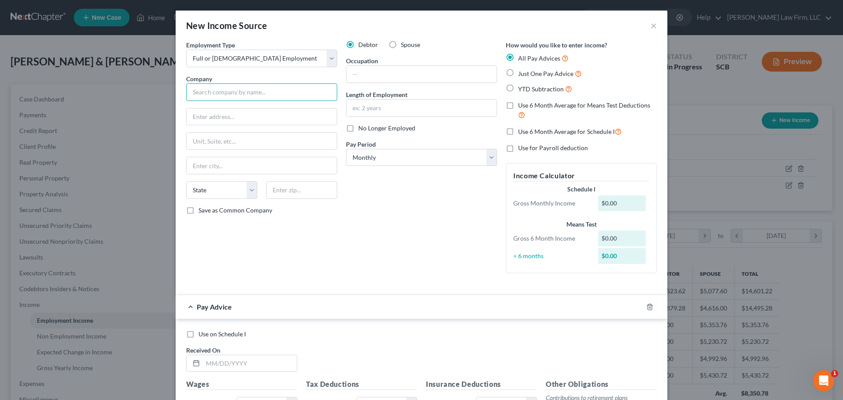
click at [224, 93] on input "text" at bounding box center [261, 92] width 151 height 18
click at [382, 80] on input "text" at bounding box center [422, 74] width 150 height 17
click at [397, 153] on select "Select Monthly Twice Monthly Every Other Week Weekly" at bounding box center [421, 158] width 151 height 18
click at [346, 149] on select "Select Monthly Twice Monthly Every Other Week Weekly" at bounding box center [421, 158] width 151 height 18
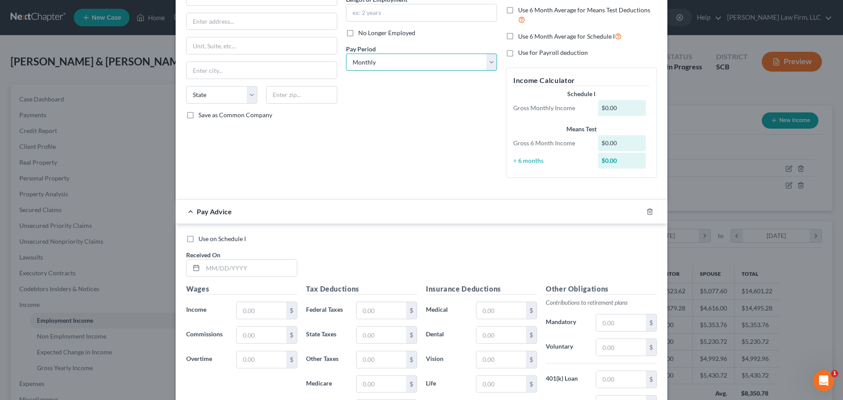
scroll to position [132, 0]
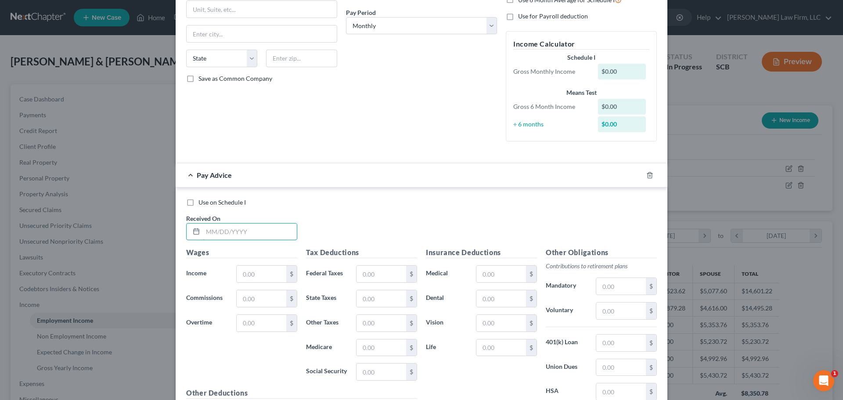
click at [242, 226] on input "text" at bounding box center [250, 232] width 94 height 17
click at [371, 270] on input "text" at bounding box center [382, 274] width 50 height 17
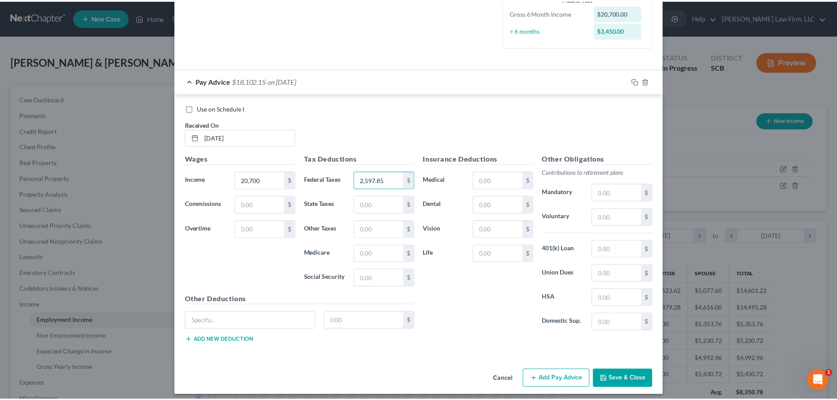
scroll to position [231, 0]
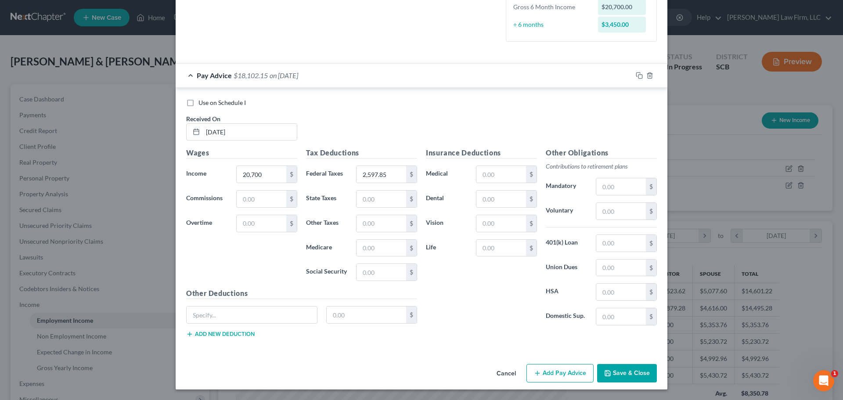
click at [632, 368] on button "Save & Close" at bounding box center [627, 373] width 60 height 18
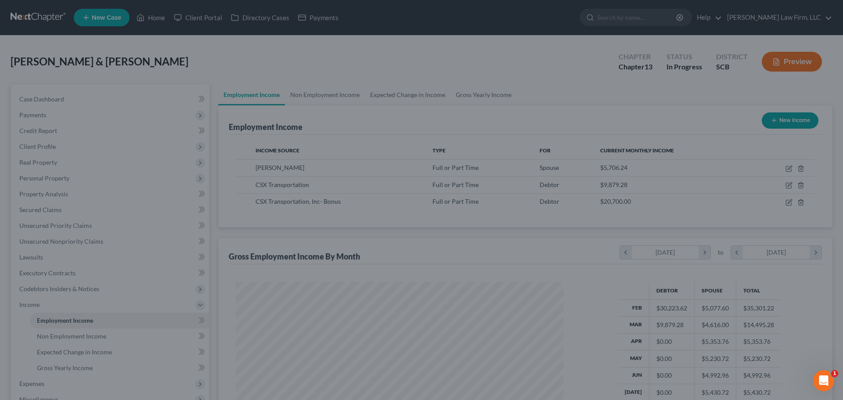
scroll to position [439011, 438829]
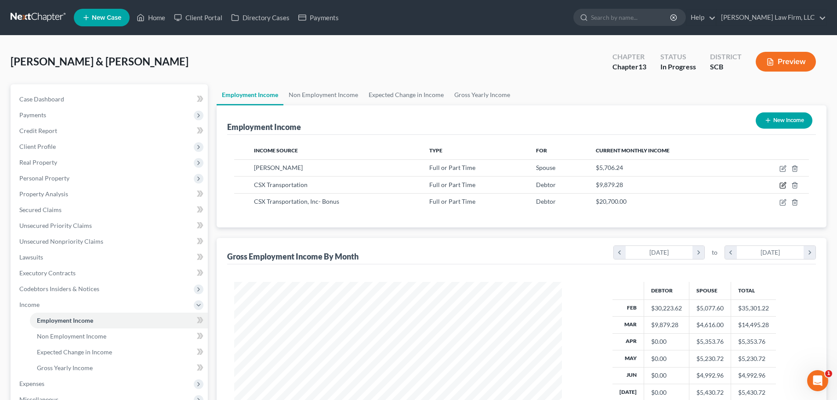
click at [782, 184] on icon "button" at bounding box center [782, 185] width 7 height 7
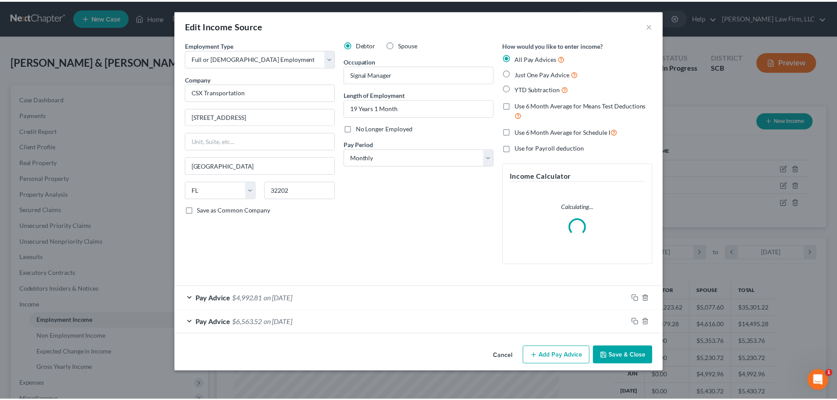
scroll to position [165, 348]
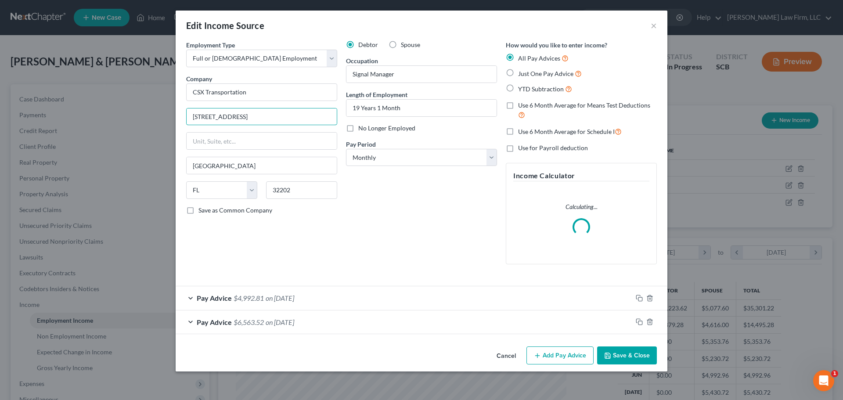
drag, startPoint x: 277, startPoint y: 115, endPoint x: 268, endPoint y: 116, distance: 8.8
click at [268, 116] on input "500 Water St." at bounding box center [262, 116] width 150 height 17
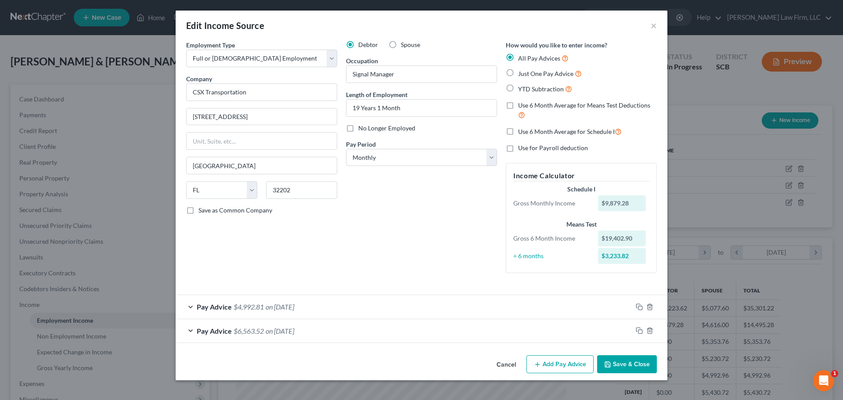
drag, startPoint x: 634, startPoint y: 367, endPoint x: 639, endPoint y: 368, distance: 5.0
click at [634, 367] on button "Save & Close" at bounding box center [627, 364] width 60 height 18
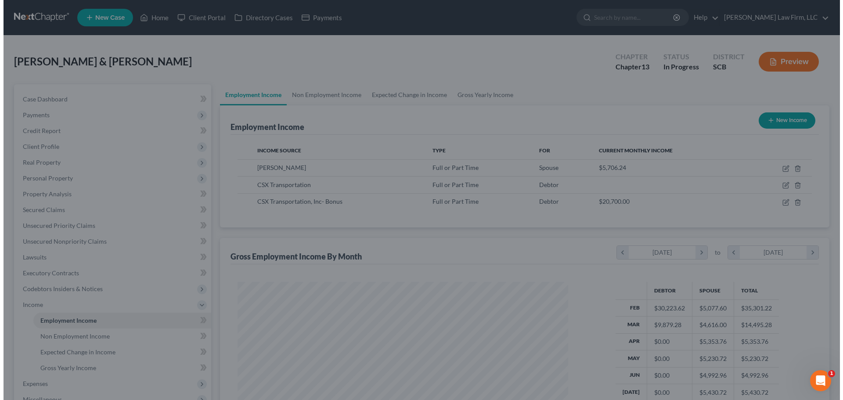
scroll to position [439011, 438829]
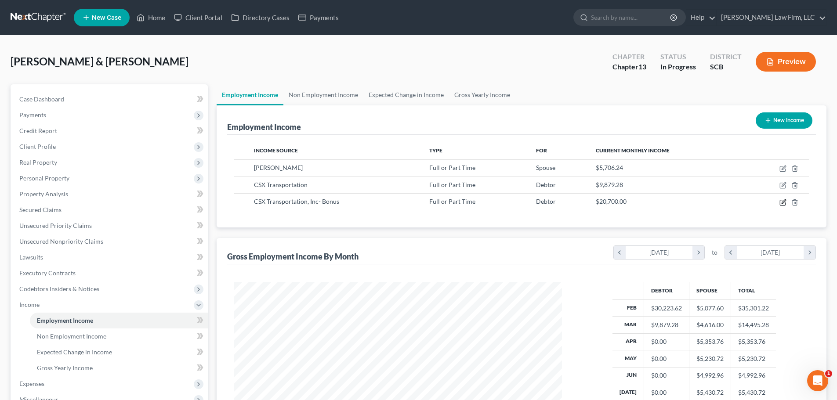
click at [783, 202] on icon "button" at bounding box center [782, 202] width 7 height 7
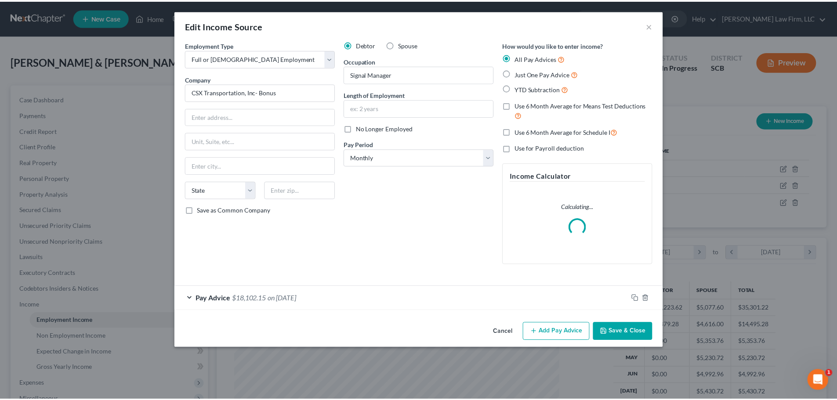
scroll to position [165, 348]
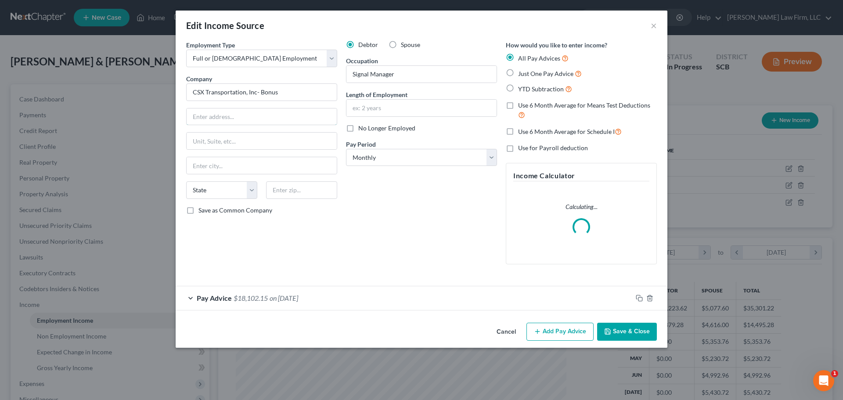
click at [268, 113] on input "text" at bounding box center [262, 116] width 150 height 17
click at [628, 330] on button "Save & Close" at bounding box center [627, 332] width 60 height 18
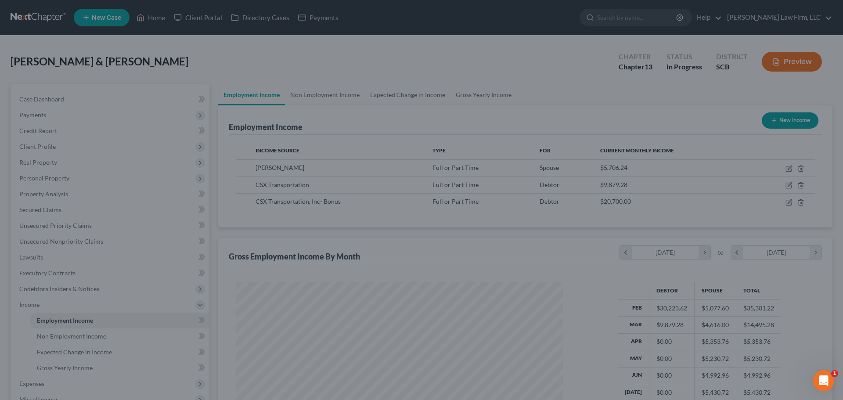
scroll to position [439011, 438829]
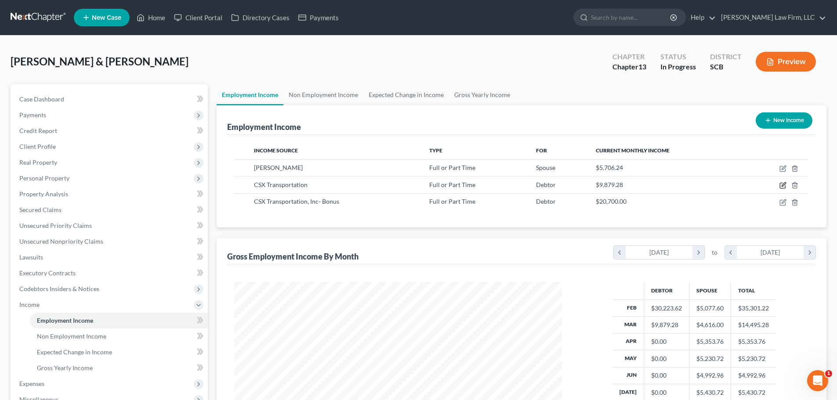
click at [782, 186] on icon "button" at bounding box center [783, 185] width 4 height 4
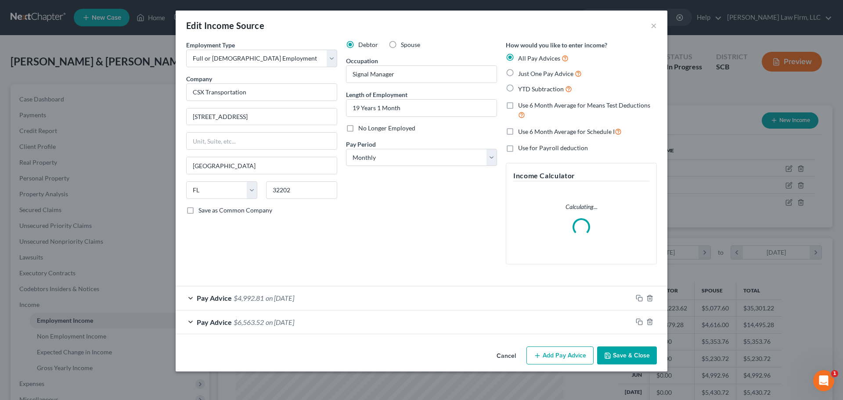
scroll to position [165, 348]
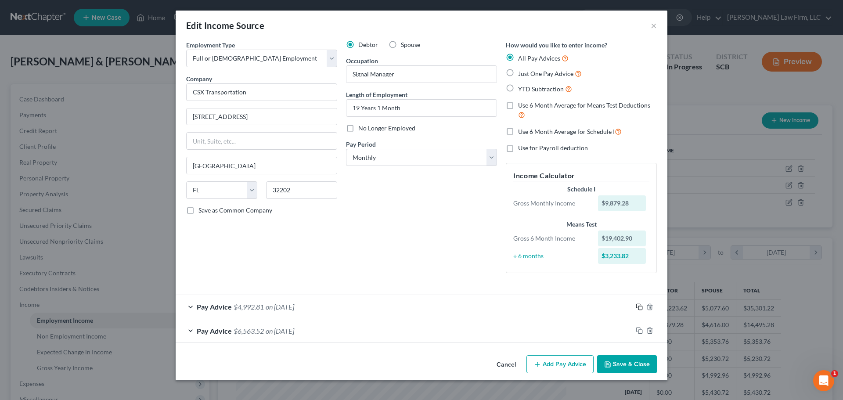
click at [641, 307] on icon "button" at bounding box center [639, 306] width 7 height 7
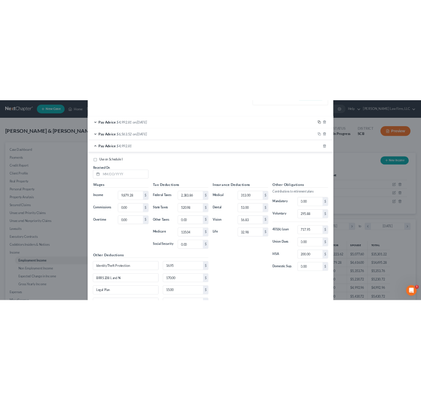
scroll to position [264, 0]
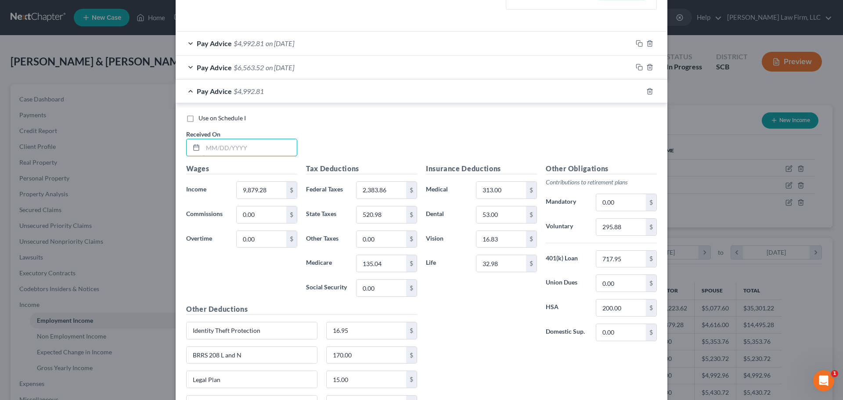
click at [247, 151] on input "text" at bounding box center [250, 147] width 94 height 17
click at [627, 226] on input "295.88" at bounding box center [621, 227] width 50 height 17
click at [390, 190] on input "2,383.86" at bounding box center [382, 190] width 50 height 17
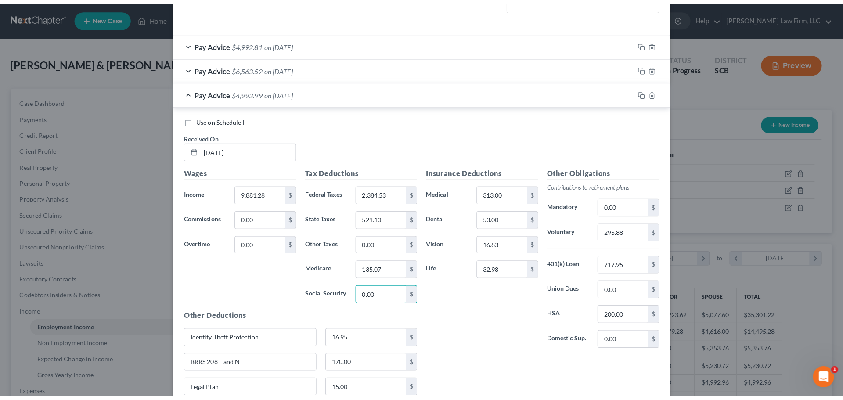
scroll to position [165, 348]
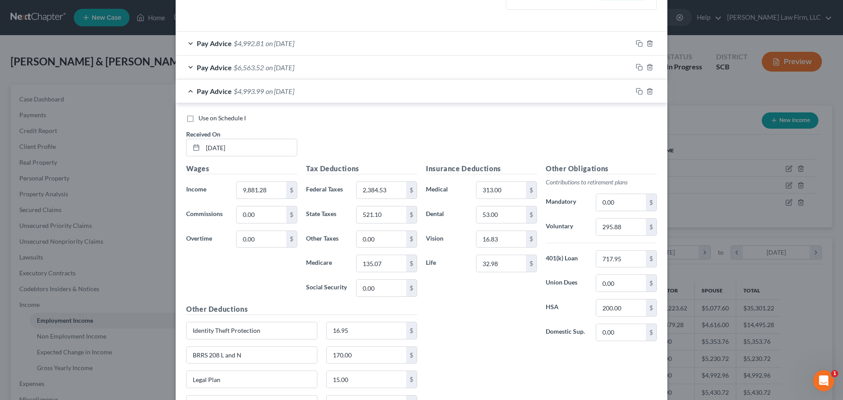
click at [273, 187] on input "9,881.28" at bounding box center [262, 190] width 50 height 17
click at [388, 195] on input "2,384.53" at bounding box center [382, 190] width 50 height 17
click at [388, 194] on input "2,384.53" at bounding box center [382, 190] width 50 height 17
click at [515, 261] on input "32.98" at bounding box center [502, 263] width 50 height 17
click at [639, 90] on rect "button" at bounding box center [641, 92] width 4 height 4
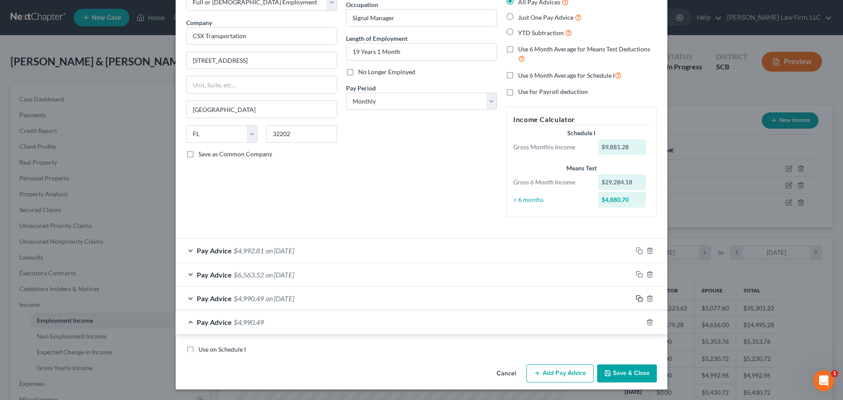
scroll to position [264, 0]
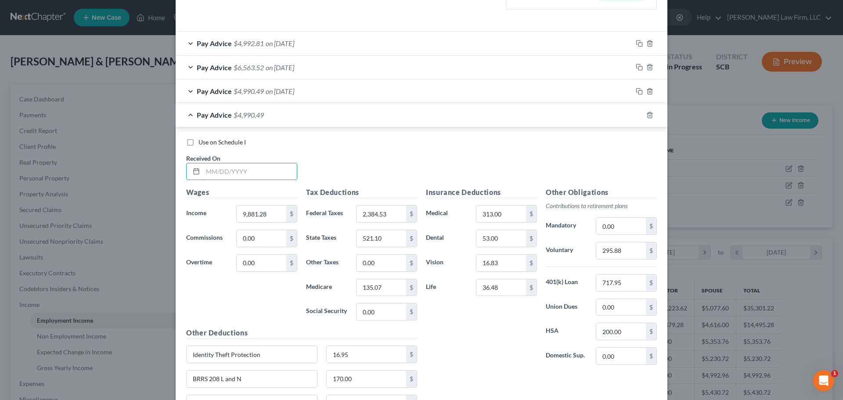
click at [260, 172] on input "text" at bounding box center [250, 171] width 94 height 17
click at [390, 241] on input "521.10" at bounding box center [382, 238] width 50 height 17
click at [640, 113] on div at bounding box center [649, 115] width 35 height 14
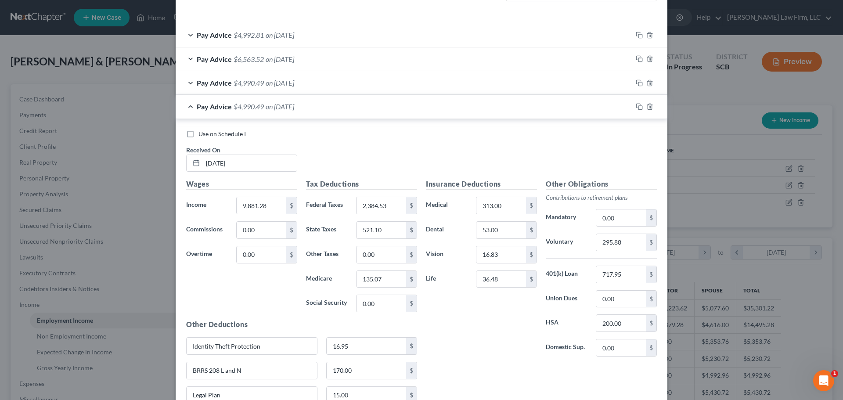
scroll to position [231, 0]
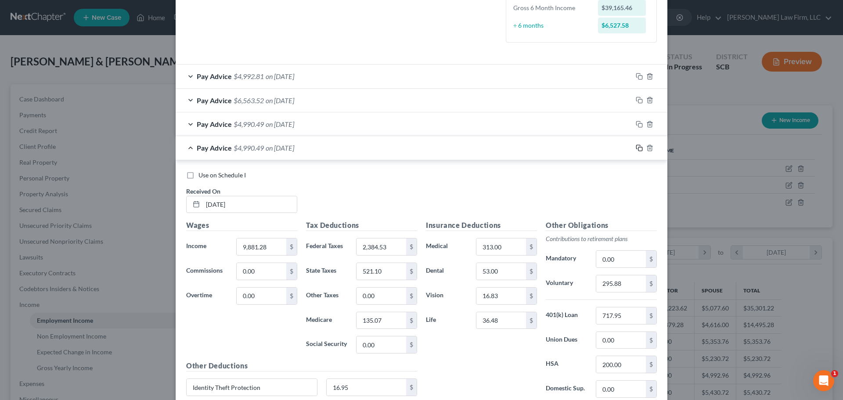
click at [639, 149] on icon "button" at bounding box center [639, 147] width 7 height 7
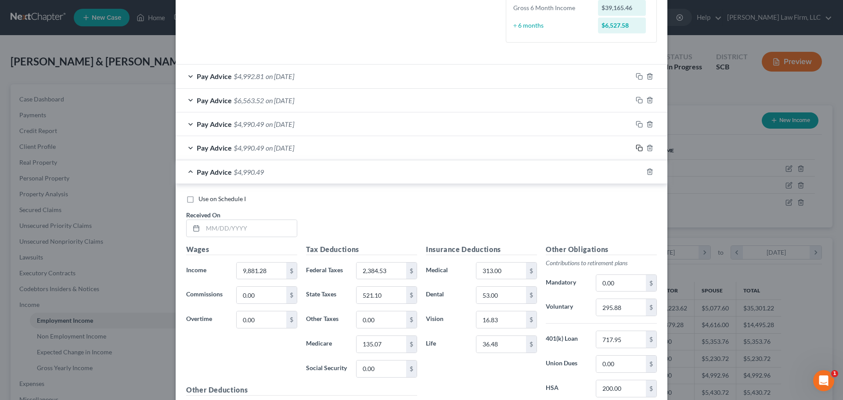
scroll to position [362, 0]
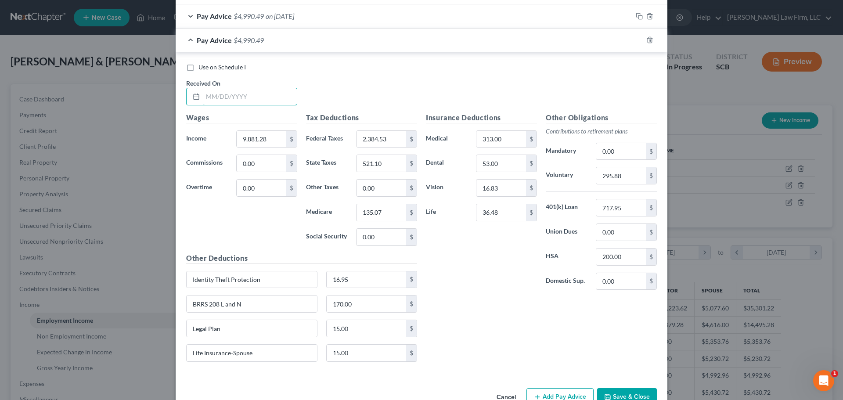
click at [253, 89] on input "text" at bounding box center [250, 96] width 94 height 17
click at [636, 37] on icon "button" at bounding box center [638, 39] width 4 height 4
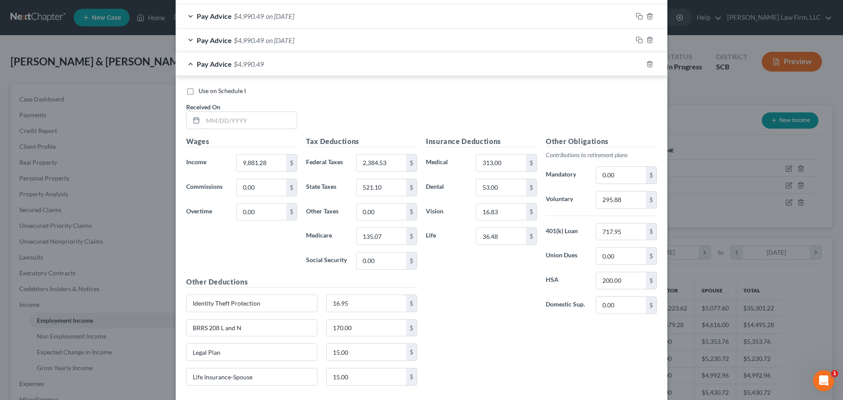
click at [254, 126] on input "text" at bounding box center [250, 120] width 94 height 17
click at [639, 64] on rect "button" at bounding box center [641, 65] width 4 height 4
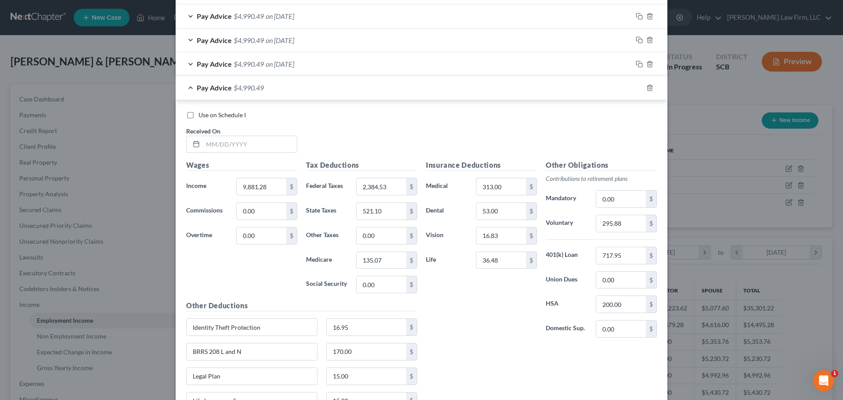
click at [247, 143] on input "text" at bounding box center [250, 144] width 94 height 17
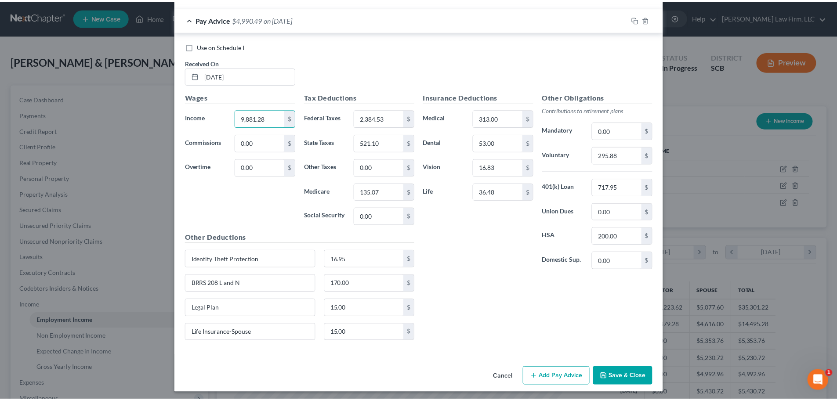
scroll to position [434, 0]
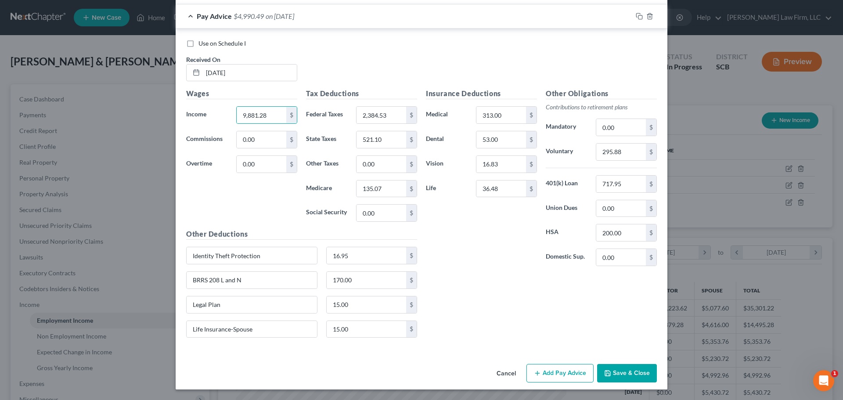
click at [646, 374] on button "Save & Close" at bounding box center [627, 373] width 60 height 18
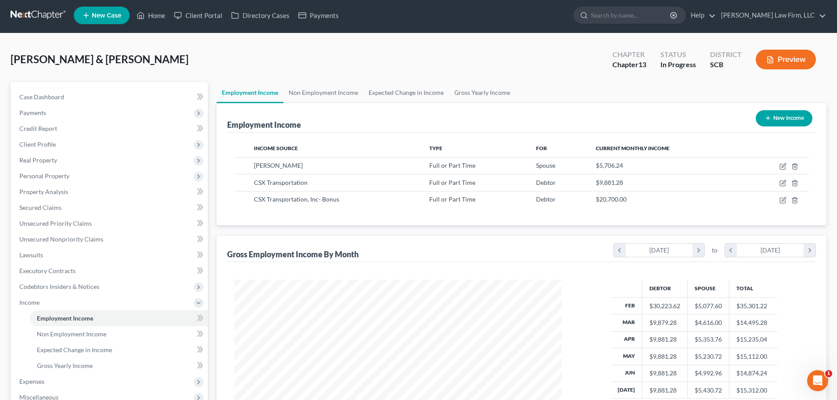
scroll to position [2, 0]
click at [336, 91] on link "Non Employment Income" at bounding box center [323, 93] width 80 height 21
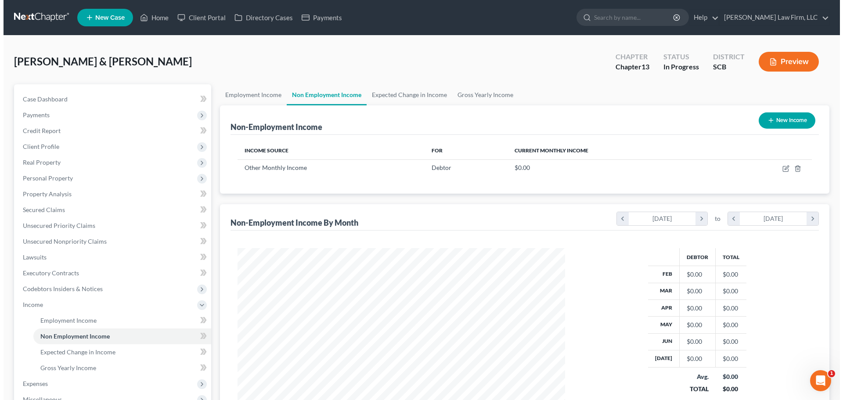
scroll to position [164, 345]
click at [780, 169] on icon "button" at bounding box center [782, 168] width 7 height 7
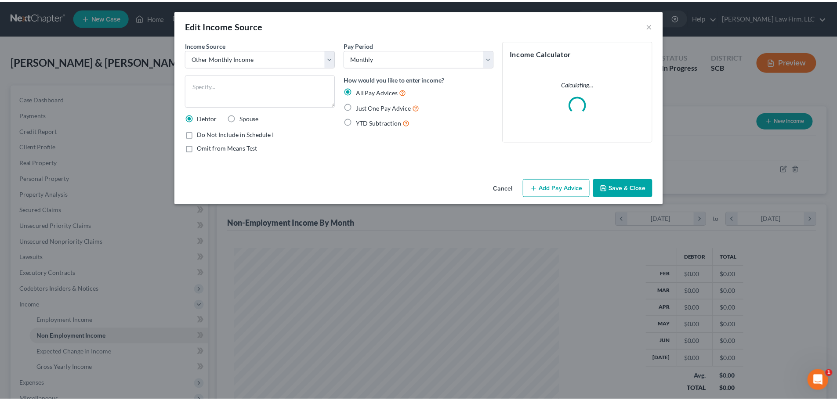
scroll to position [165, 348]
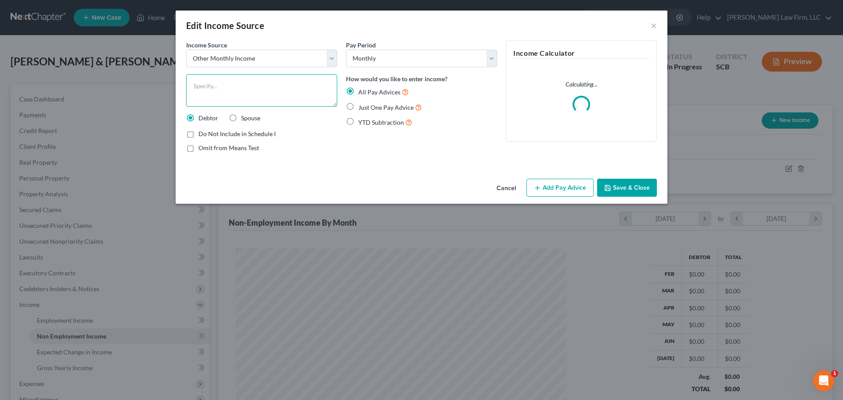
click at [306, 83] on textarea at bounding box center [261, 90] width 151 height 32
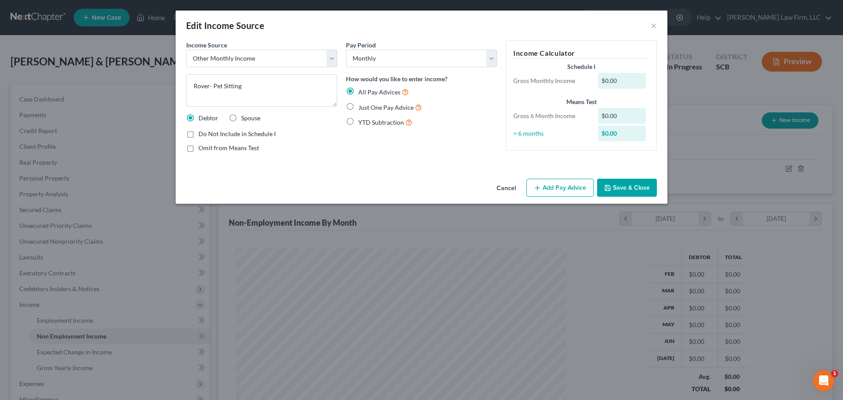
click at [241, 119] on label "Spouse" at bounding box center [250, 118] width 19 height 9
click at [245, 119] on input "Spouse" at bounding box center [248, 117] width 6 height 6
click at [624, 182] on button "Save & Close" at bounding box center [627, 188] width 60 height 18
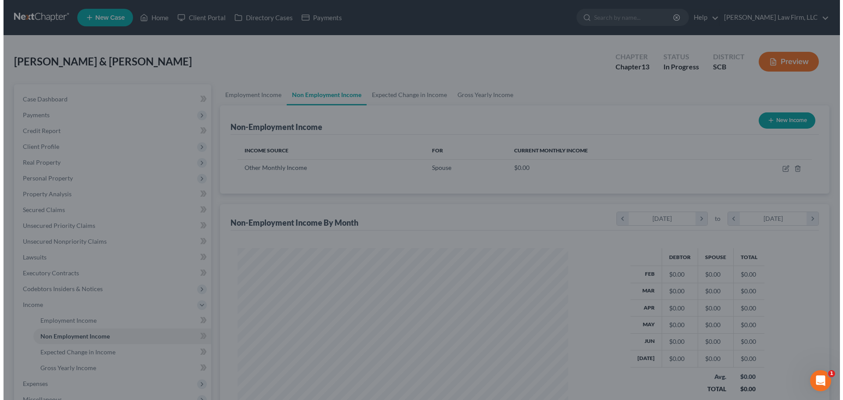
scroll to position [439011, 438829]
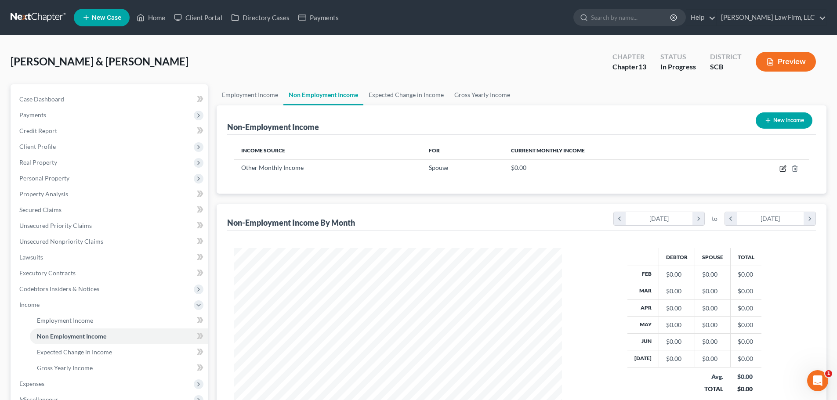
click at [780, 168] on icon "button" at bounding box center [782, 168] width 5 height 5
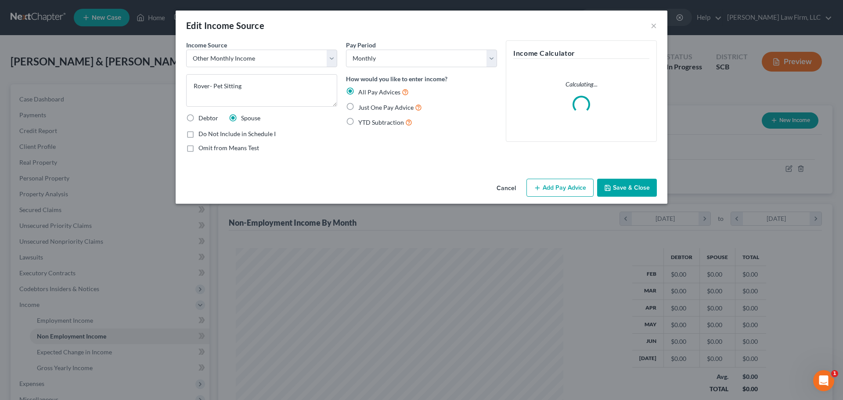
scroll to position [165, 348]
click at [574, 184] on button "Add Pay Advice" at bounding box center [560, 188] width 67 height 18
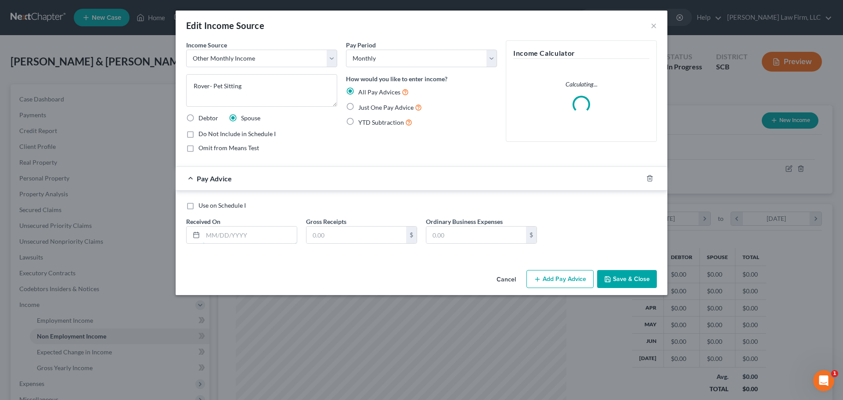
click at [254, 237] on input "text" at bounding box center [250, 235] width 94 height 17
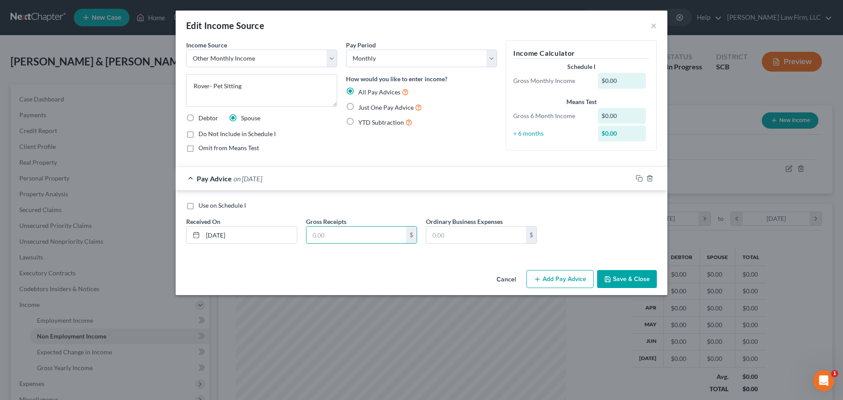
click at [373, 240] on input "text" at bounding box center [357, 235] width 100 height 17
click at [639, 177] on icon "button" at bounding box center [639, 178] width 7 height 7
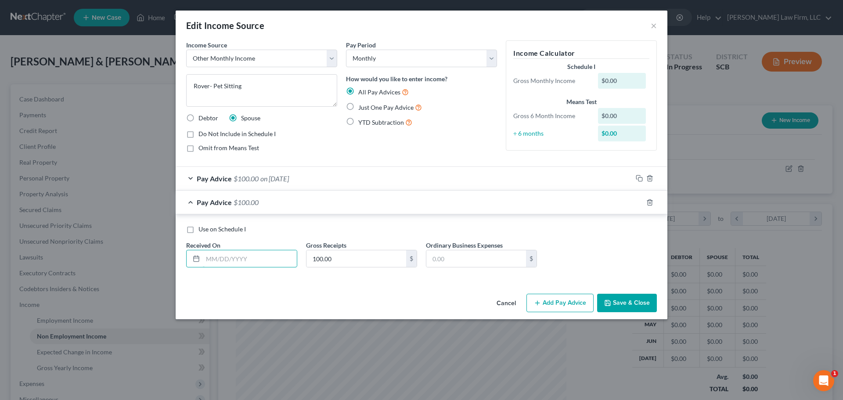
click at [258, 258] on input "text" at bounding box center [250, 258] width 94 height 17
drag, startPoint x: 386, startPoint y: 184, endPoint x: 386, endPoint y: 252, distance: 67.2
click at [386, 184] on div "Pay Advice $100.00 on 02/01/2025" at bounding box center [404, 178] width 457 height 23
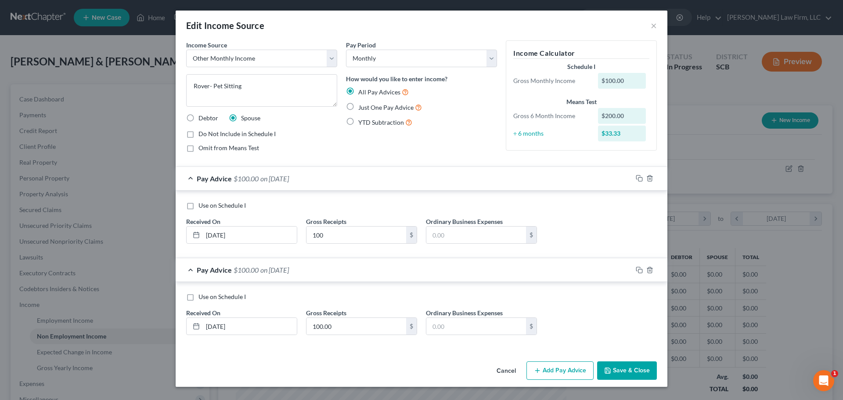
click at [386, 253] on div "Use on Schedule I Received On * 2/1/25 Gross Receipts 100 $ Ordinary Business E…" at bounding box center [422, 225] width 492 height 68
click at [361, 323] on input "100.00" at bounding box center [357, 326] width 100 height 17
click at [640, 270] on icon "button" at bounding box center [639, 270] width 7 height 7
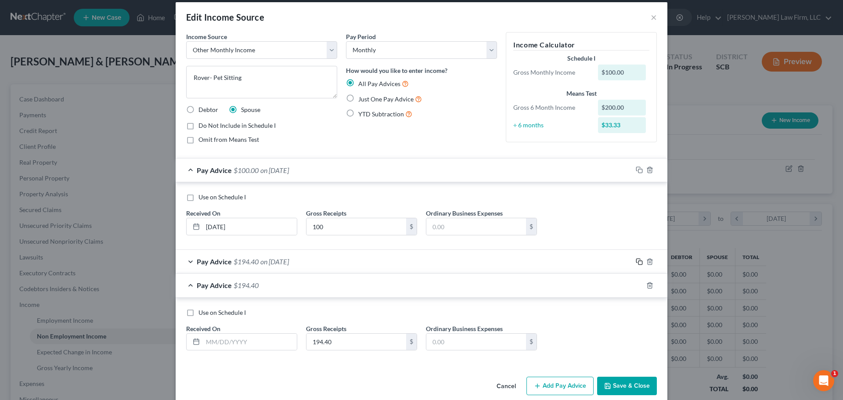
scroll to position [21, 0]
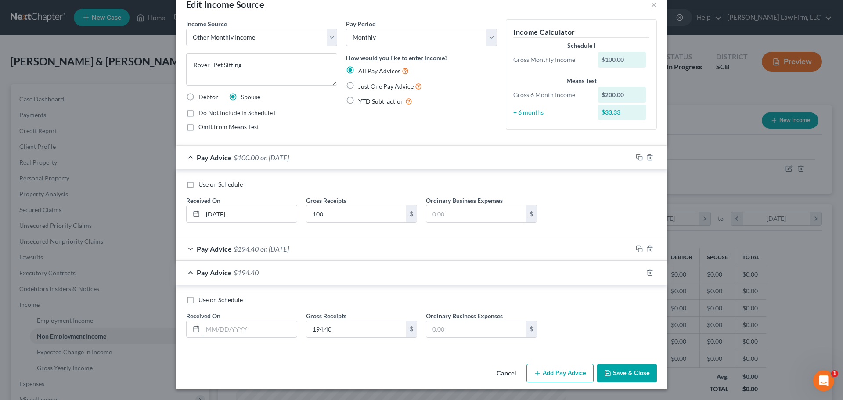
click at [264, 326] on input "text" at bounding box center [250, 329] width 94 height 17
drag, startPoint x: 350, startPoint y: 295, endPoint x: 351, endPoint y: 332, distance: 37.3
click at [351, 296] on div "Use on Schedule I" at bounding box center [421, 300] width 471 height 9
click at [351, 332] on input "194.40" at bounding box center [357, 329] width 100 height 17
click at [638, 273] on icon "button" at bounding box center [639, 272] width 7 height 7
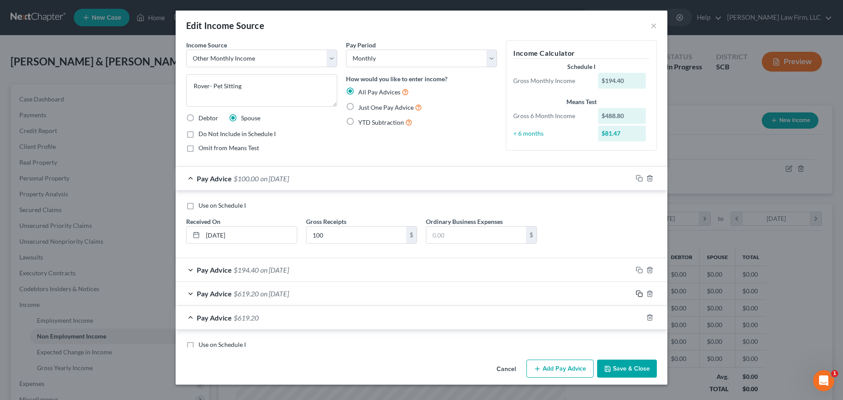
scroll to position [0, 0]
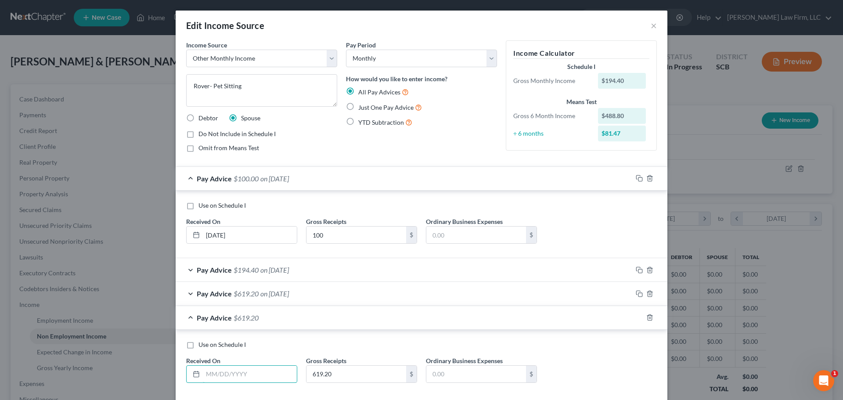
click at [227, 372] on input "text" at bounding box center [250, 374] width 94 height 17
drag, startPoint x: 374, startPoint y: 155, endPoint x: 345, endPoint y: 340, distance: 187.6
click at [374, 155] on div "Pay Period Select Monthly Twice Monthly Every Other Week Weekly How would you l…" at bounding box center [422, 99] width 160 height 119
click at [339, 375] on input "619.20" at bounding box center [357, 374] width 100 height 17
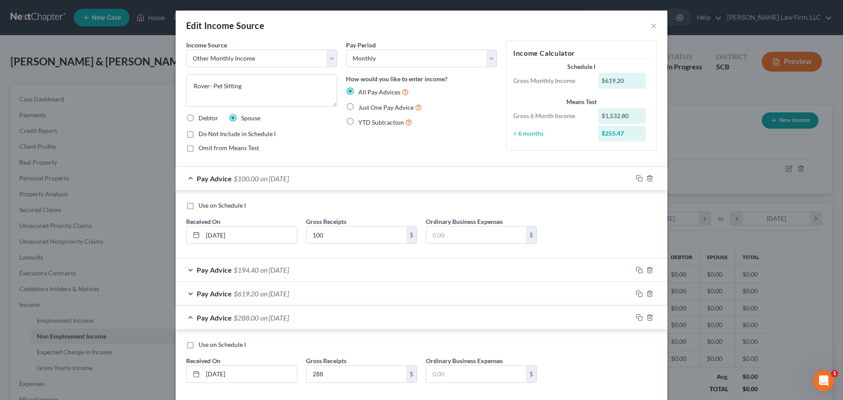
click at [483, 302] on div "Pay Advice $619.20 on 04/01/2025" at bounding box center [404, 293] width 457 height 23
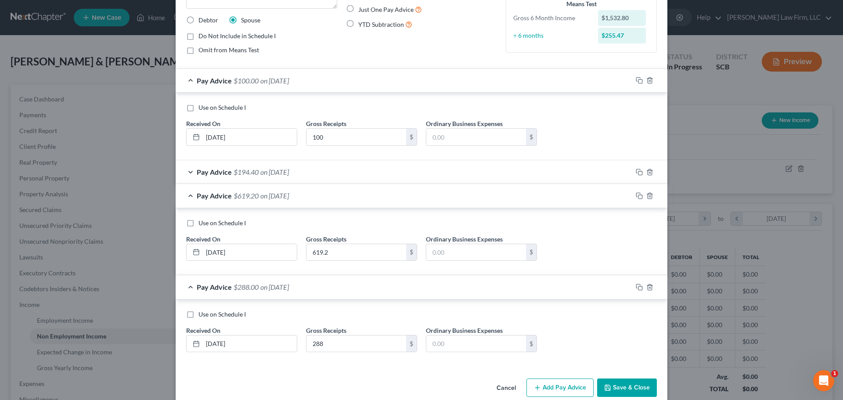
scroll to position [112, 0]
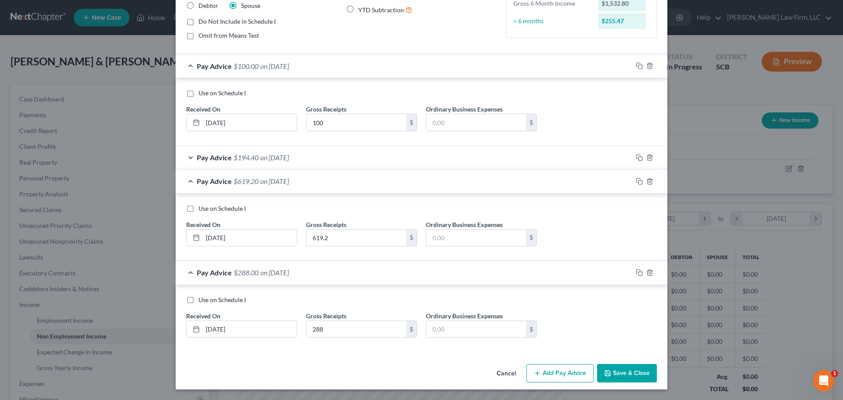
click at [386, 179] on div "Pay Advice $619.20 on 04/01/2025" at bounding box center [404, 181] width 457 height 23
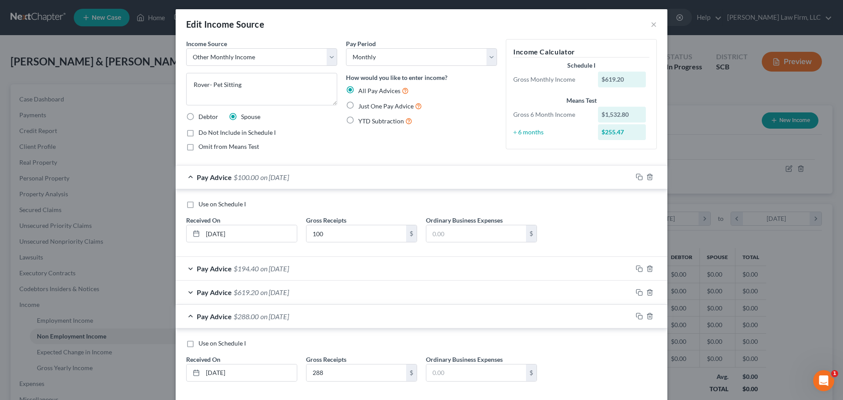
scroll to position [1, 0]
click at [372, 185] on div "Pay Advice $100.00 on 02/01/2025" at bounding box center [404, 177] width 457 height 23
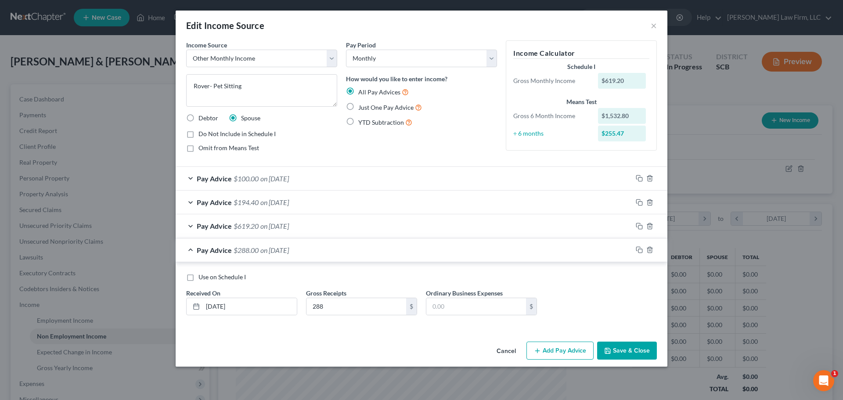
scroll to position [0, 0]
click at [640, 249] on icon "button" at bounding box center [639, 249] width 7 height 7
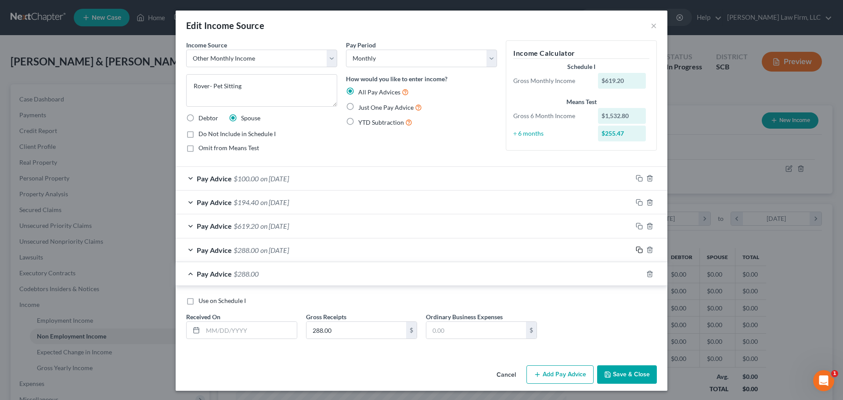
scroll to position [1, 0]
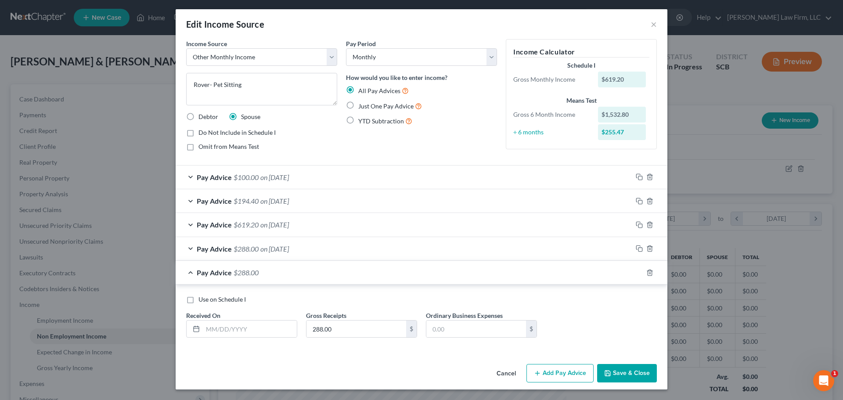
click at [264, 318] on div "Received On *" at bounding box center [242, 324] width 120 height 27
click at [268, 327] on input "text" at bounding box center [250, 329] width 94 height 17
click at [403, 204] on div "Pay Advice $194.40 on 03/01/2025" at bounding box center [404, 200] width 457 height 23
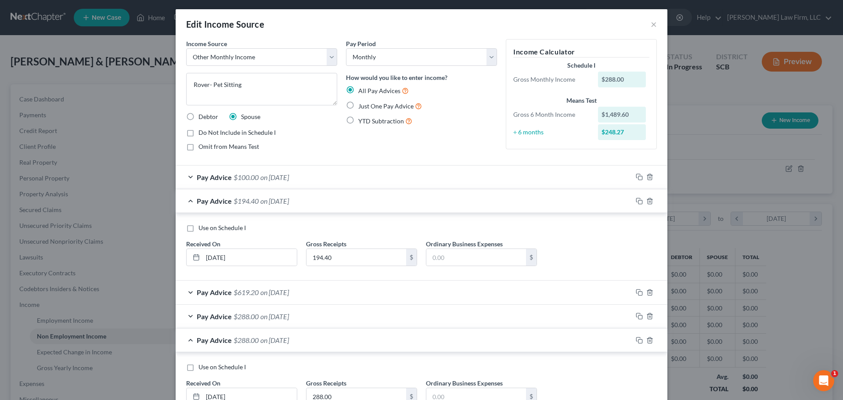
scroll to position [69, 0]
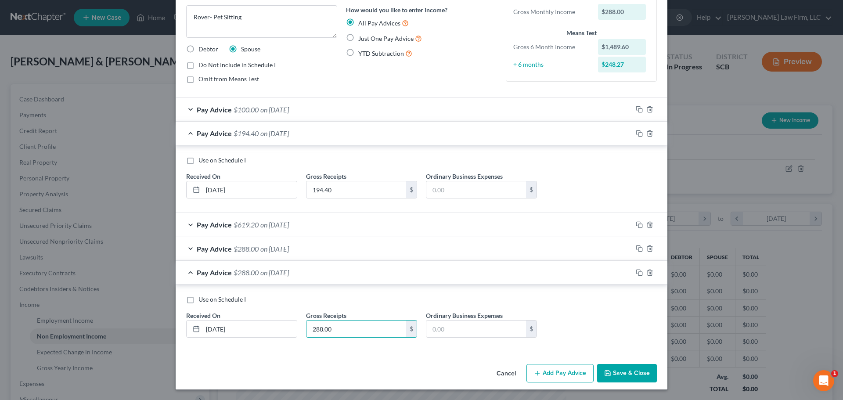
click at [350, 329] on input "288.00" at bounding box center [357, 329] width 100 height 17
click at [636, 273] on icon "button" at bounding box center [639, 272] width 7 height 7
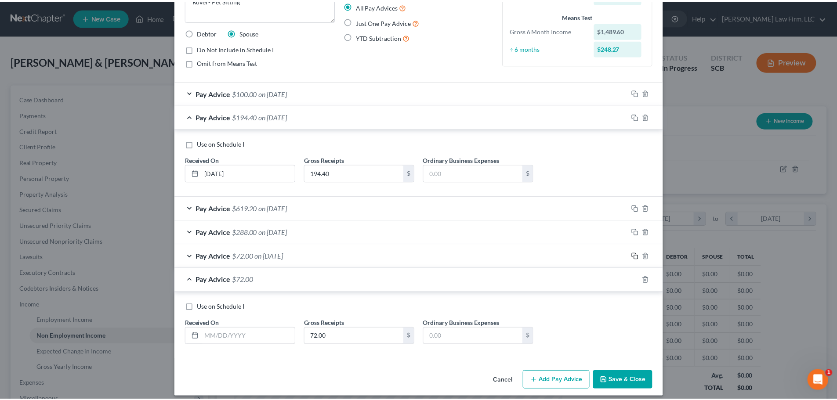
scroll to position [93, 0]
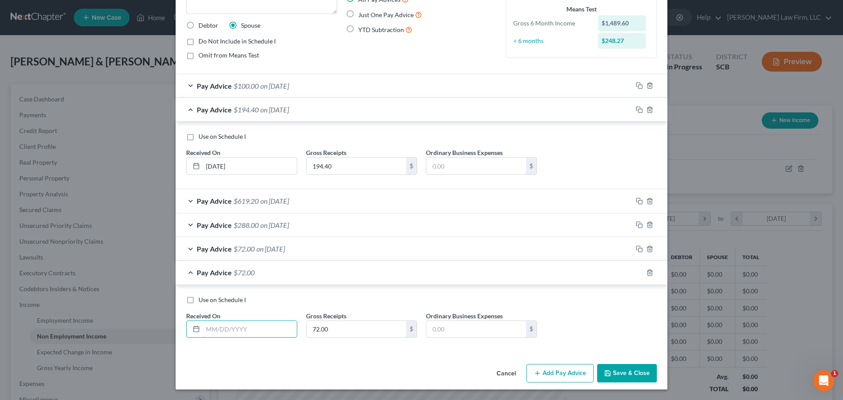
drag, startPoint x: 254, startPoint y: 327, endPoint x: 250, endPoint y: 323, distance: 5.6
click at [254, 327] on input "text" at bounding box center [250, 329] width 94 height 17
click at [347, 349] on div "Use on Schedule I Received On * 7/1/25 Gross Receipts 72.00 $ Ordinary Business…" at bounding box center [422, 318] width 492 height 67
click at [351, 327] on input "72.00" at bounding box center [357, 329] width 100 height 17
click at [615, 367] on button "Save & Close" at bounding box center [627, 373] width 60 height 18
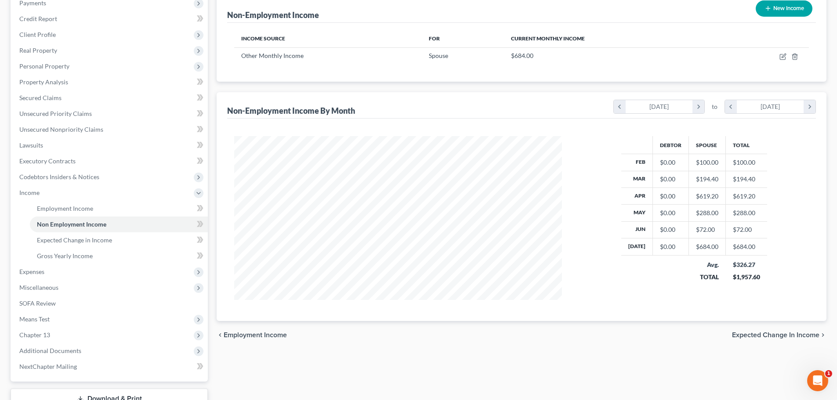
scroll to position [132, 0]
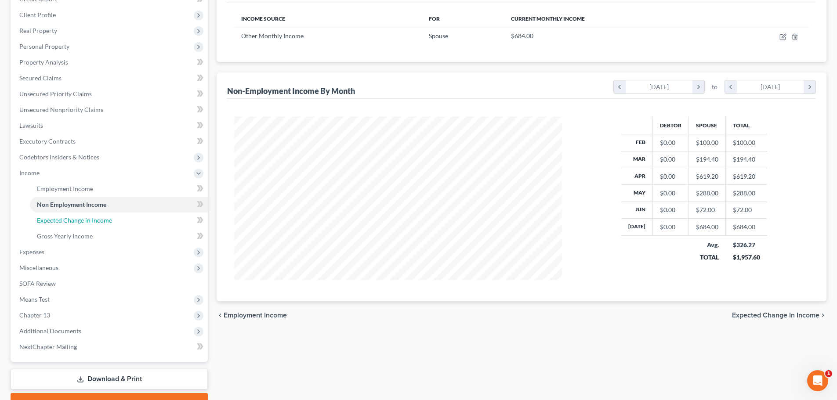
click at [97, 220] on span "Expected Change in Income" at bounding box center [74, 220] width 75 height 7
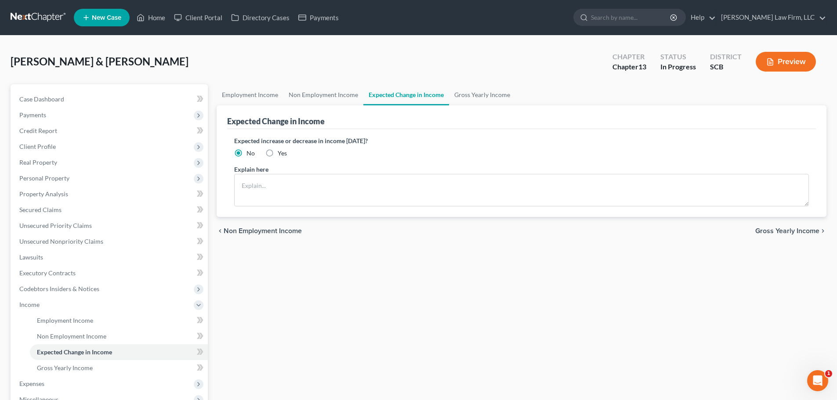
drag, startPoint x: 685, startPoint y: 246, endPoint x: 657, endPoint y: 205, distance: 50.3
click at [685, 246] on div "Employment Income Non Employment Income Expected Change in Income Gross Yearly …" at bounding box center [521, 314] width 618 height 460
click at [655, 198] on textarea at bounding box center [521, 190] width 574 height 32
paste textarea "The debtors do not anticipate an increase or decrease in their expenditures of …"
click at [464, 98] on link "Gross Yearly Income" at bounding box center [482, 94] width 66 height 21
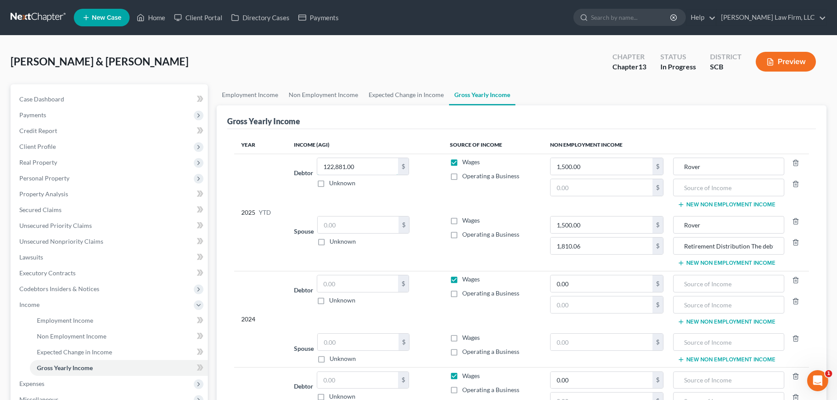
click at [387, 162] on input "122,881.00" at bounding box center [357, 166] width 81 height 17
click at [639, 169] on input "1,500.00" at bounding box center [601, 166] width 102 height 17
click at [708, 165] on input "Rover" at bounding box center [728, 166] width 101 height 17
click at [795, 163] on icon "button" at bounding box center [795, 162] width 7 height 7
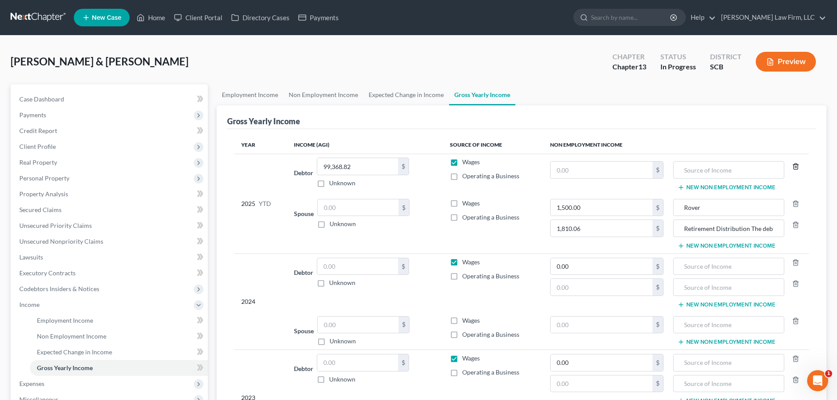
click at [795, 163] on icon "button" at bounding box center [795, 166] width 4 height 6
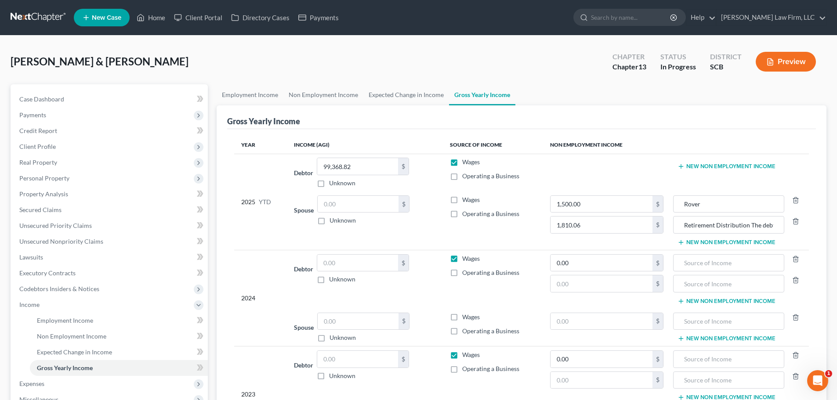
click at [462, 198] on label "Wages" at bounding box center [471, 199] width 18 height 9
click at [466, 198] on input "Wages" at bounding box center [469, 198] width 6 height 6
click at [462, 213] on label "Operating a Business" at bounding box center [490, 213] width 57 height 9
click at [466, 213] on input "Operating a Business" at bounding box center [469, 212] width 6 height 6
click at [379, 206] on input "text" at bounding box center [358, 204] width 81 height 17
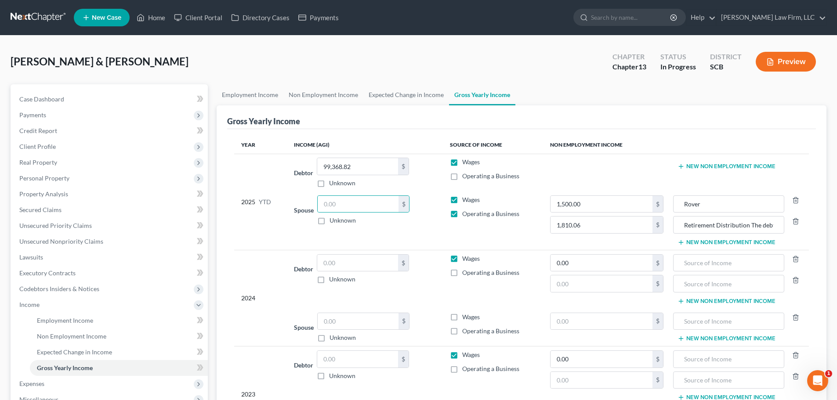
click at [462, 213] on label "Operating a Business" at bounding box center [490, 213] width 57 height 9
click at [466, 213] on input "Operating a Business" at bounding box center [469, 212] width 6 height 6
click at [334, 203] on input "text" at bounding box center [358, 204] width 81 height 17
click at [346, 207] on input "text" at bounding box center [358, 204] width 81 height 17
click at [718, 206] on input "Rover" at bounding box center [728, 204] width 101 height 17
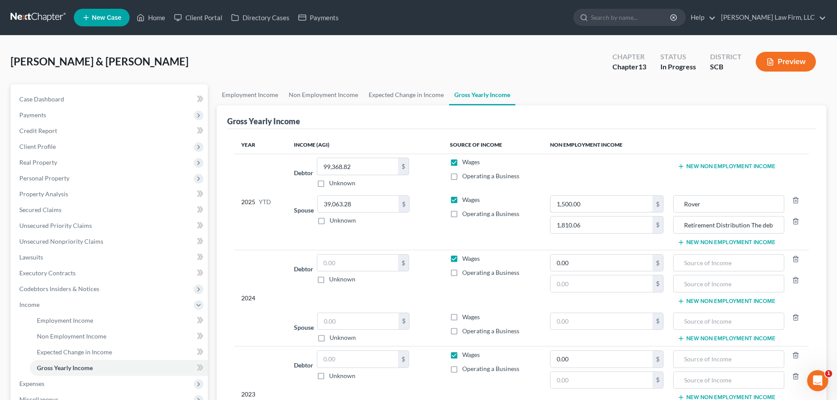
click at [646, 204] on input "1,500.00" at bounding box center [601, 204] width 102 height 17
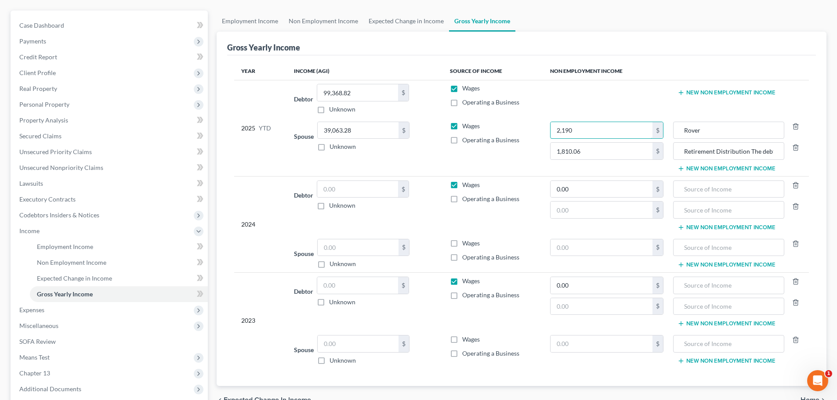
scroll to position [88, 0]
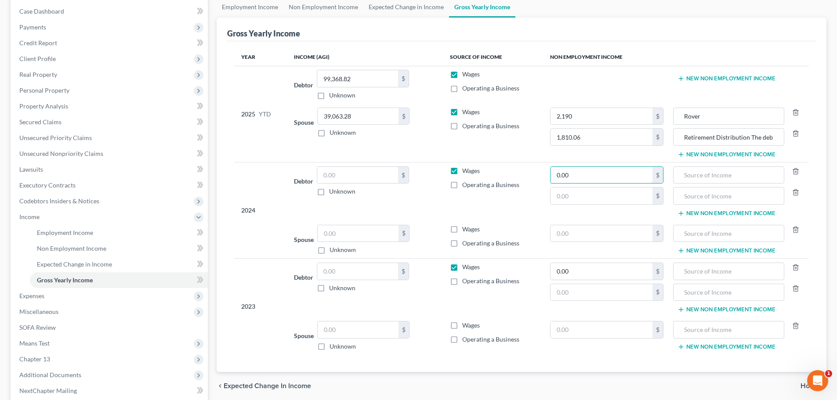
click at [615, 178] on input "0.00" at bounding box center [601, 175] width 102 height 17
click at [794, 171] on icon "button" at bounding box center [795, 171] width 7 height 7
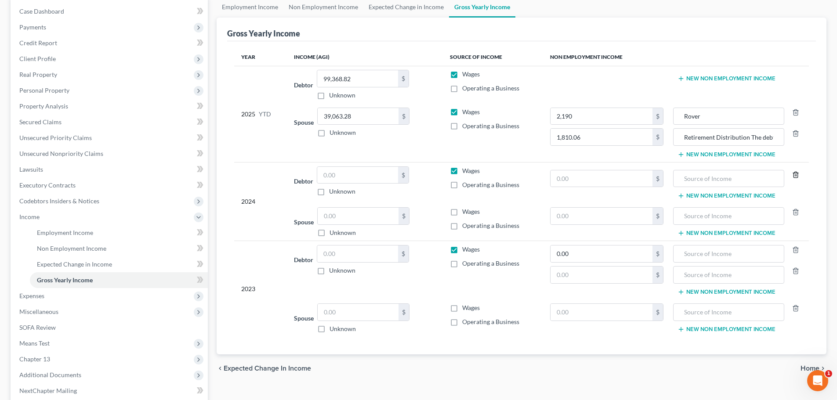
click at [794, 173] on icon "button" at bounding box center [795, 174] width 7 height 7
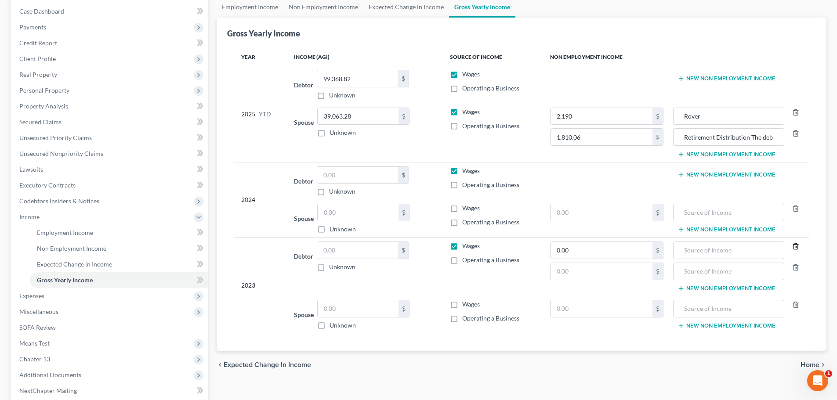
click at [796, 245] on icon "button" at bounding box center [795, 247] width 4 height 6
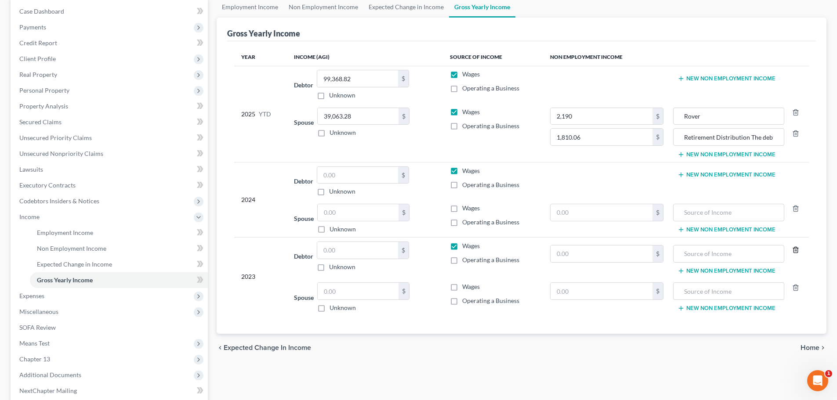
click at [796, 250] on icon "button" at bounding box center [795, 249] width 7 height 7
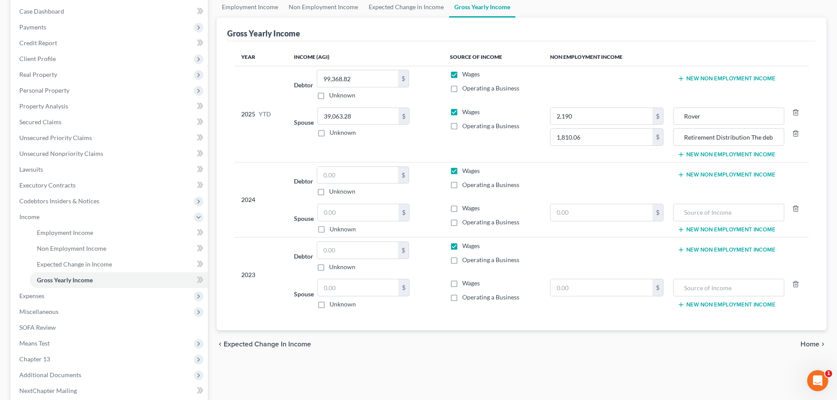
click at [505, 126] on span "Operating a Business" at bounding box center [490, 125] width 57 height 7
click at [471, 126] on input "Operating a Business" at bounding box center [469, 125] width 6 height 6
click at [700, 137] on input "Retirement Distribution The debtor received this net amount $868.83" at bounding box center [728, 137] width 101 height 17
drag, startPoint x: 699, startPoint y: 137, endPoint x: 685, endPoint y: 152, distance: 21.1
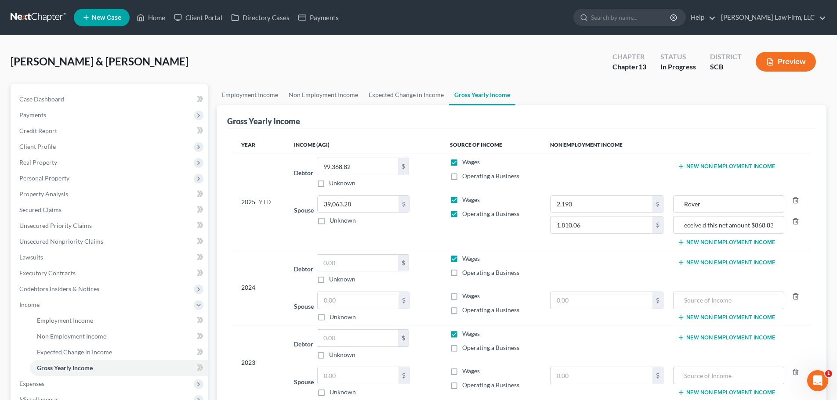
scroll to position [0, 0]
click at [355, 264] on input "text" at bounding box center [357, 263] width 81 height 17
drag, startPoint x: 459, startPoint y: 296, endPoint x: 455, endPoint y: 294, distance: 4.6
click at [462, 295] on label "Wages" at bounding box center [471, 296] width 18 height 9
click at [462, 294] on label "Wages" at bounding box center [471, 296] width 18 height 9
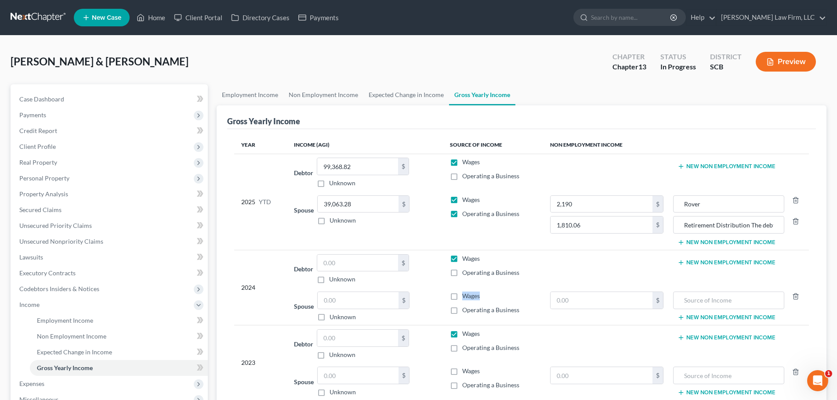
click at [466, 294] on input "Wages" at bounding box center [469, 295] width 6 height 6
click at [350, 301] on input "text" at bounding box center [358, 300] width 81 height 17
click at [625, 303] on input "text" at bounding box center [601, 300] width 102 height 17
click at [695, 315] on button "New Non Employment Income" at bounding box center [726, 317] width 98 height 7
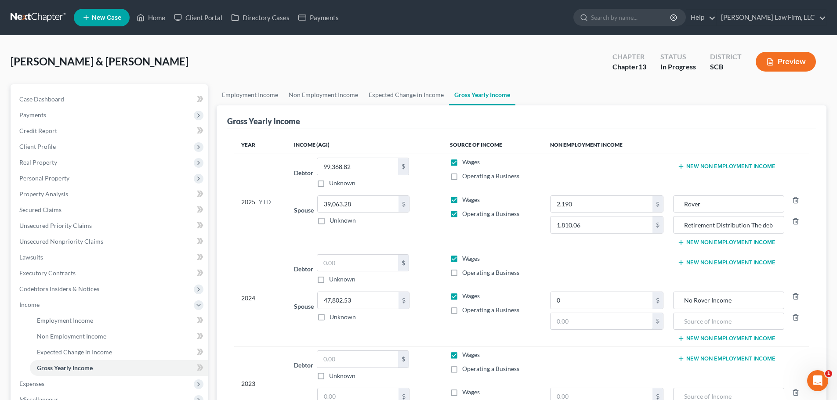
click at [626, 320] on input "text" at bounding box center [601, 321] width 102 height 17
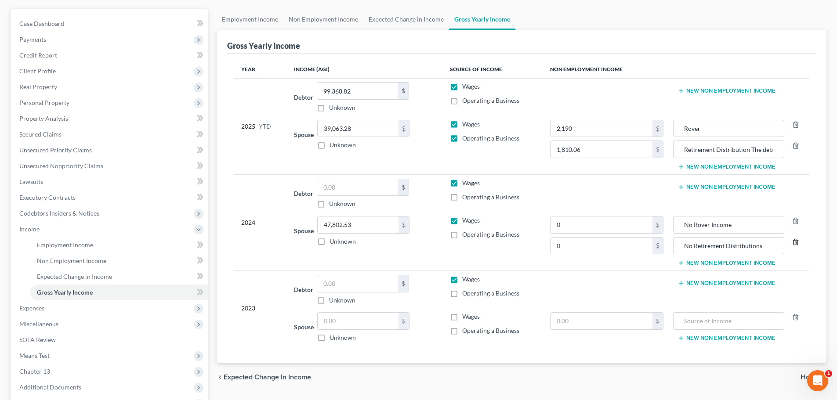
scroll to position [88, 0]
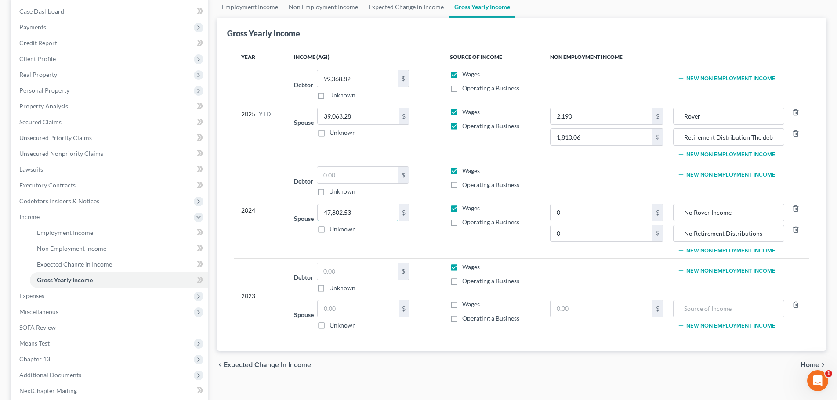
drag, startPoint x: 359, startPoint y: 204, endPoint x: 365, endPoint y: 211, distance: 8.8
click at [359, 204] on input "47,802.53" at bounding box center [358, 212] width 81 height 17
click at [366, 179] on input "text" at bounding box center [357, 175] width 81 height 17
click at [384, 272] on input "text" at bounding box center [357, 271] width 81 height 17
click at [364, 316] on input "text" at bounding box center [358, 308] width 81 height 17
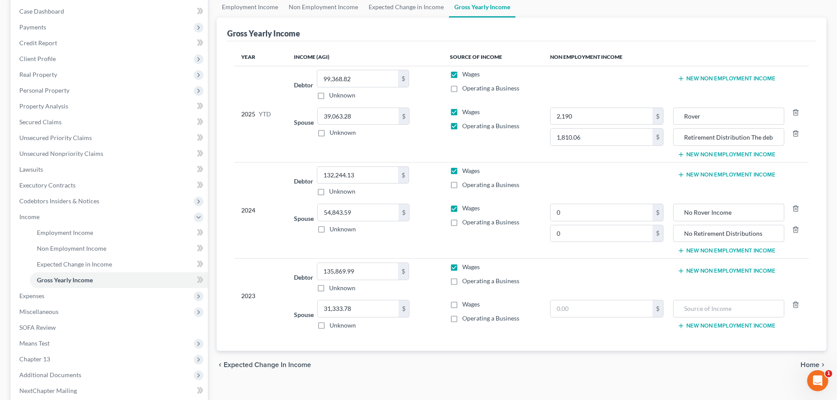
click at [462, 302] on label "Wages" at bounding box center [471, 304] width 18 height 9
click at [466, 302] on input "Wages" at bounding box center [469, 303] width 6 height 6
click at [625, 310] on input "text" at bounding box center [601, 308] width 102 height 17
click at [686, 301] on input "text" at bounding box center [728, 308] width 101 height 17
click at [699, 323] on button "New Non Employment Income" at bounding box center [726, 325] width 98 height 7
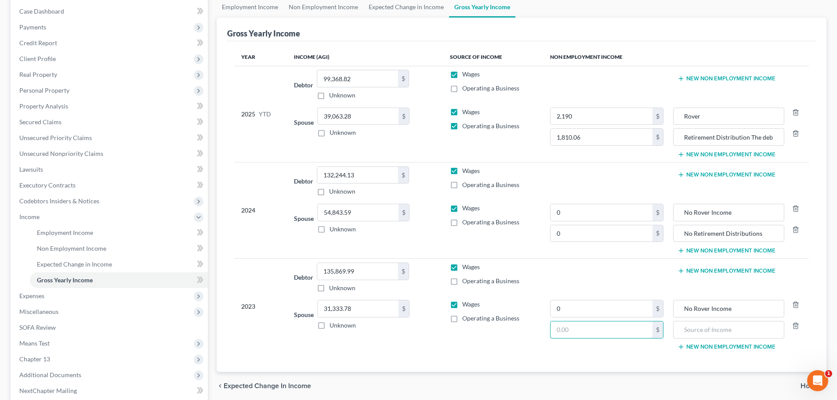
click at [627, 336] on input "text" at bounding box center [601, 329] width 102 height 17
click at [703, 272] on button "New Non Employment Income" at bounding box center [726, 270] width 98 height 7
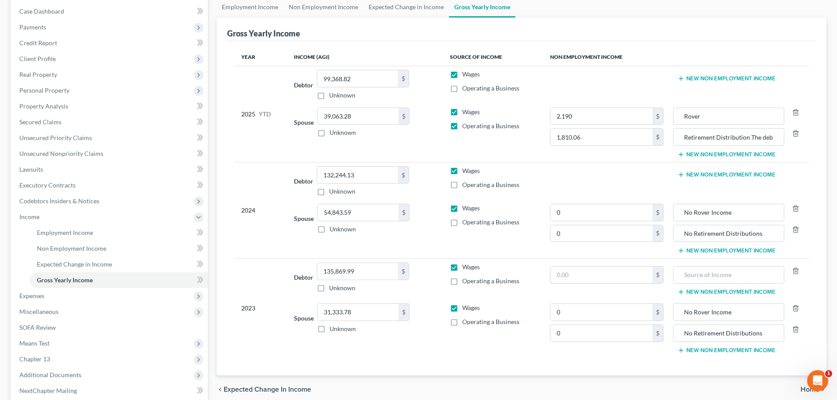
click at [610, 281] on input "text" at bounding box center [601, 275] width 102 height 17
click at [561, 276] on input "06,695.15" at bounding box center [601, 275] width 102 height 17
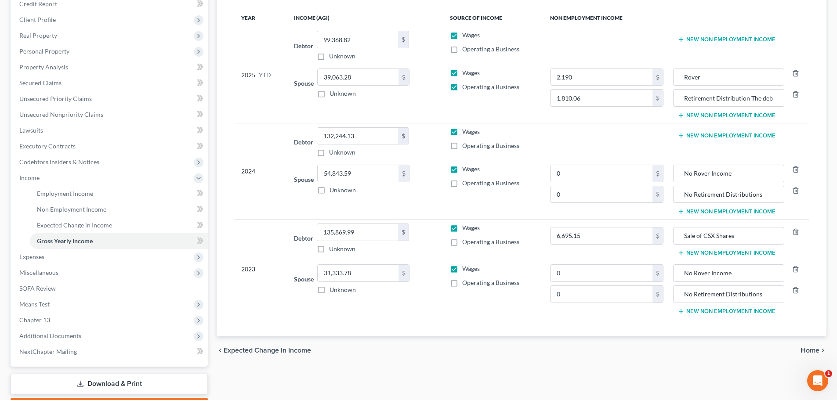
scroll to position [132, 0]
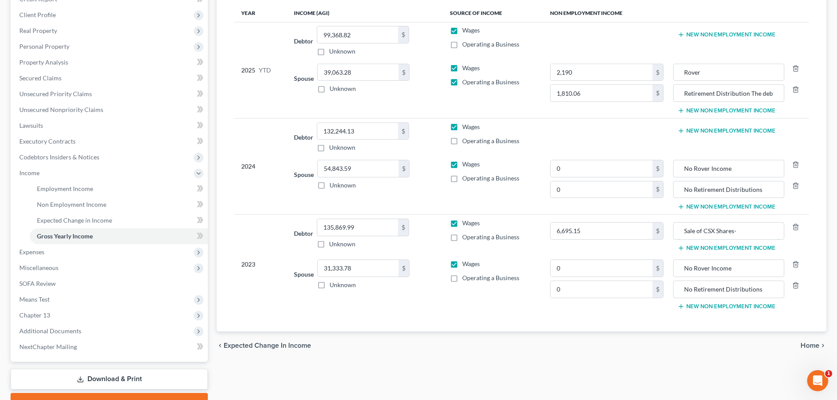
click at [749, 230] on input "Sale of CSX Shares-" at bounding box center [728, 231] width 101 height 17
drag, startPoint x: 778, startPoint y: 233, endPoint x: 628, endPoint y: 241, distance: 150.4
click at [628, 241] on tr "2023 Debtor 135,869.99 $ Unknown Balance Undetermined 135,869.99 $ Unknown Wage…" at bounding box center [521, 235] width 574 height 41
click at [724, 231] on input "Sale of CSX Shares- The debtor used the funds from this distribution to pay hou…" at bounding box center [728, 231] width 101 height 17
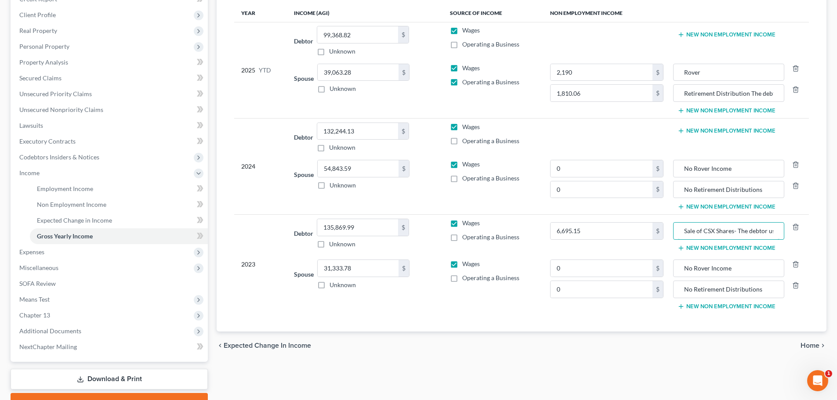
click at [724, 231] on input "Sale of CSX Shares- The debtor used the funds from this distribution to pay hou…" at bounding box center [728, 231] width 101 height 17
click at [701, 129] on button "New Non Employment Income" at bounding box center [726, 130] width 98 height 7
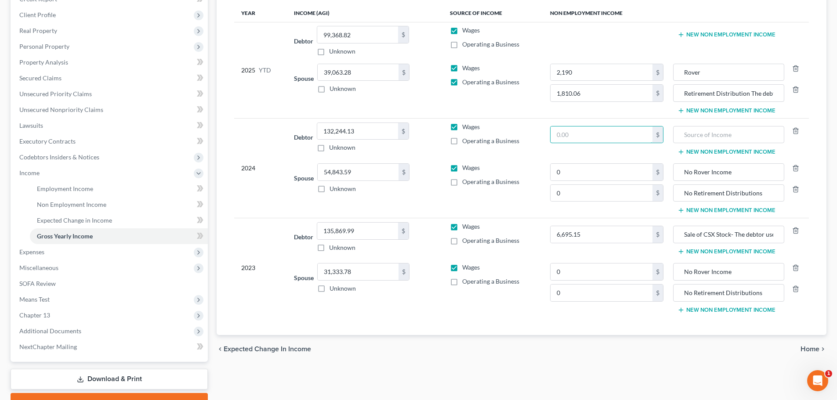
click at [633, 134] on input "text" at bounding box center [601, 134] width 102 height 17
click at [733, 130] on input "text" at bounding box center [728, 134] width 101 height 17
click at [703, 208] on button "New Non Employment Income" at bounding box center [726, 210] width 98 height 7
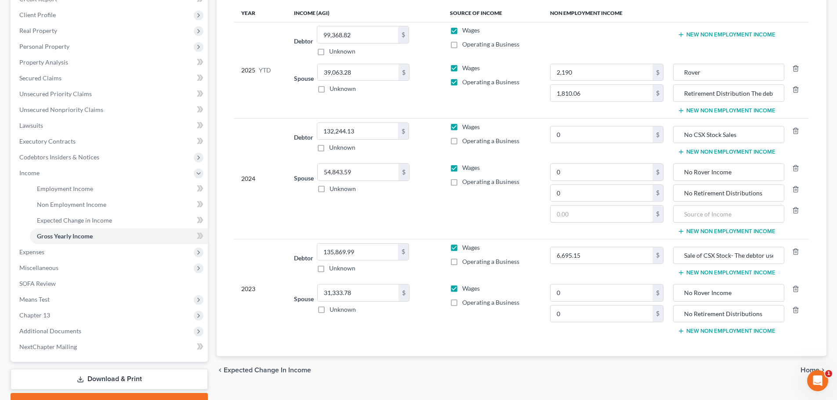
click at [619, 218] on input "text" at bounding box center [601, 214] width 102 height 17
drag, startPoint x: 749, startPoint y: 136, endPoint x: 665, endPoint y: 139, distance: 83.9
click at [667, 139] on tr "2024 Debtor 132,244.13 $ Unknown Balance Undetermined 132,244.13 $ Unknown Wage…" at bounding box center [521, 138] width 574 height 41
click at [722, 34] on button "New Non Employment Income" at bounding box center [726, 34] width 98 height 7
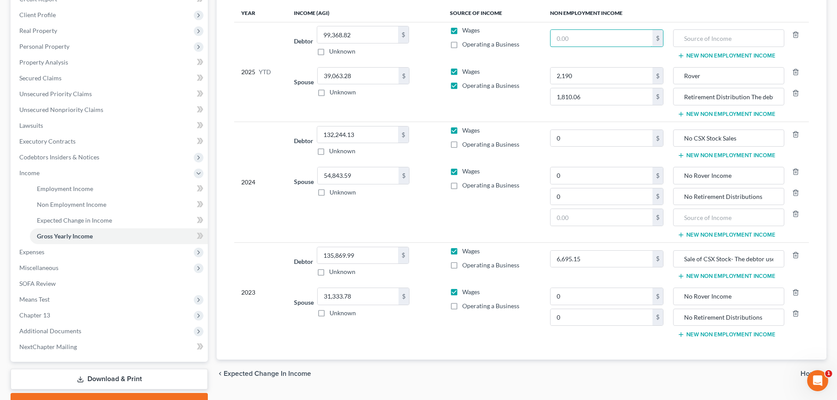
click at [624, 40] on input "text" at bounding box center [601, 38] width 102 height 17
click at [734, 43] on input "text" at bounding box center [728, 38] width 101 height 17
paste input "No CSX Stock Sales"
click at [794, 215] on icon "button" at bounding box center [795, 213] width 7 height 7
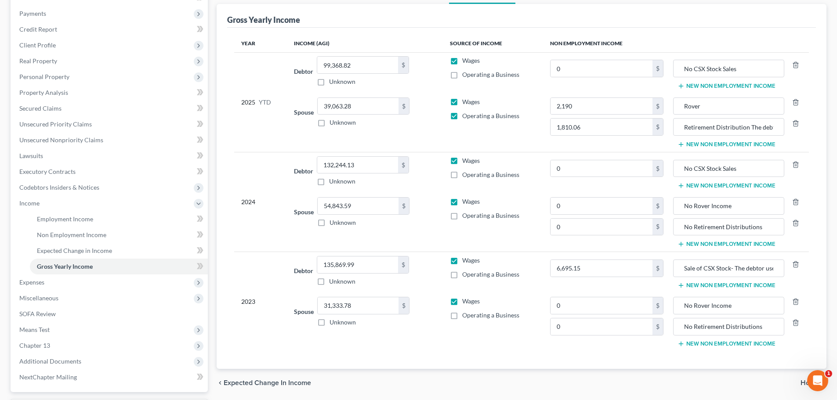
scroll to position [88, 0]
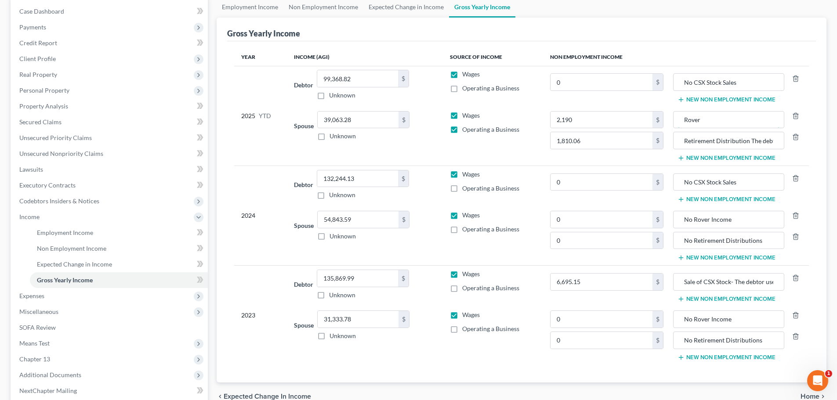
click at [723, 122] on input "Rover" at bounding box center [728, 120] width 101 height 17
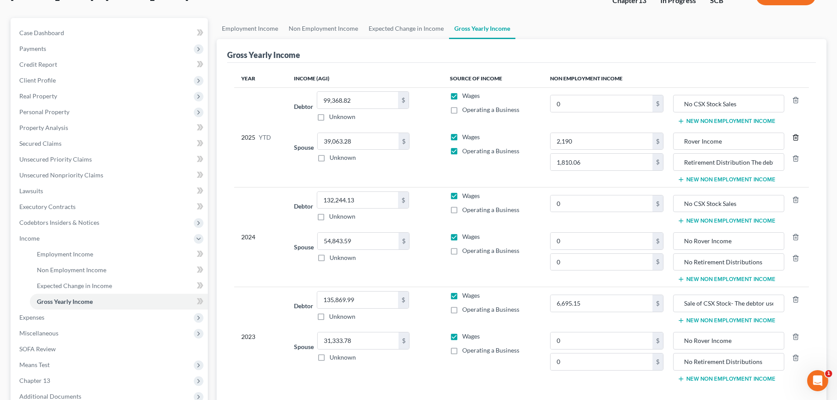
scroll to position [176, 0]
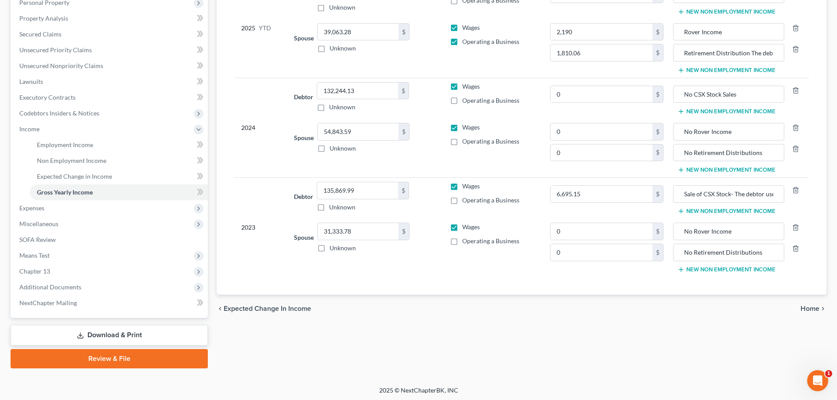
click at [48, 208] on span "Expenses" at bounding box center [109, 208] width 195 height 16
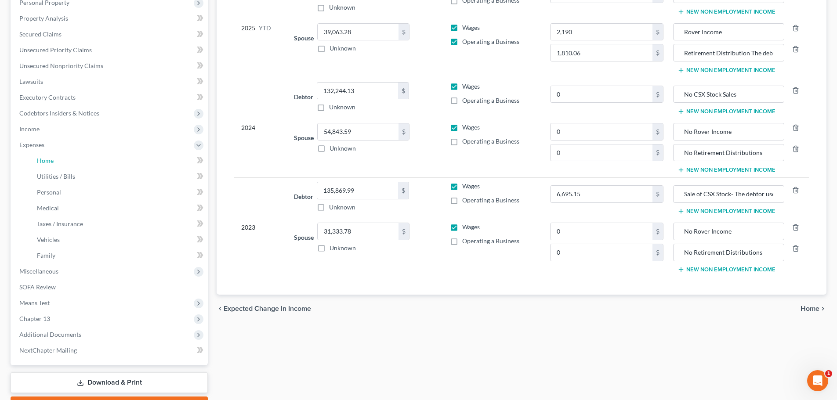
click at [54, 159] on link "Home" at bounding box center [119, 161] width 178 height 16
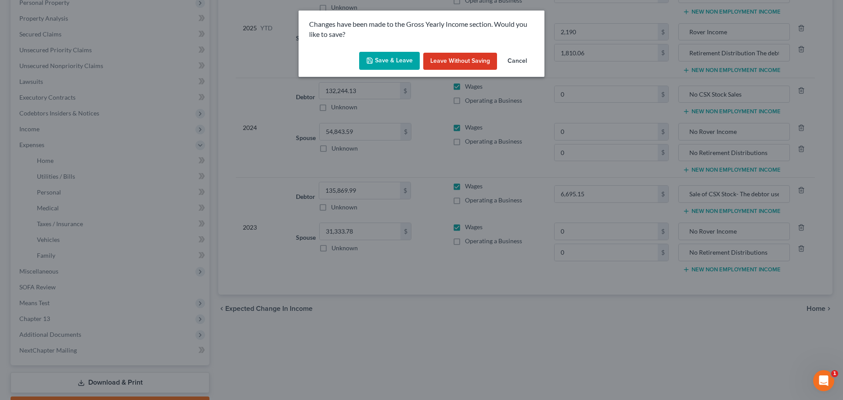
click at [400, 60] on button "Save & Leave" at bounding box center [389, 61] width 61 height 18
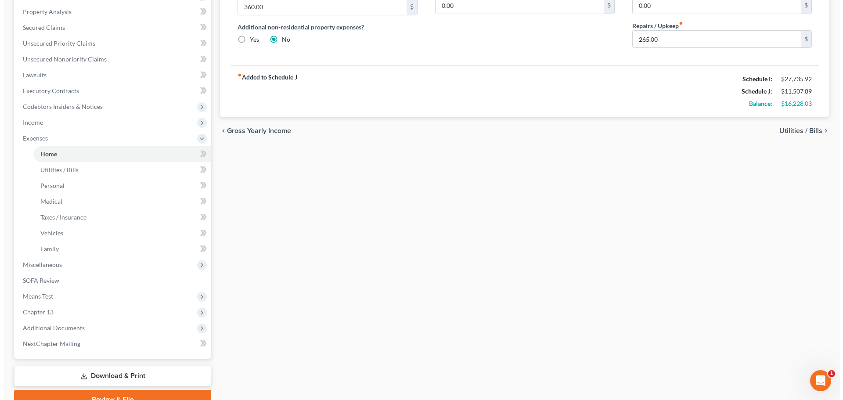
scroll to position [132, 0]
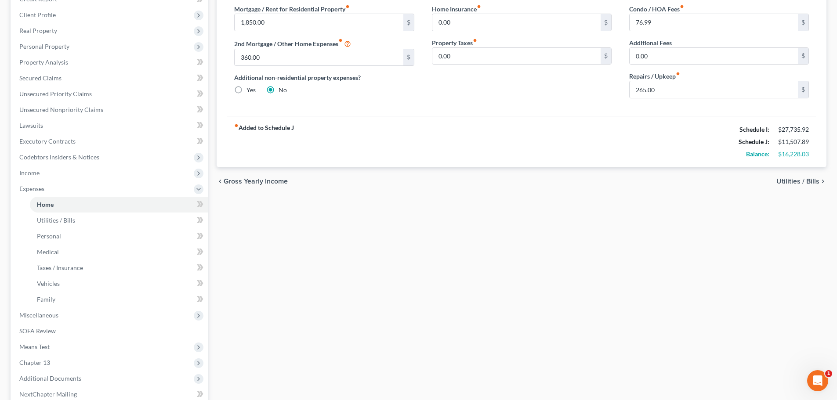
click at [44, 174] on span "Income" at bounding box center [109, 173] width 195 height 16
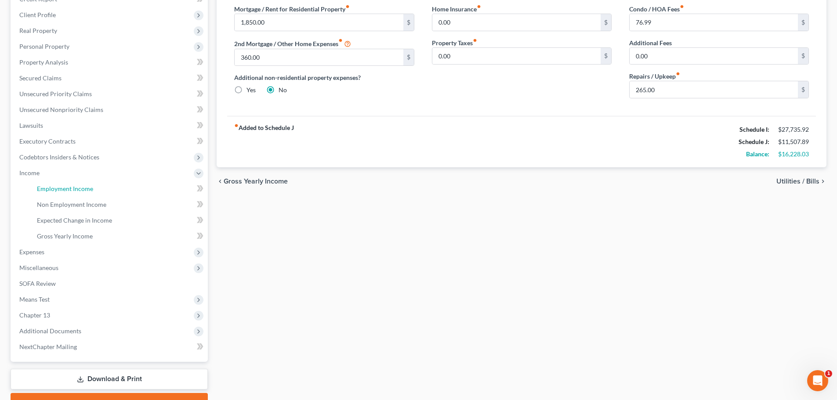
click at [52, 188] on span "Employment Income" at bounding box center [65, 188] width 56 height 7
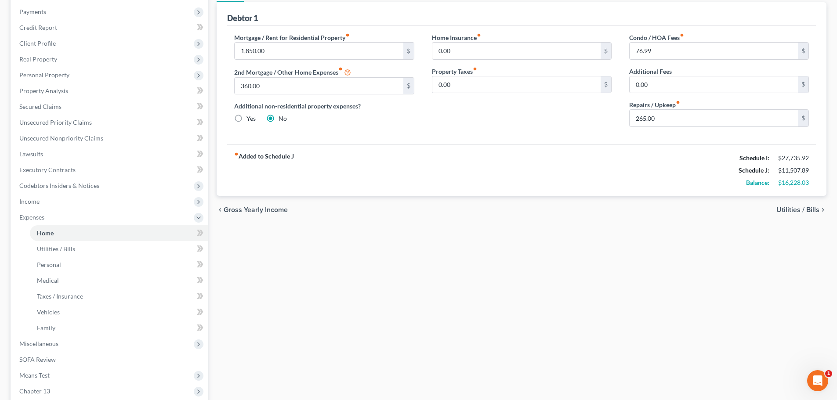
scroll to position [88, 0]
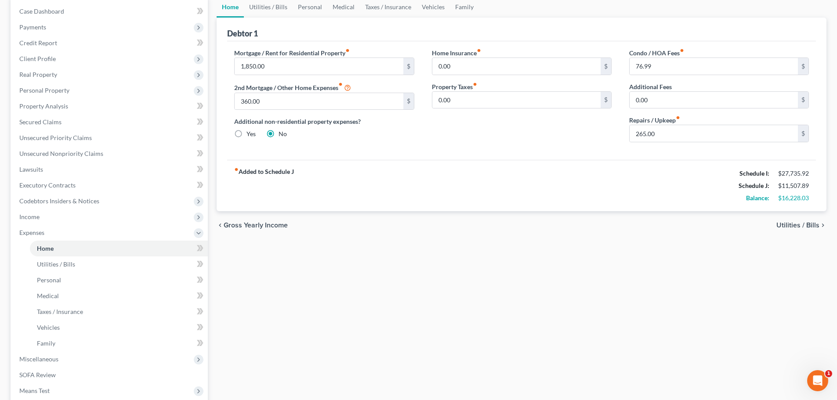
click at [42, 214] on span "Income" at bounding box center [109, 217] width 195 height 16
click at [50, 234] on span "Employment Income" at bounding box center [65, 232] width 56 height 7
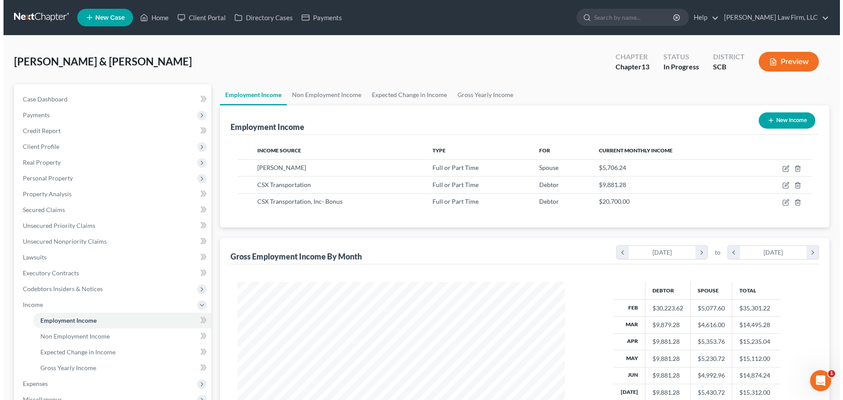
scroll to position [164, 345]
click at [784, 202] on icon "button" at bounding box center [782, 202] width 7 height 7
select select "0"
select select "9"
select select "0"
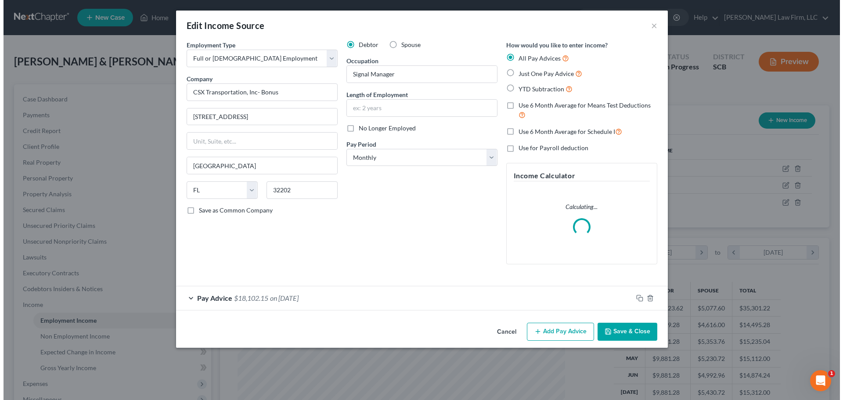
scroll to position [165, 348]
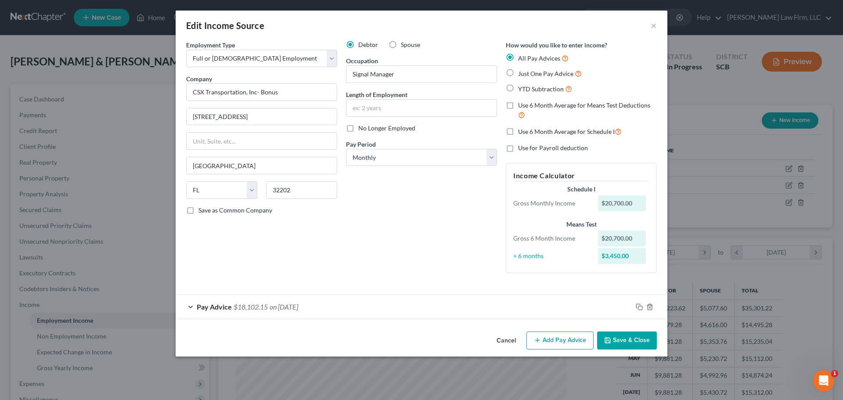
click at [358, 127] on label "No Longer Employed" at bounding box center [386, 128] width 57 height 9
click at [362, 127] on input "No Longer Employed" at bounding box center [365, 127] width 6 height 6
checkbox input "true"
click at [518, 72] on label "Just One Pay Advice" at bounding box center [550, 74] width 64 height 10
click at [522, 72] on input "Just One Pay Advice" at bounding box center [525, 72] width 6 height 6
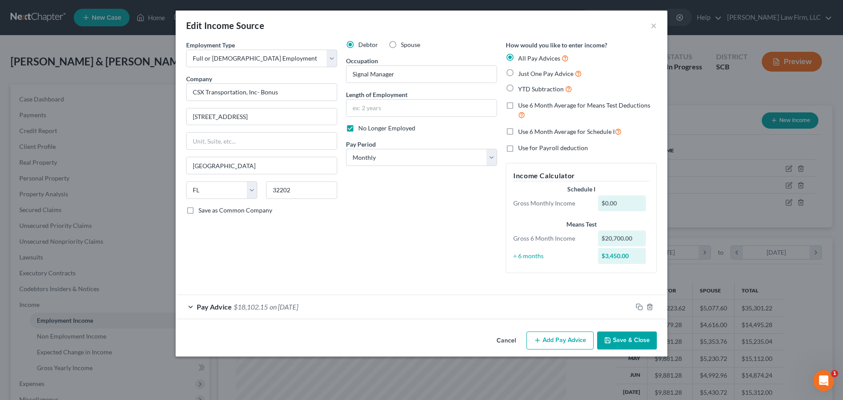
radio input "true"
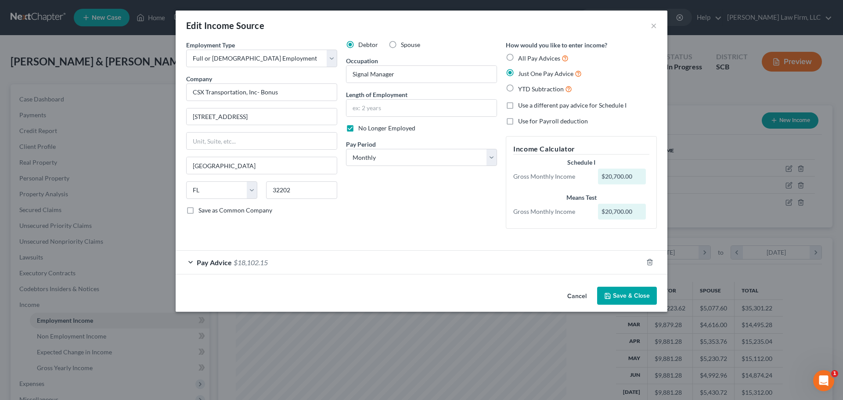
click at [358, 126] on label "No Longer Employed" at bounding box center [386, 128] width 57 height 9
click at [362, 126] on input "No Longer Employed" at bounding box center [365, 127] width 6 height 6
checkbox input "false"
click at [393, 216] on div "Debtor Spouse Occupation Signal Manager Length of Employment No Longer Employed…" at bounding box center [422, 137] width 160 height 195
click at [364, 267] on div "Pay Advice $18,102.15" at bounding box center [409, 262] width 467 height 23
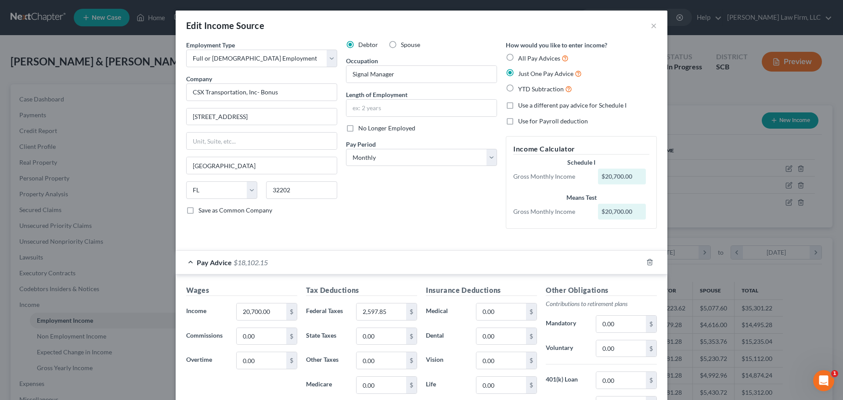
click at [518, 55] on label "All Pay Advices" at bounding box center [543, 58] width 51 height 10
click at [522, 55] on input "All Pay Advices" at bounding box center [525, 56] width 6 height 6
radio input "true"
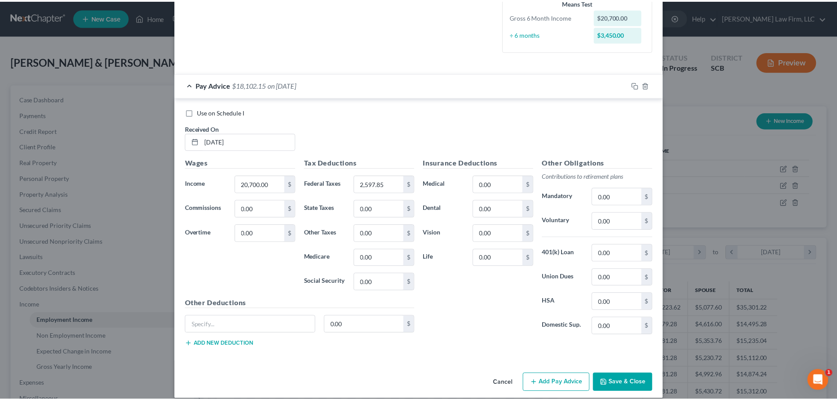
scroll to position [231, 0]
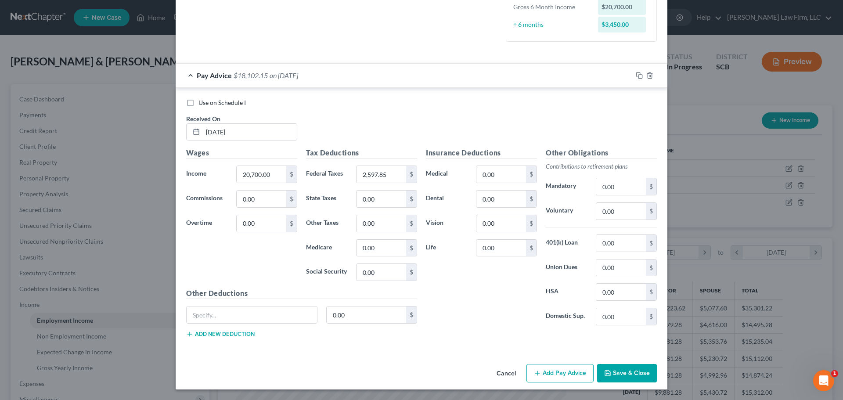
click at [639, 372] on button "Save & Close" at bounding box center [627, 373] width 60 height 18
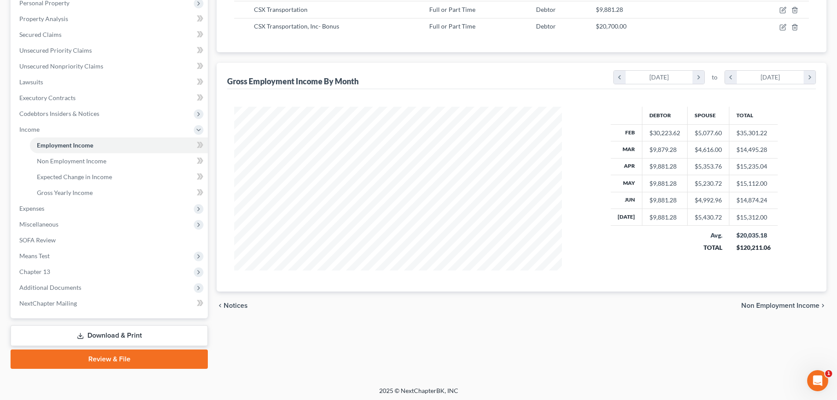
scroll to position [176, 0]
click at [53, 256] on span "Means Test" at bounding box center [109, 256] width 195 height 16
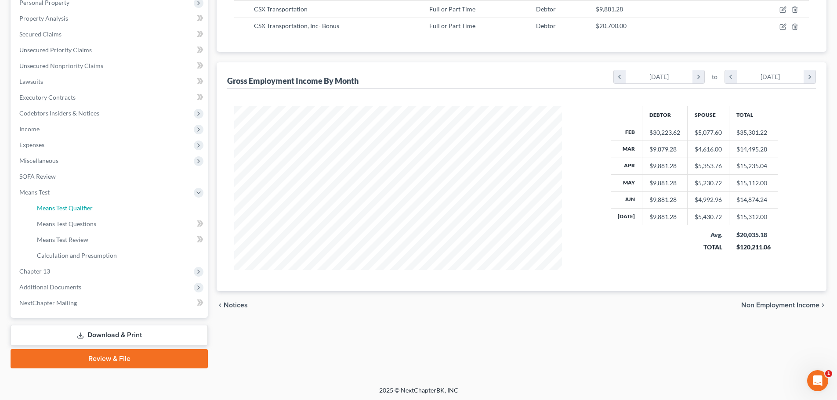
click at [72, 211] on span "Means Test Qualifier" at bounding box center [65, 207] width 56 height 7
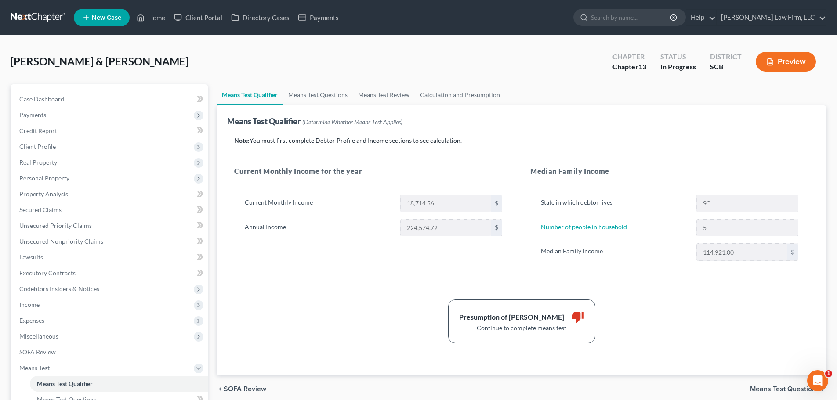
click at [269, 91] on link "Means Test Qualifier" at bounding box center [250, 94] width 66 height 21
click at [308, 96] on link "Means Test Questions" at bounding box center [318, 94] width 70 height 21
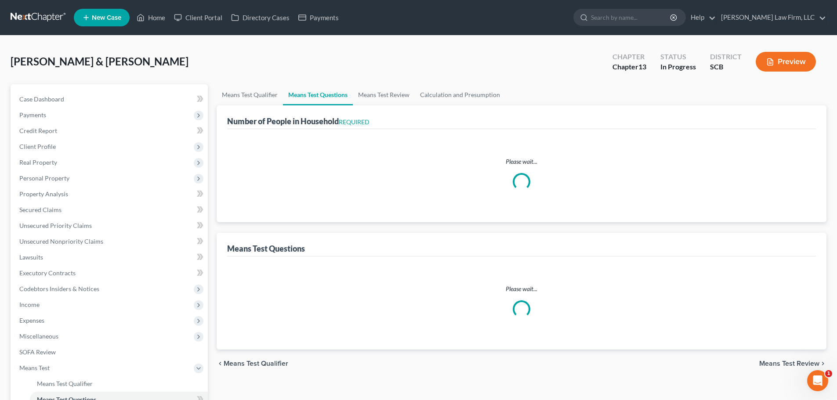
select select "0"
select select "60"
select select "1"
select select "60"
select select "0"
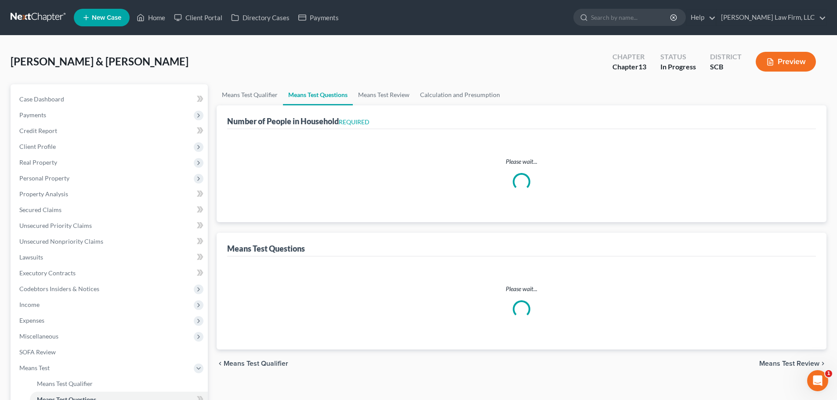
select select "60"
select select "1"
select select "60"
select select "0"
select select "60"
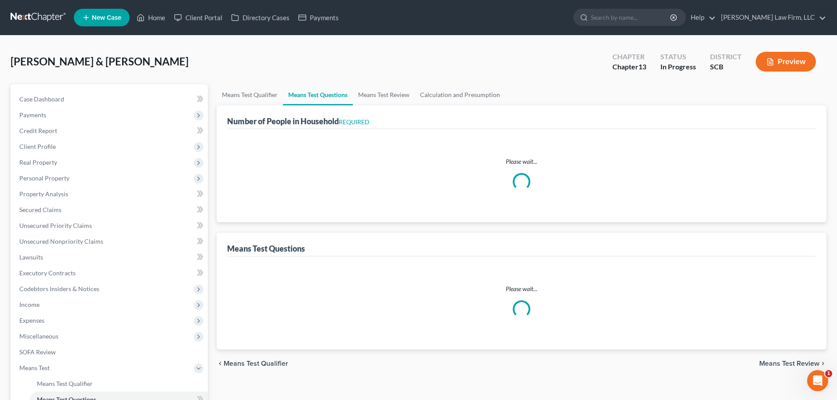
select select "3"
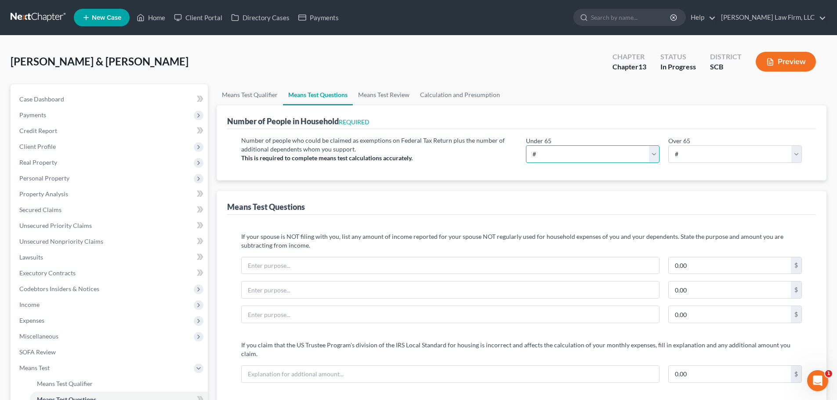
click at [585, 150] on select "# 0 1 2 3 4 5 6 7 8 9 10" at bounding box center [593, 154] width 134 height 18
select select "5"
click at [526, 145] on select "# 0 1 2 3 4 5 6 7 8 9 10" at bounding box center [593, 154] width 134 height 18
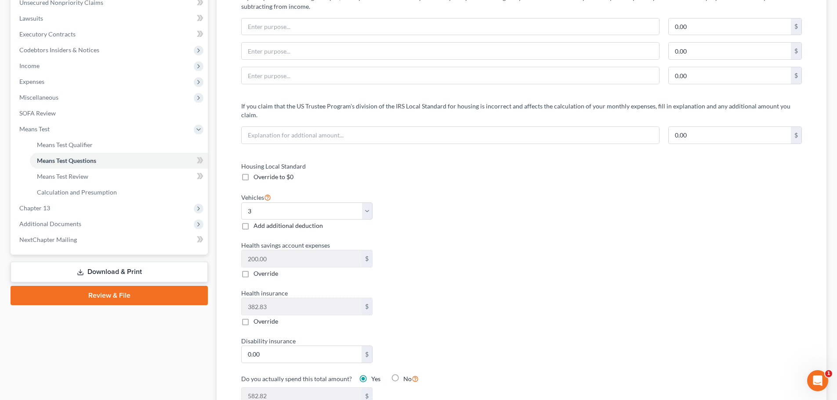
scroll to position [307, 0]
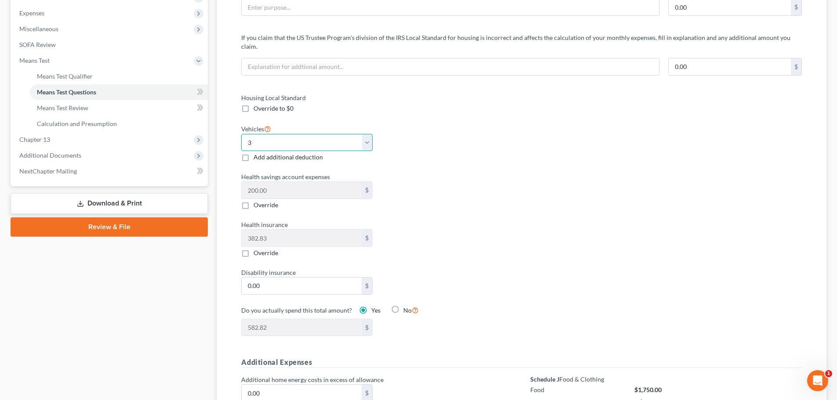
click at [368, 134] on select "Select 0 1 2 3 4 5" at bounding box center [306, 143] width 131 height 18
select select "2"
click at [241, 134] on select "Select 0 1 2 3 4 5" at bounding box center [306, 143] width 131 height 18
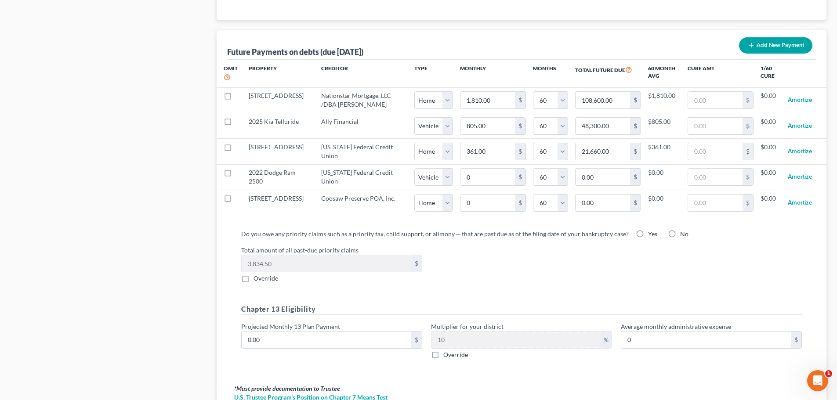
scroll to position [923, 0]
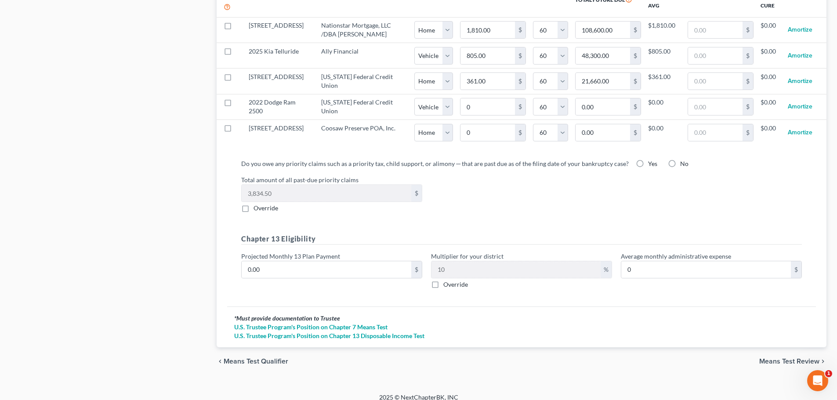
click at [790, 358] on span "Means Test Review" at bounding box center [789, 361] width 60 height 7
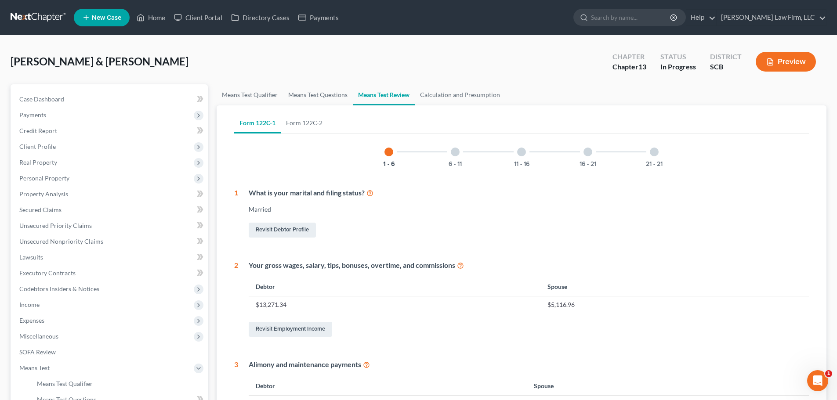
click at [40, 303] on span "Income" at bounding box center [109, 305] width 195 height 16
click at [53, 321] on span "Employment Income" at bounding box center [65, 320] width 56 height 7
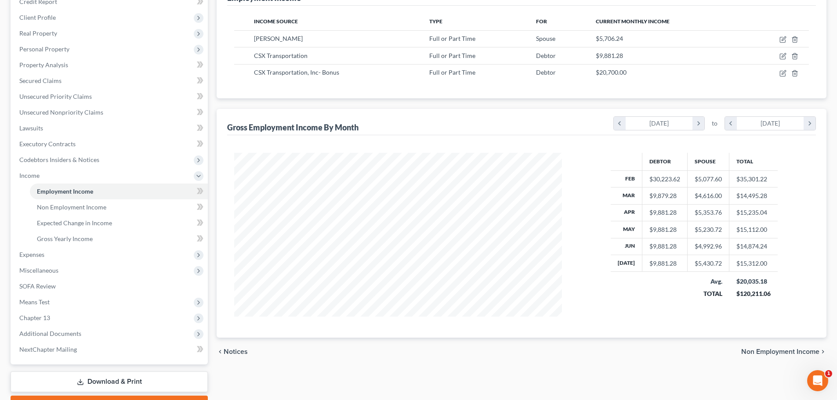
scroll to position [132, 0]
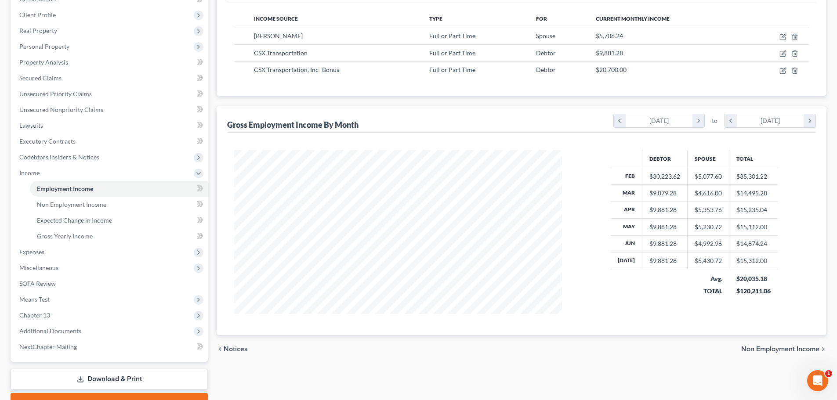
click at [70, 251] on span "Expenses" at bounding box center [109, 252] width 195 height 16
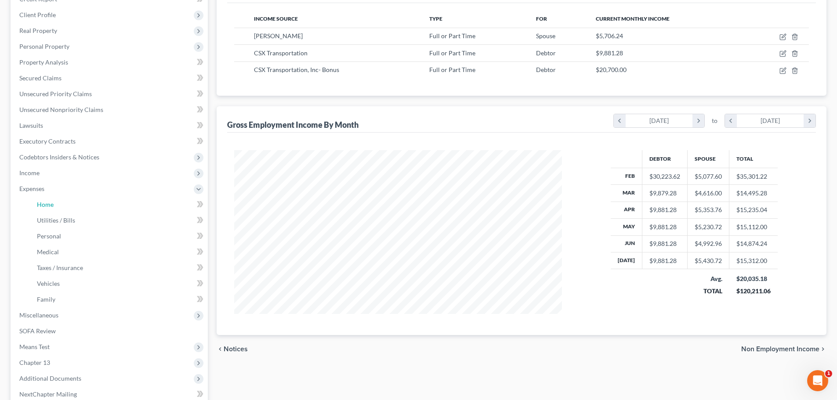
click at [54, 206] on link "Home" at bounding box center [119, 205] width 178 height 16
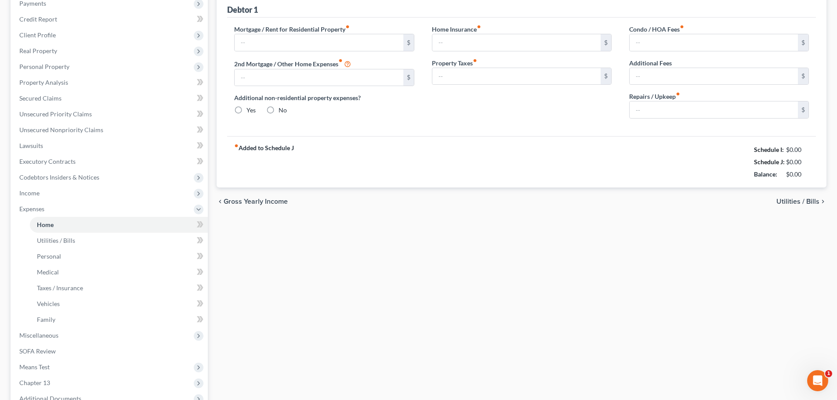
type input "1,850.00"
type input "360.00"
radio input "true"
type input "0.00"
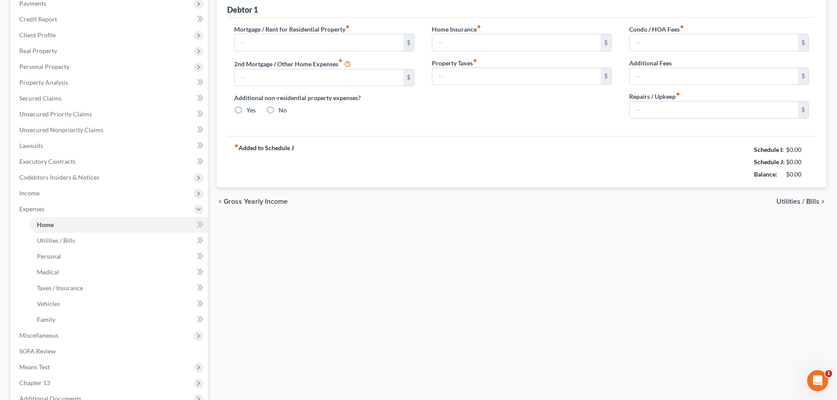
type input "76.99"
type input "0.00"
type input "265.00"
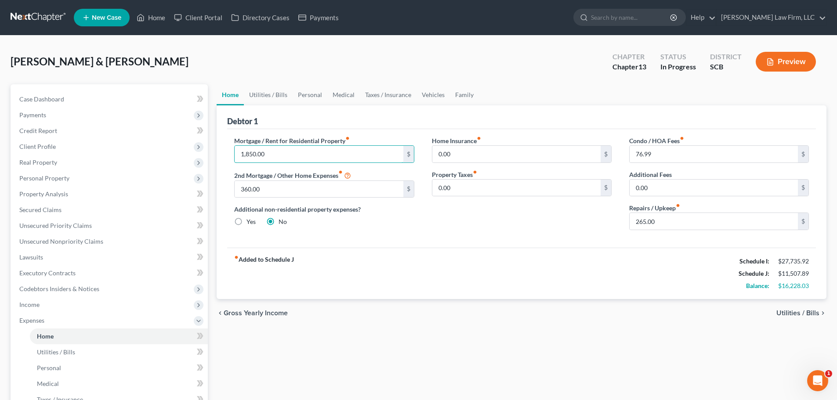
click at [350, 157] on input "1,850.00" at bounding box center [319, 154] width 168 height 17
click at [468, 92] on link "Family" at bounding box center [464, 94] width 29 height 21
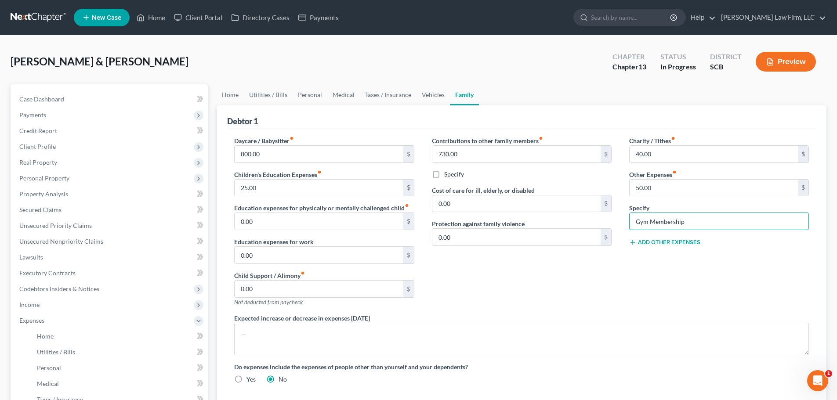
click at [704, 221] on input "Gym Membership" at bounding box center [718, 221] width 179 height 17
click at [676, 243] on button "Add Other Expenses" at bounding box center [664, 242] width 71 height 7
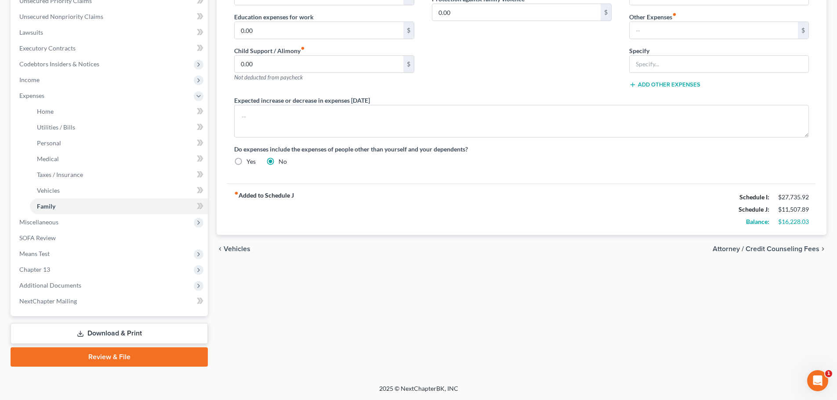
scroll to position [5, 0]
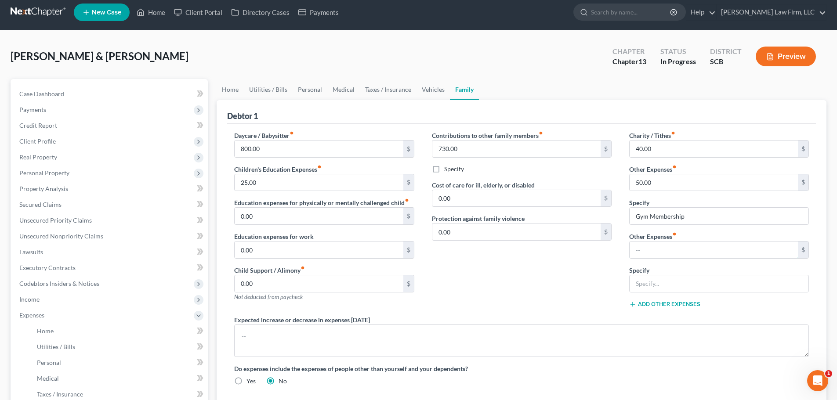
click at [660, 245] on input "text" at bounding box center [713, 250] width 168 height 17
type input "0"
type input "295.53"
click at [693, 279] on input "text" at bounding box center [718, 283] width 179 height 17
type input "Country Club"
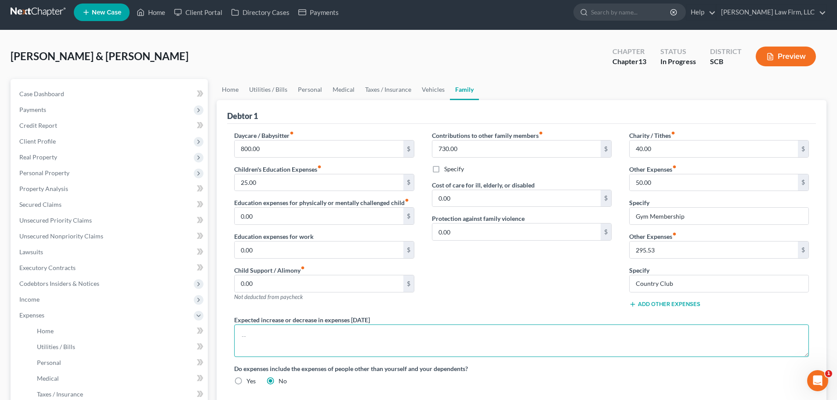
click at [597, 338] on textarea at bounding box center [521, 341] width 574 height 32
paste textarea "The debtors do not anticipate an increase or decrease in their expenditures of …"
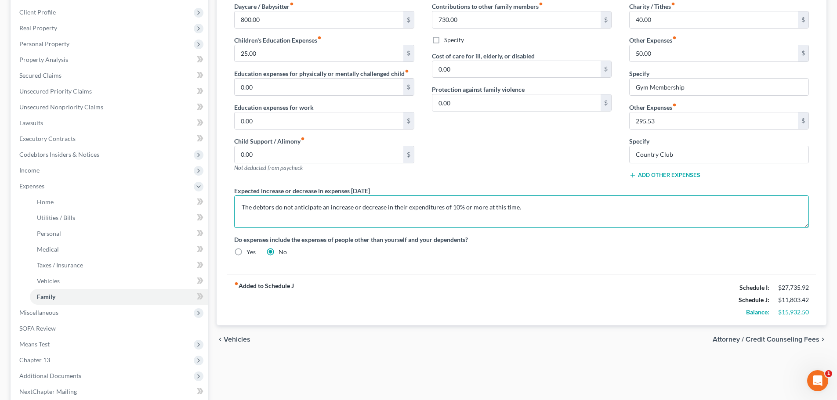
scroll to position [137, 0]
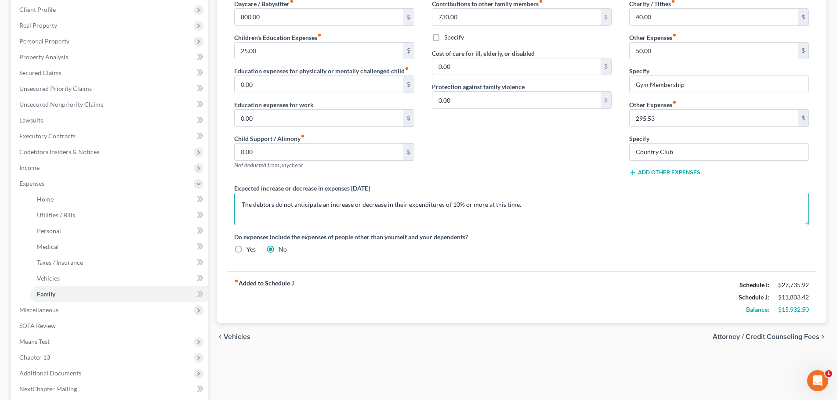
type textarea "The debtors do not anticipate an increase or decrease in their expenditures of …"
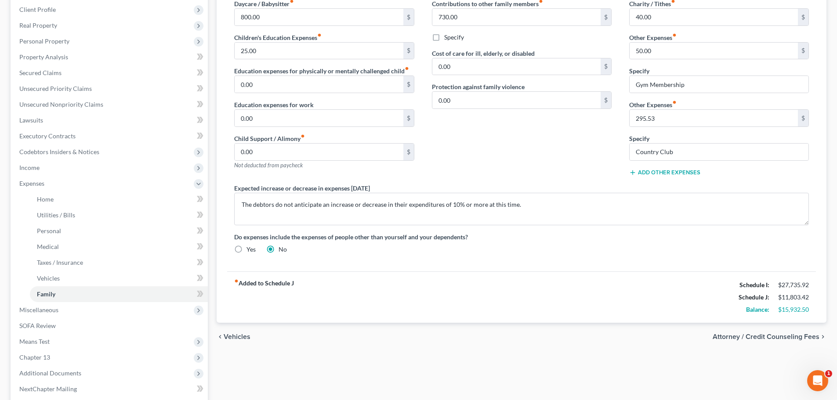
click at [43, 169] on span "Income" at bounding box center [109, 168] width 195 height 16
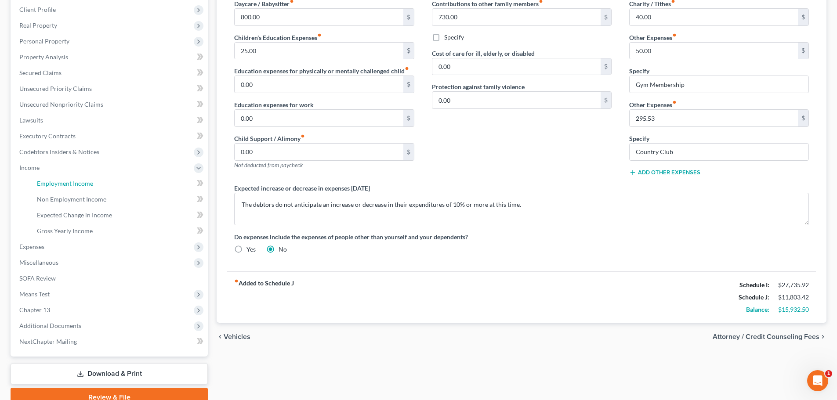
click at [49, 183] on span "Employment Income" at bounding box center [65, 183] width 56 height 7
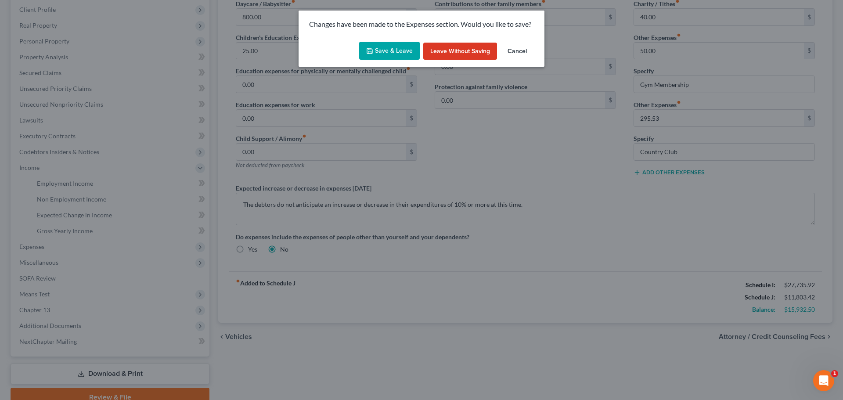
click at [390, 47] on button "Save & Leave" at bounding box center [389, 51] width 61 height 18
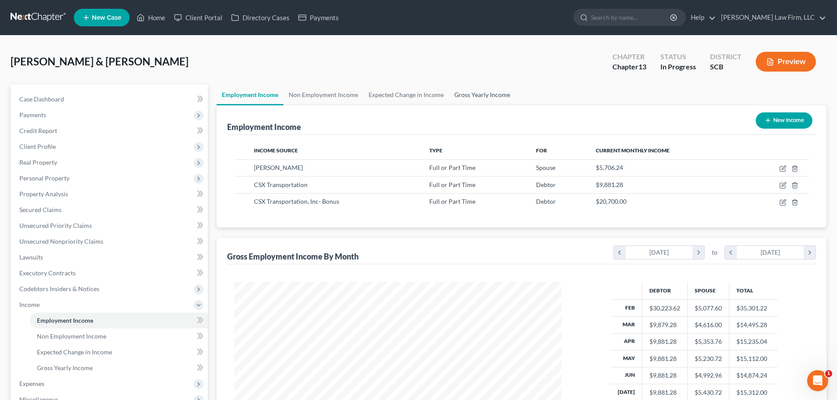
click at [477, 97] on link "Gross Yearly Income" at bounding box center [482, 94] width 66 height 21
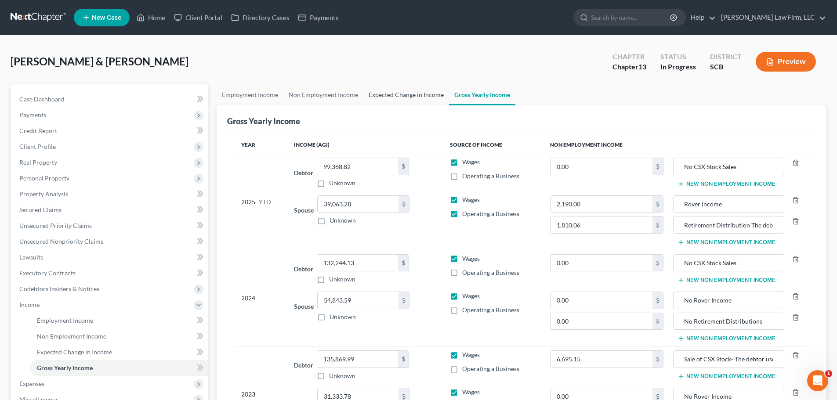
click at [423, 89] on link "Expected Change in Income" at bounding box center [406, 94] width 86 height 21
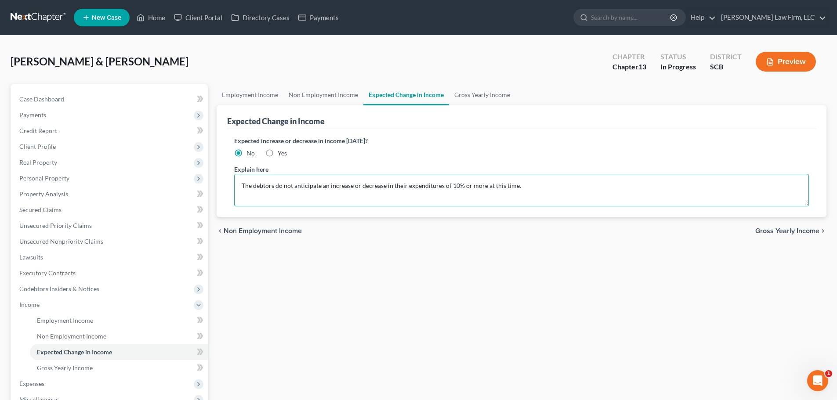
click at [434, 191] on textarea "The debtors do not anticipate an increase or decrease in their expenditures of …" at bounding box center [521, 190] width 574 height 32
drag, startPoint x: 538, startPoint y: 191, endPoint x: 195, endPoint y: 213, distance: 344.1
click at [202, 214] on div "Petition Navigation Case Dashboard Payments Invoices Payments Payments Credit R…" at bounding box center [418, 314] width 824 height 460
click at [724, 186] on textarea at bounding box center [521, 190] width 574 height 32
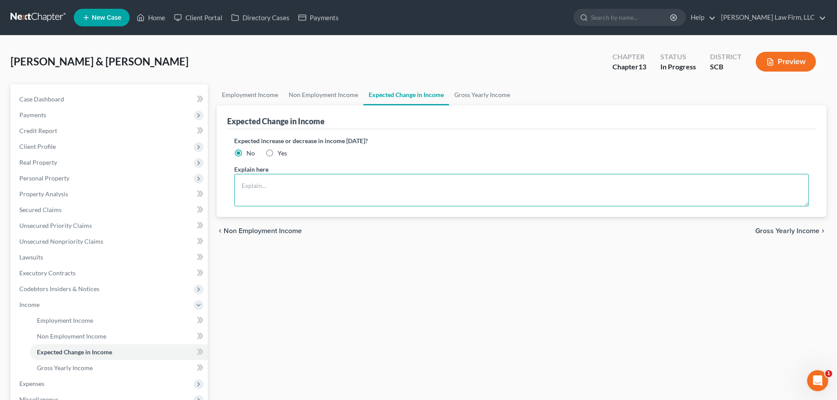
click at [724, 186] on textarea at bounding box center [521, 190] width 574 height 32
paste textarea "The debtors do not anticipate an increase or decrease in their income of 10% or…"
type textarea "The debtors do not anticipate an increase or decrease in their income of 10% or…"
click at [496, 94] on link "Gross Yearly Income" at bounding box center [482, 94] width 66 height 21
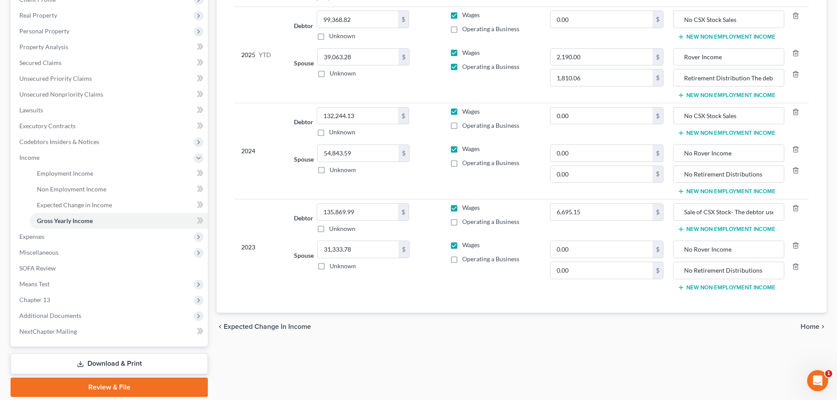
scroll to position [132, 0]
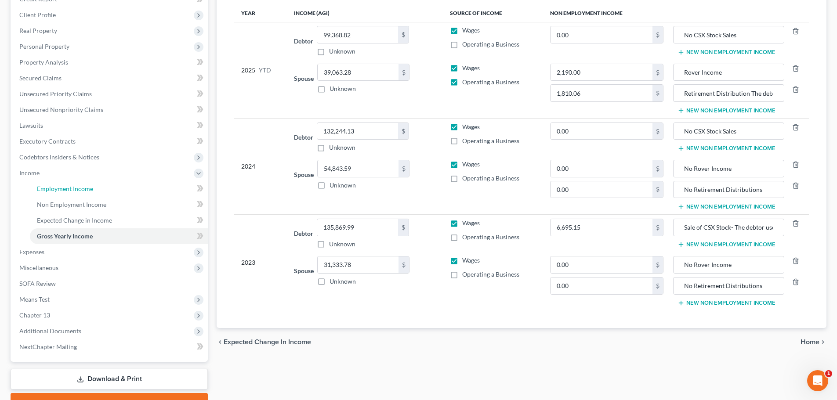
click at [61, 191] on span "Employment Income" at bounding box center [65, 188] width 56 height 7
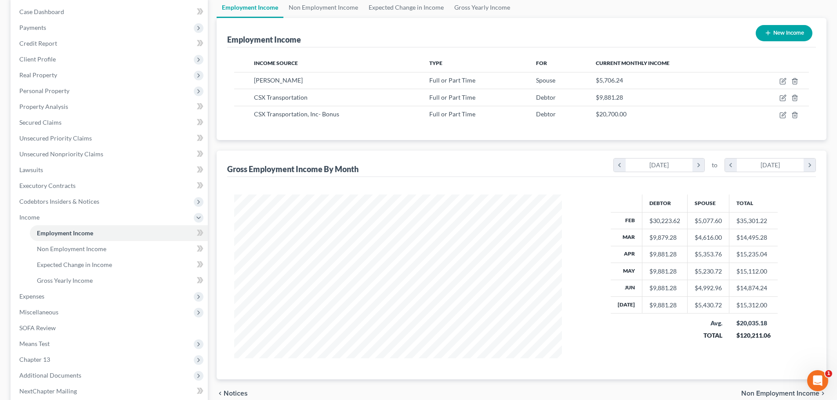
scroll to position [88, 0]
click at [64, 294] on span "Expenses" at bounding box center [109, 296] width 195 height 16
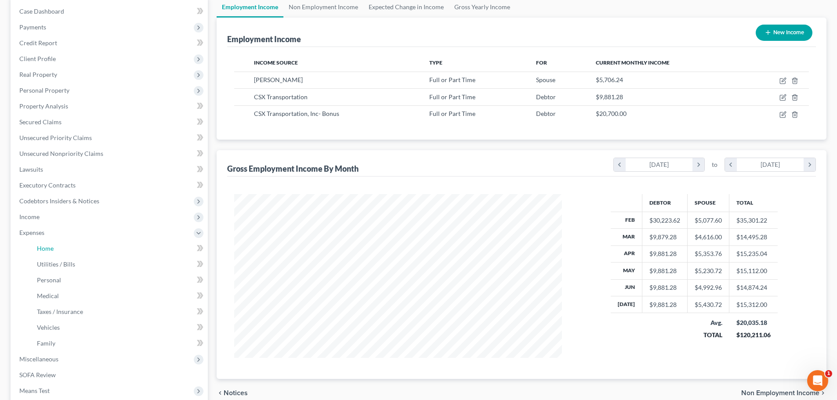
click at [71, 249] on link "Home" at bounding box center [119, 249] width 178 height 16
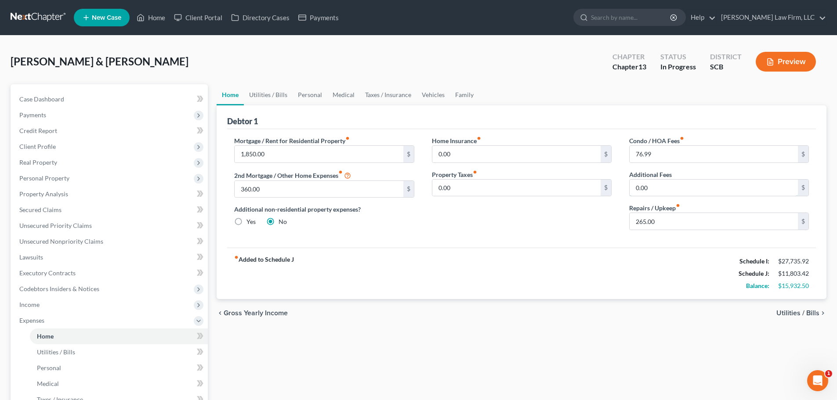
click at [671, 186] on input "0.00" at bounding box center [713, 188] width 168 height 17
type input "25"
click at [672, 156] on input "76.99" at bounding box center [713, 154] width 168 height 17
click at [305, 157] on input "1,850.00" at bounding box center [319, 154] width 168 height 17
type input "1,810.75"
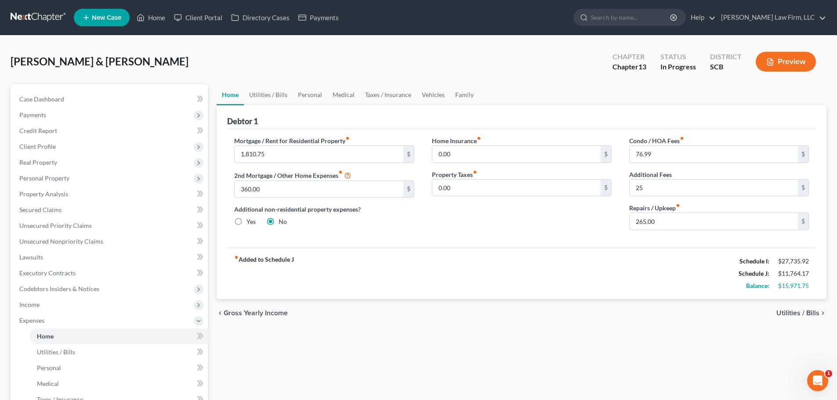
click at [282, 192] on input "360.00" at bounding box center [319, 189] width 168 height 17
type input "360.52"
click at [270, 98] on link "Utilities / Bills" at bounding box center [268, 94] width 49 height 21
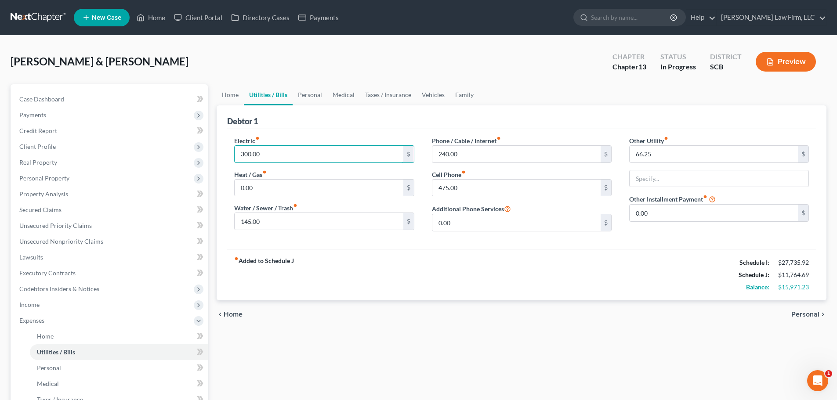
click at [277, 153] on input "300.00" at bounding box center [319, 154] width 168 height 17
click at [231, 92] on link "Home" at bounding box center [230, 94] width 27 height 21
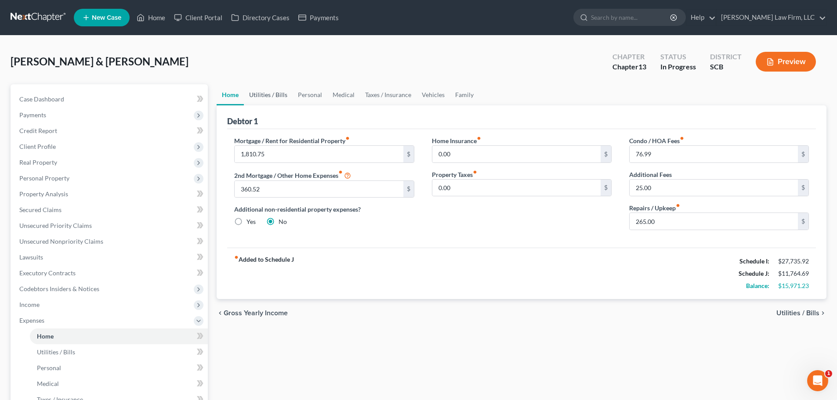
click at [268, 98] on link "Utilities / Bills" at bounding box center [268, 94] width 49 height 21
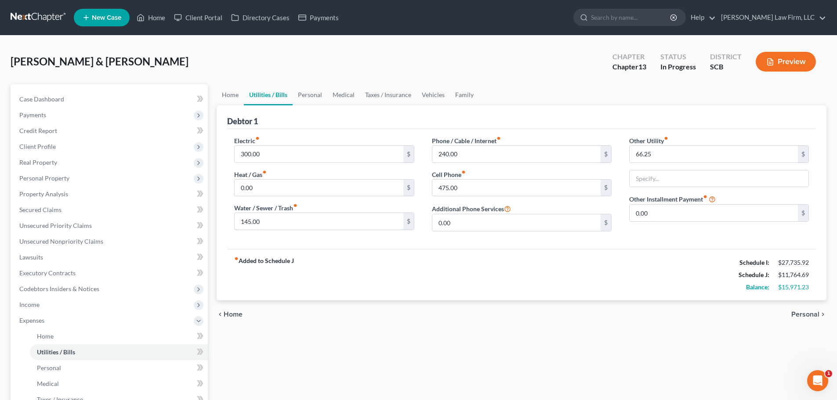
click at [300, 226] on input "145.00" at bounding box center [319, 221] width 168 height 17
click at [676, 181] on input "text" at bounding box center [718, 178] width 179 height 17
type input "Security"
click at [321, 92] on link "Personal" at bounding box center [309, 94] width 35 height 21
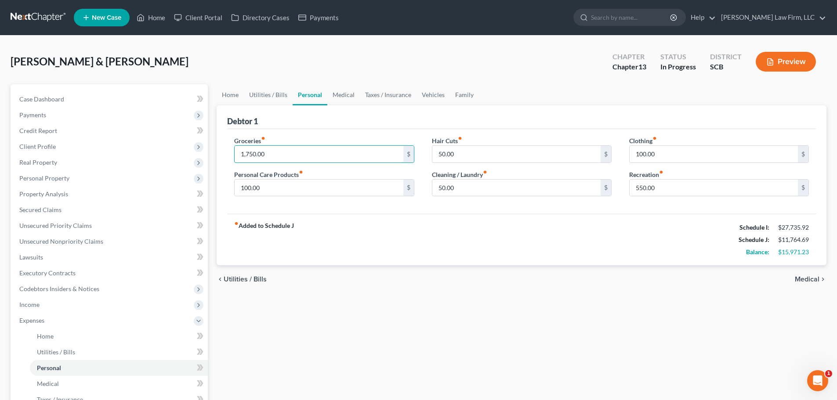
click at [299, 154] on input "1,750.00" at bounding box center [319, 154] width 168 height 17
click at [297, 188] on input "100.00" at bounding box center [319, 188] width 168 height 17
click at [657, 151] on input "100.00" at bounding box center [713, 154] width 168 height 17
type input "150"
click at [470, 187] on input "50.00" at bounding box center [516, 188] width 168 height 17
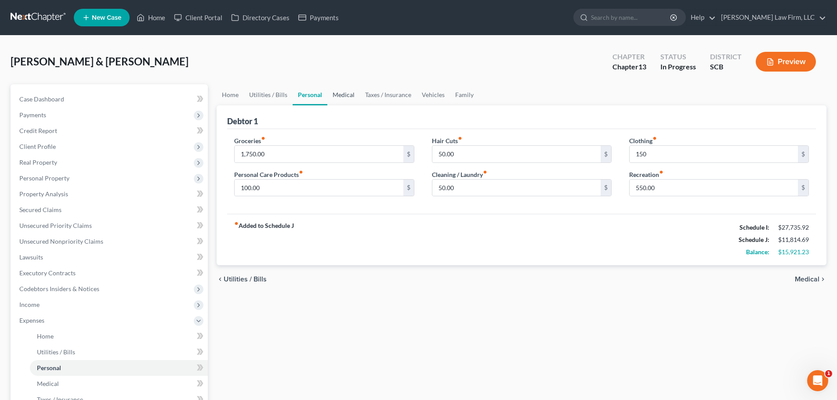
click at [345, 96] on link "Medical" at bounding box center [343, 94] width 32 height 21
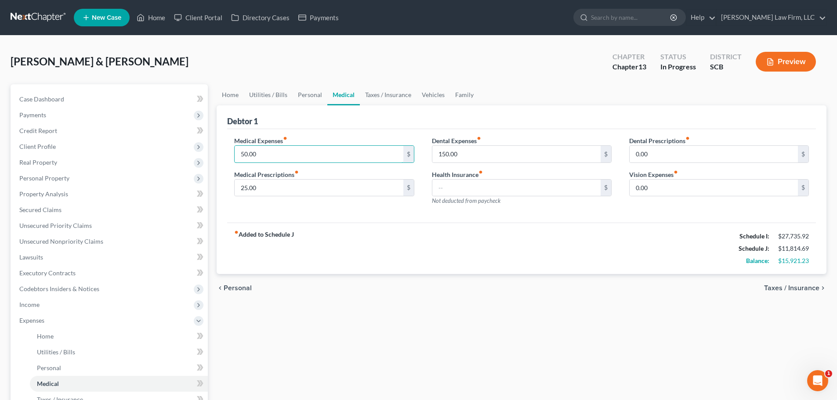
click at [295, 151] on input "50.00" at bounding box center [319, 154] width 168 height 17
click at [392, 89] on link "Taxes / Insurance" at bounding box center [388, 94] width 57 height 21
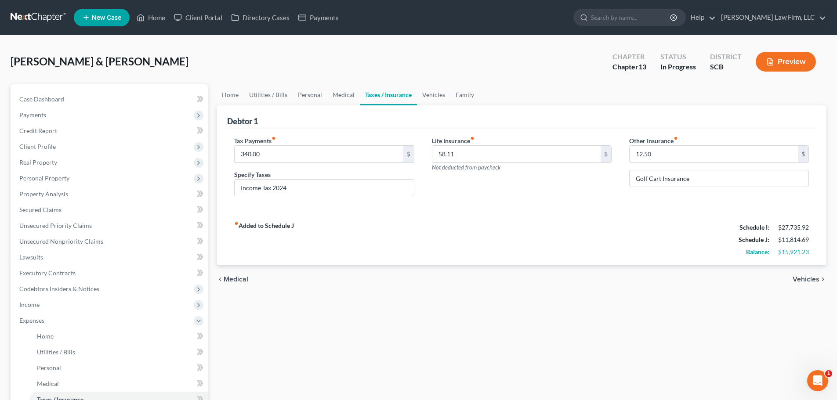
click at [341, 152] on input "340.00" at bounding box center [319, 154] width 168 height 17
click at [346, 192] on input "Income Tax 2024" at bounding box center [324, 188] width 179 height 17
type input "Personal Property Taxes"
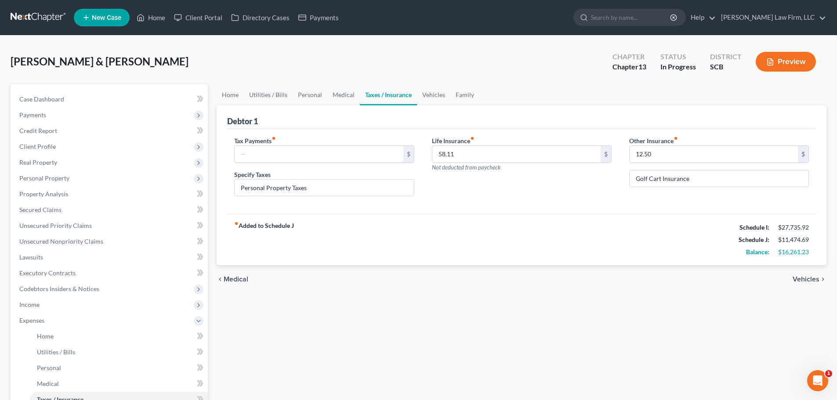
click at [284, 154] on input "text" at bounding box center [319, 154] width 168 height 17
type input "174.52"
click at [437, 95] on link "Vehicles" at bounding box center [433, 94] width 33 height 21
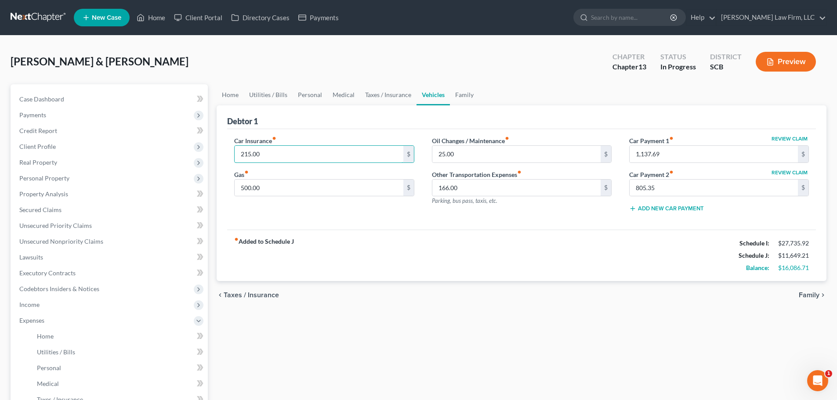
click at [301, 150] on input "215.00" at bounding box center [319, 154] width 168 height 17
click at [677, 153] on input "1,137.69" at bounding box center [713, 154] width 168 height 17
click at [684, 180] on input "805.35" at bounding box center [713, 188] width 168 height 17
click at [316, 148] on input "215.00" at bounding box center [319, 154] width 168 height 17
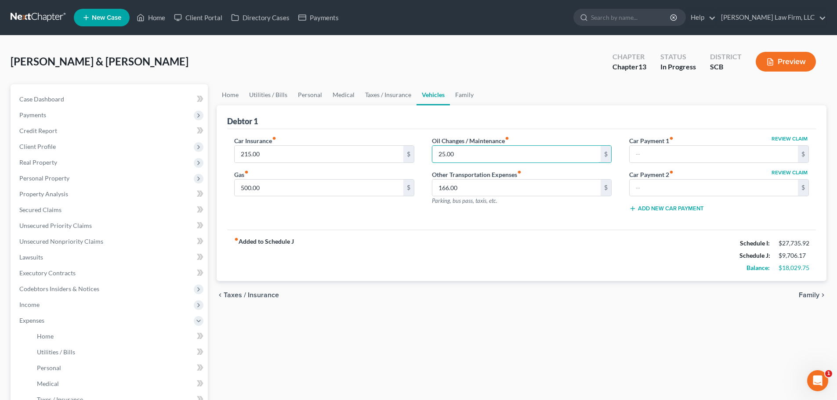
click at [502, 160] on input "25.00" at bounding box center [516, 154] width 168 height 17
type input "100"
click at [469, 256] on div "fiber_manual_record Added to Schedule J Schedule I: $27,735.92 Schedule J: $9,7…" at bounding box center [521, 255] width 588 height 51
click at [459, 94] on link "Family" at bounding box center [464, 94] width 29 height 21
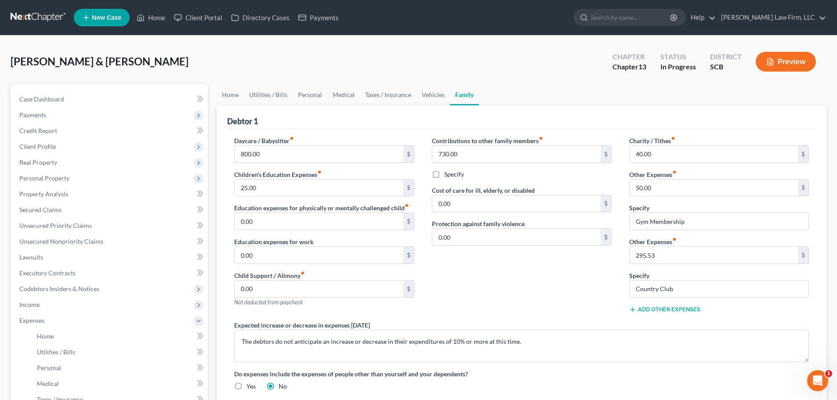
click at [273, 157] on input "800.00" at bounding box center [319, 154] width 168 height 17
click at [655, 153] on input "40.00" at bounding box center [713, 154] width 168 height 17
click at [519, 154] on input "730.00" at bounding box center [516, 154] width 168 height 17
click at [444, 173] on label "Specify" at bounding box center [454, 174] width 20 height 9
click at [448, 173] on input "Specify" at bounding box center [451, 173] width 6 height 6
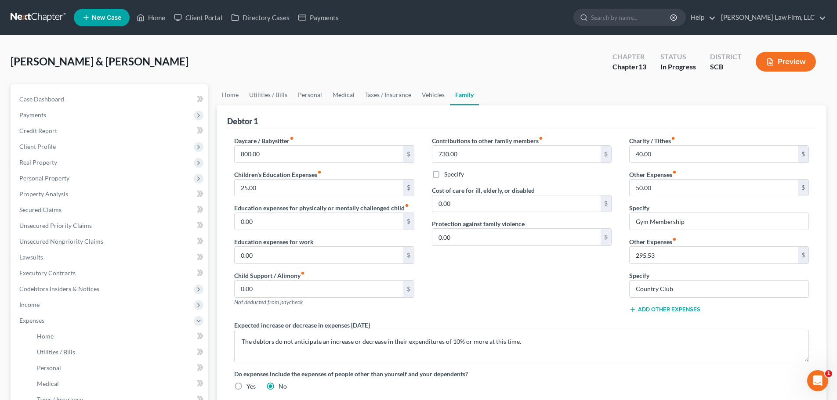
checkbox input "true"
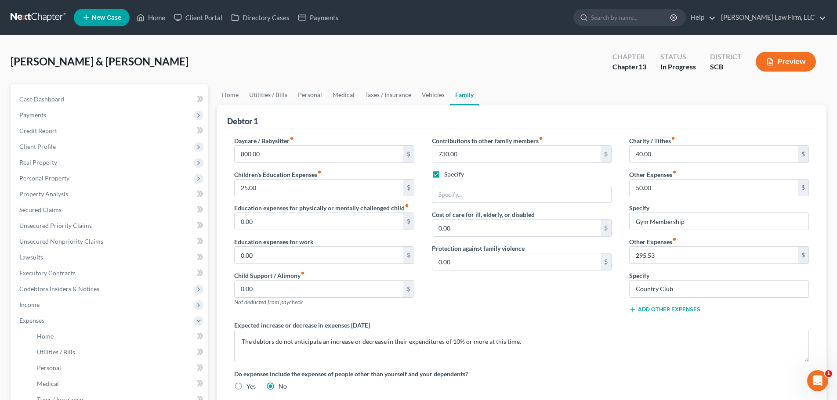
click at [448, 192] on input "text" at bounding box center [521, 194] width 179 height 17
click at [476, 153] on input "730.00" at bounding box center [516, 154] width 168 height 17
type input "725.21"
click at [469, 190] on input "text" at bounding box center [521, 194] width 179 height 17
click at [534, 192] on input "The debtors pay Mr. Price's Mothers Mortgage payment to Rushmore Servicing" at bounding box center [521, 194] width 179 height 17
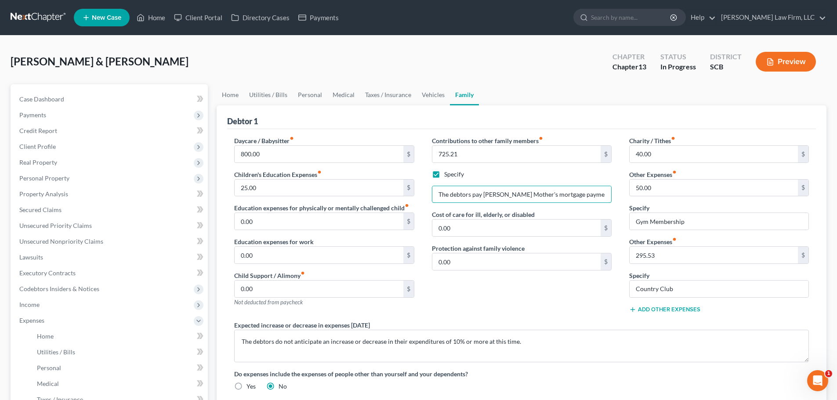
scroll to position [0, 45]
drag, startPoint x: 526, startPoint y: 196, endPoint x: 606, endPoint y: 199, distance: 80.9
click at [606, 199] on input "The debtors pay Mr. Price's Mother's mortgage payment to Rushmore Servicing" at bounding box center [521, 194] width 179 height 17
click at [605, 192] on input "The debtors pay Mr. Price's Mother's mortgage payment to Rushmore Servicing" at bounding box center [521, 194] width 179 height 17
type input "The debtors pay Mr. Price's Mother's mortgage payment to Rushmore Servicing"
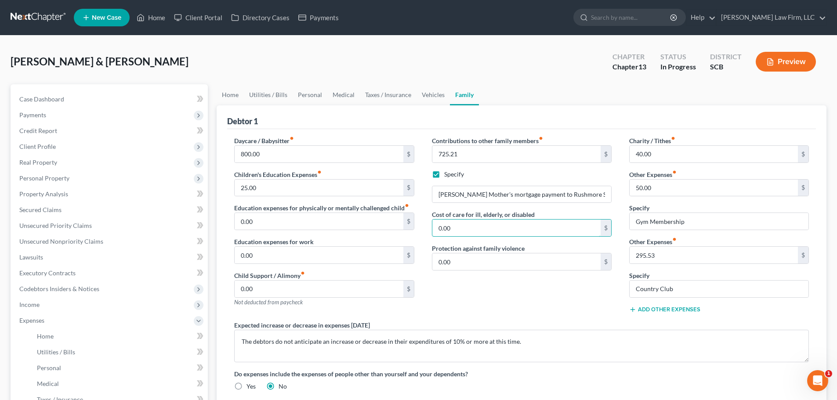
scroll to position [0, 0]
click at [501, 227] on input "0.00" at bounding box center [516, 228] width 168 height 17
click at [676, 186] on input "50.00" at bounding box center [713, 188] width 168 height 17
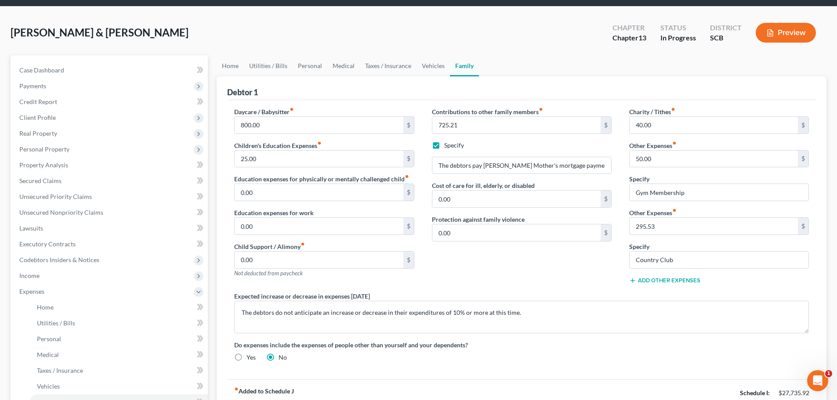
scroll to position [5, 0]
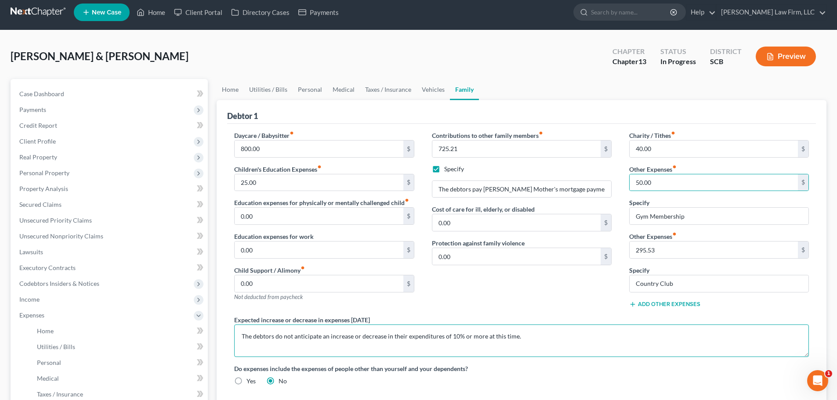
click at [599, 335] on textarea "The debtors do not anticipate an increase or decrease in their expenditures of …" at bounding box center [521, 341] width 574 height 32
drag, startPoint x: 314, startPoint y: 348, endPoint x: 312, endPoint y: 343, distance: 5.3
click at [314, 348] on textarea "Mr. Price has two 401k loans The debtors do not anticipate an increase or decre…" at bounding box center [521, 341] width 574 height 32
click at [318, 337] on textarea "Mr. Price has two 401k loans The debtors do not anticipate an increase or decre…" at bounding box center [521, 341] width 574 height 32
drag, startPoint x: 418, startPoint y: 339, endPoint x: 430, endPoint y: 338, distance: 12.0
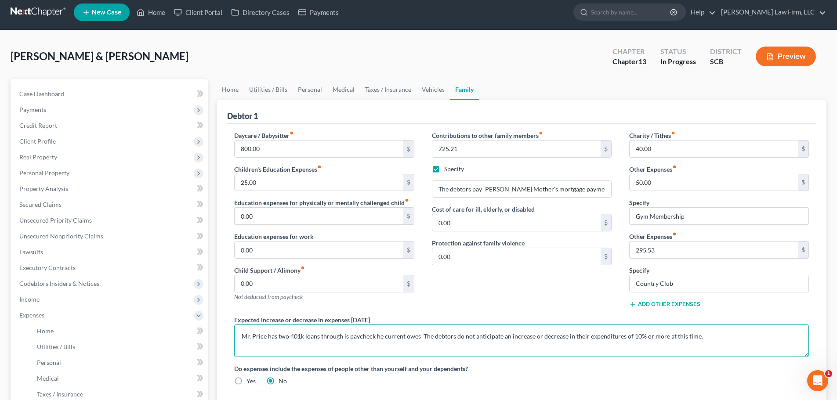
click at [418, 339] on textarea "Mr. Price has two 401k loans through is paycheck he current owes The debtors do…" at bounding box center [521, 341] width 574 height 32
click at [419, 334] on textarea "Mr. Price has two 401k loans through is paycheck he current owes 11,489.16 and …" at bounding box center [521, 341] width 574 height 32
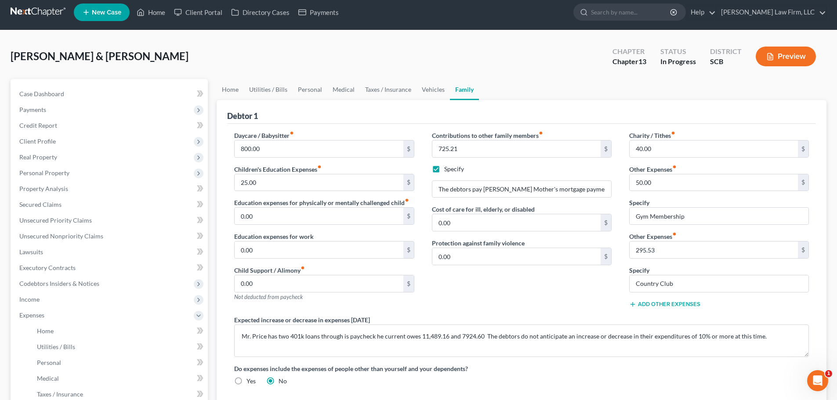
drag, startPoint x: 636, startPoint y: 375, endPoint x: 584, endPoint y: 359, distance: 55.3
click at [636, 375] on div "Do expenses include the expenses of people other than yourself and your depende…" at bounding box center [521, 375] width 592 height 22
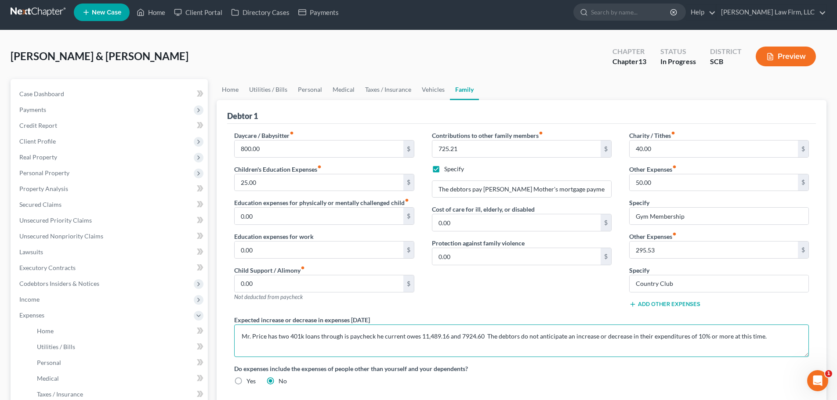
click at [458, 333] on textarea "Mr. Price has two 401k loans through is paycheck he current owes 11,489.16 and …" at bounding box center [521, 341] width 574 height 32
click at [418, 334] on textarea "Mr. Price has two 401k loans through is paycheck he current owes 11,489.16 and …" at bounding box center [521, 341] width 574 height 32
click at [469, 337] on textarea "Mr. Price has two 401k loans through is paycheck he current owes $11,489.16 and…" at bounding box center [521, 341] width 574 height 32
click at [489, 334] on textarea "Mr. Price has two 401k loans through is paycheck he current owes $11,489.16 and…" at bounding box center [521, 341] width 574 height 32
drag, startPoint x: 513, startPoint y: 336, endPoint x: 537, endPoint y: 326, distance: 26.0
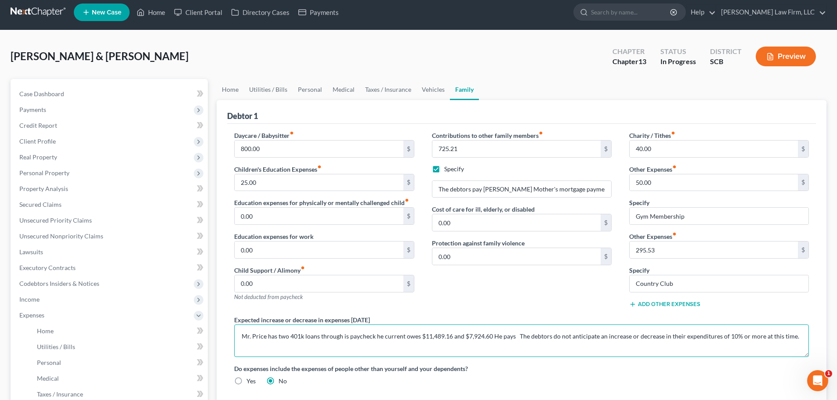
click at [513, 336] on textarea "Mr. Price has two 401k loans through is paycheck he current owes $11,489.16 and…" at bounding box center [521, 341] width 574 height 32
drag, startPoint x: 515, startPoint y: 337, endPoint x: 537, endPoint y: 333, distance: 22.3
click at [515, 337] on textarea "Mr. Price has two 401k loans through is paycheck he current owes $11,489.16 and…" at bounding box center [521, 341] width 574 height 32
drag, startPoint x: 516, startPoint y: 332, endPoint x: 528, endPoint y: 333, distance: 12.8
click at [516, 332] on textarea "Mr. Price has two 401k loans through is paycheck he current owes $11,489.16 and…" at bounding box center [521, 341] width 574 height 32
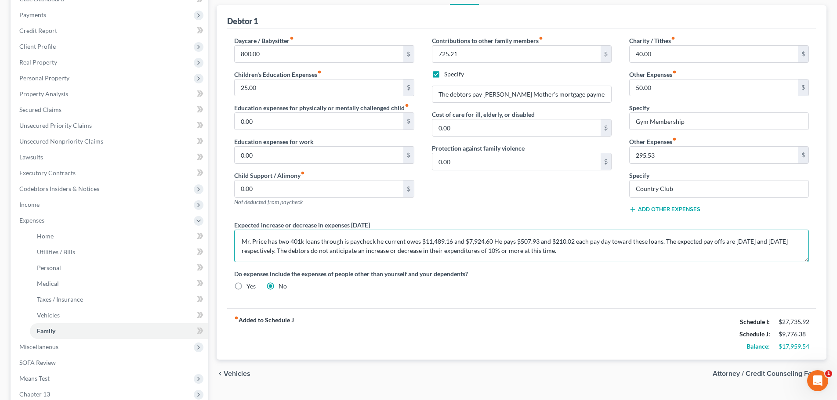
scroll to position [225, 0]
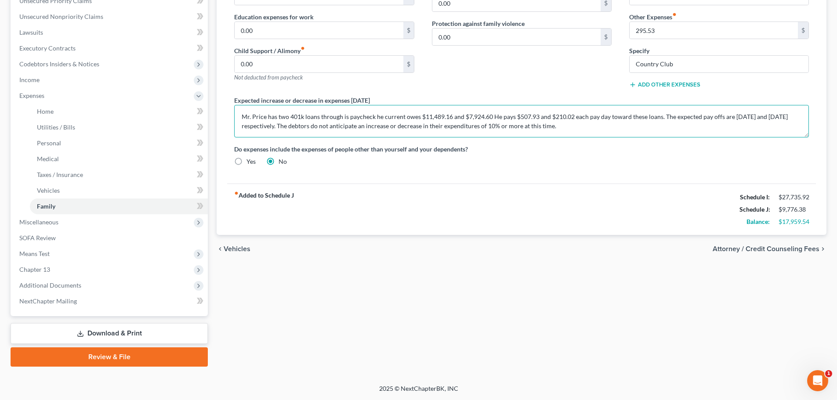
type textarea "Mr. Price has two 401k loans through is paycheck he current owes $11,489.16 and…"
click at [797, 247] on span "Attorney / Credit Counseling Fees" at bounding box center [765, 248] width 107 height 7
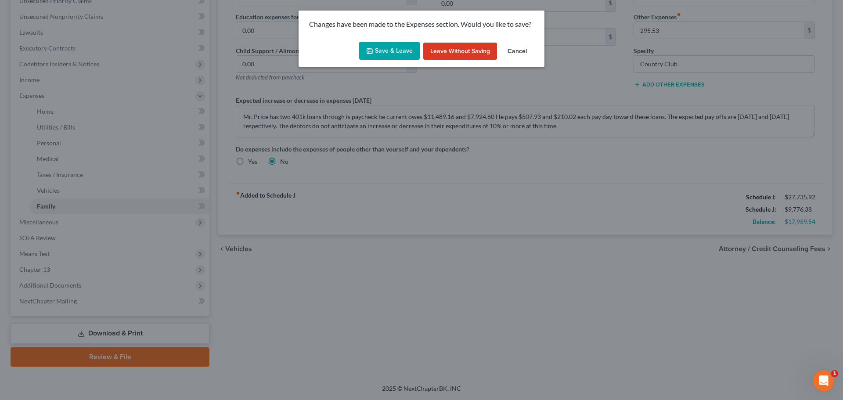
click at [389, 54] on button "Save & Leave" at bounding box center [389, 51] width 61 height 18
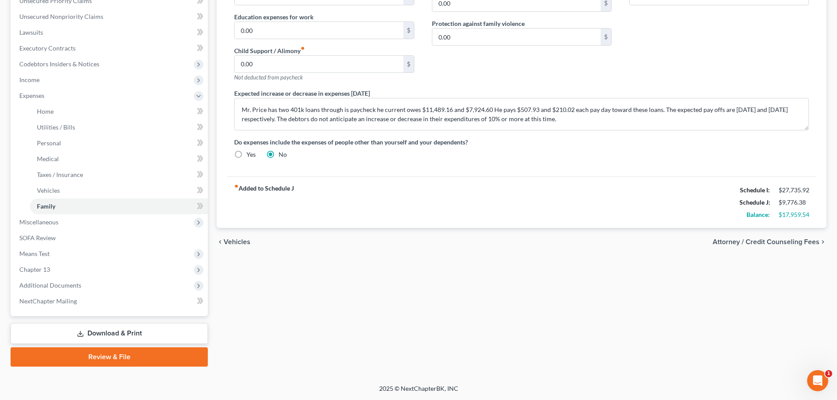
select select "0"
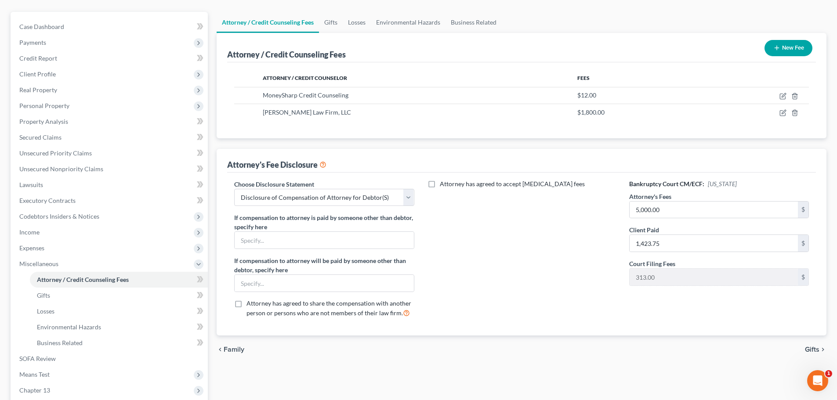
scroll to position [176, 0]
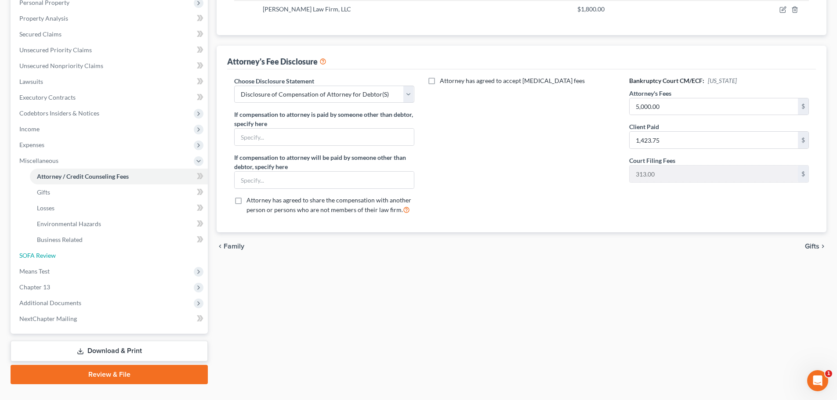
click at [58, 255] on link "SOFA Review" at bounding box center [109, 256] width 195 height 16
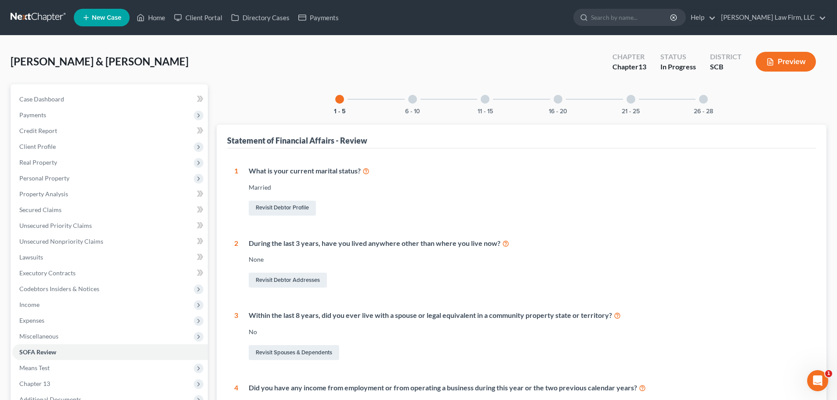
click at [105, 89] on div "Case Dashboard Payments Invoices Payments Payments Credit Report Client Profile…" at bounding box center [109, 257] width 197 height 346
click at [45, 18] on link at bounding box center [39, 18] width 56 height 16
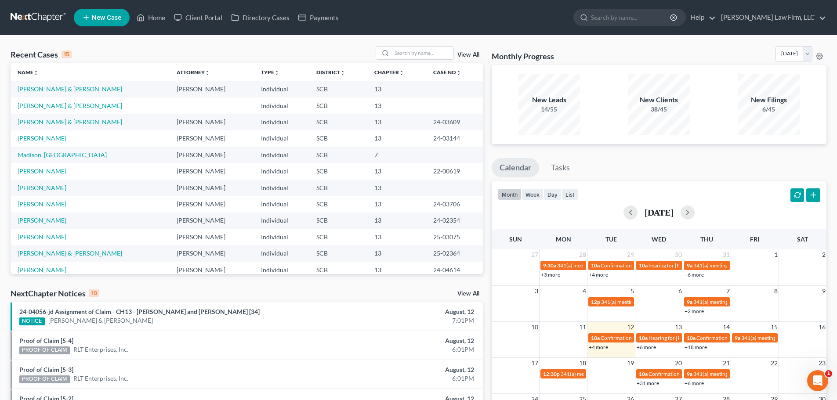
click at [56, 90] on link "[PERSON_NAME] & [PERSON_NAME]" at bounding box center [70, 88] width 105 height 7
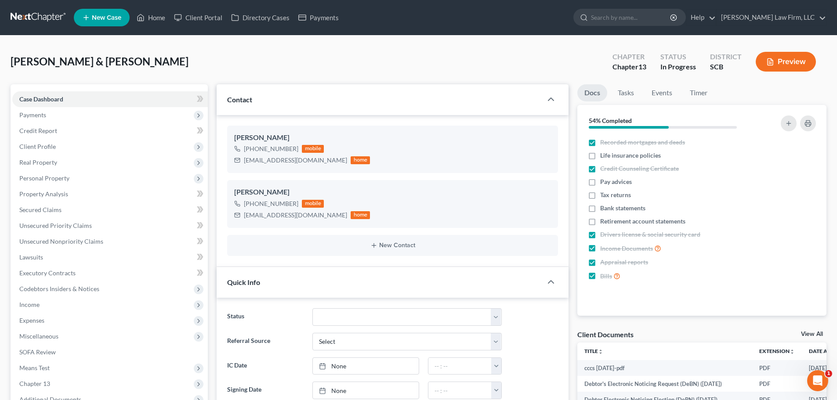
select select "0"
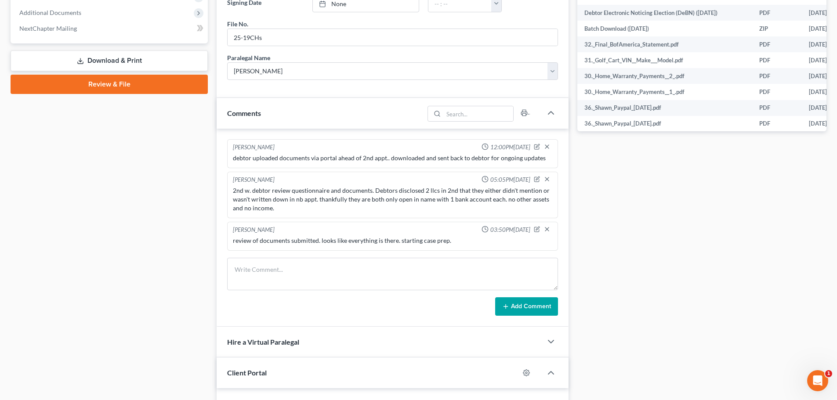
scroll to position [483, 0]
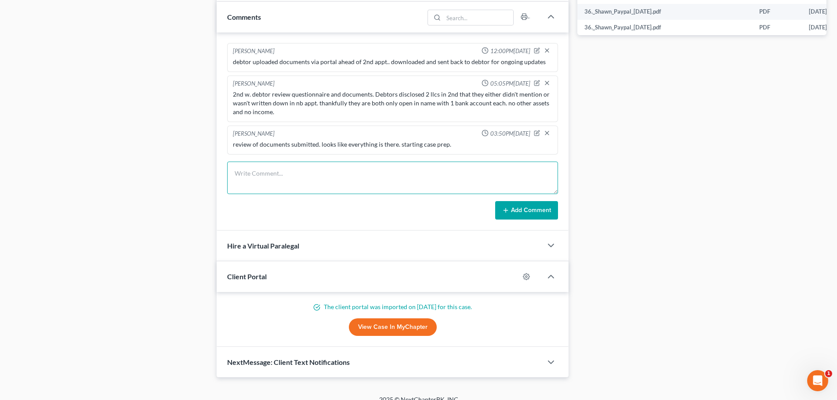
click at [394, 177] on textarea at bounding box center [392, 178] width 331 height 32
drag, startPoint x: 488, startPoint y: 173, endPoint x: 360, endPoint y: 174, distance: 128.2
click at [360, 174] on textarea "I draw the line at 8 pm. Still need to review sofa and input information for sa…" at bounding box center [392, 178] width 331 height 32
type textarea "I draw the line at 8 pm. Still need to prep Sofa"
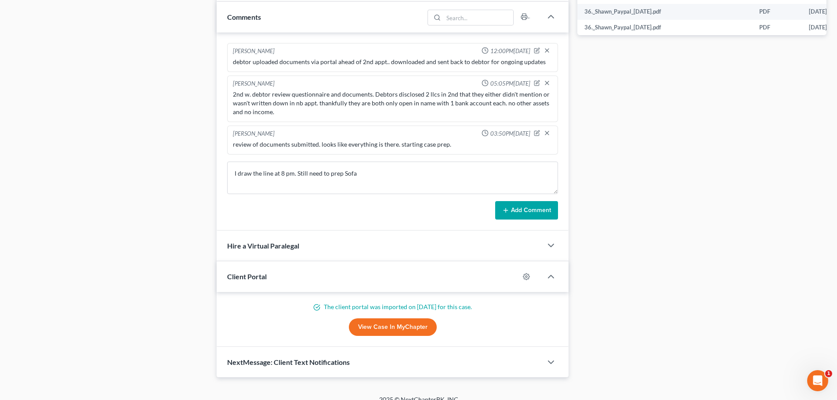
click at [511, 209] on button "Add Comment" at bounding box center [526, 210] width 63 height 18
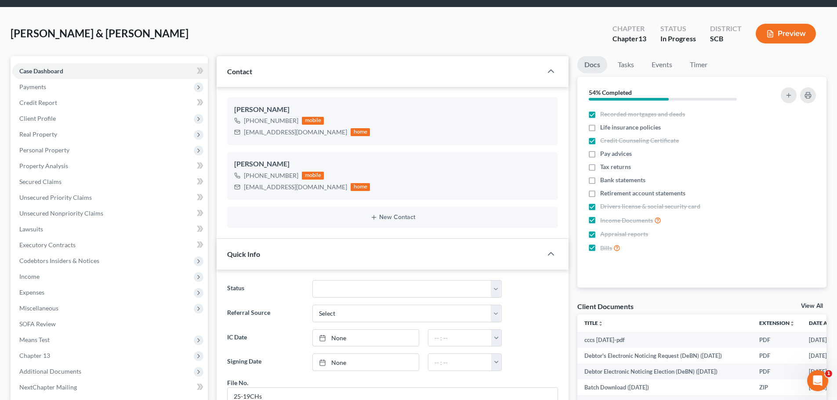
scroll to position [0, 0]
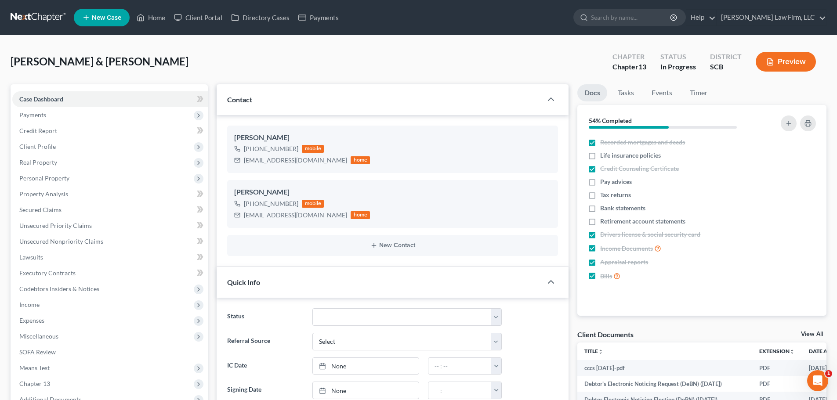
click at [640, 153] on span "Life insurance policies" at bounding box center [630, 155] width 61 height 9
click at [609, 153] on input "Life insurance policies" at bounding box center [606, 154] width 6 height 6
checkbox input "true"
click at [628, 182] on span "Pay advices" at bounding box center [616, 181] width 32 height 9
click at [609, 182] on input "Pay advices" at bounding box center [606, 180] width 6 height 6
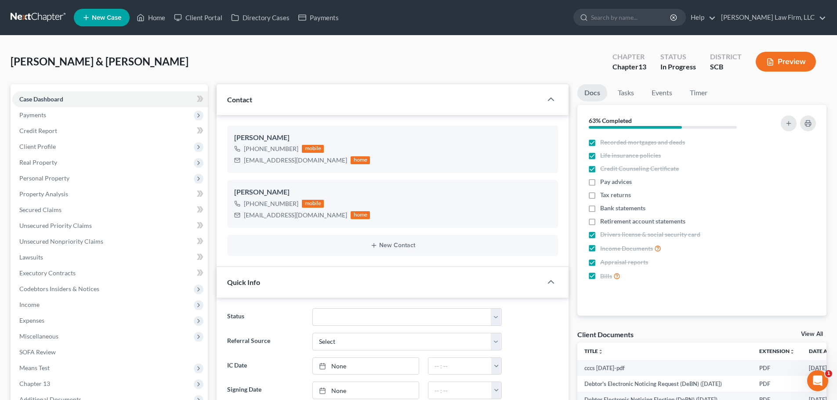
checkbox input "true"
click at [627, 194] on span "Tax returns" at bounding box center [615, 195] width 31 height 9
click at [609, 194] on input "Tax returns" at bounding box center [606, 194] width 6 height 6
checkbox input "true"
click at [626, 207] on span "Bank statements" at bounding box center [622, 208] width 45 height 9
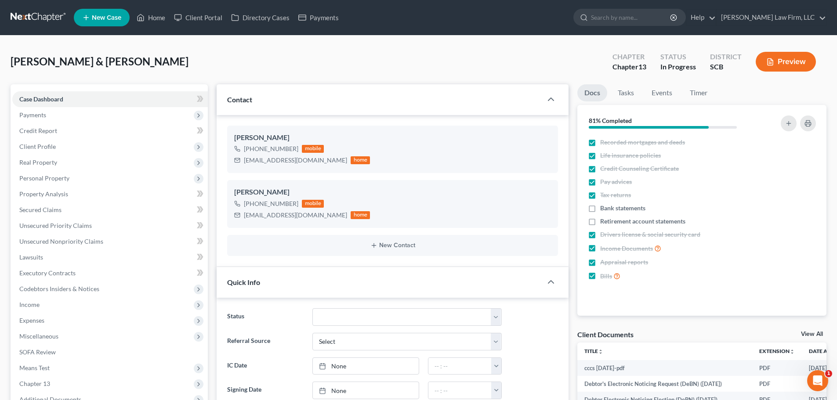
click at [609, 207] on input "Bank statements" at bounding box center [606, 207] width 6 height 6
checkbox input "true"
click at [630, 217] on span "Retirement account statements" at bounding box center [642, 221] width 85 height 9
click at [609, 217] on input "Retirement account statements" at bounding box center [606, 220] width 6 height 6
checkbox input "true"
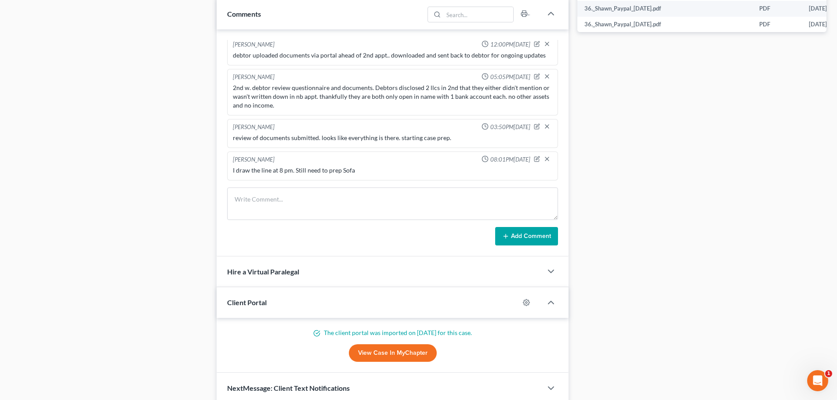
scroll to position [523, 0]
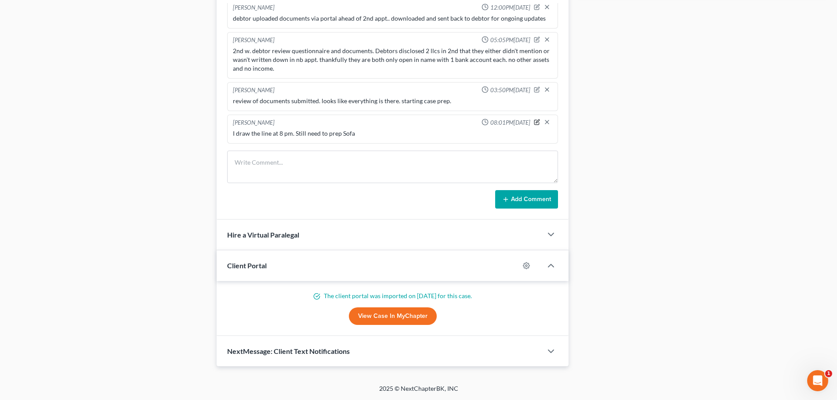
click at [534, 123] on icon "button" at bounding box center [537, 122] width 6 height 6
click at [439, 144] on textarea "I draw the line at 8 pm. Still need to prep Sofa" at bounding box center [392, 145] width 319 height 32
type textarea "I draw the line at 8 pm. Still need to prep Sofa. Unexempt Equity in case. BIG …"
click at [543, 120] on icon "button" at bounding box center [546, 120] width 7 height 7
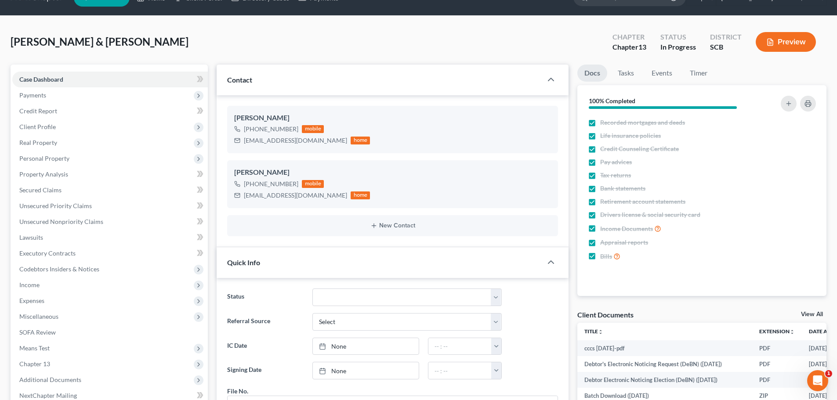
scroll to position [0, 0]
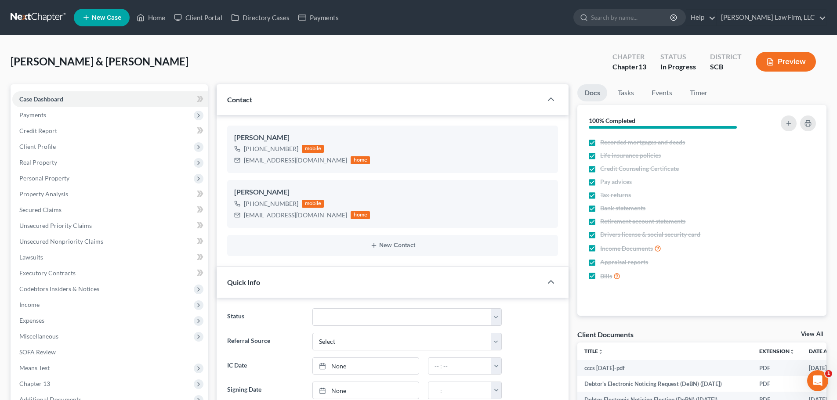
click at [46, 19] on link at bounding box center [39, 18] width 56 height 16
